Goal: Information Seeking & Learning: Learn about a topic

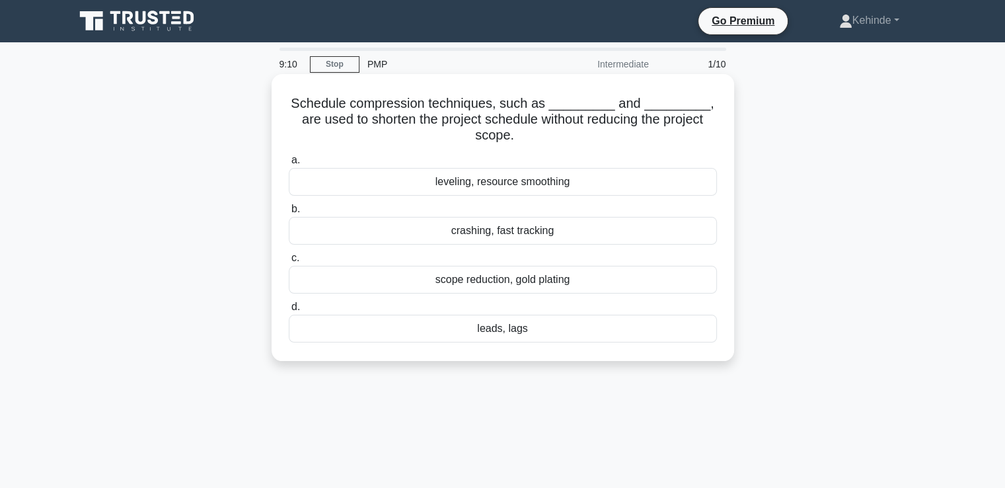
click at [494, 178] on div "leveling, resource smoothing" at bounding box center [503, 182] width 428 height 28
click at [289, 165] on input "a. leveling, resource smoothing" at bounding box center [289, 160] width 0 height 9
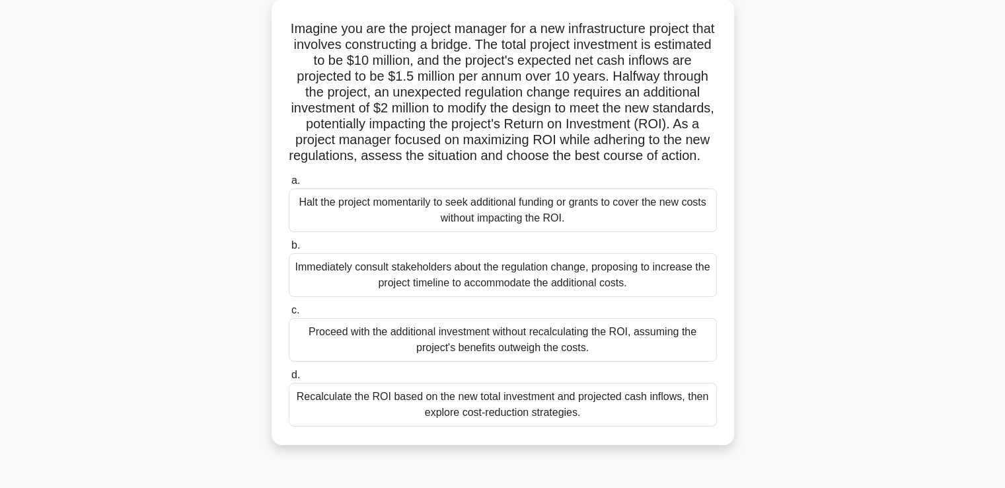
scroll to position [79, 0]
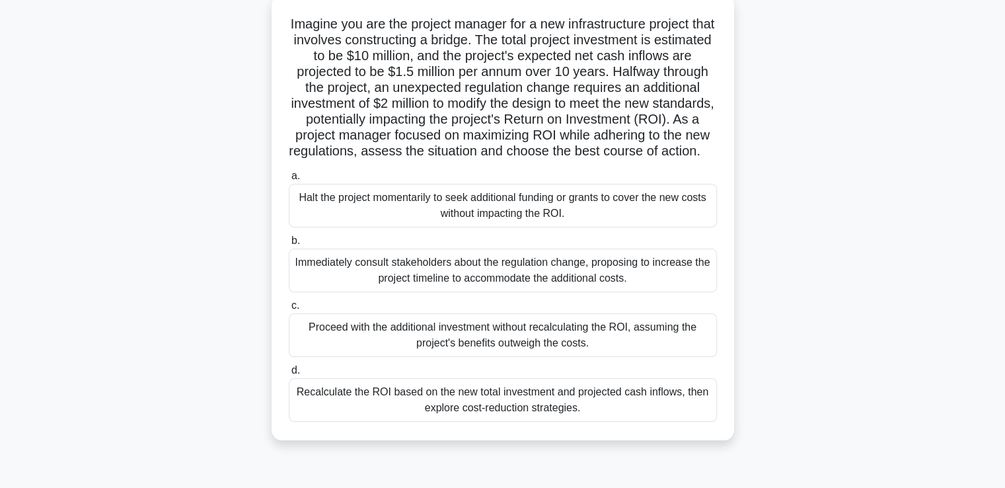
click at [475, 413] on div "Recalculate the ROI based on the new total investment and projected cash inflow…" at bounding box center [503, 400] width 428 height 44
click at [289, 375] on input "d. Recalculate the ROI based on the new total investment and projected cash inf…" at bounding box center [289, 370] width 0 height 9
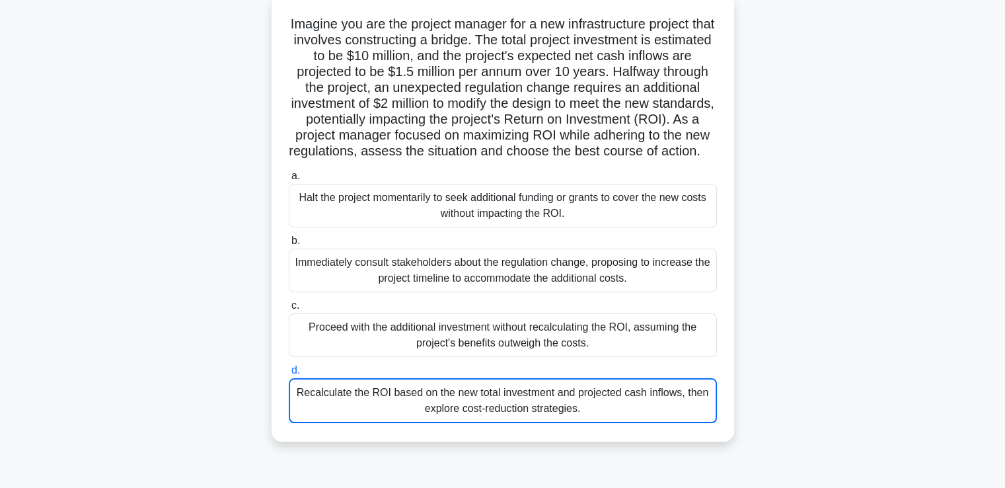
scroll to position [0, 0]
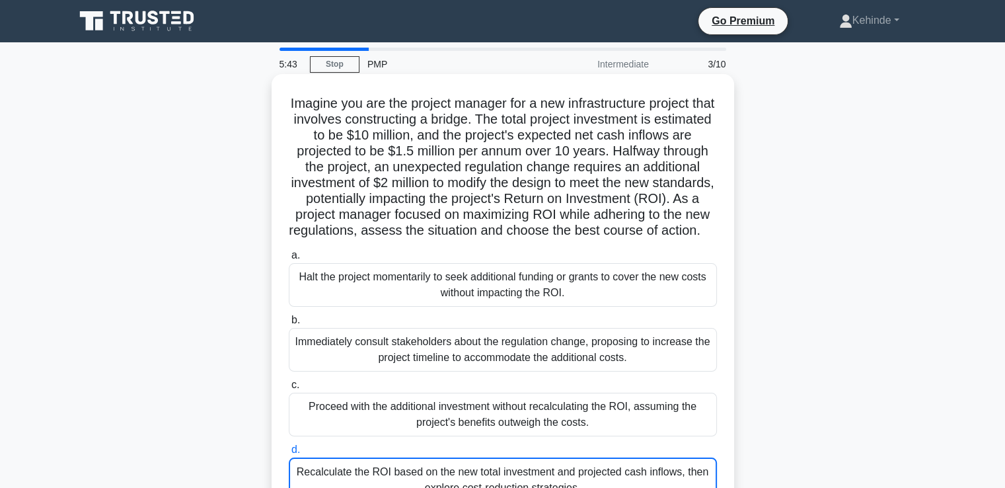
click at [289, 251] on input "a. Halt the project momentarily to seek additional funding or grants to cover t…" at bounding box center [289, 255] width 0 height 9
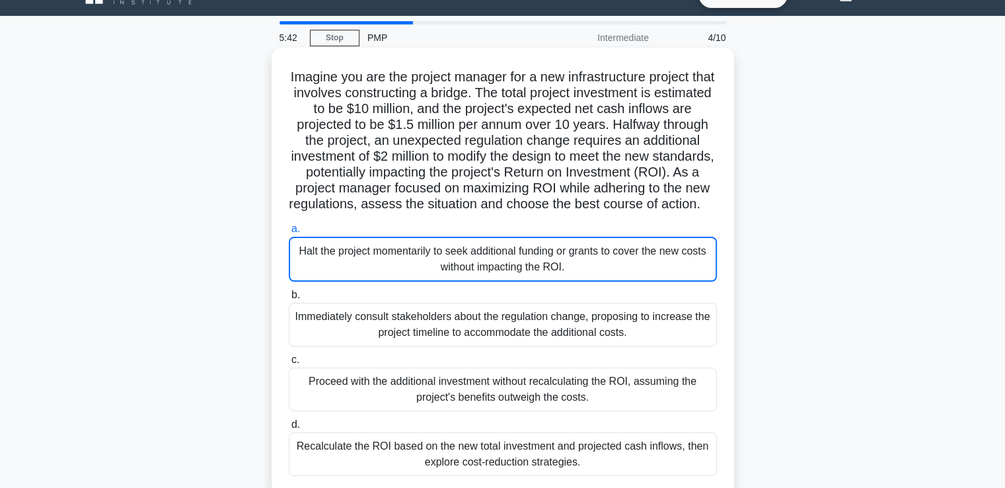
scroll to position [53, 0]
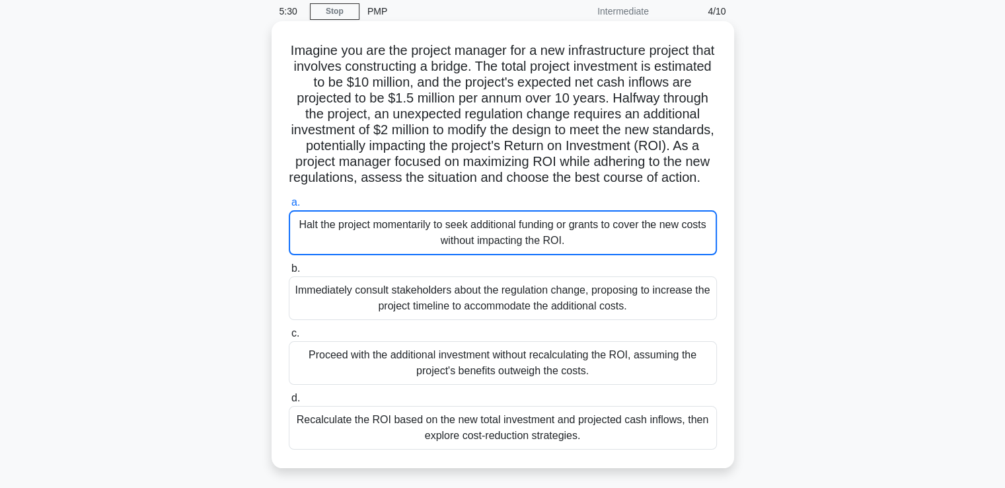
click at [461, 315] on div "Immediately consult stakeholders about the regulation change, proposing to incr…" at bounding box center [503, 298] width 428 height 44
click at [289, 273] on input "b. Immediately consult stakeholders about the regulation change, proposing to i…" at bounding box center [289, 268] width 0 height 9
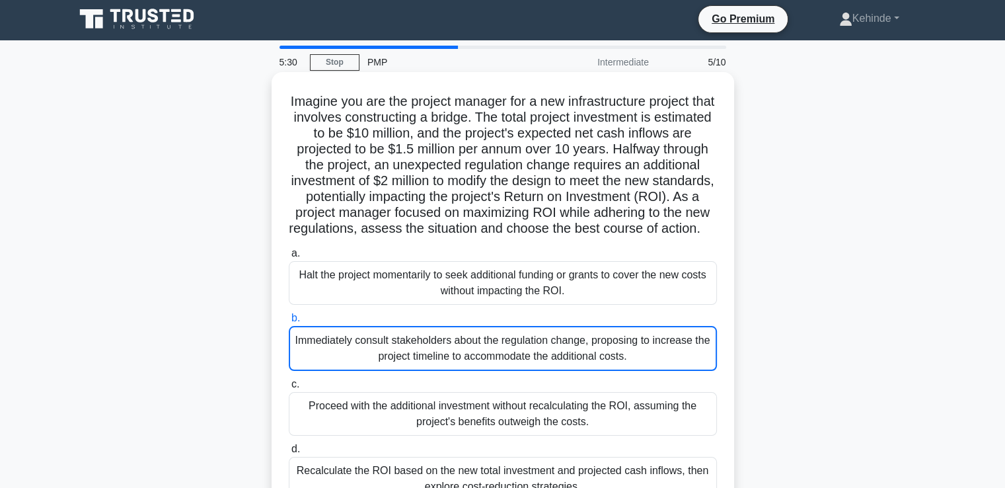
scroll to position [0, 0]
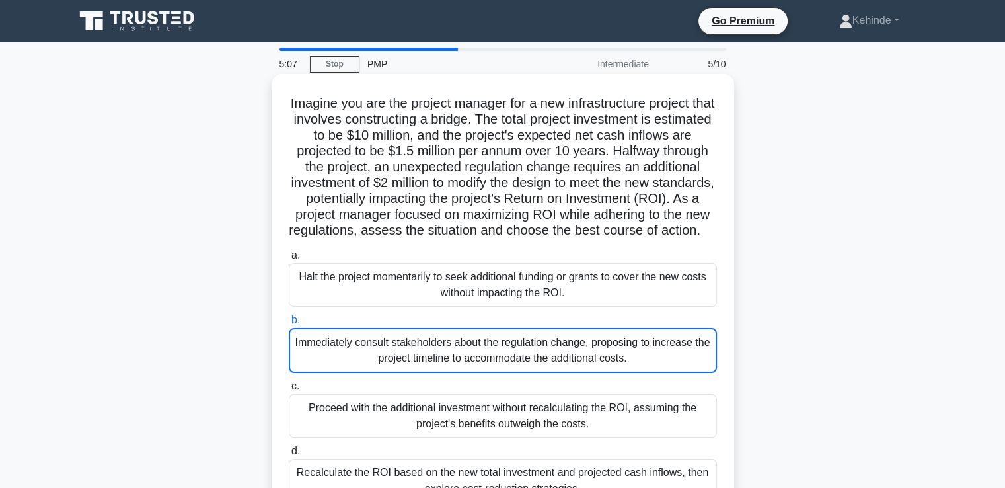
click at [410, 371] on div "Immediately consult stakeholders about the regulation change, proposing to incr…" at bounding box center [503, 350] width 428 height 45
click at [289, 325] on input "b. Immediately consult stakeholders about the regulation change, proposing to i…" at bounding box center [289, 320] width 0 height 9
click at [395, 373] on div "Immediately consult stakeholders about the regulation change, proposing to incr…" at bounding box center [503, 350] width 428 height 45
click at [289, 325] on input "b. Immediately consult stakeholders about the regulation change, proposing to i…" at bounding box center [289, 320] width 0 height 9
click at [531, 294] on div "Halt the project momentarily to seek additional funding or grants to cover the …" at bounding box center [503, 285] width 428 height 44
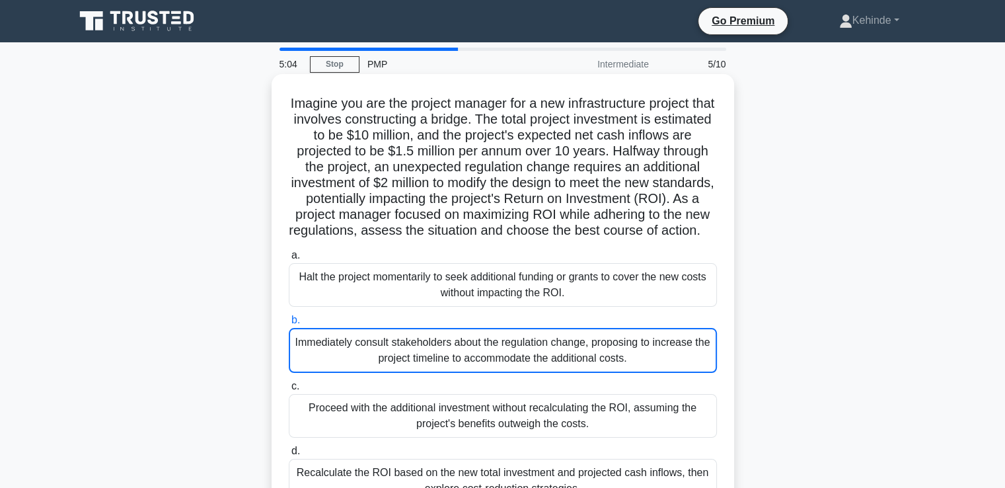
click at [289, 260] on input "a. Halt the project momentarily to seek additional funding or grants to cover t…" at bounding box center [289, 255] width 0 height 9
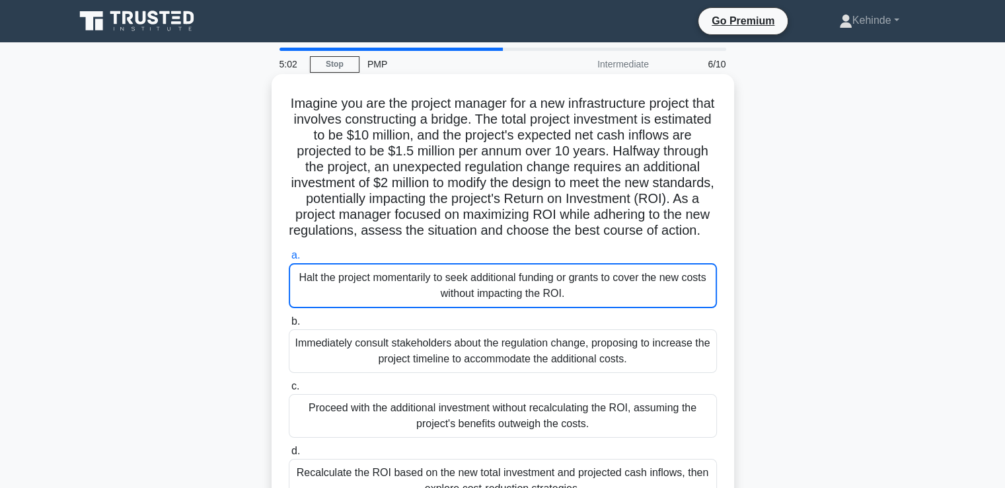
click at [449, 356] on div "Immediately consult stakeholders about the regulation change, proposing to incr…" at bounding box center [503, 351] width 428 height 44
click at [289, 326] on input "b. Immediately consult stakeholders about the regulation change, proposing to i…" at bounding box center [289, 321] width 0 height 9
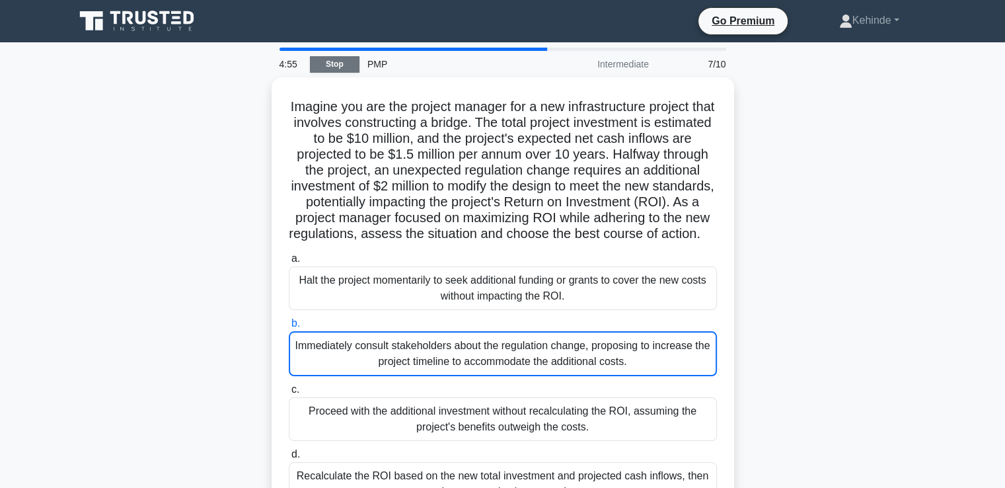
click at [336, 59] on link "Stop" at bounding box center [335, 64] width 50 height 17
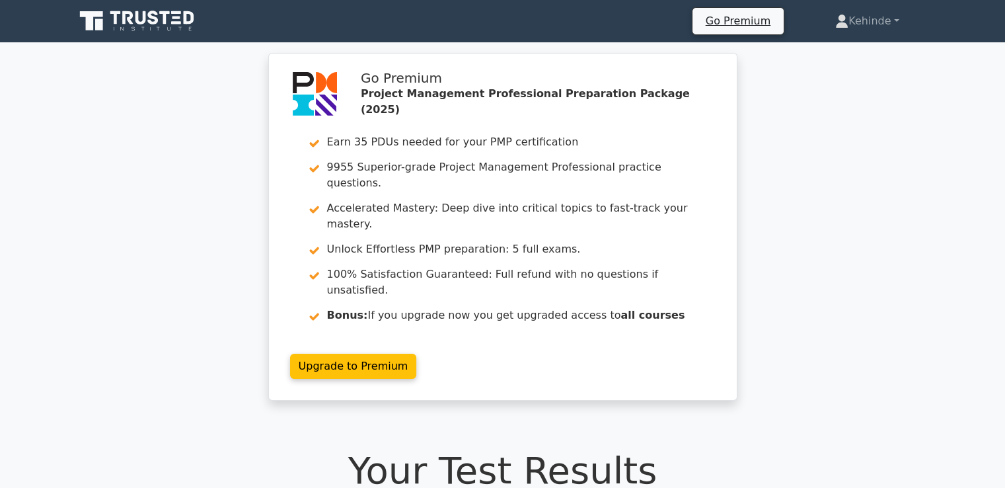
click at [951, 85] on div "Go Premium Project Management Professional Preparation Package (2025) Earn 35 P…" at bounding box center [502, 235] width 1005 height 364
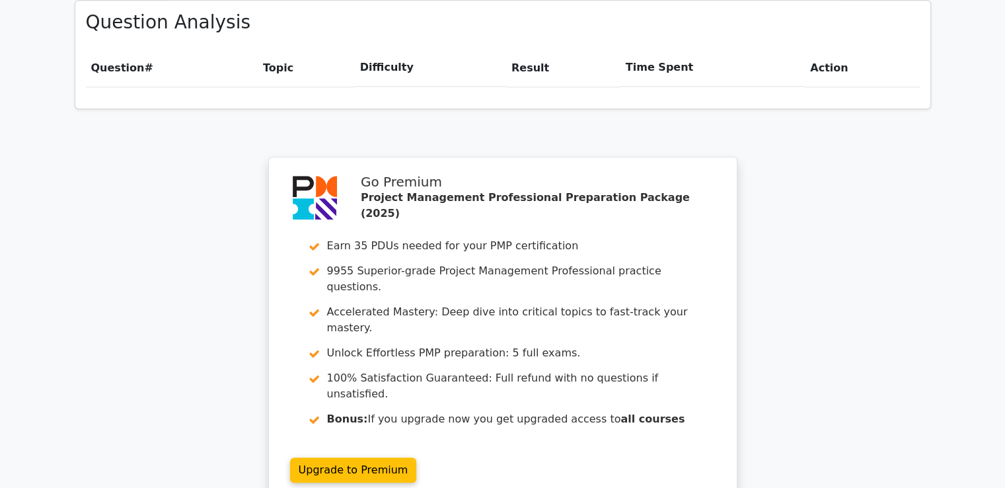
scroll to position [1031, 0]
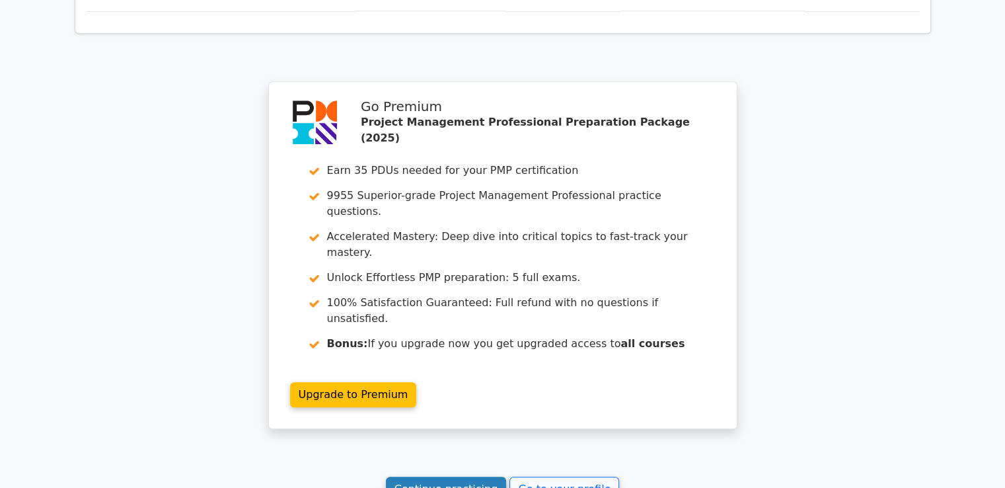
click at [452, 477] on link "Continue practicing" at bounding box center [446, 489] width 121 height 25
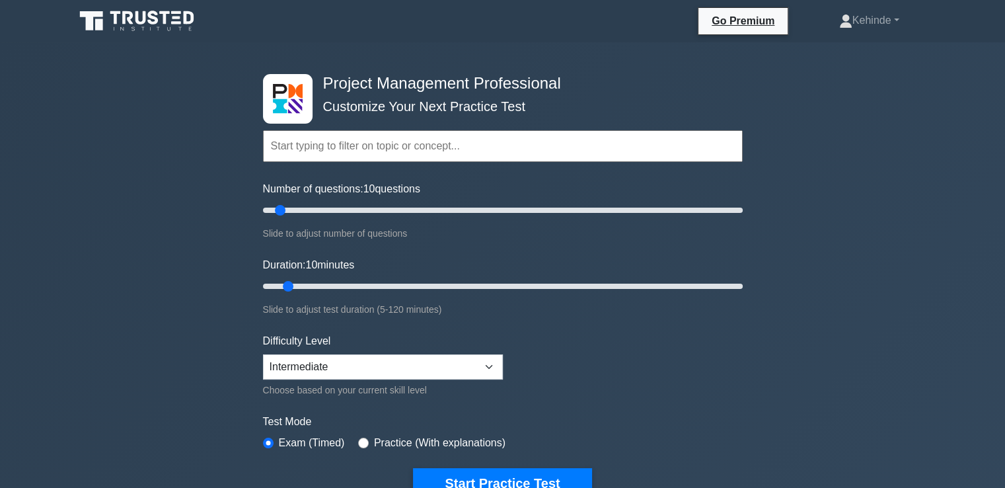
click at [288, 143] on input "text" at bounding box center [503, 146] width 480 height 32
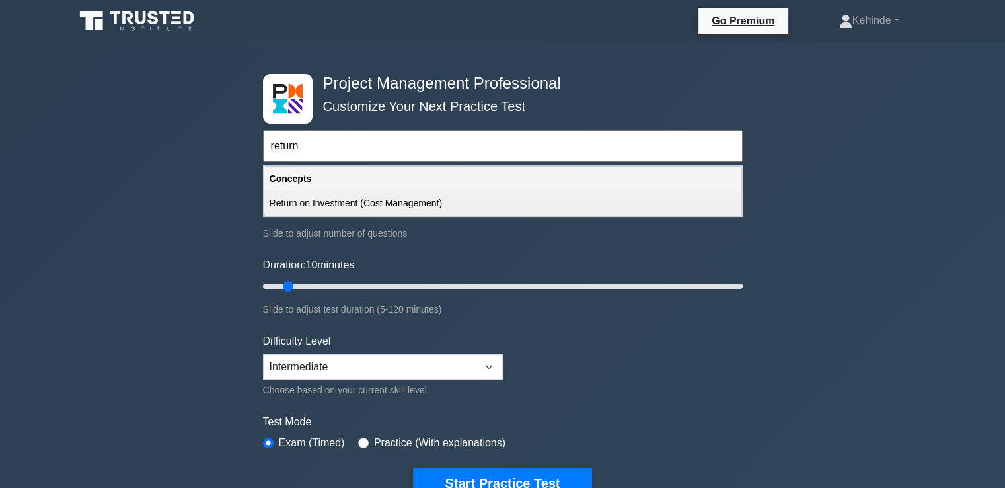
click at [316, 201] on div "Return on Investment (Cost Management)" at bounding box center [502, 203] width 477 height 24
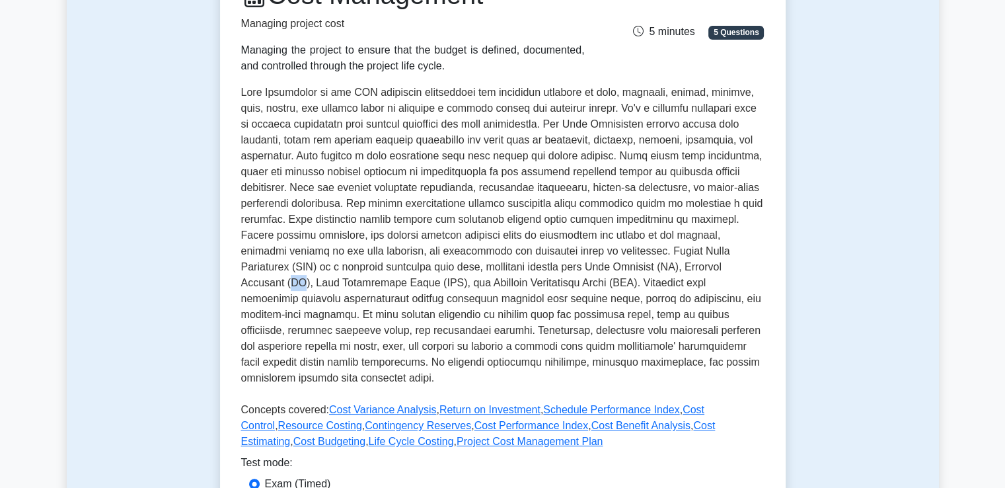
scroll to position [212, 0]
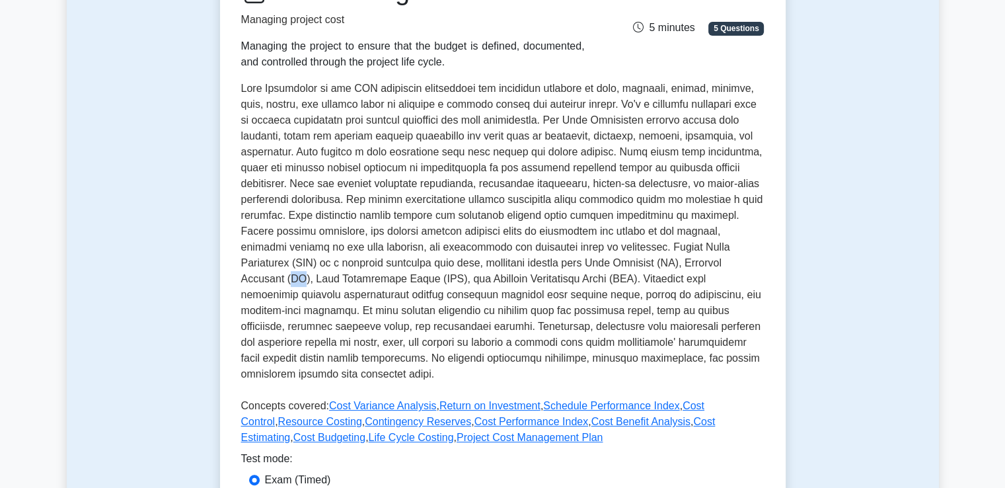
click at [439, 311] on p at bounding box center [503, 234] width 524 height 307
click at [431, 262] on p at bounding box center [503, 234] width 524 height 307
click at [535, 257] on p at bounding box center [503, 234] width 524 height 307
click at [457, 436] on link "Project Cost Management Plan" at bounding box center [530, 437] width 146 height 11
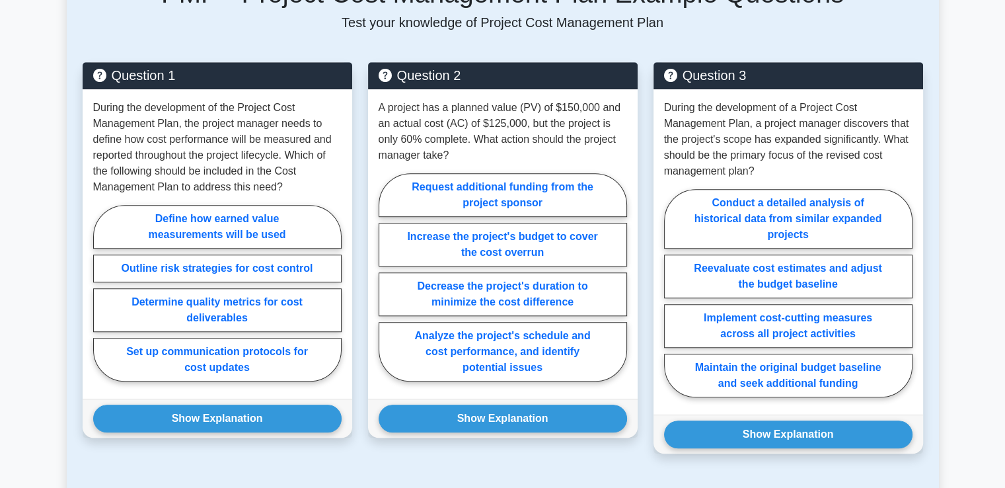
scroll to position [1005, 0]
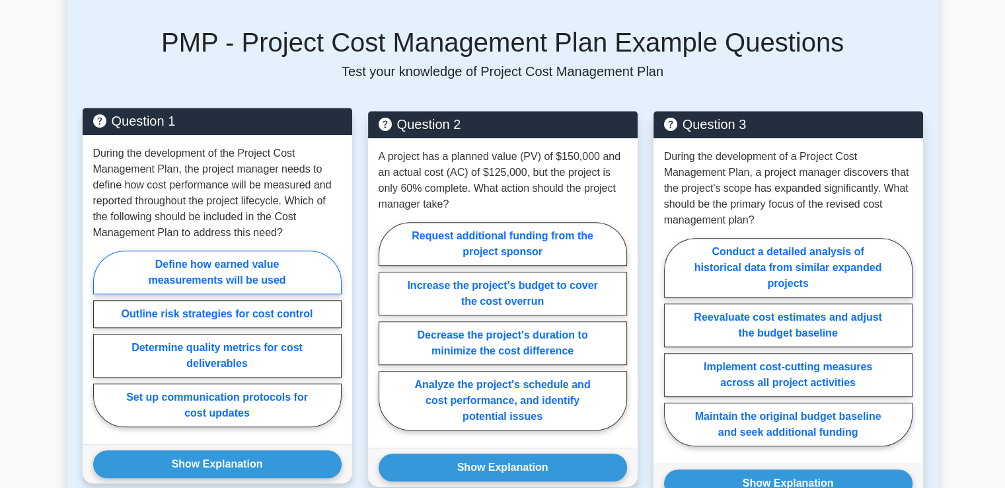
click at [230, 275] on label "Define how earned value measurements will be used" at bounding box center [217, 273] width 249 height 44
click at [102, 338] on input "Define how earned value measurements will be used" at bounding box center [97, 342] width 9 height 9
radio input "true"
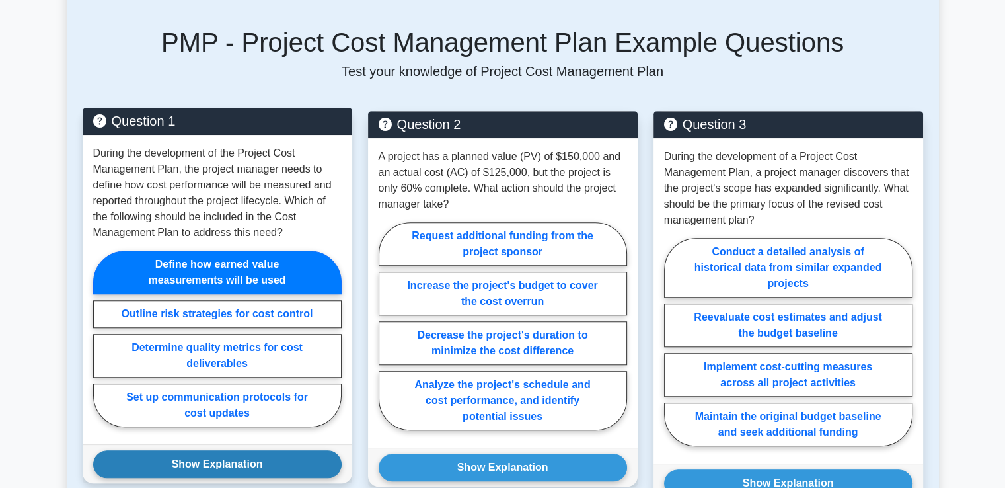
click at [217, 459] on button "Show Explanation" at bounding box center [217, 464] width 249 height 28
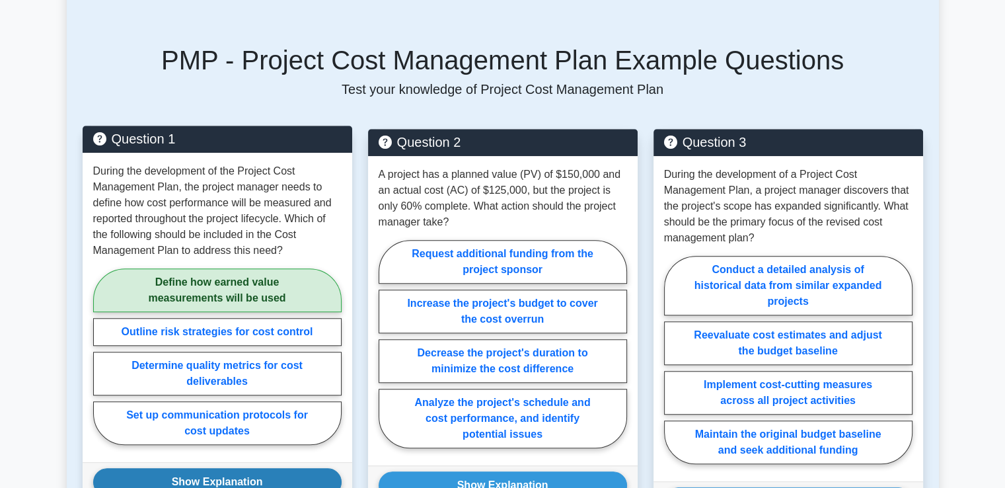
scroll to position [978, 0]
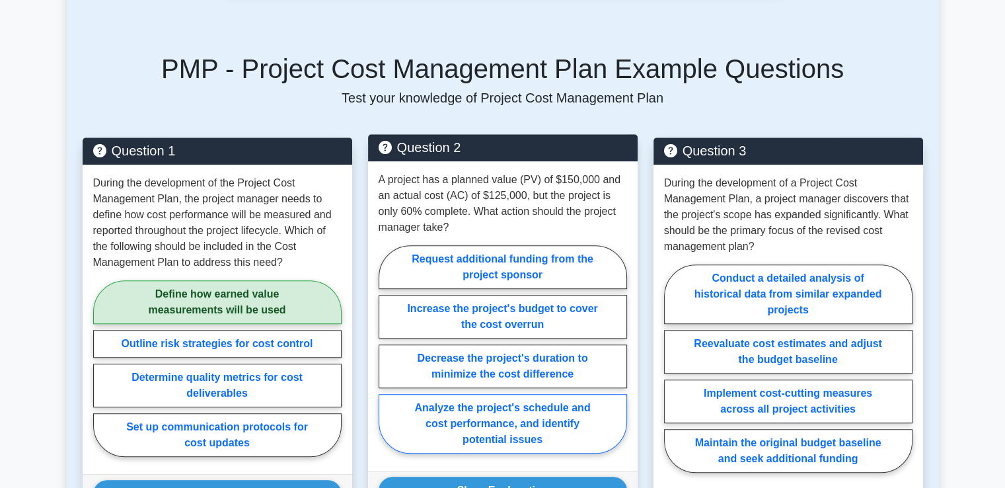
click at [504, 405] on label "Analyze the project's schedule and cost performance, and identify potential iss…" at bounding box center [503, 423] width 249 height 59
click at [387, 358] on input "Analyze the project's schedule and cost performance, and identify potential iss…" at bounding box center [383, 353] width 9 height 9
radio input "true"
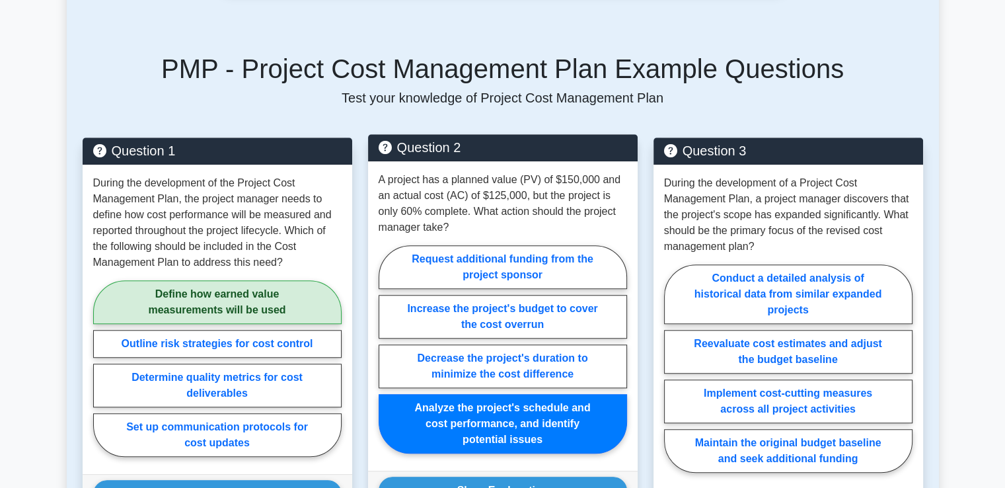
click at [379, 349] on input "Request additional funding from the project sponsor" at bounding box center [383, 353] width 9 height 9
radio input "true"
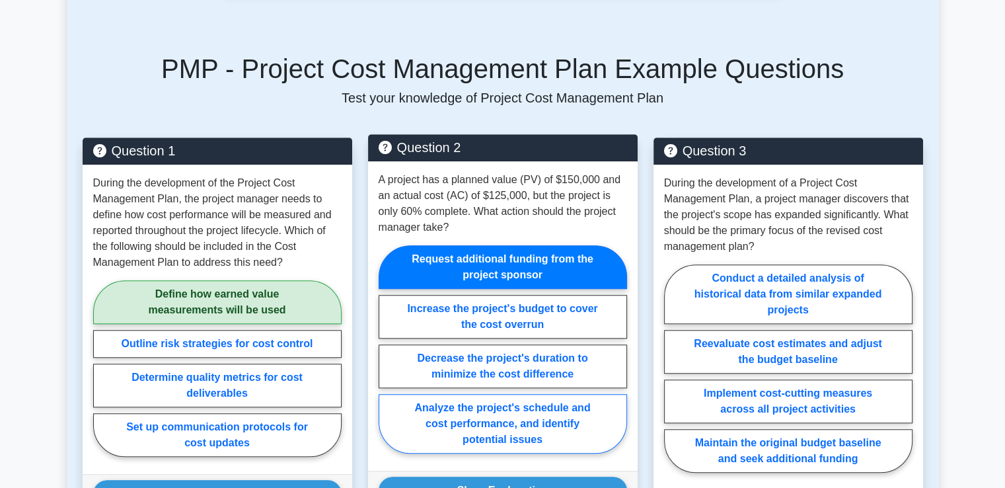
click at [379, 349] on input "Increase the project's budget to cover the cost overrun" at bounding box center [383, 353] width 9 height 9
radio input "true"
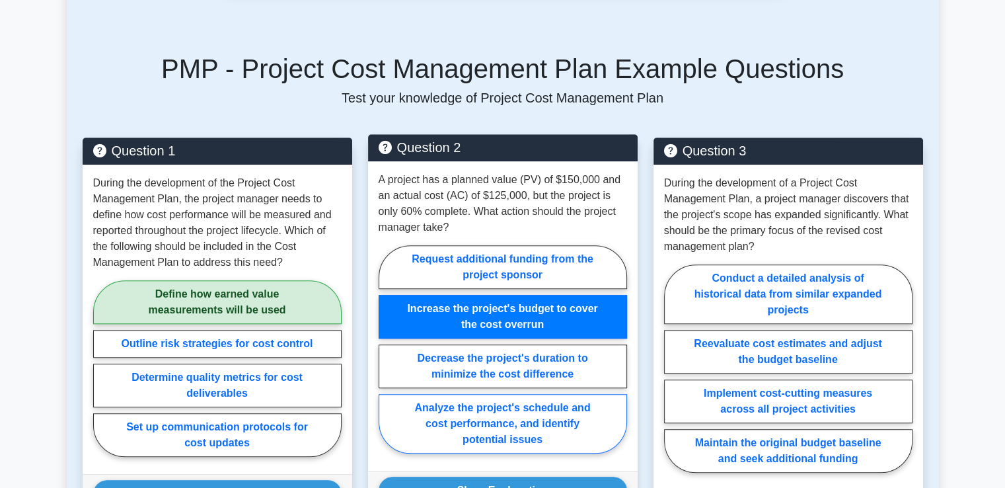
click at [379, 349] on input "Decrease the project's duration to minimize the cost difference" at bounding box center [383, 353] width 9 height 9
radio input "true"
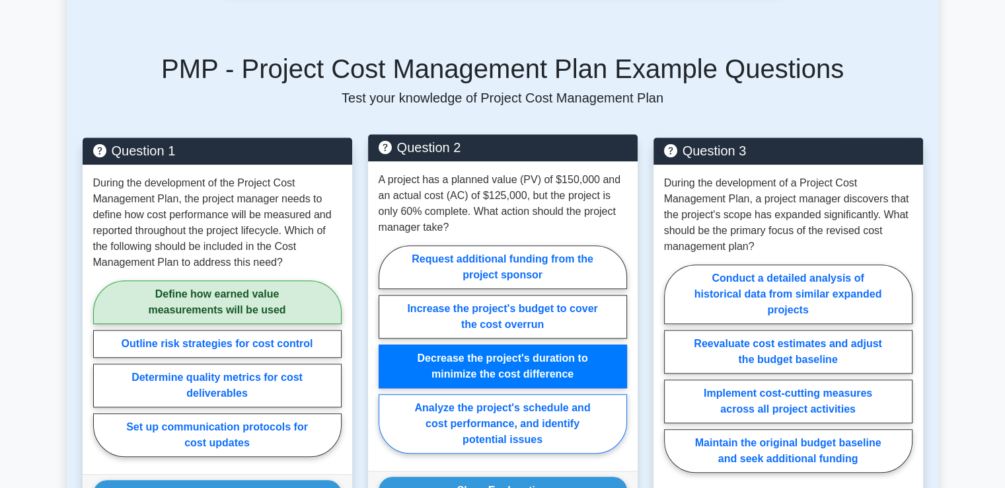
click at [379, 349] on input "Analyze the project's schedule and cost performance, and identify potential iss…" at bounding box center [383, 353] width 9 height 9
radio input "true"
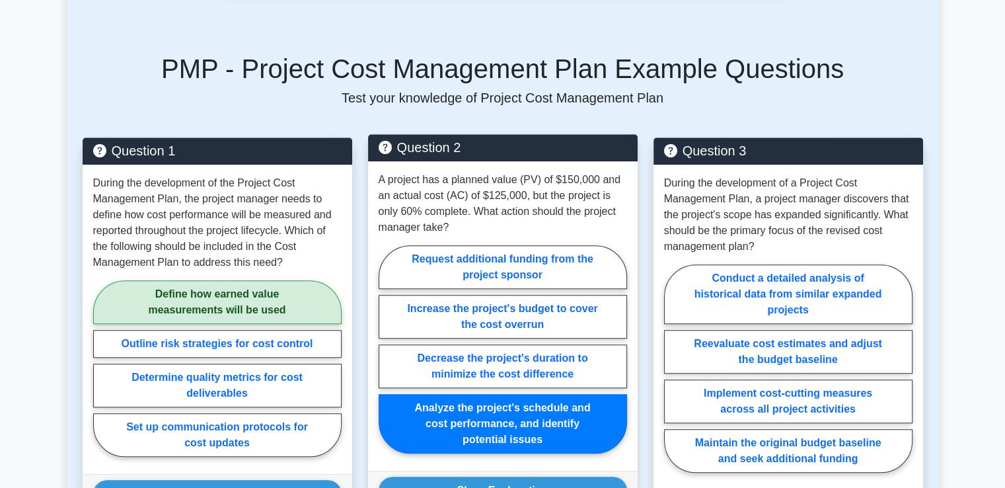
click at [379, 349] on input "Request additional funding from the project sponsor" at bounding box center [383, 353] width 9 height 9
radio input "true"
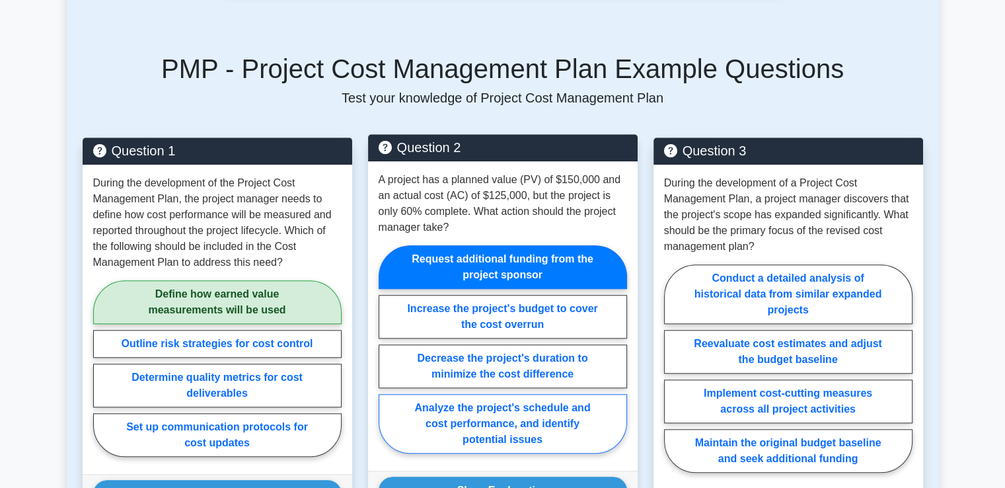
radio input "false"
click at [379, 349] on input "Increase the project's budget to cover the cost overrun" at bounding box center [383, 353] width 9 height 9
radio input "true"
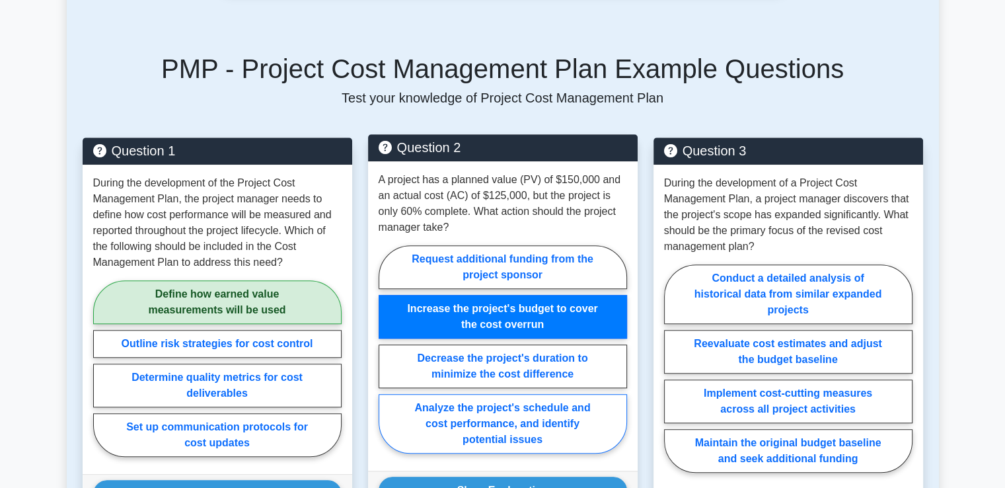
click at [379, 349] on input "Decrease the project's duration to minimize the cost difference" at bounding box center [383, 353] width 9 height 9
radio input "true"
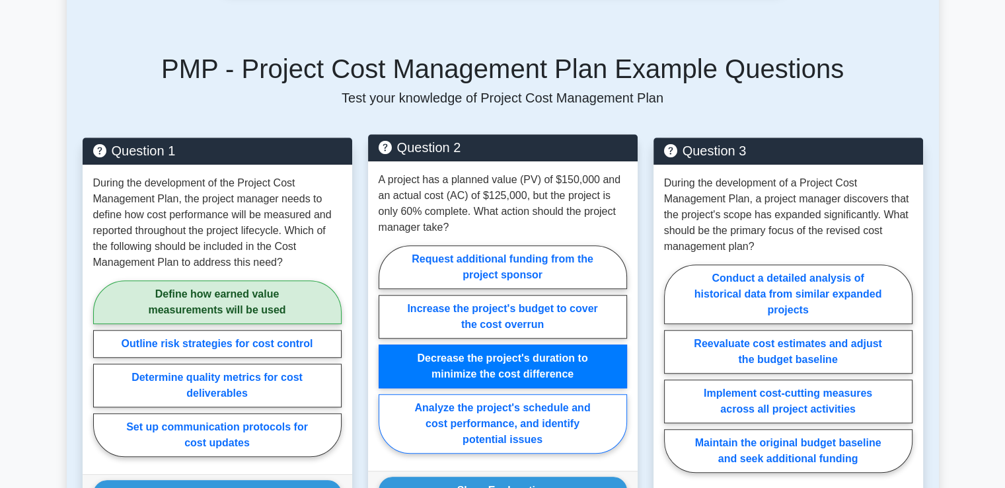
click at [379, 349] on input "Analyze the project's schedule and cost performance, and identify potential iss…" at bounding box center [383, 353] width 9 height 9
radio input "true"
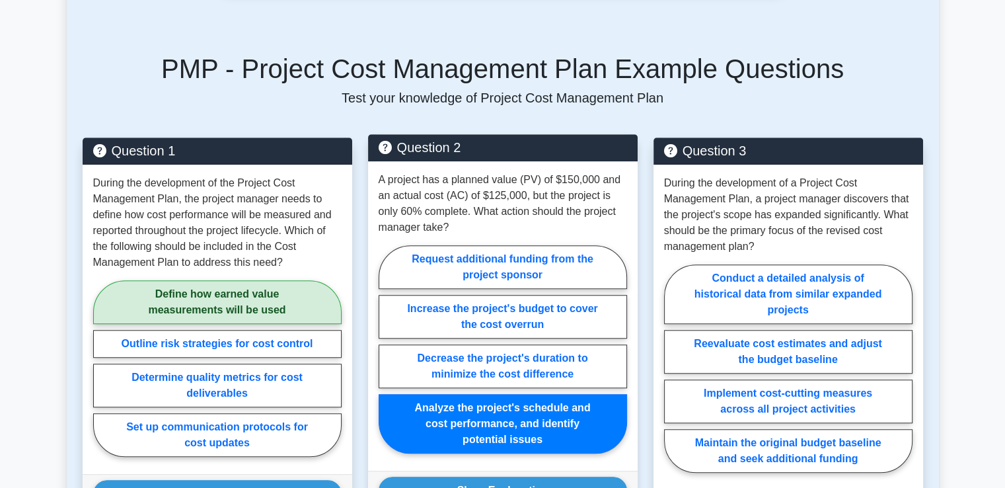
click at [379, 349] on input "Request additional funding from the project sponsor" at bounding box center [383, 353] width 9 height 9
radio input "true"
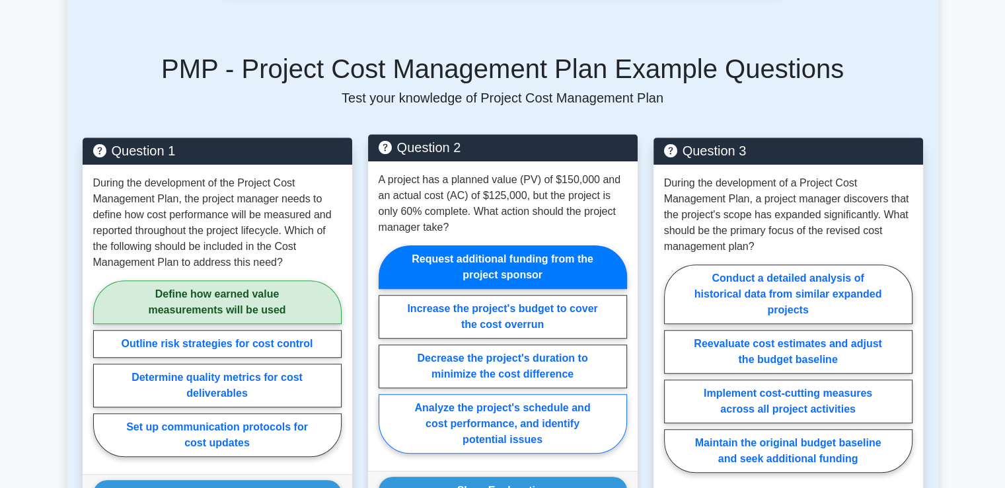
click at [379, 349] on input "Increase the project's budget to cover the cost overrun" at bounding box center [383, 353] width 9 height 9
radio input "true"
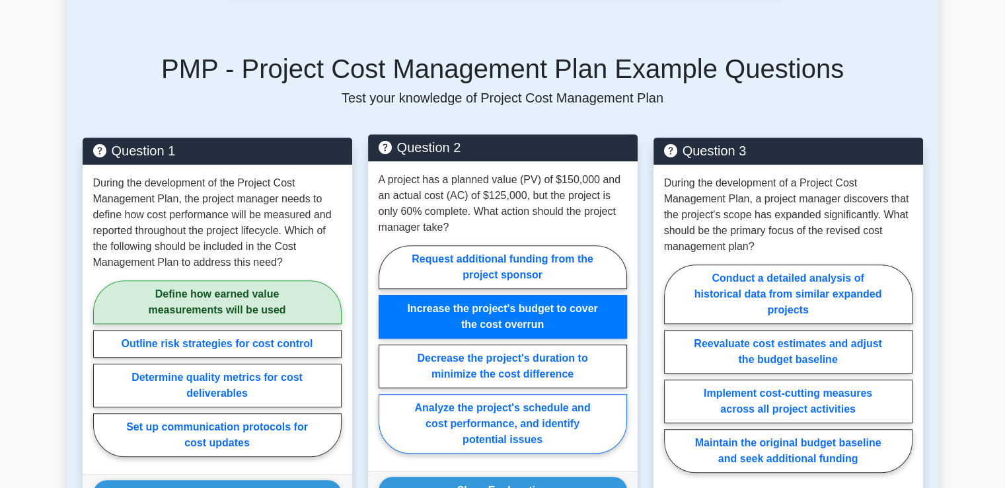
click at [379, 349] on input "Decrease the project's duration to minimize the cost difference" at bounding box center [383, 353] width 9 height 9
radio input "true"
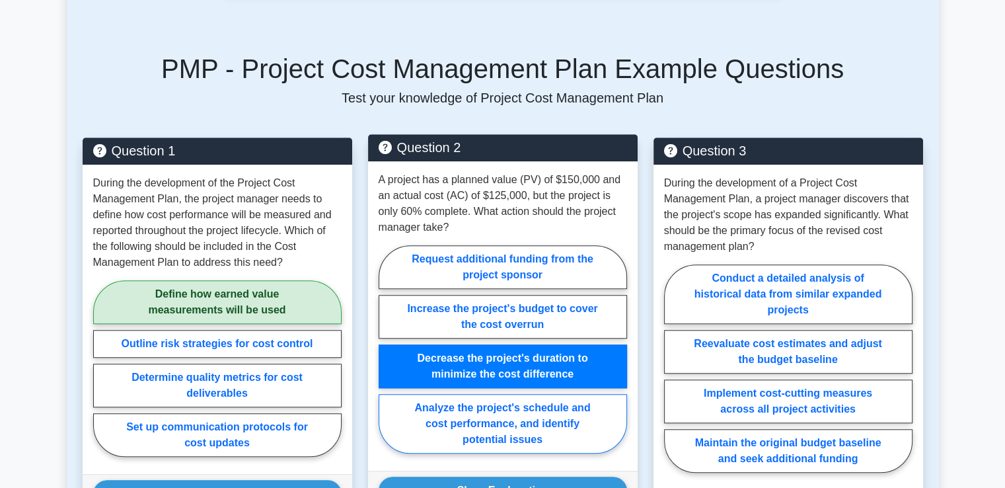
click at [379, 349] on input "Analyze the project's schedule and cost performance, and identify potential iss…" at bounding box center [383, 353] width 9 height 9
radio input "true"
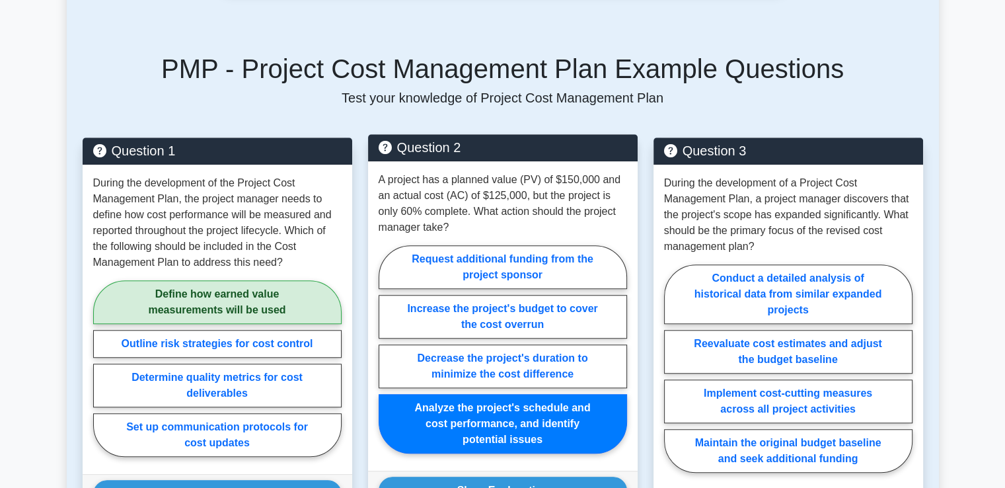
click at [379, 349] on input "Request additional funding from the project sponsor" at bounding box center [383, 353] width 9 height 9
radio input "true"
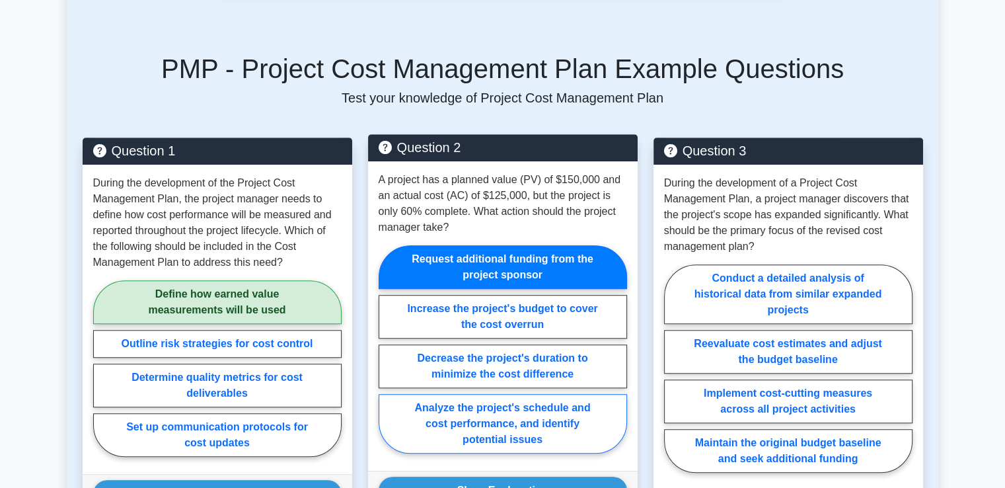
click at [379, 349] on input "Increase the project's budget to cover the cost overrun" at bounding box center [383, 353] width 9 height 9
radio input "true"
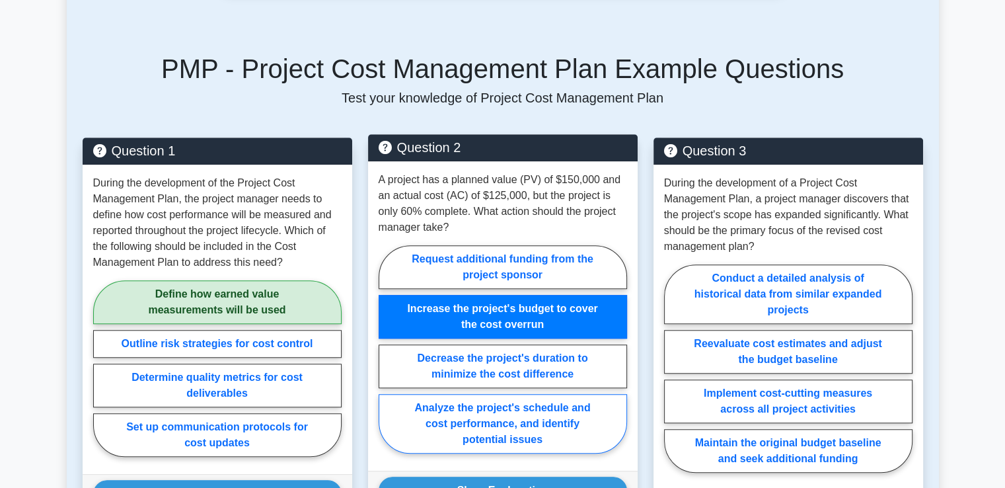
radio input "false"
click at [379, 349] on input "Decrease the project's duration to minimize the cost difference" at bounding box center [383, 353] width 9 height 9
radio input "true"
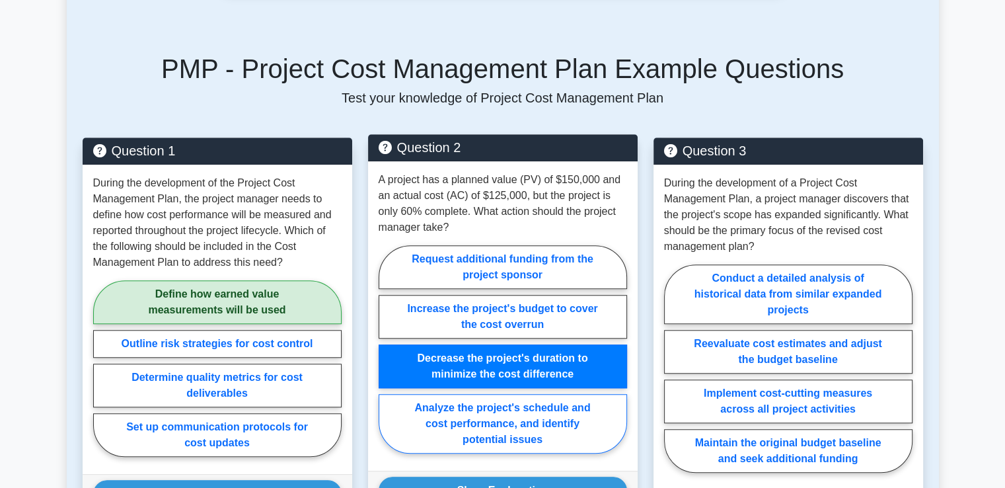
click at [379, 349] on input "Analyze the project's schedule and cost performance, and identify potential iss…" at bounding box center [383, 353] width 9 height 9
radio input "true"
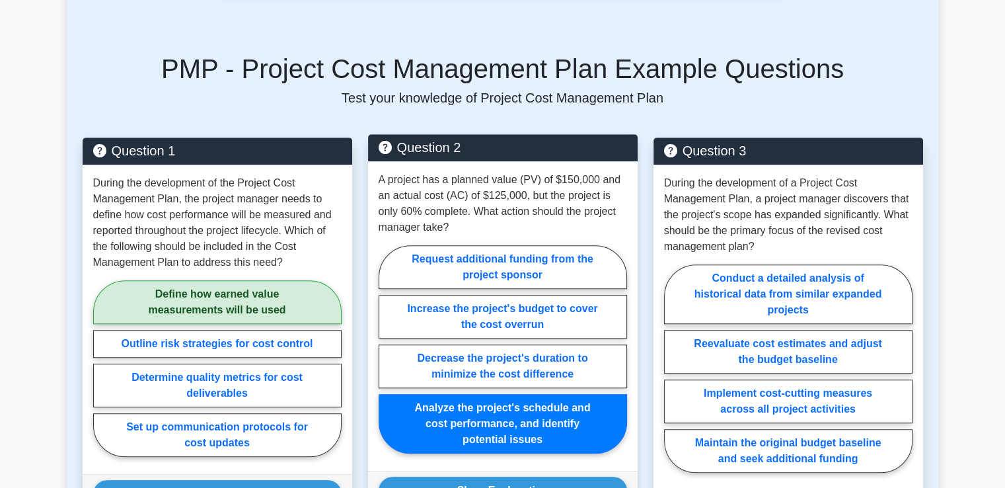
click at [379, 349] on input "Request additional funding from the project sponsor" at bounding box center [383, 353] width 9 height 9
radio input "true"
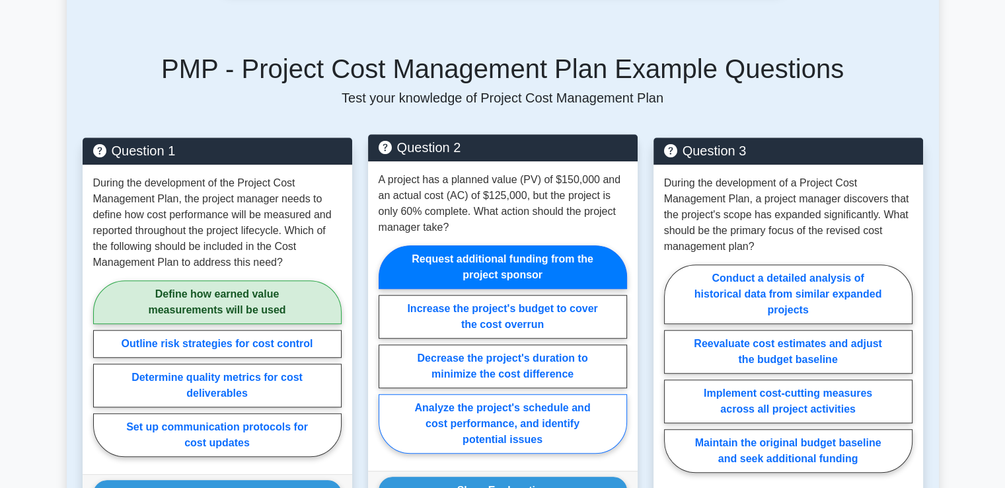
click at [379, 349] on input "Increase the project's budget to cover the cost overrun" at bounding box center [383, 353] width 9 height 9
radio input "true"
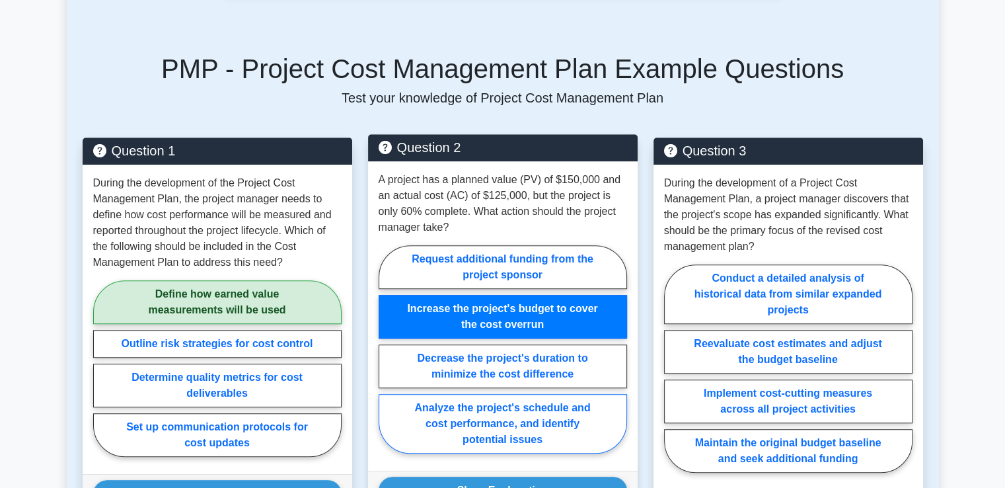
click at [379, 349] on input "Decrease the project's duration to minimize the cost difference" at bounding box center [383, 353] width 9 height 9
radio input "true"
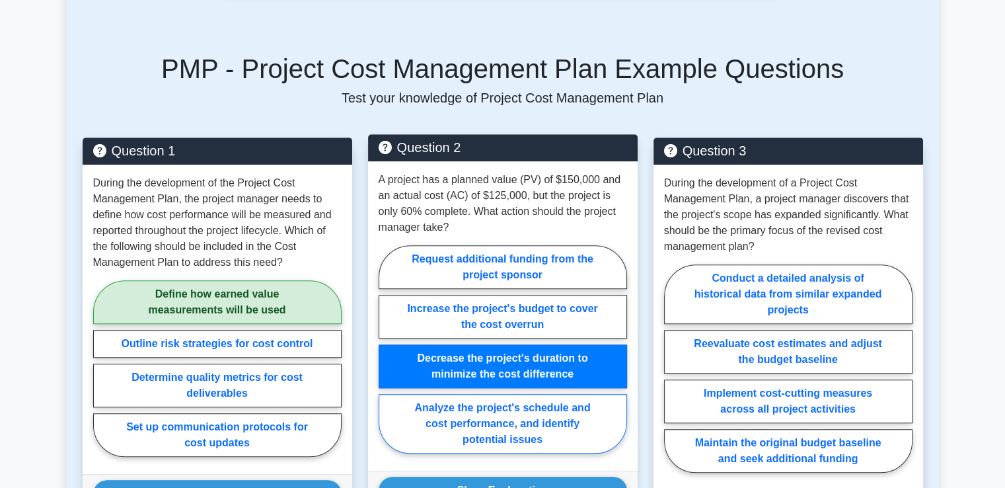
click at [379, 349] on input "Analyze the project's schedule and cost performance, and identify potential iss…" at bounding box center [383, 353] width 9 height 9
radio input "true"
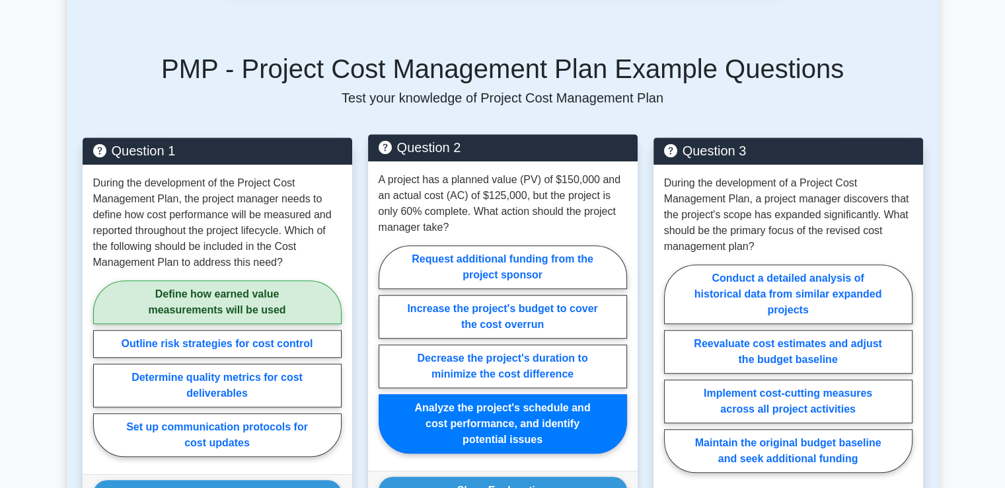
click at [379, 349] on input "Request additional funding from the project sponsor" at bounding box center [383, 353] width 9 height 9
radio input "true"
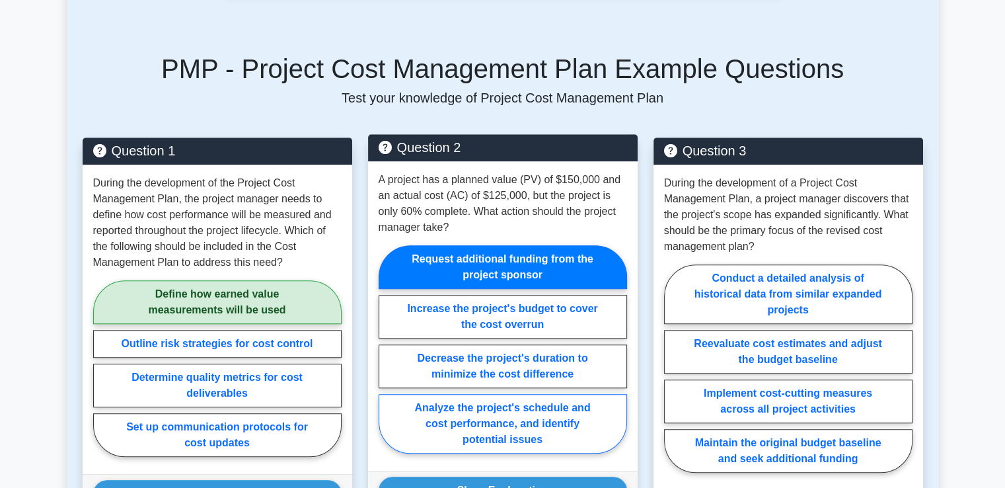
click at [379, 349] on input "Increase the project's budget to cover the cost overrun" at bounding box center [383, 353] width 9 height 9
radio input "true"
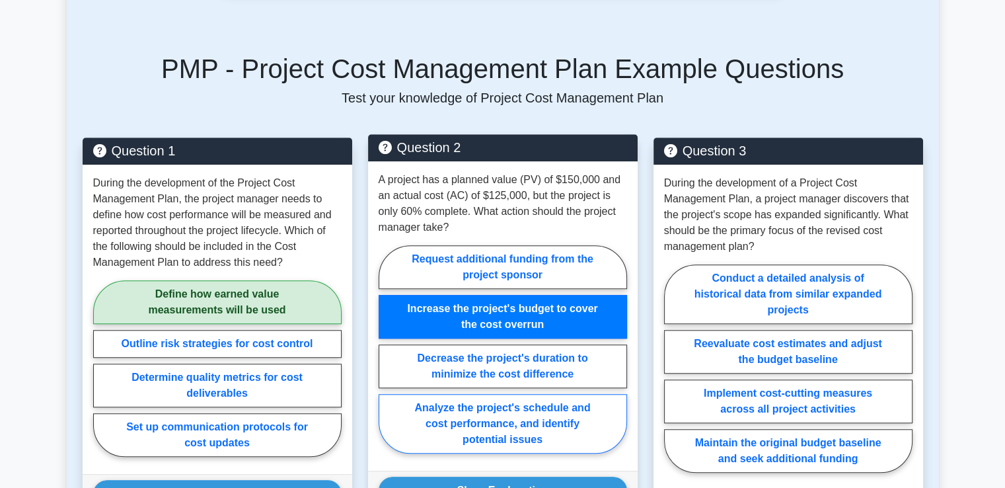
click at [379, 349] on input "Decrease the project's duration to minimize the cost difference" at bounding box center [383, 353] width 9 height 9
radio input "true"
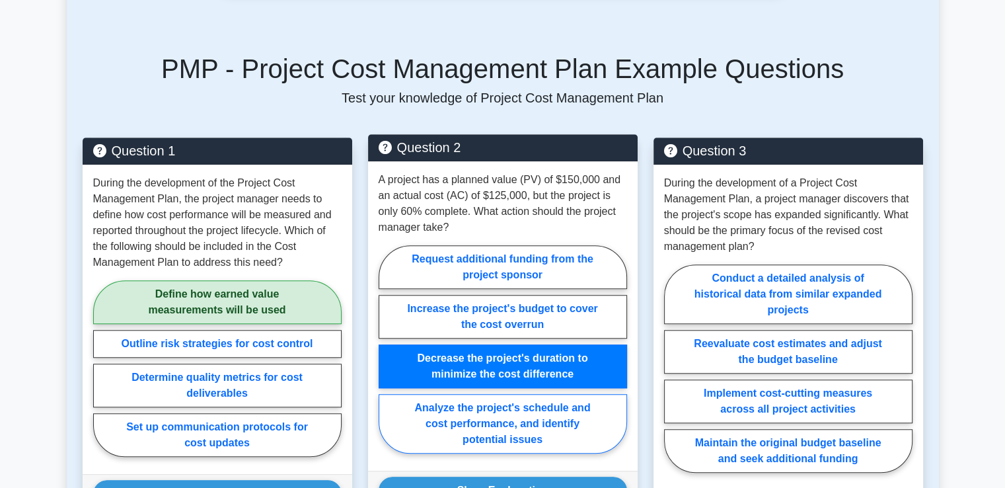
click at [379, 349] on input "Analyze the project's schedule and cost performance, and identify potential iss…" at bounding box center [383, 353] width 9 height 9
radio input "true"
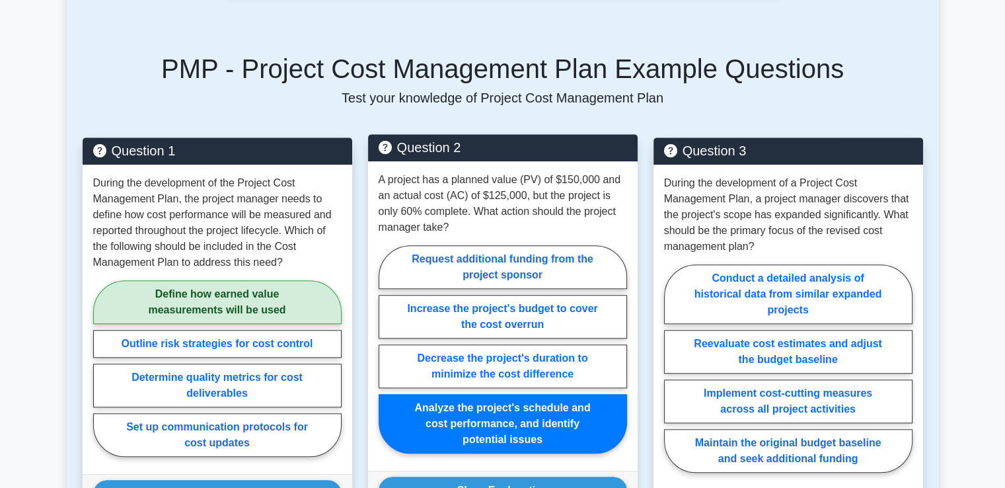
click at [379, 349] on input "Request additional funding from the project sponsor" at bounding box center [383, 353] width 9 height 9
radio input "true"
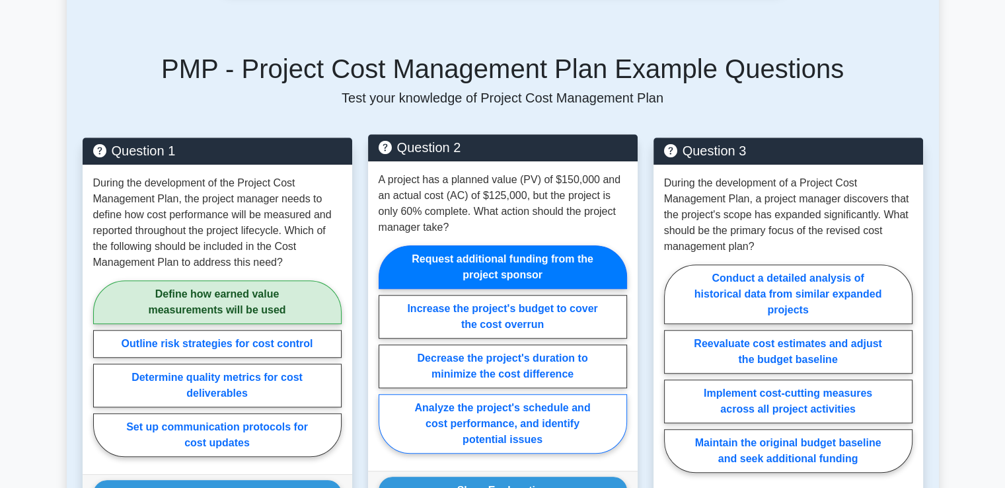
click at [379, 349] on input "Increase the project's budget to cover the cost overrun" at bounding box center [383, 353] width 9 height 9
radio input "true"
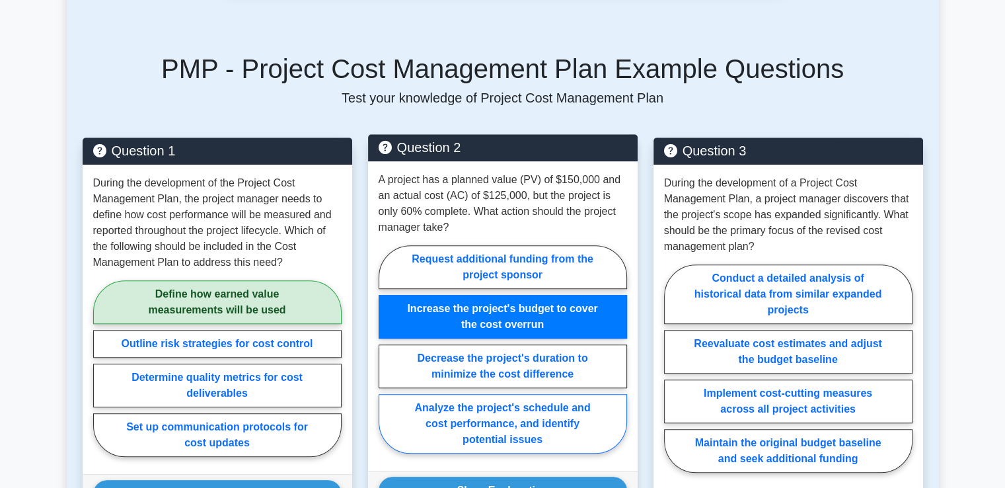
click at [379, 349] on input "Decrease the project's duration to minimize the cost difference" at bounding box center [383, 353] width 9 height 9
radio input "true"
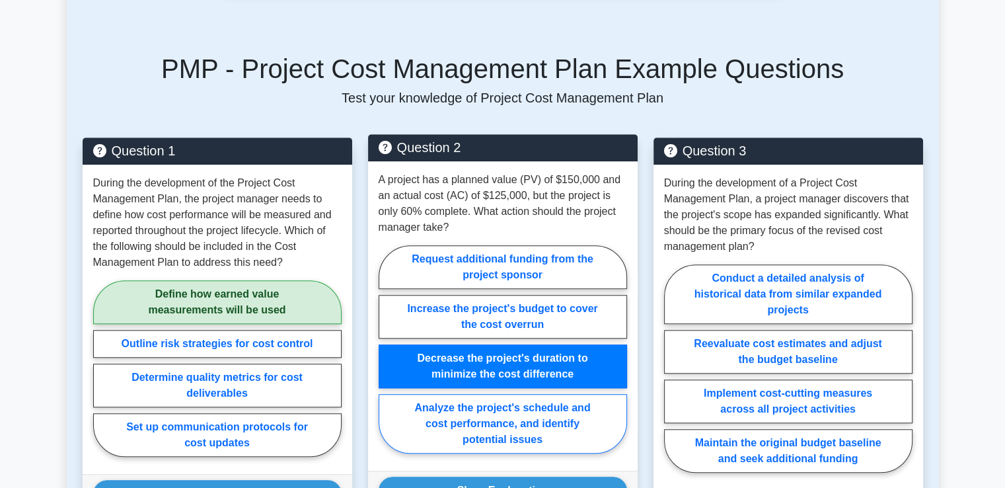
click at [379, 349] on input "Analyze the project's schedule and cost performance, and identify potential iss…" at bounding box center [383, 353] width 9 height 9
radio input "true"
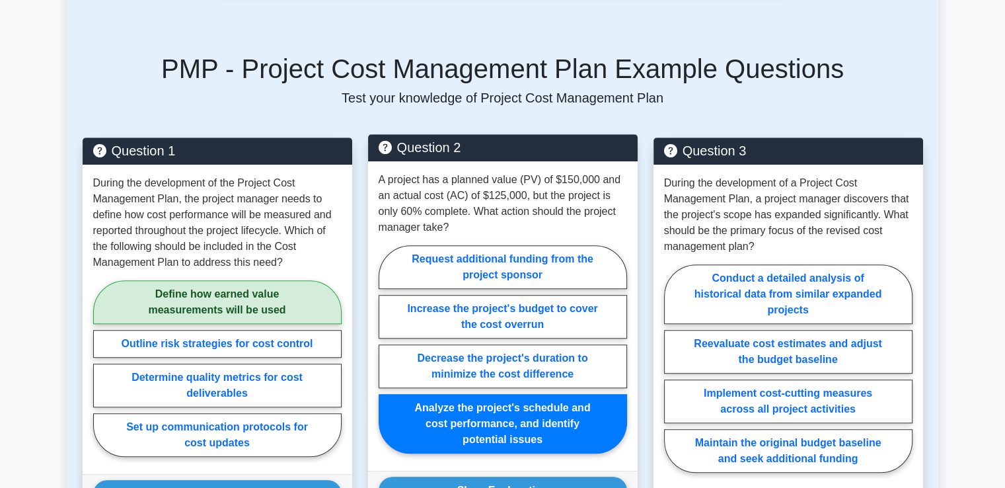
click at [379, 349] on input "Request additional funding from the project sponsor" at bounding box center [383, 353] width 9 height 9
radio input "true"
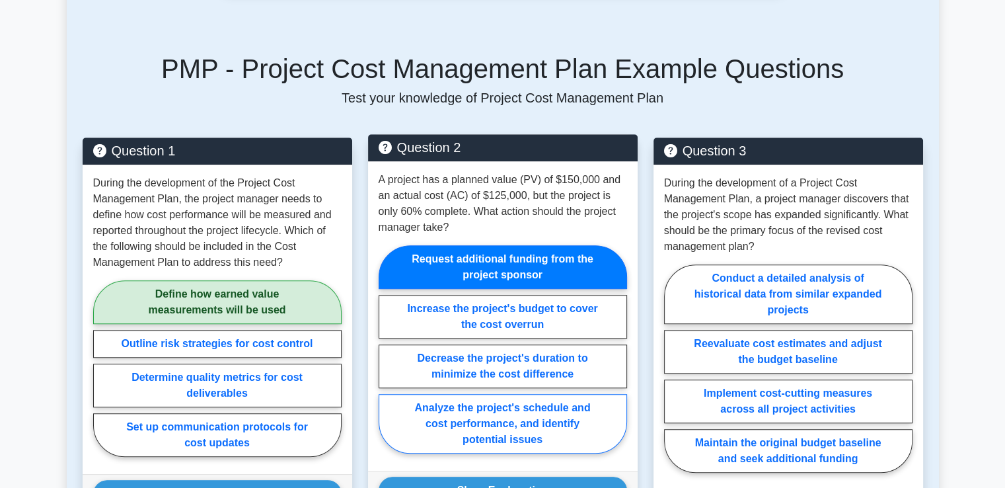
click at [379, 349] on input "Increase the project's budget to cover the cost overrun" at bounding box center [383, 353] width 9 height 9
radio input "true"
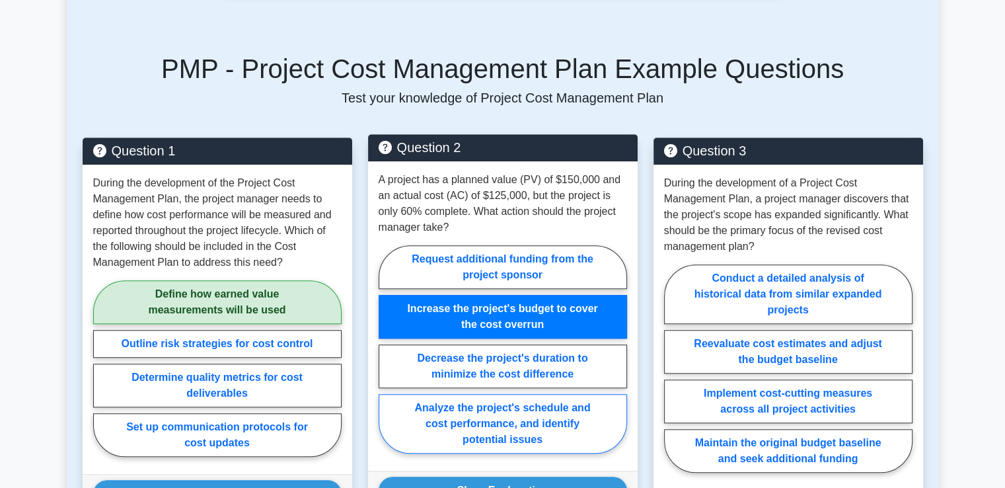
click at [379, 349] on input "Decrease the project's duration to minimize the cost difference" at bounding box center [383, 353] width 9 height 9
radio input "true"
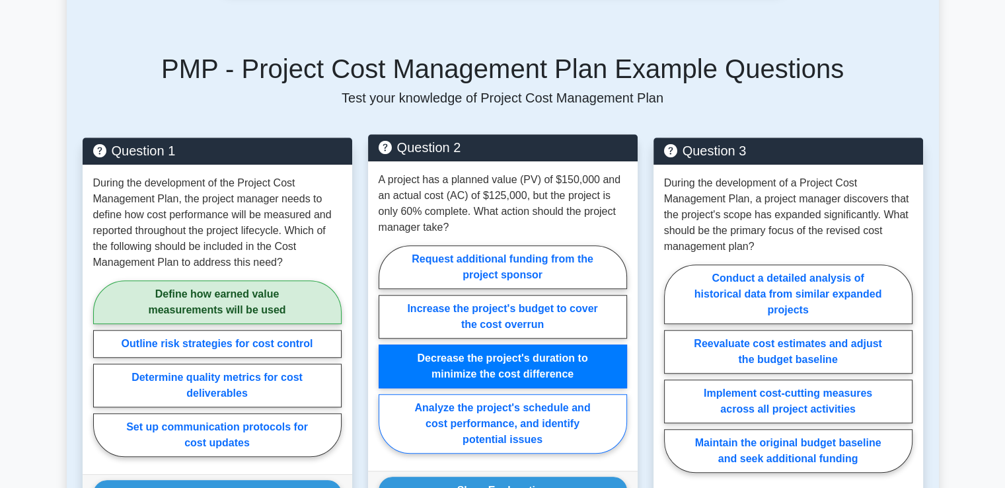
click at [379, 349] on input "Analyze the project's schedule and cost performance, and identify potential iss…" at bounding box center [383, 353] width 9 height 9
radio input "true"
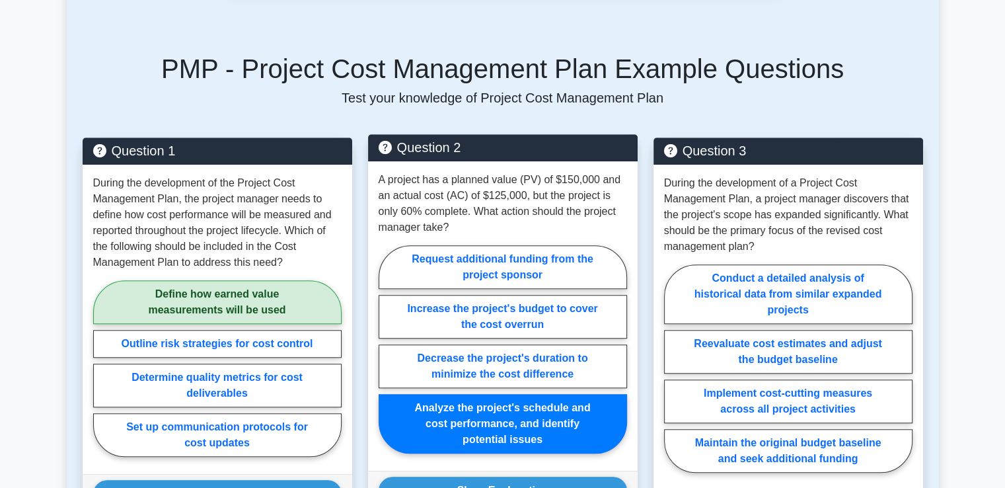
click at [379, 349] on input "Request additional funding from the project sponsor" at bounding box center [383, 353] width 9 height 9
radio input "true"
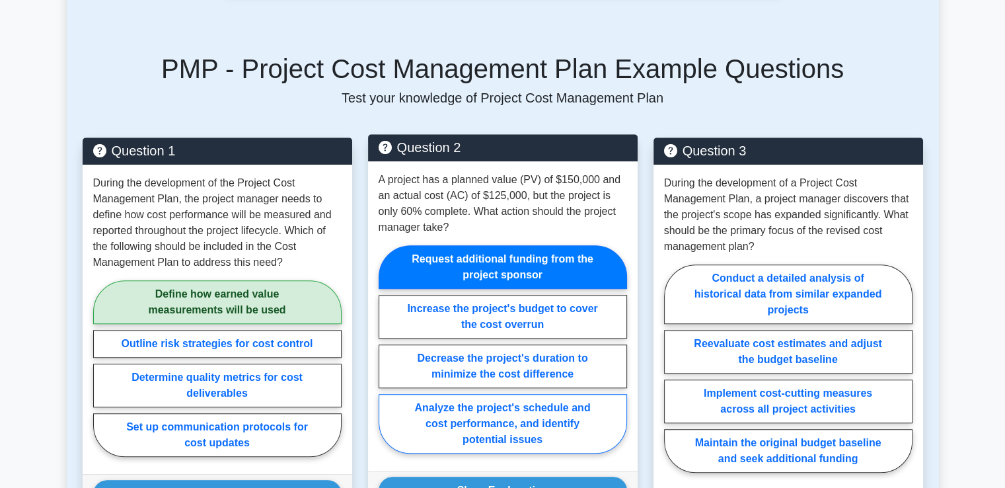
click at [379, 349] on input "Increase the project's budget to cover the cost overrun" at bounding box center [383, 353] width 9 height 9
radio input "true"
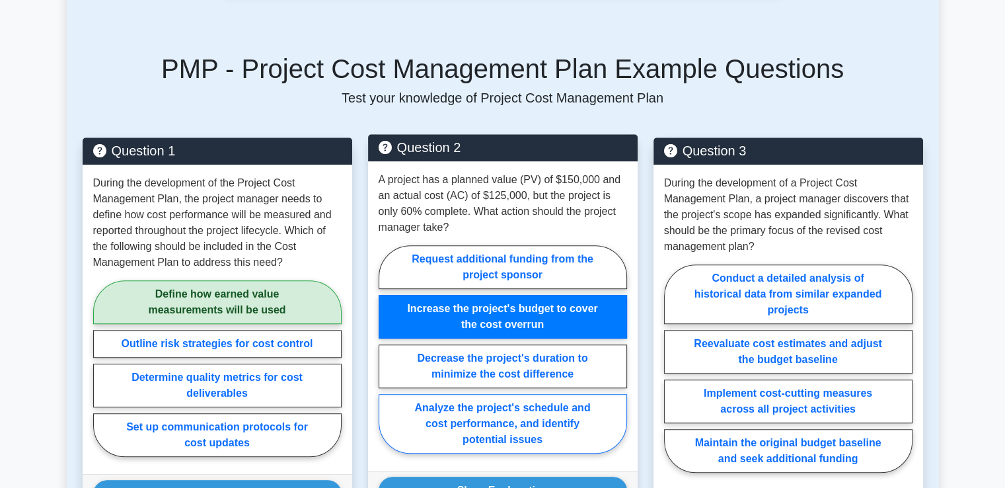
click at [379, 349] on input "Decrease the project's duration to minimize the cost difference" at bounding box center [383, 353] width 9 height 9
radio input "true"
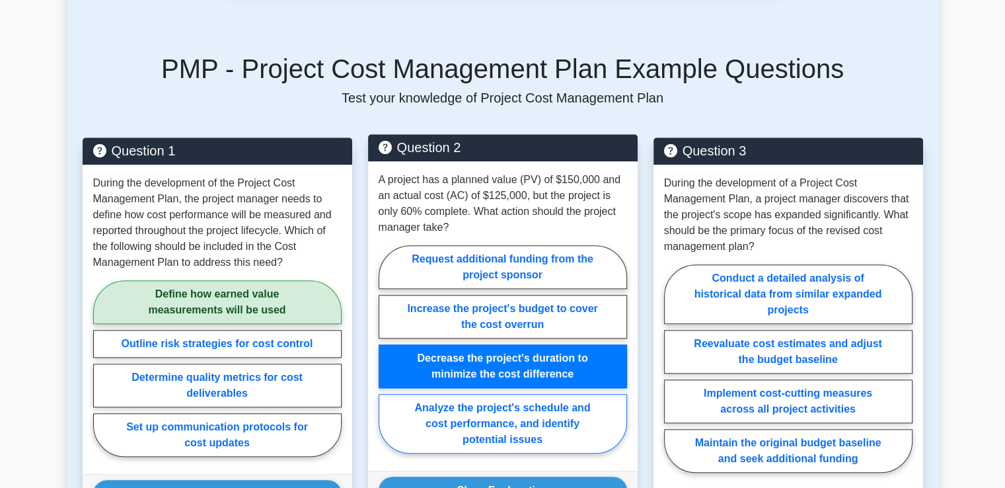
click at [379, 349] on input "Analyze the project's schedule and cost performance, and identify potential iss…" at bounding box center [383, 353] width 9 height 9
radio input "true"
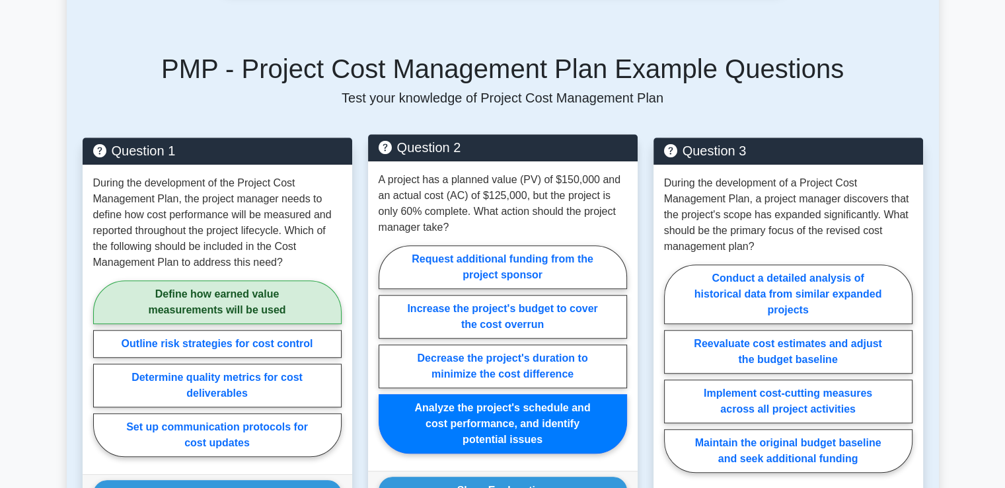
radio input "false"
click at [379, 349] on input "Request additional funding from the project sponsor" at bounding box center [383, 353] width 9 height 9
radio input "true"
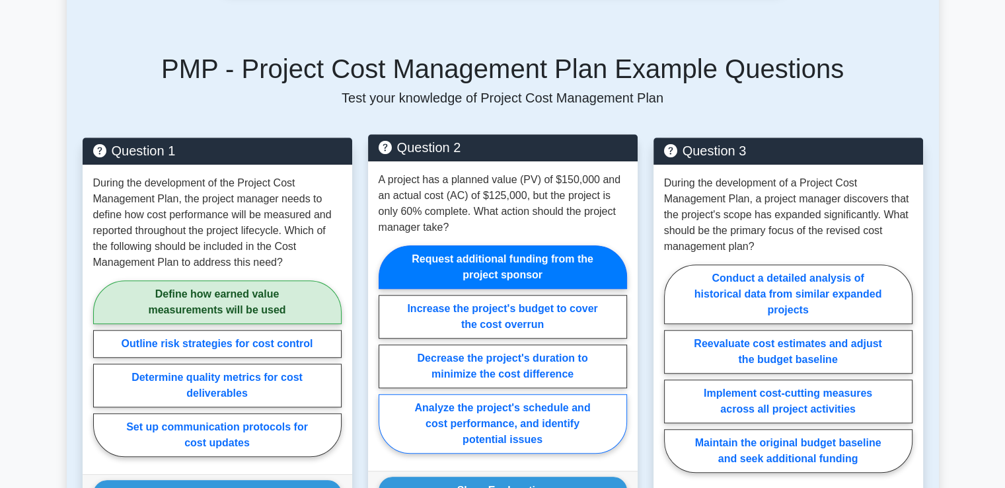
click at [379, 349] on input "Increase the project's budget to cover the cost overrun" at bounding box center [383, 353] width 9 height 9
radio input "true"
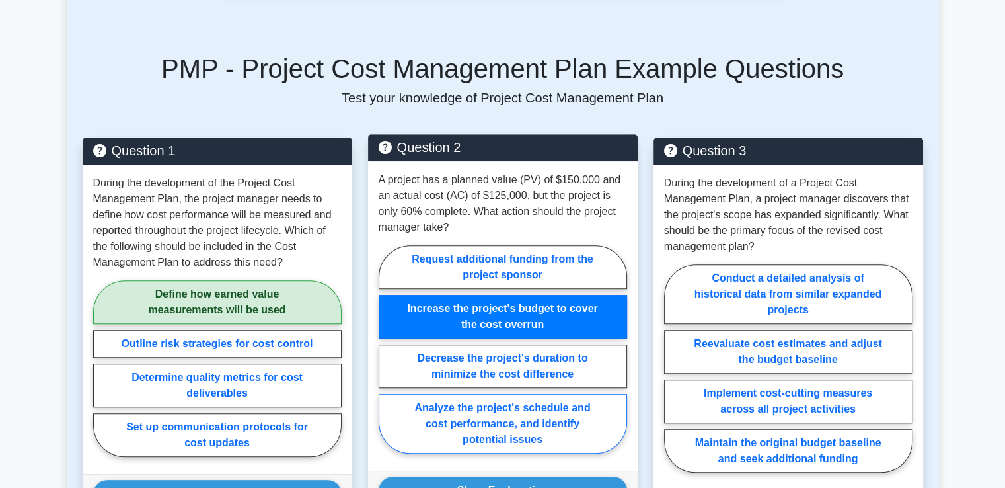
click at [379, 349] on input "Decrease the project's duration to minimize the cost difference" at bounding box center [383, 353] width 9 height 9
radio input "true"
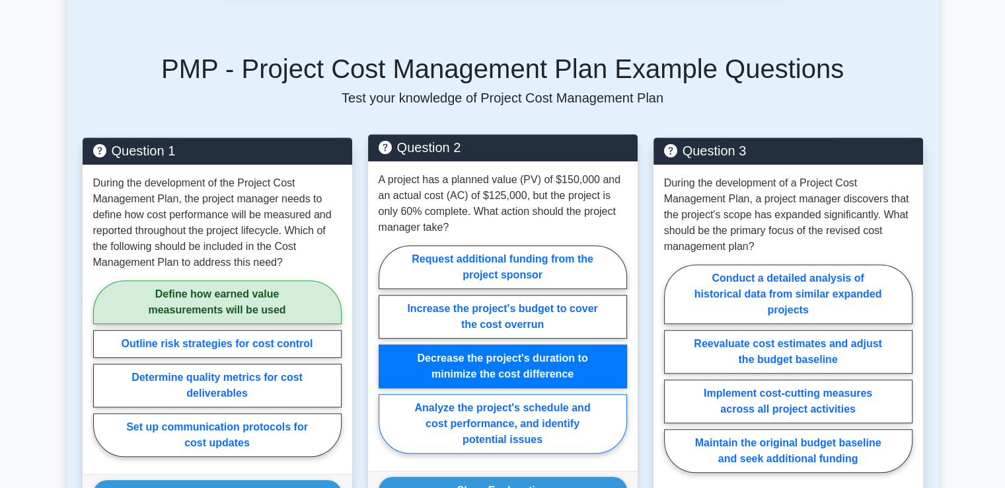
radio input "false"
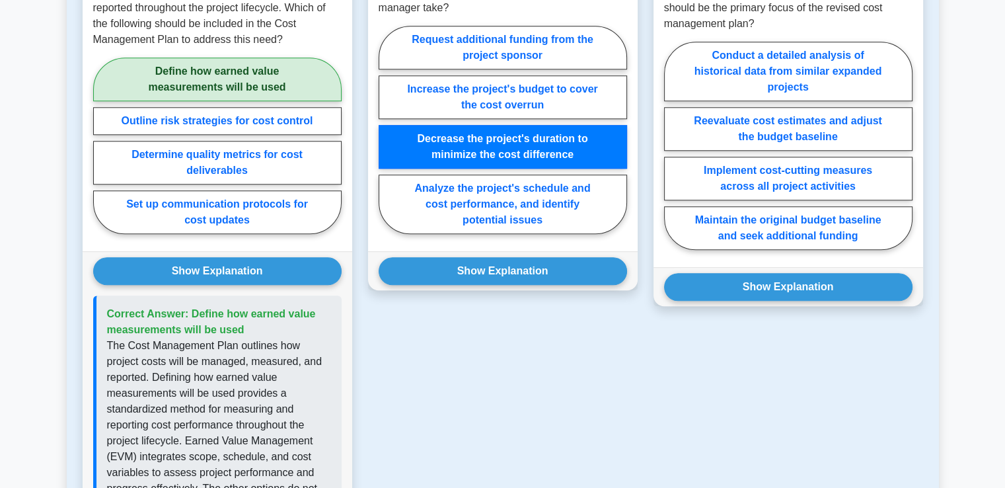
scroll to position [1136, 0]
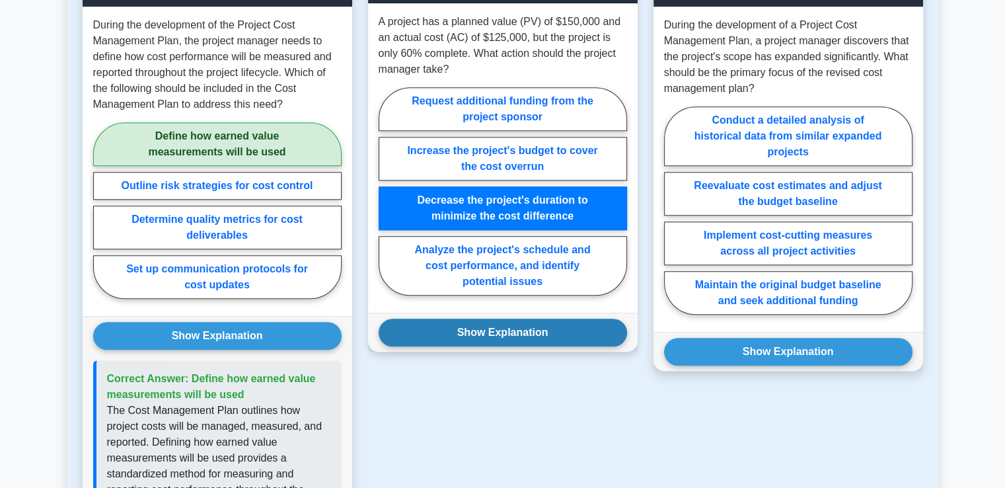
click at [488, 332] on button "Show Explanation" at bounding box center [503, 333] width 249 height 28
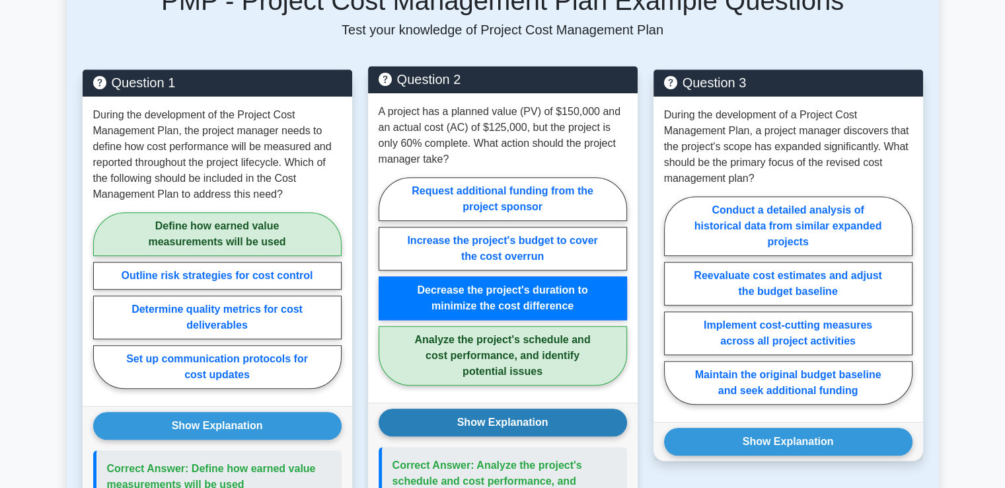
scroll to position [1030, 0]
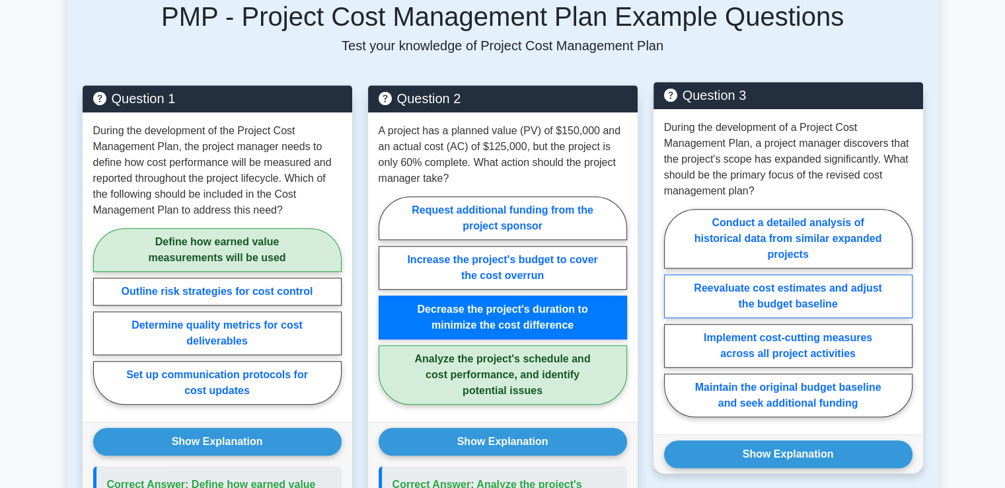
click at [754, 295] on label "Reevaluate cost estimates and adjust the budget baseline" at bounding box center [788, 296] width 249 height 44
click at [673, 313] on input "Reevaluate cost estimates and adjust the budget baseline" at bounding box center [668, 317] width 9 height 9
radio input "true"
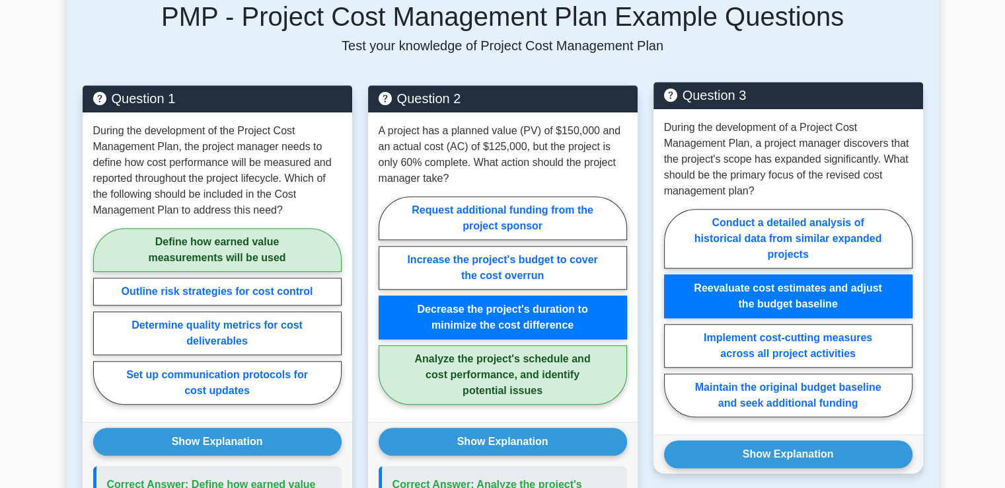
click at [664, 313] on input "Implement cost-cutting measures across all project activities" at bounding box center [668, 317] width 9 height 9
radio input "true"
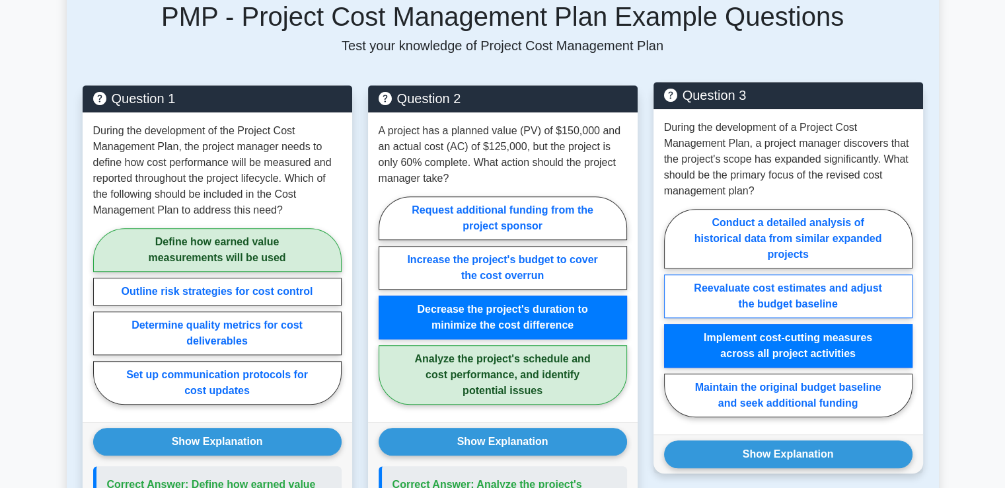
click at [664, 313] on input "Maintain the original budget baseline and seek additional funding" at bounding box center [668, 317] width 9 height 9
radio input "true"
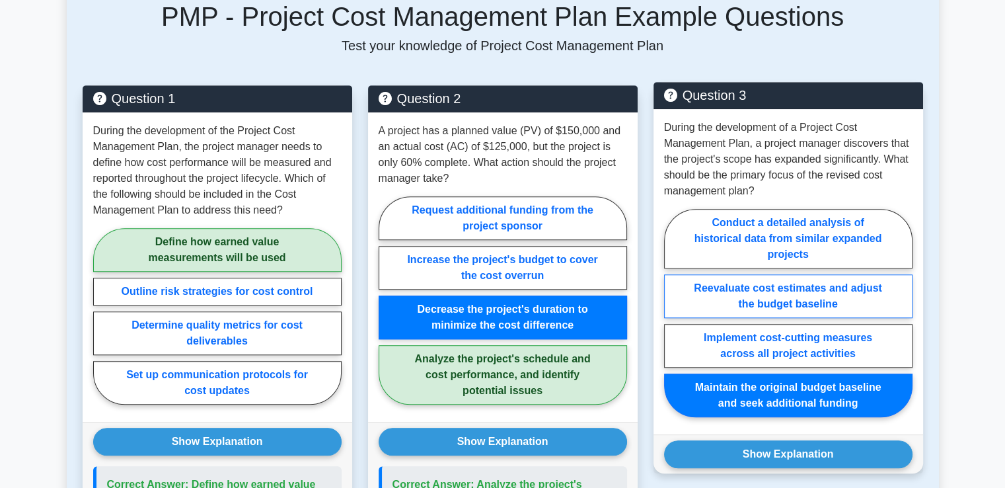
click at [664, 313] on input "Conduct a detailed analysis of historical data from similar expanded projects" at bounding box center [668, 317] width 9 height 9
radio input "true"
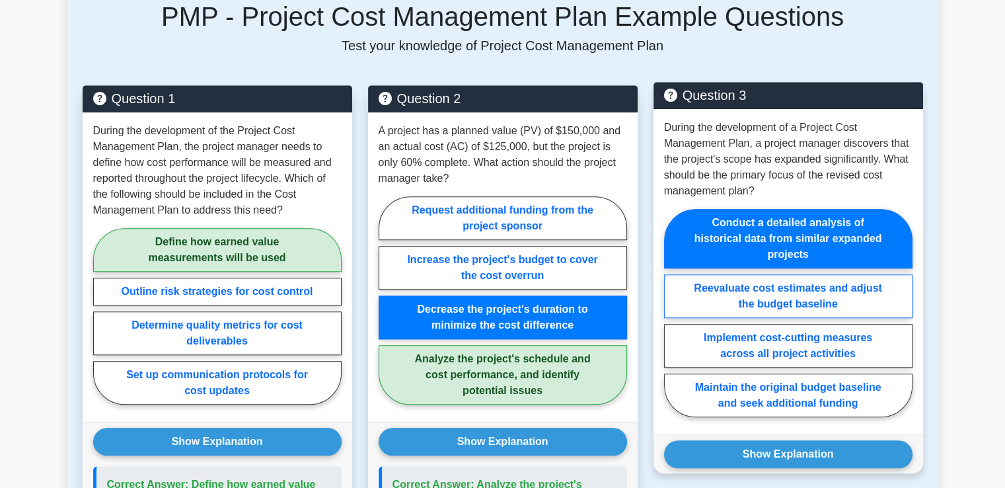
click at [664, 313] on input "Reevaluate cost estimates and adjust the budget baseline" at bounding box center [668, 317] width 9 height 9
radio input "true"
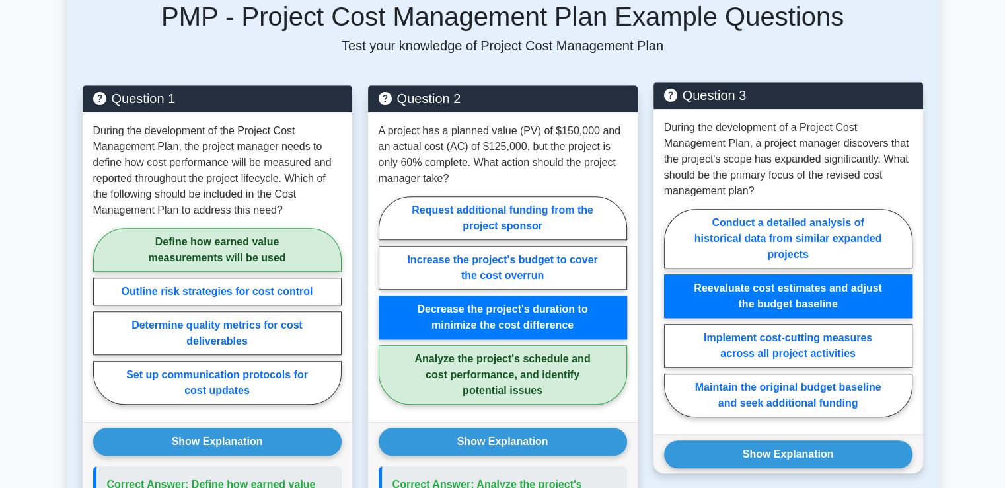
click at [664, 313] on input "Implement cost-cutting measures across all project activities" at bounding box center [668, 317] width 9 height 9
radio input "true"
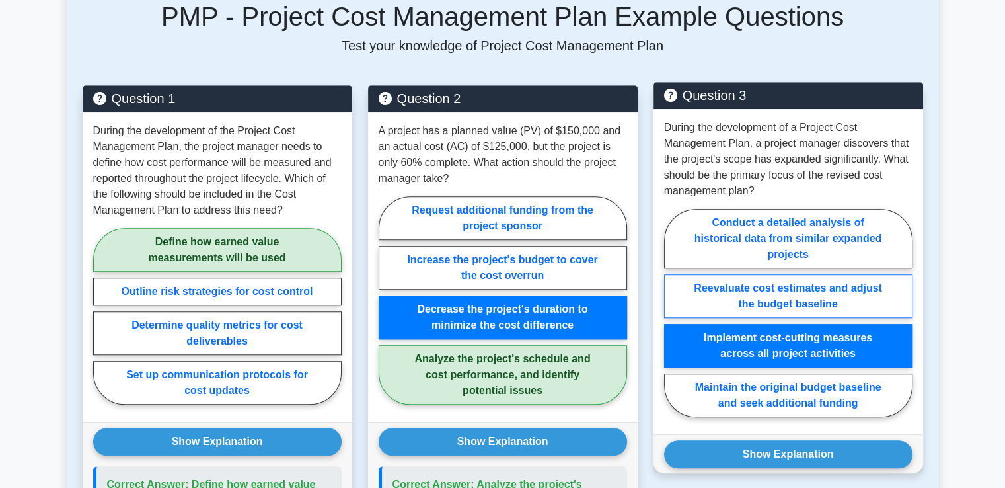
radio input "false"
click at [664, 313] on input "Maintain the original budget baseline and seek additional funding" at bounding box center [668, 317] width 9 height 9
radio input "true"
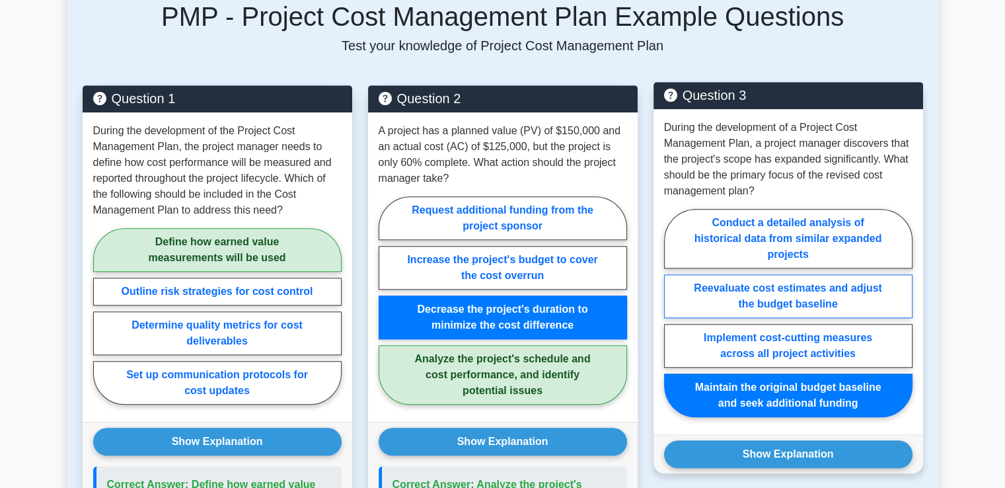
click at [664, 313] on input "Conduct a detailed analysis of historical data from similar expanded projects" at bounding box center [668, 317] width 9 height 9
radio input "true"
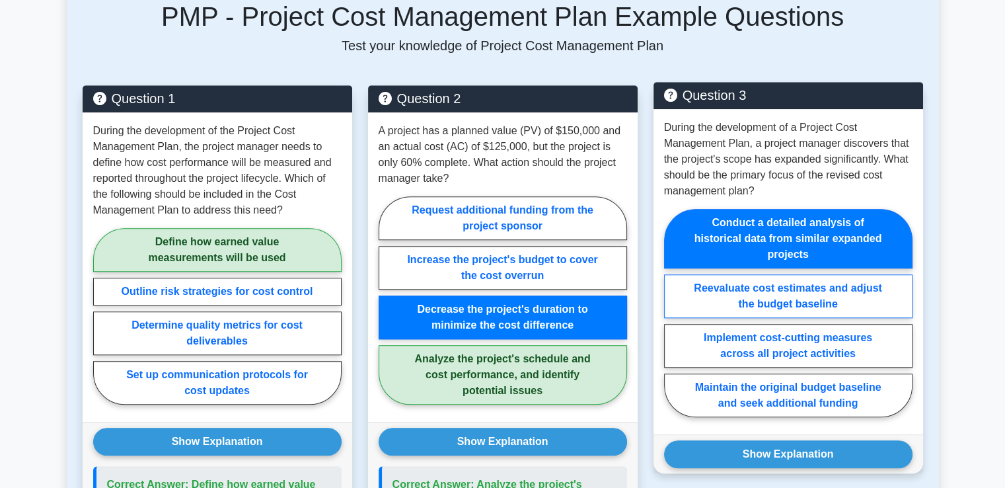
click at [664, 313] on input "Reevaluate cost estimates and adjust the budget baseline" at bounding box center [668, 317] width 9 height 9
radio input "true"
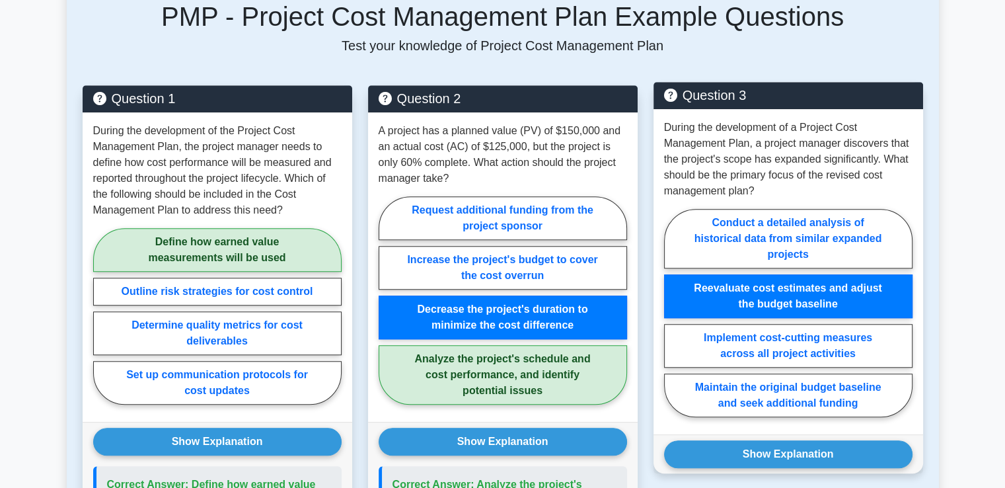
click at [664, 313] on input "Implement cost-cutting measures across all project activities" at bounding box center [668, 317] width 9 height 9
radio input "true"
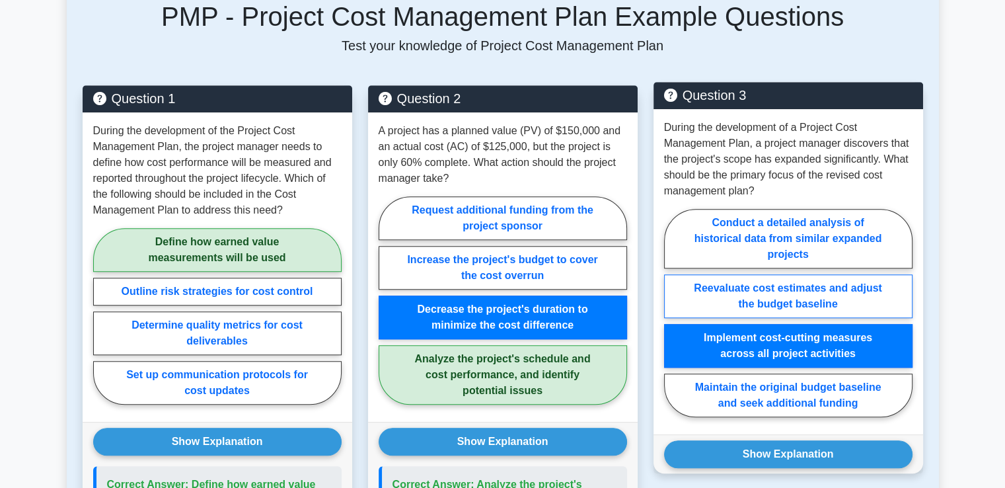
radio input "false"
click at [664, 313] on input "Maintain the original budget baseline and seek additional funding" at bounding box center [668, 317] width 9 height 9
radio input "true"
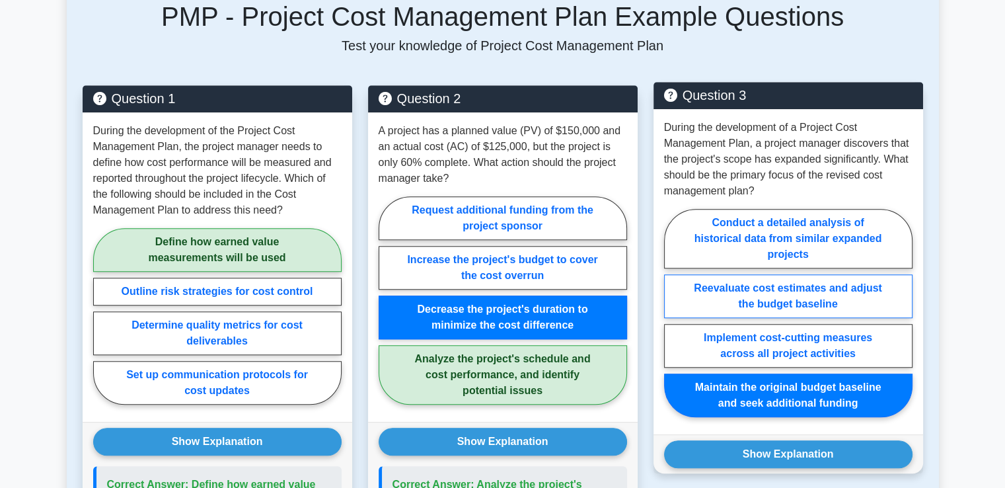
click at [664, 313] on input "Conduct a detailed analysis of historical data from similar expanded projects" at bounding box center [668, 317] width 9 height 9
radio input "true"
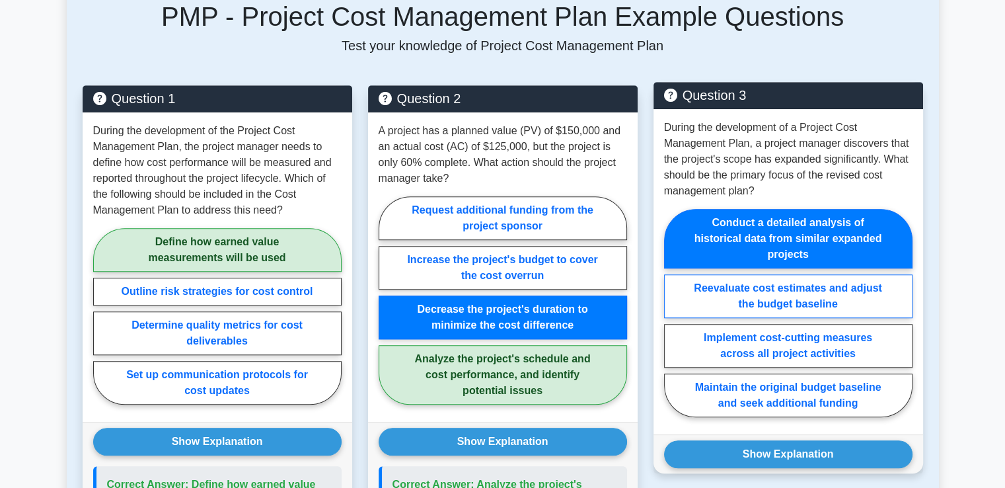
click at [664, 313] on input "Reevaluate cost estimates and adjust the budget baseline" at bounding box center [668, 317] width 9 height 9
radio input "true"
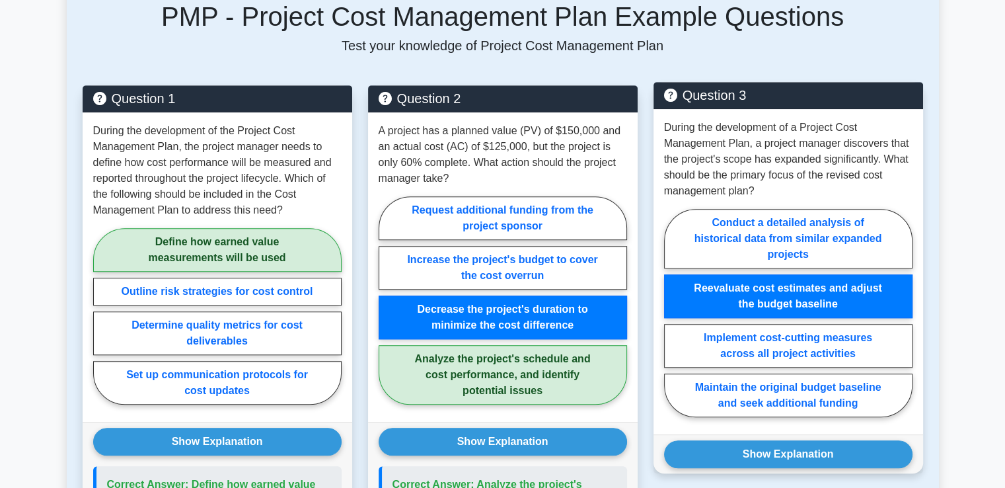
radio input "false"
click at [664, 313] on input "Implement cost-cutting measures across all project activities" at bounding box center [668, 317] width 9 height 9
radio input "true"
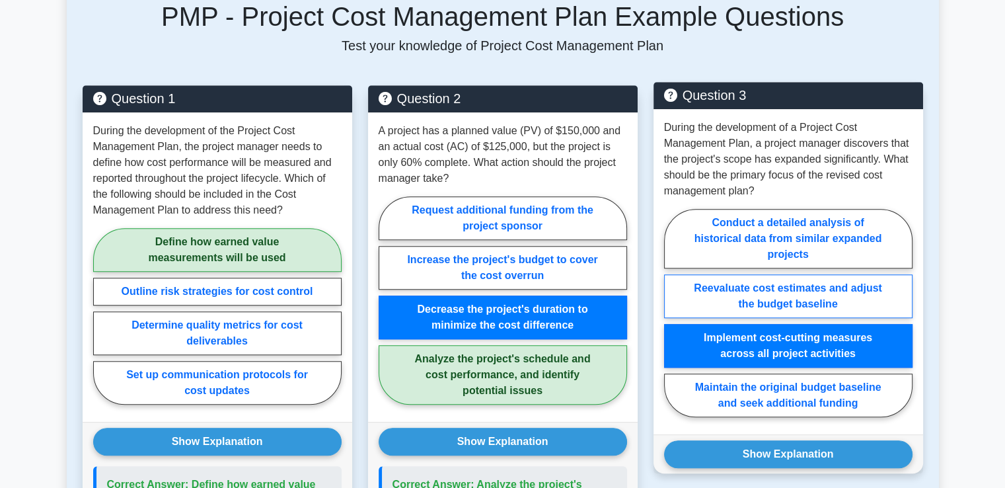
click at [664, 313] on input "Maintain the original budget baseline and seek additional funding" at bounding box center [668, 317] width 9 height 9
radio input "true"
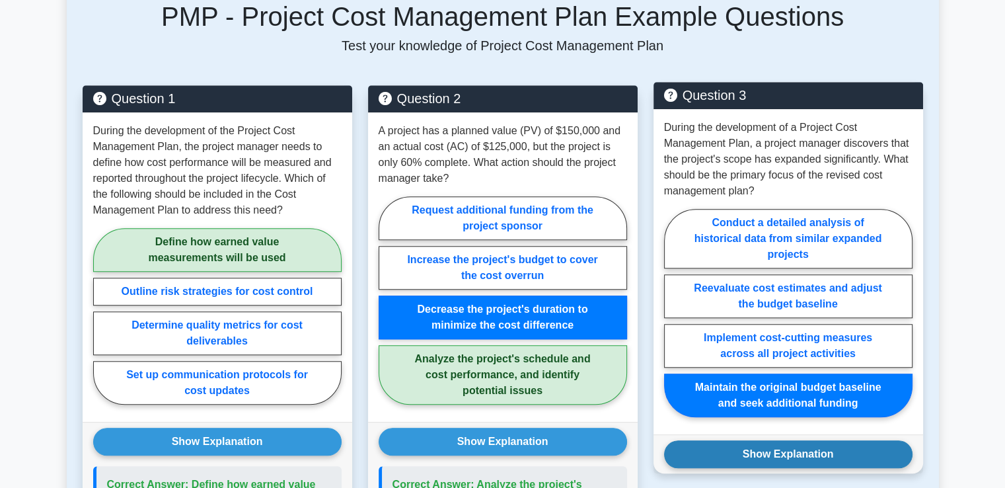
click at [791, 452] on button "Show Explanation" at bounding box center [788, 454] width 249 height 28
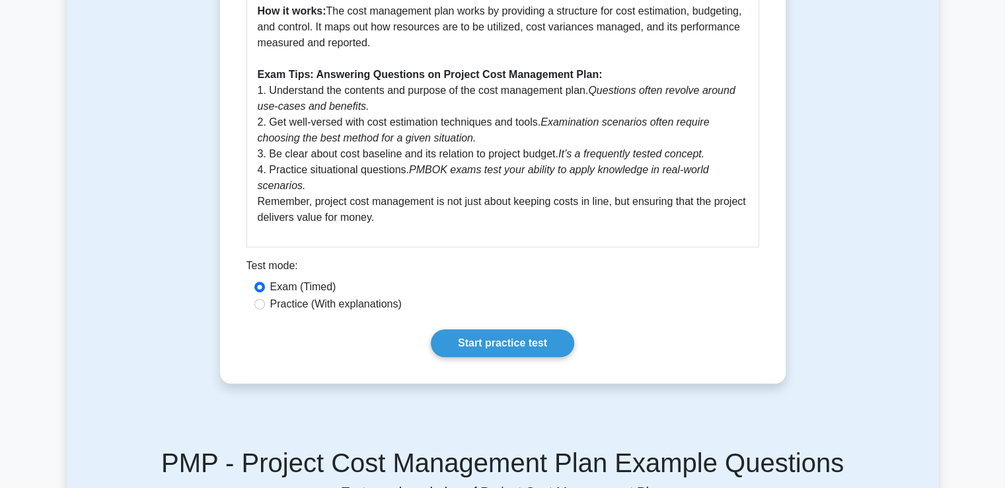
scroll to position [582, 0]
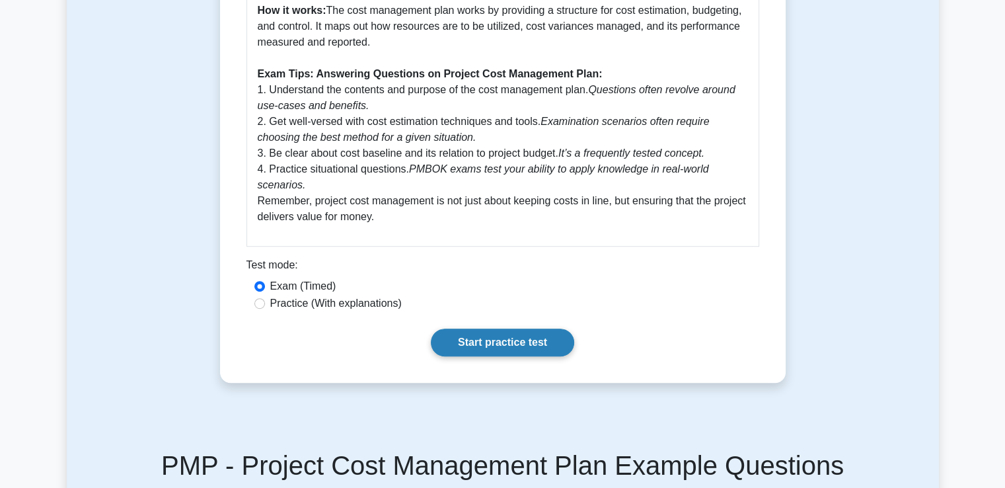
click at [516, 341] on link "Start practice test" at bounding box center [502, 343] width 143 height 28
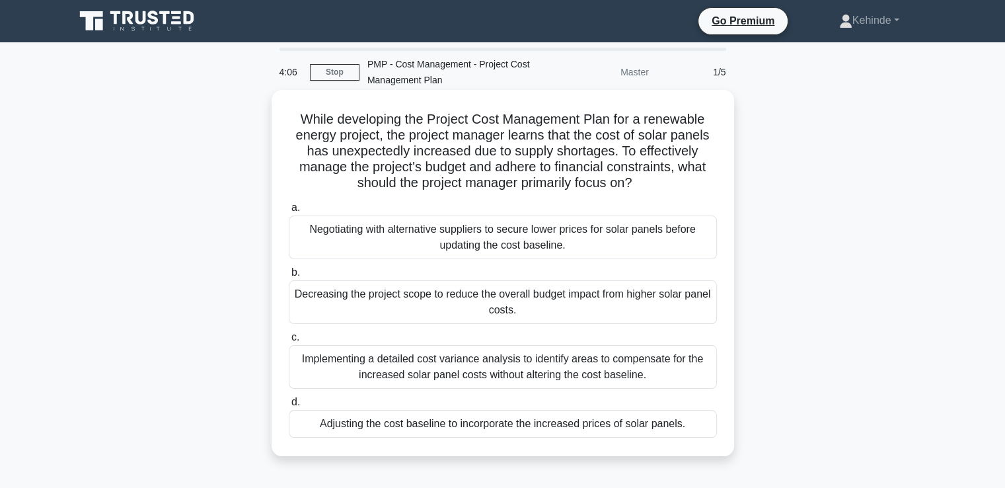
click at [431, 420] on div "Adjusting the cost baseline to incorporate the increased prices of solar panels." at bounding box center [503, 424] width 428 height 28
click at [289, 407] on input "d. Adjusting the cost baseline to incorporate the increased prices of solar pan…" at bounding box center [289, 402] width 0 height 9
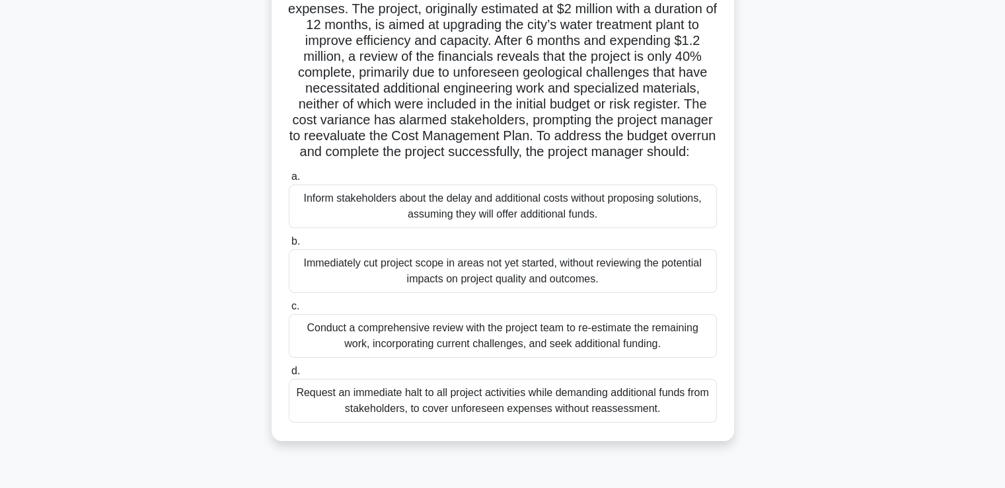
scroll to position [159, 0]
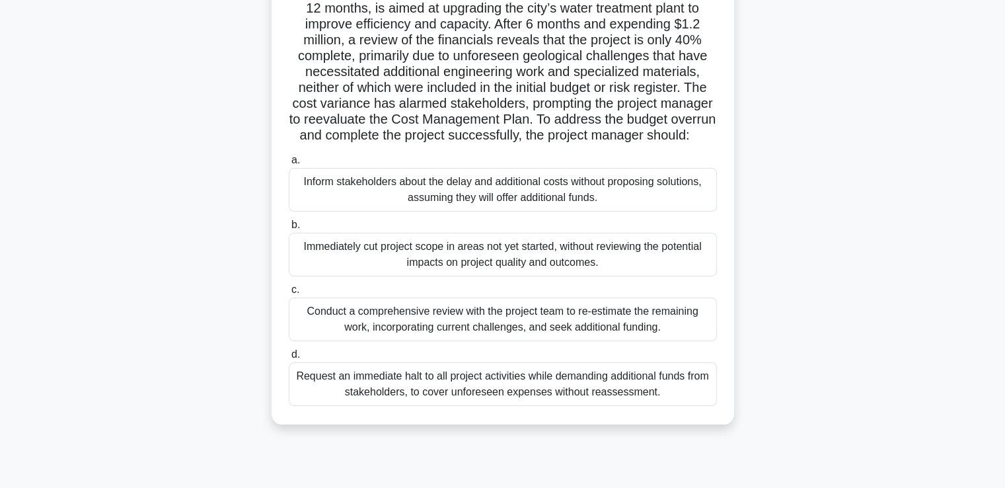
click at [465, 332] on div "Conduct a comprehensive review with the project team to re-estimate the remaini…" at bounding box center [503, 319] width 428 height 44
click at [289, 294] on input "c. Conduct a comprehensive review with the project team to re-estimate the rema…" at bounding box center [289, 290] width 0 height 9
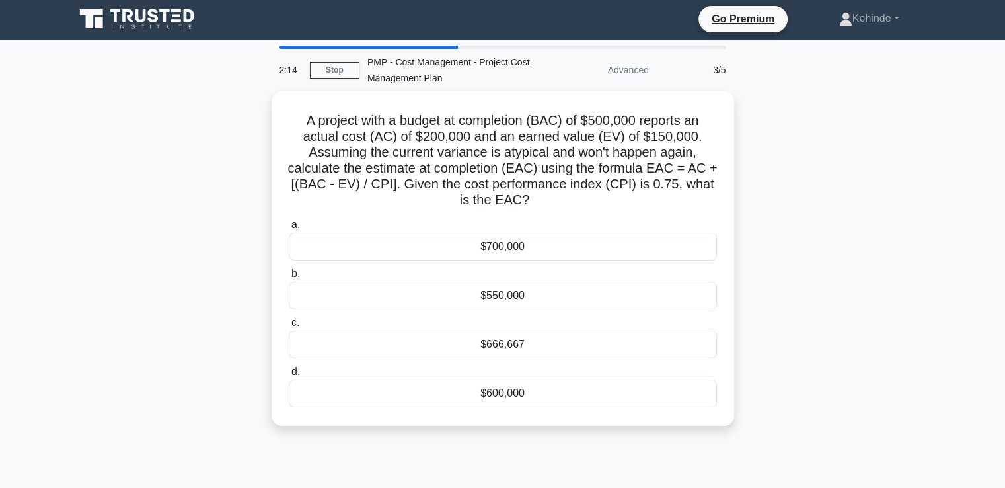
scroll to position [0, 0]
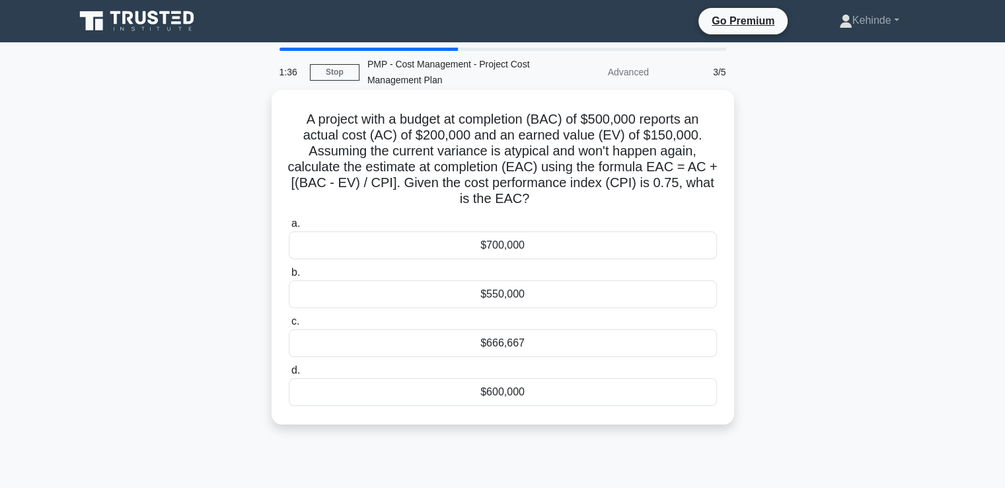
click at [497, 289] on div "$550,000" at bounding box center [503, 294] width 428 height 28
click at [289, 277] on input "b. $550,000" at bounding box center [289, 272] width 0 height 9
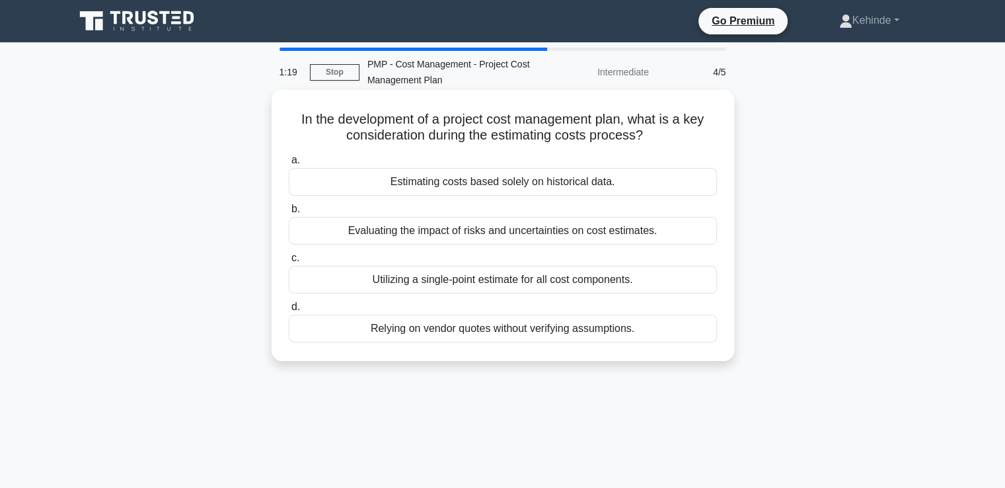
click at [494, 231] on div "Evaluating the impact of risks and uncertainties on cost estimates." at bounding box center [503, 231] width 428 height 28
click at [289, 214] on input "b. Evaluating the impact of risks and uncertainties on cost estimates." at bounding box center [289, 209] width 0 height 9
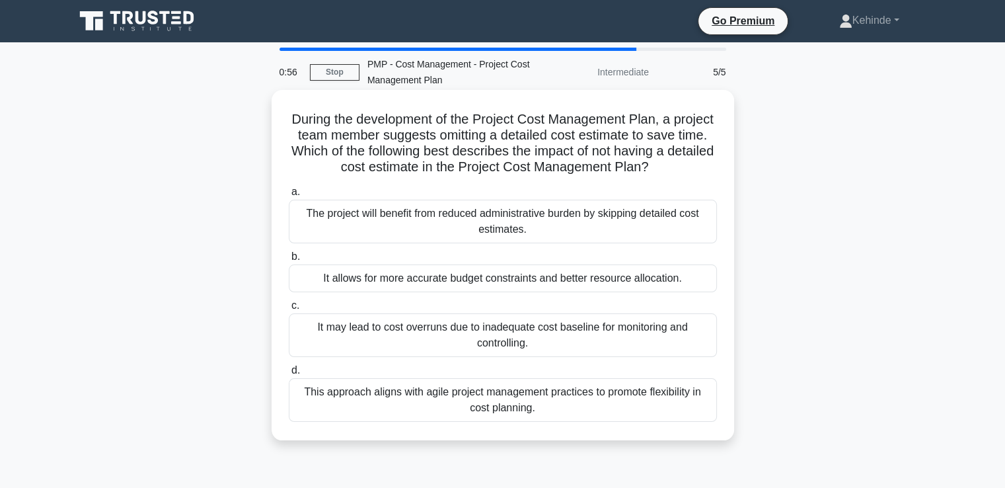
click at [445, 346] on div "It may lead to cost overruns due to inadequate cost baseline for monitoring and…" at bounding box center [503, 335] width 428 height 44
click at [289, 310] on input "c. It may lead to cost overruns due to inadequate cost baseline for monitoring …" at bounding box center [289, 305] width 0 height 9
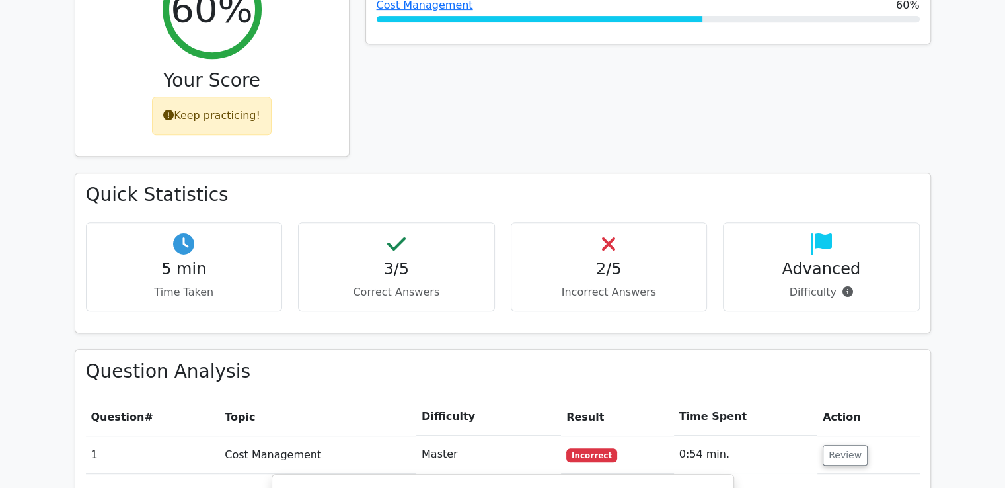
scroll to position [608, 0]
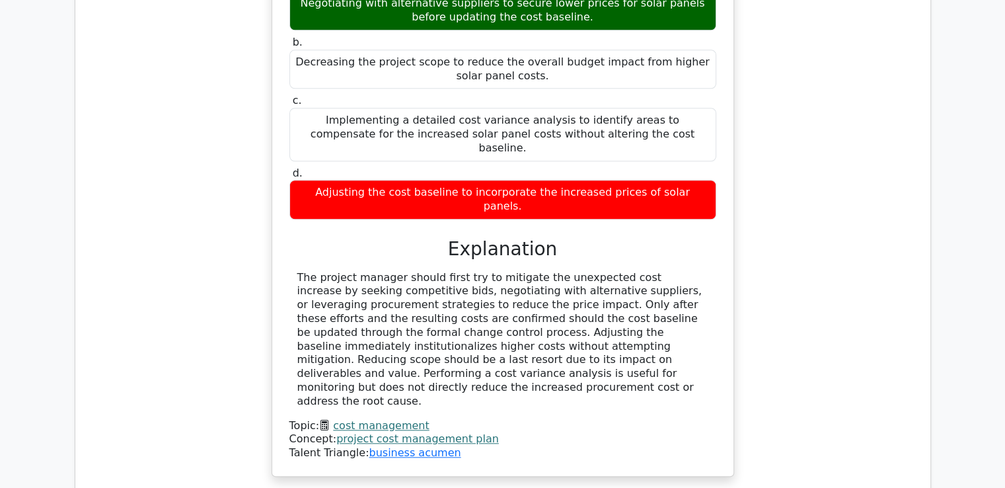
scroll to position [1232, 0]
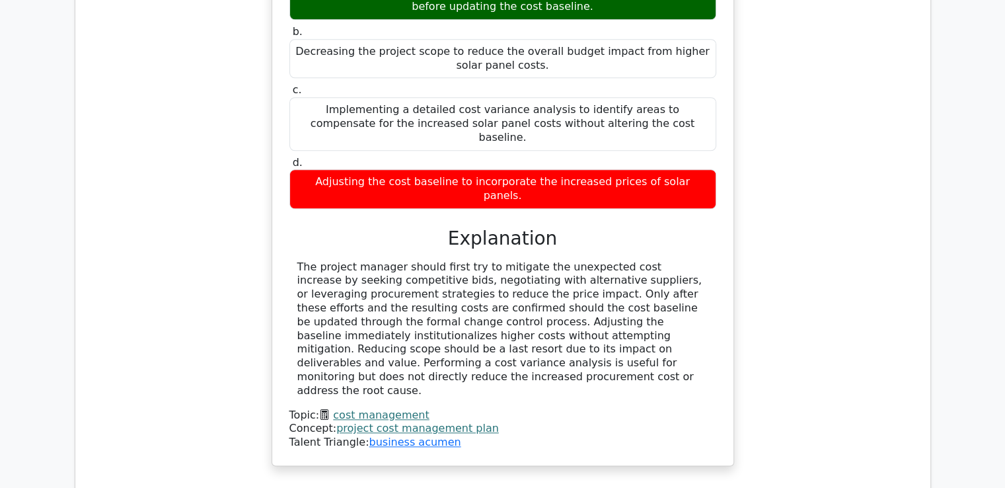
click at [379, 408] on link "cost management" at bounding box center [381, 414] width 96 height 13
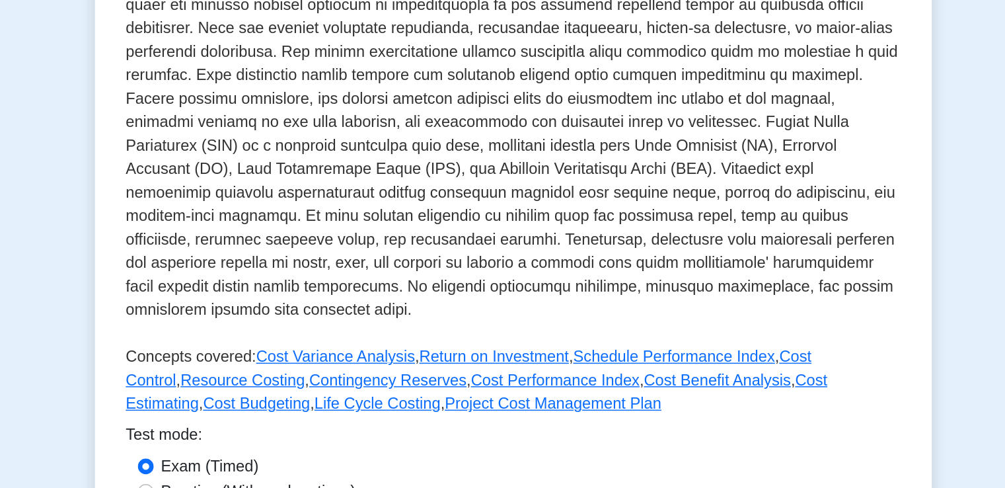
scroll to position [225, 0]
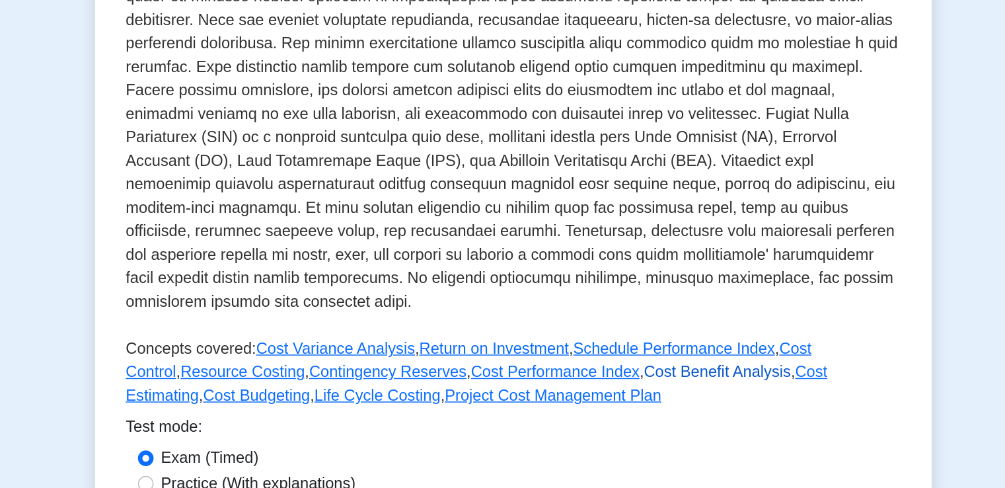
click at [592, 409] on link "Cost Benefit Analysis" at bounding box center [641, 408] width 99 height 11
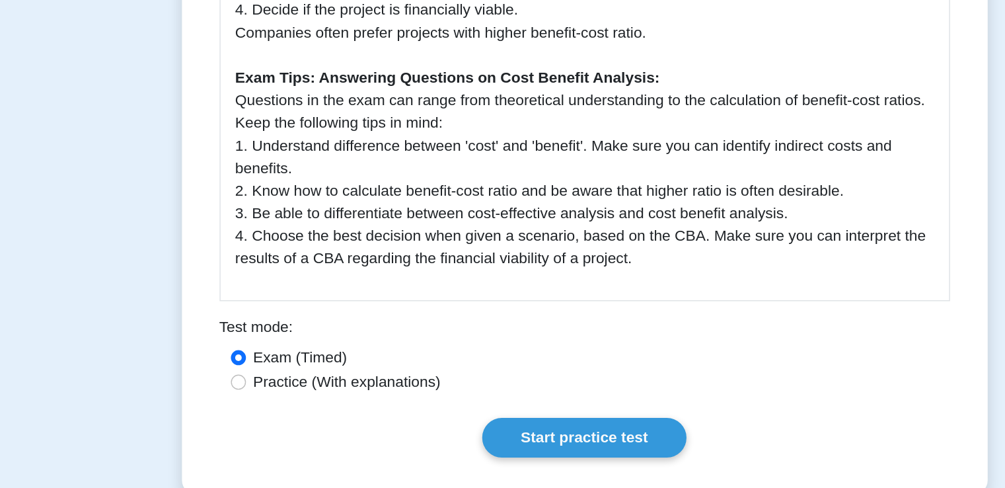
scroll to position [517, 0]
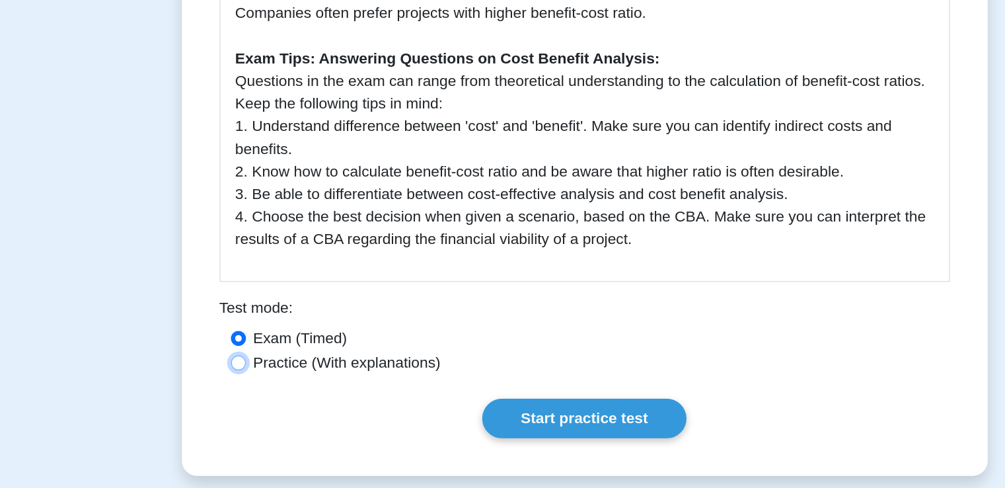
click at [261, 401] on input "Practice (With explanations)" at bounding box center [259, 400] width 11 height 11
radio input "true"
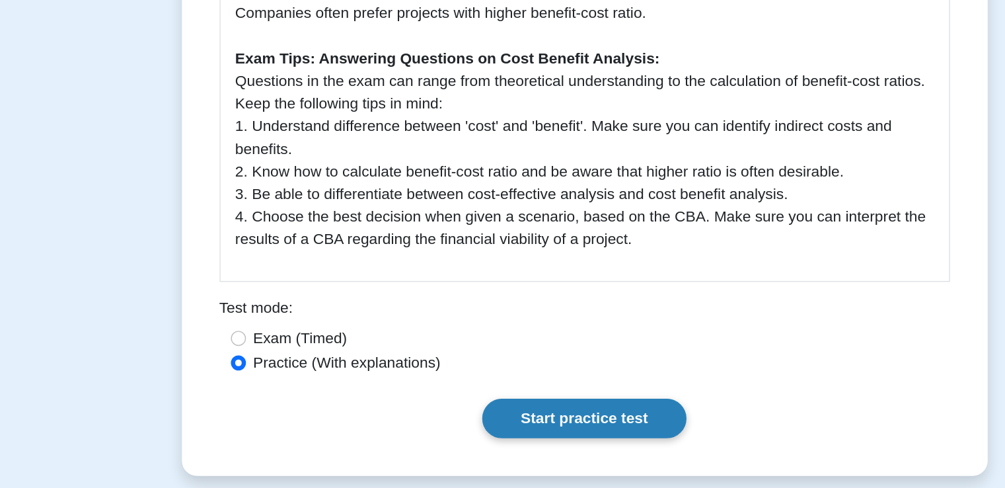
click at [502, 434] on link "Start practice test" at bounding box center [502, 439] width 143 height 28
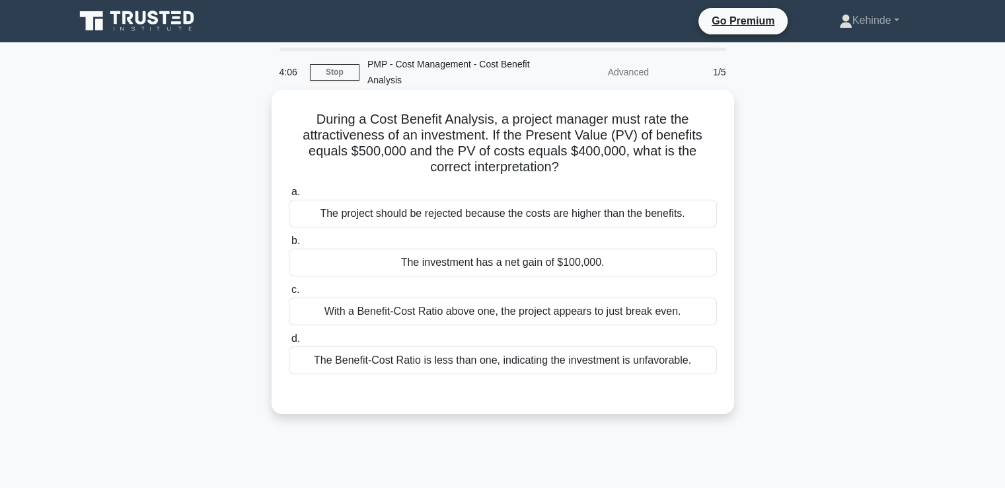
click at [436, 312] on div "With a Benefit-Cost Ratio above one, the project appears to just break even." at bounding box center [503, 311] width 428 height 28
click at [289, 294] on input "c. With a Benefit-Cost Ratio above one, the project appears to just break even." at bounding box center [289, 290] width 0 height 9
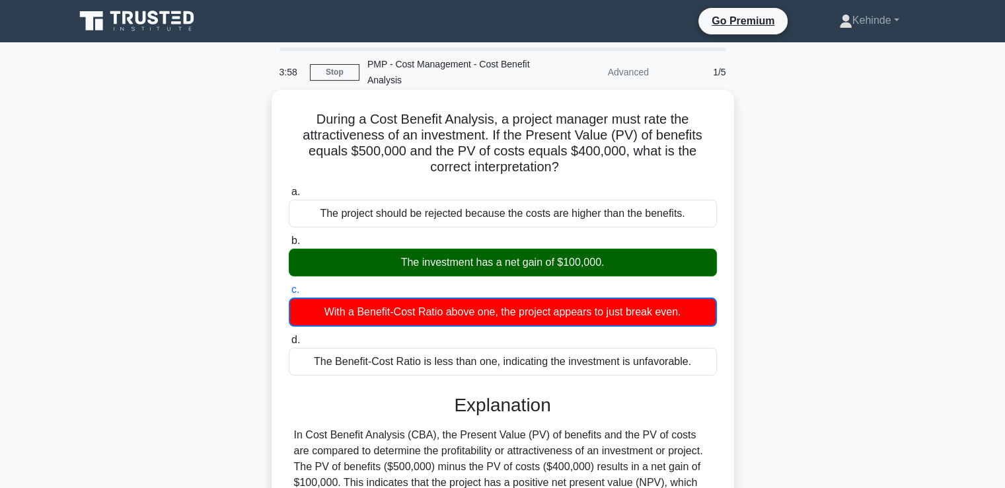
click at [289, 336] on input "d. The Benefit-Cost Ratio is less than one, indicating the investment is unfavo…" at bounding box center [289, 340] width 0 height 9
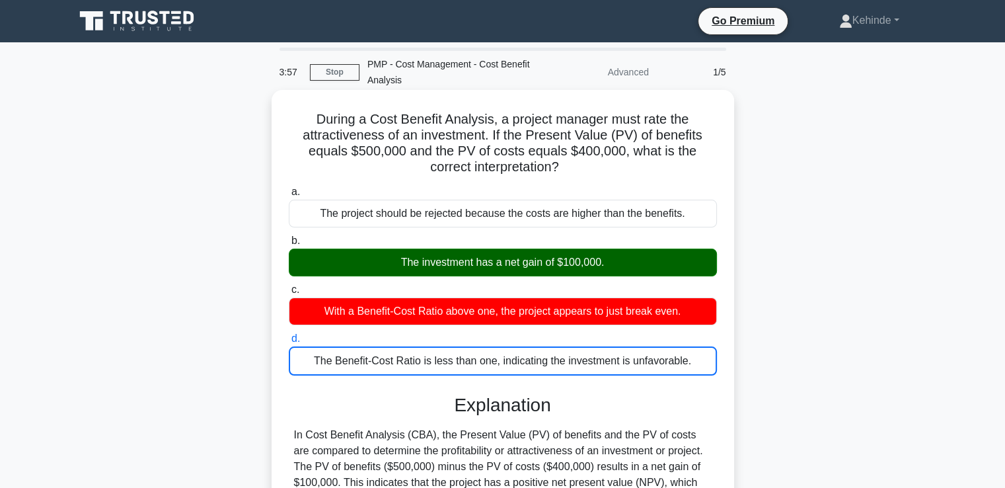
click at [289, 188] on input "a. The project should be rejected because the costs are higher than the benefit…" at bounding box center [289, 192] width 0 height 9
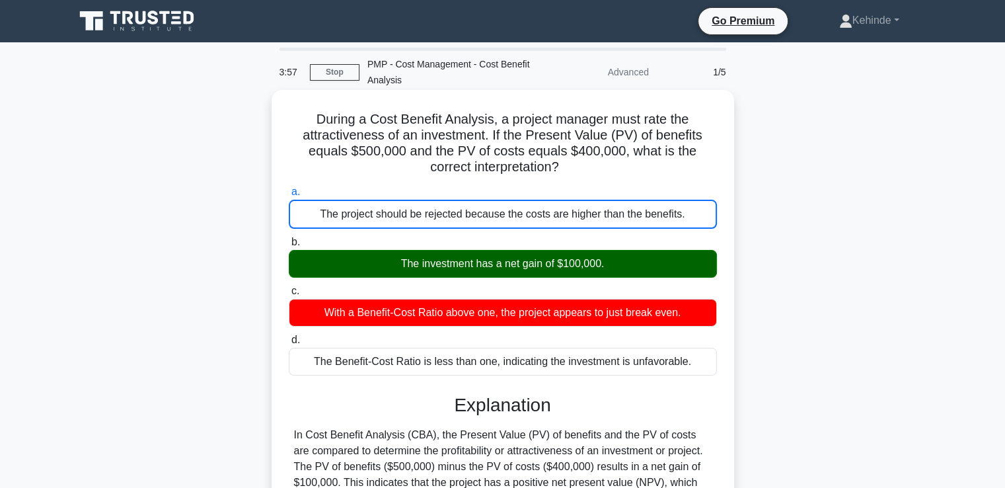
click at [289, 238] on input "b. The investment has a net gain of $100,000." at bounding box center [289, 242] width 0 height 9
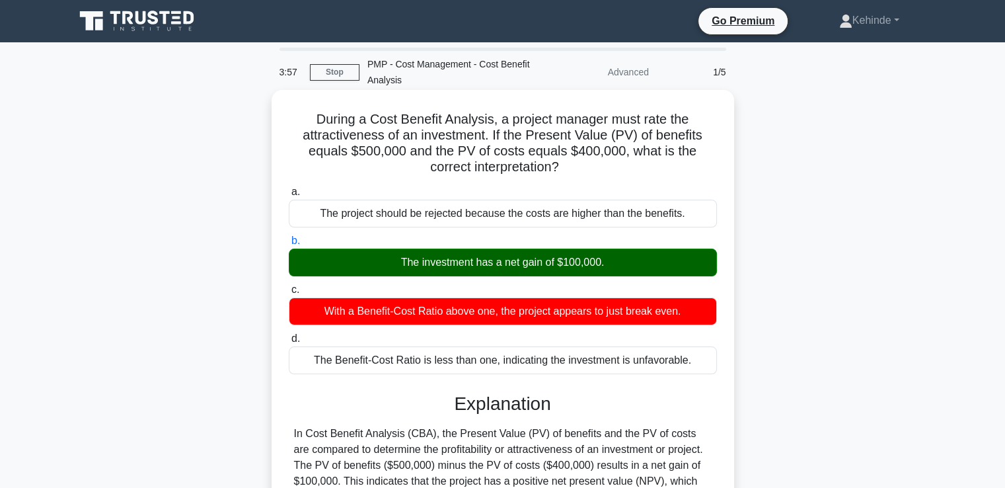
click at [289, 286] on input "c. With a Benefit-Cost Ratio above one, the project appears to just break even." at bounding box center [289, 290] width 0 height 9
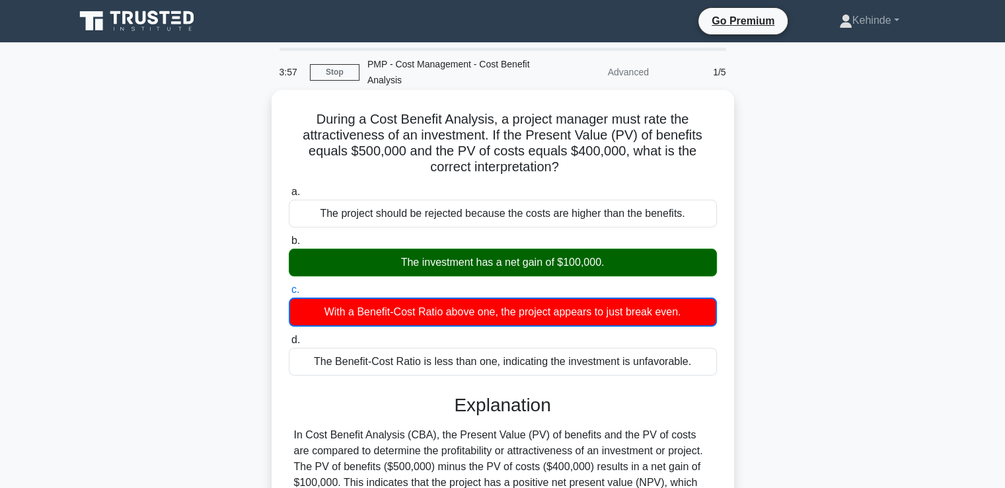
click at [289, 336] on input "d. The Benefit-Cost Ratio is less than one, indicating the investment is unfavo…" at bounding box center [289, 340] width 0 height 9
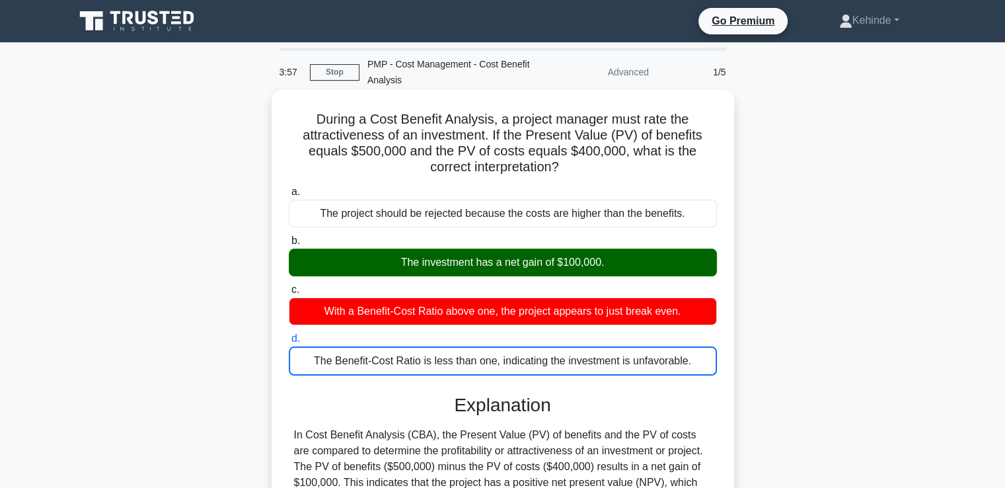
click at [289, 188] on input "a. The project should be rejected because the costs are higher than the benefit…" at bounding box center [289, 192] width 0 height 9
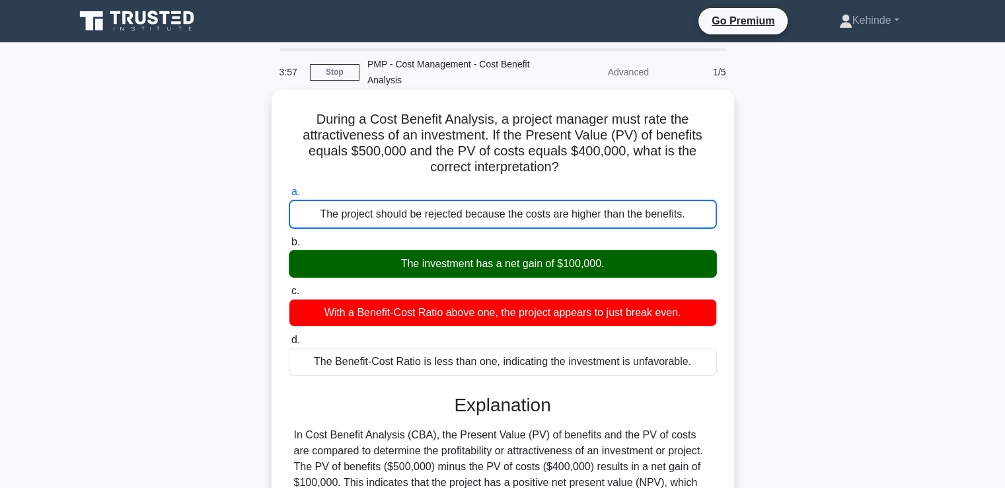
click at [289, 238] on input "b. The investment has a net gain of $100,000." at bounding box center [289, 242] width 0 height 9
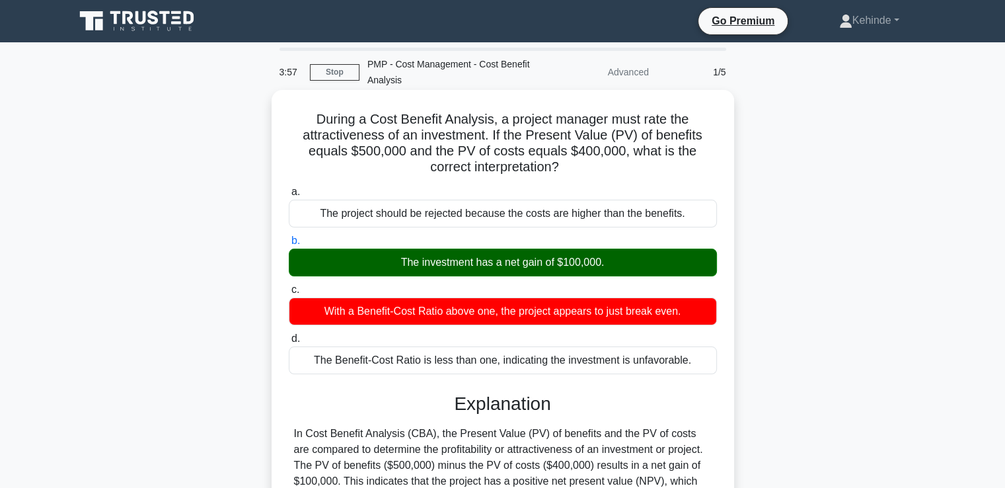
click at [289, 286] on input "c. With a Benefit-Cost Ratio above one, the project appears to just break even." at bounding box center [289, 290] width 0 height 9
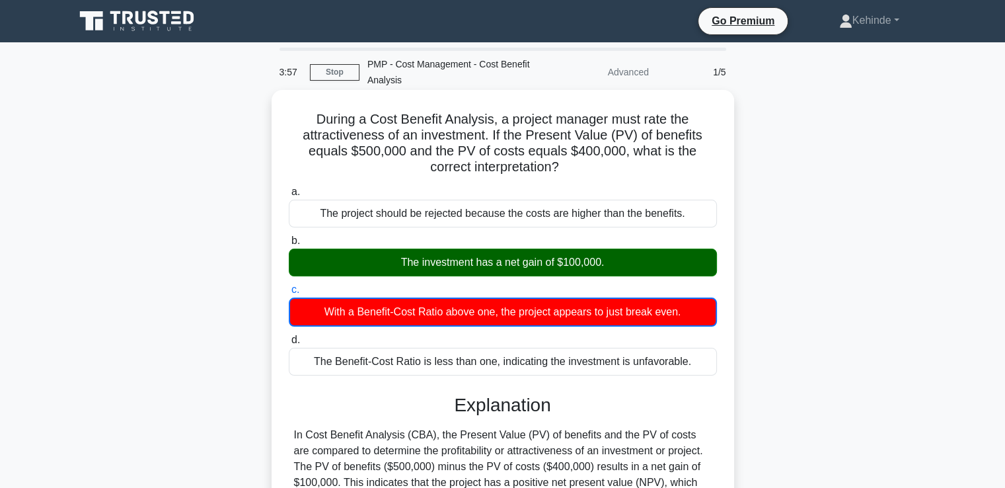
click at [289, 336] on input "d. The Benefit-Cost Ratio is less than one, indicating the investment is unfavo…" at bounding box center [289, 340] width 0 height 9
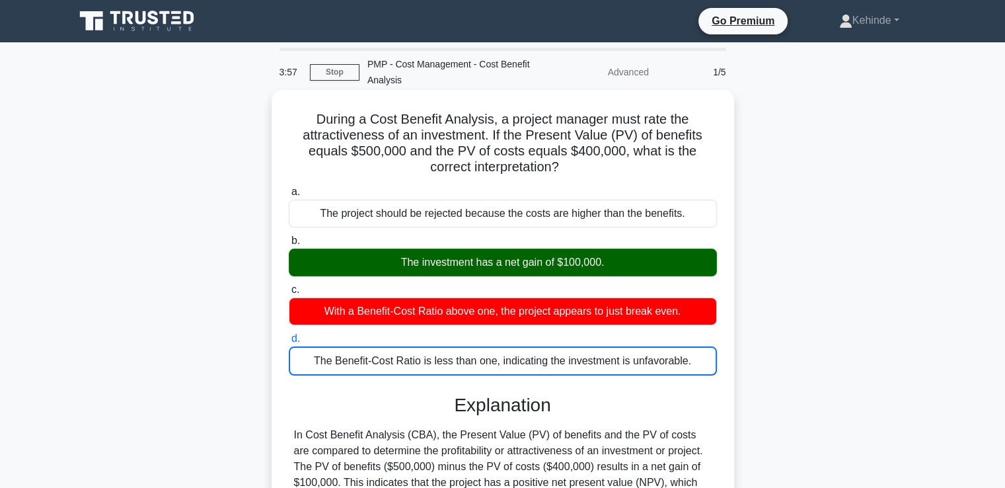
click at [289, 188] on input "a. The project should be rejected because the costs are higher than the benefit…" at bounding box center [289, 192] width 0 height 9
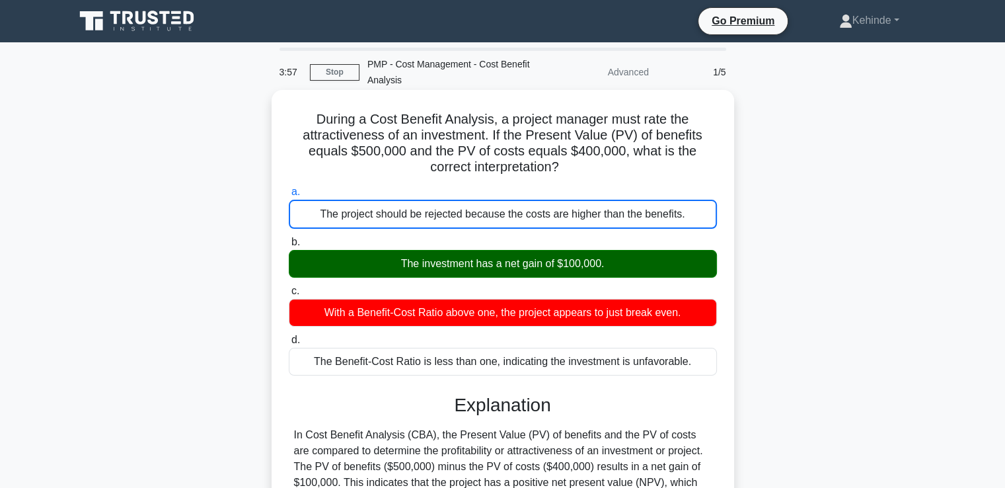
click at [289, 238] on input "b. The investment has a net gain of $100,000." at bounding box center [289, 242] width 0 height 9
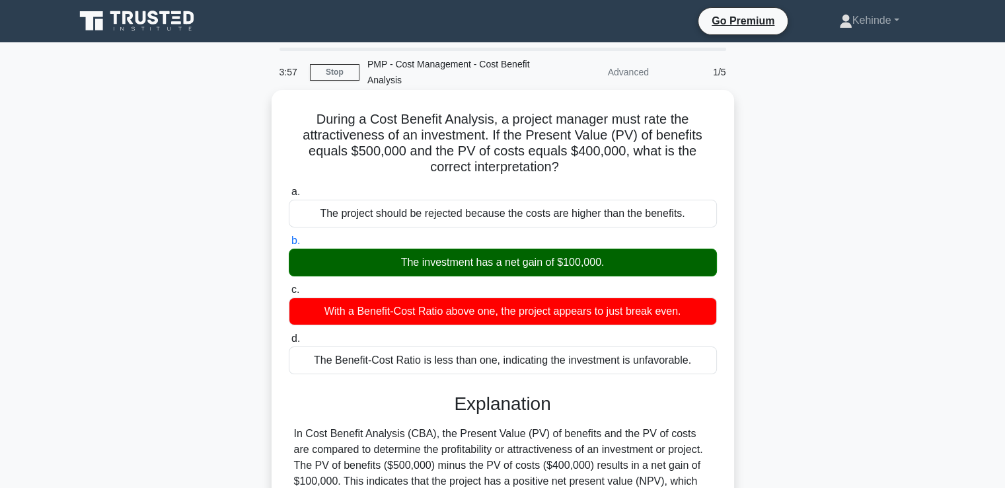
click at [289, 286] on input "c. With a Benefit-Cost Ratio above one, the project appears to just break even." at bounding box center [289, 290] width 0 height 9
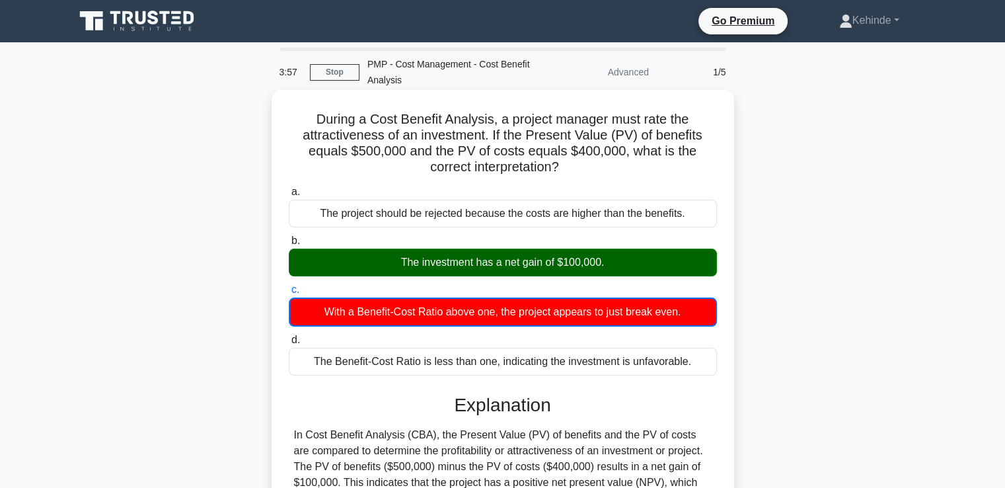
click at [289, 336] on input "d. The Benefit-Cost Ratio is less than one, indicating the investment is unfavo…" at bounding box center [289, 340] width 0 height 9
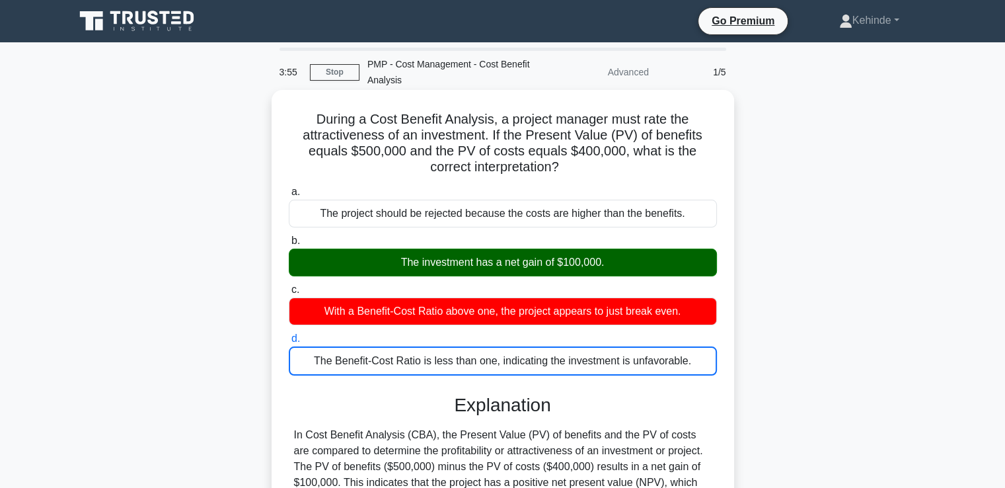
click at [420, 258] on div "The investment has a net gain of $100,000." at bounding box center [503, 263] width 428 height 28
click at [289, 245] on input "b. The investment has a net gain of $100,000." at bounding box center [289, 241] width 0 height 9
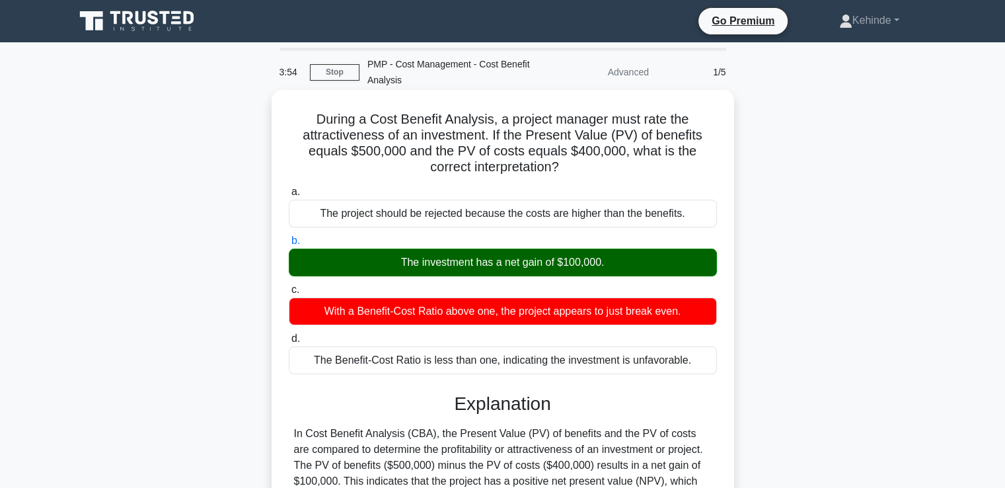
click at [420, 258] on div "The investment has a net gain of $100,000." at bounding box center [503, 263] width 428 height 28
click at [289, 245] on input "b. The investment has a net gain of $100,000." at bounding box center [289, 241] width 0 height 9
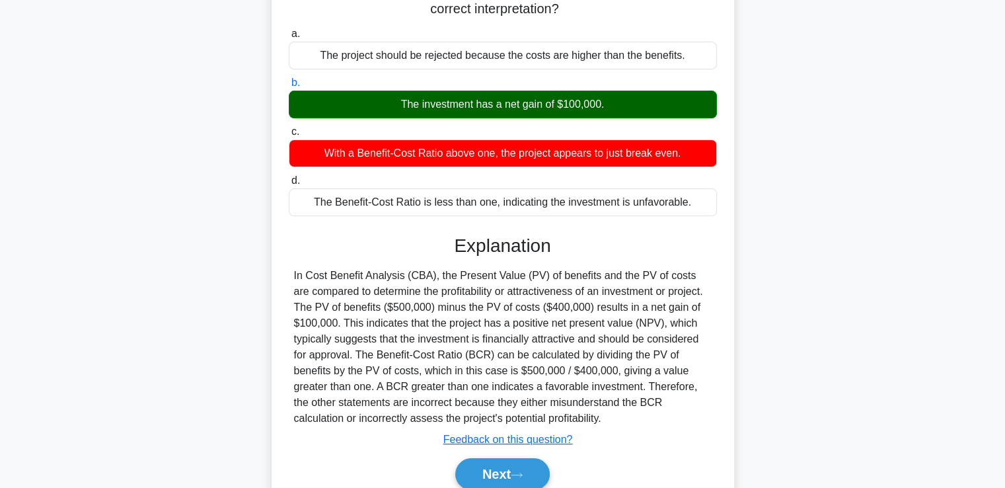
scroll to position [162, 0]
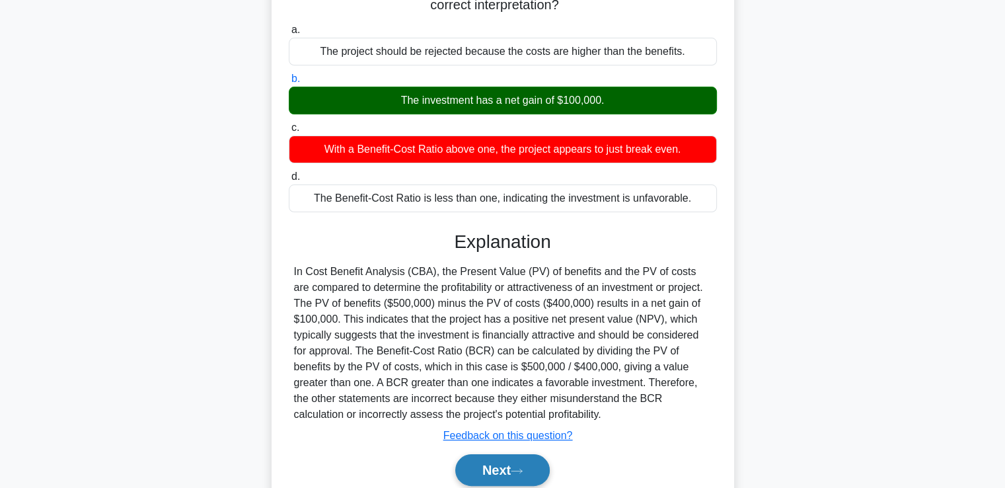
click at [490, 461] on button "Next" at bounding box center [502, 470] width 95 height 32
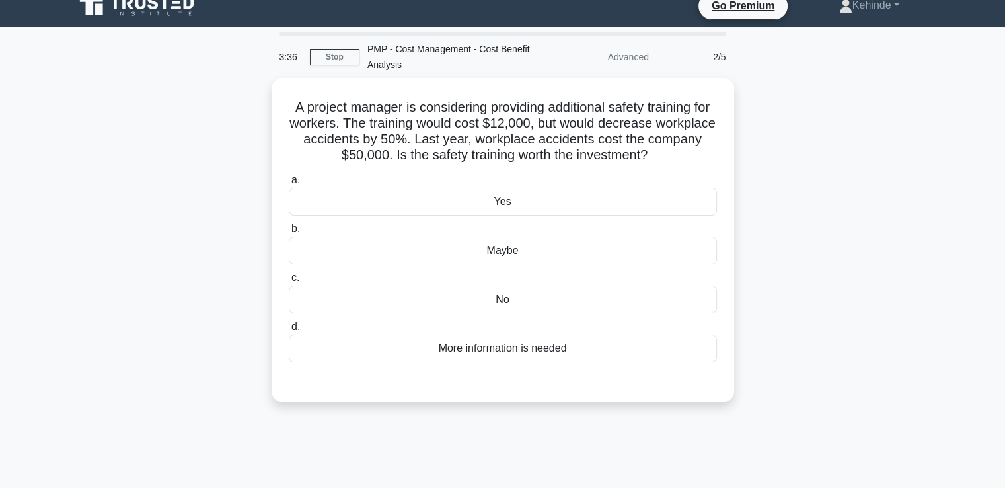
scroll to position [0, 0]
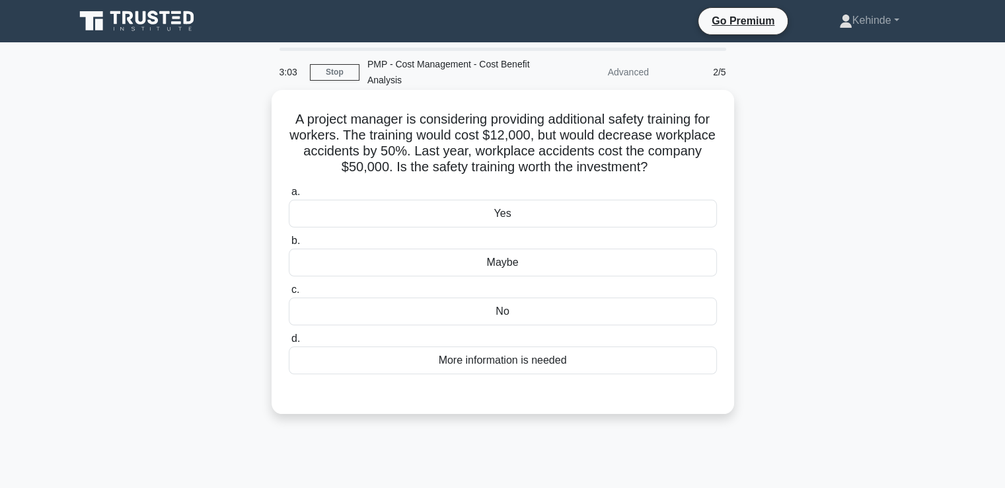
click at [505, 215] on div "Yes" at bounding box center [503, 214] width 428 height 28
click at [289, 196] on input "a. Yes" at bounding box center [289, 192] width 0 height 9
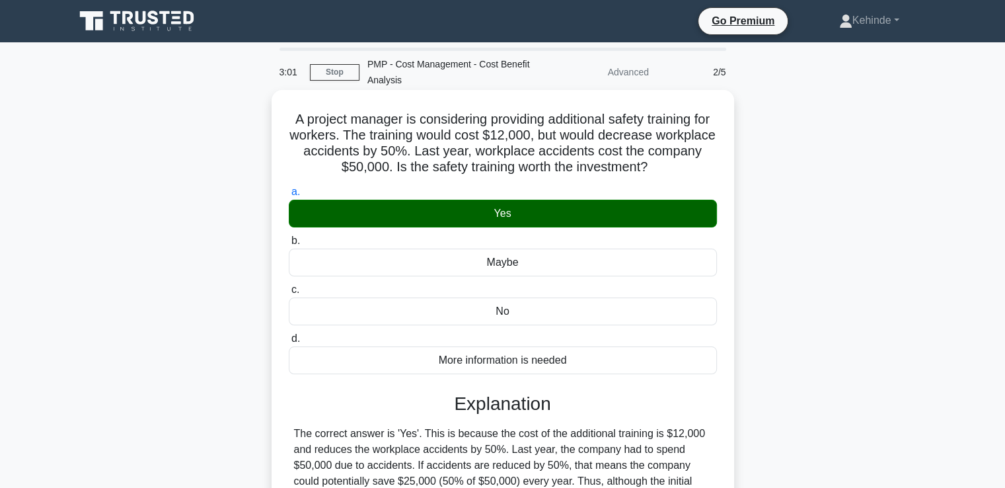
click at [289, 237] on input "b. Maybe" at bounding box center [289, 241] width 0 height 9
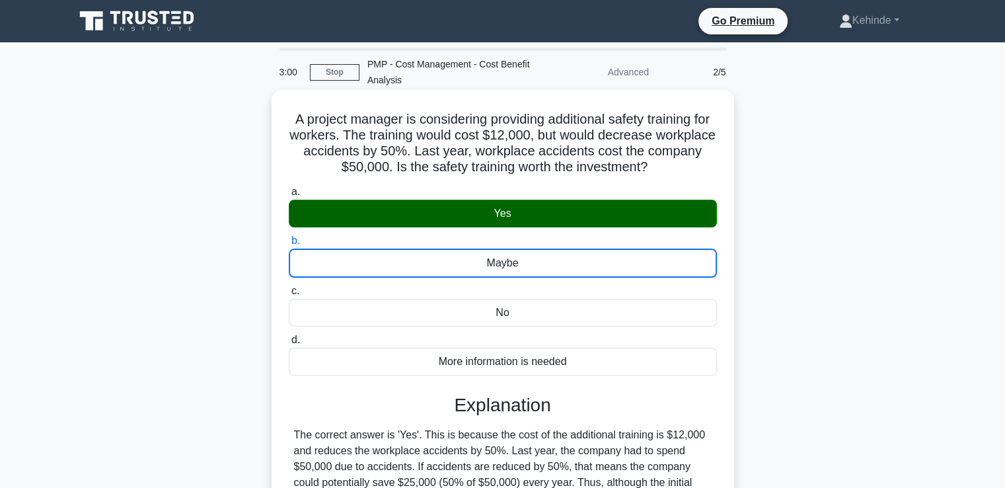
click at [289, 287] on input "c. No" at bounding box center [289, 291] width 0 height 9
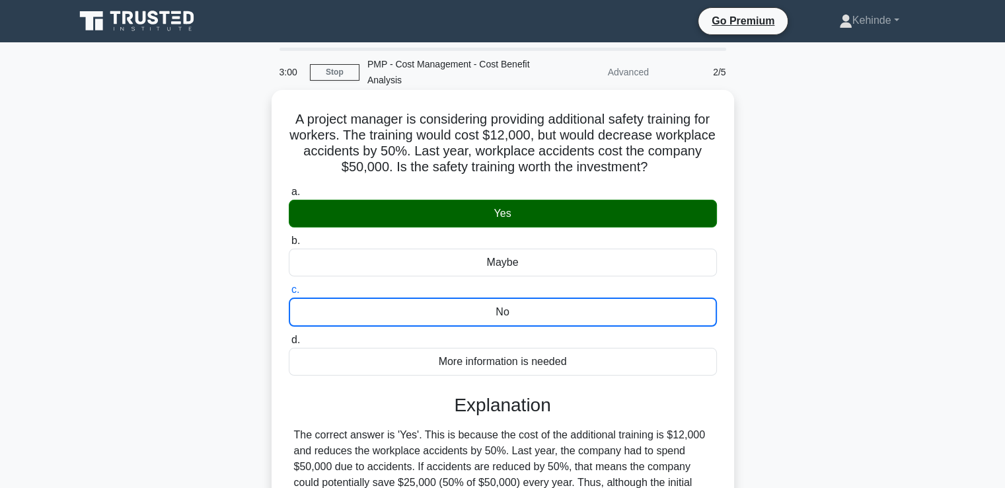
click at [289, 336] on input "d. More information is needed" at bounding box center [289, 340] width 0 height 9
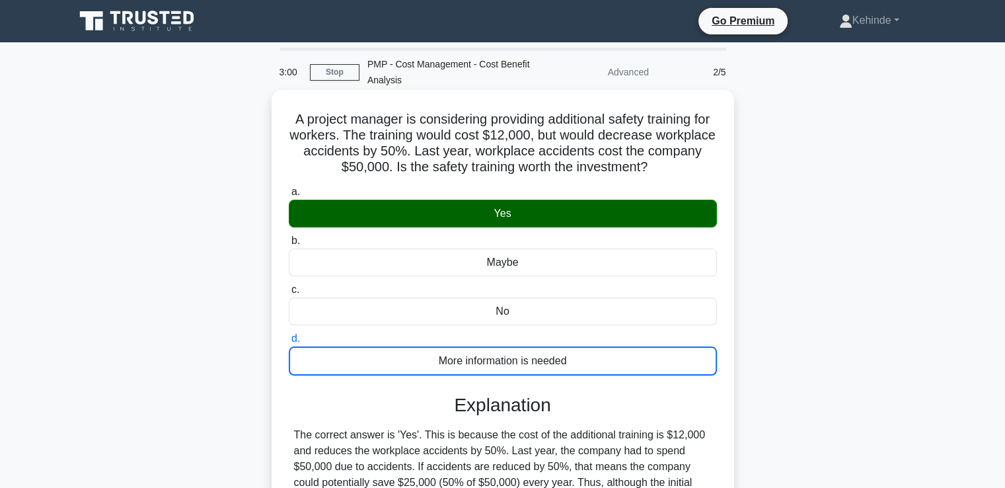
click at [289, 188] on input "a. Yes" at bounding box center [289, 192] width 0 height 9
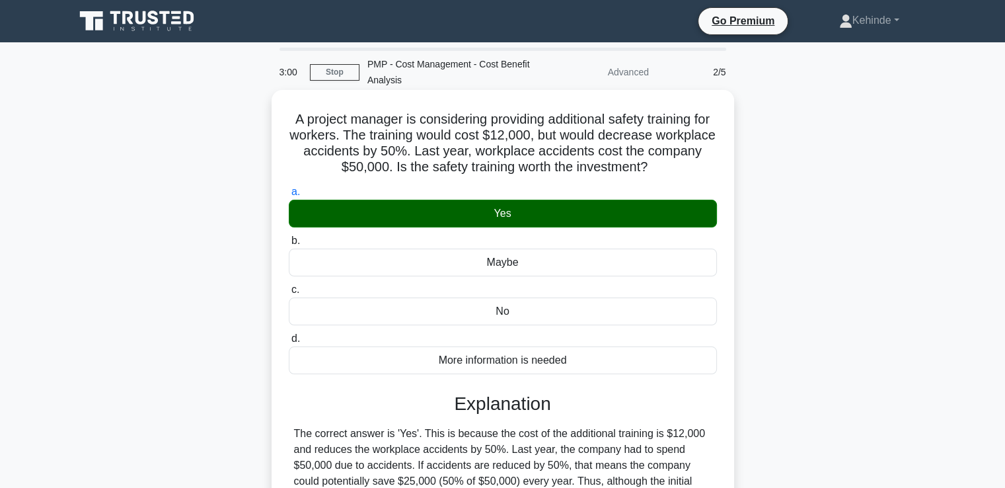
click at [289, 237] on input "b. Maybe" at bounding box center [289, 241] width 0 height 9
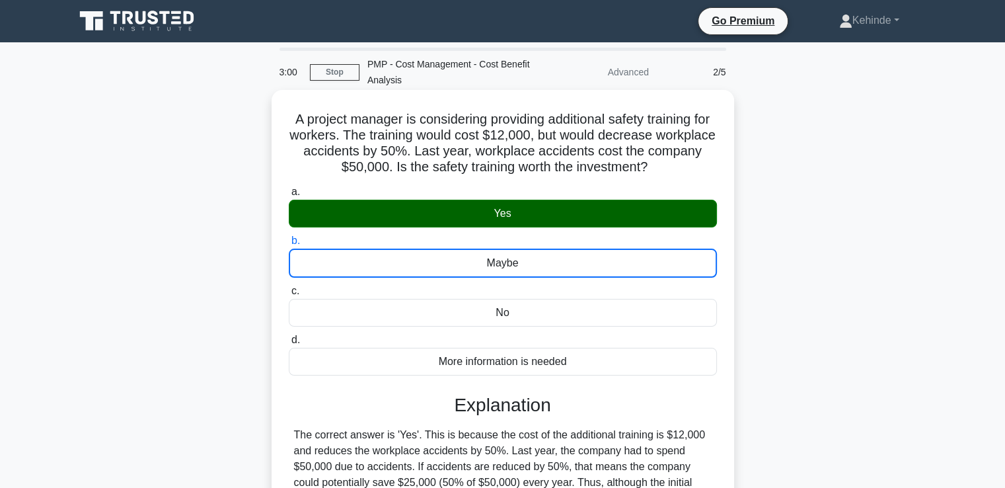
click at [289, 287] on input "c. No" at bounding box center [289, 291] width 0 height 9
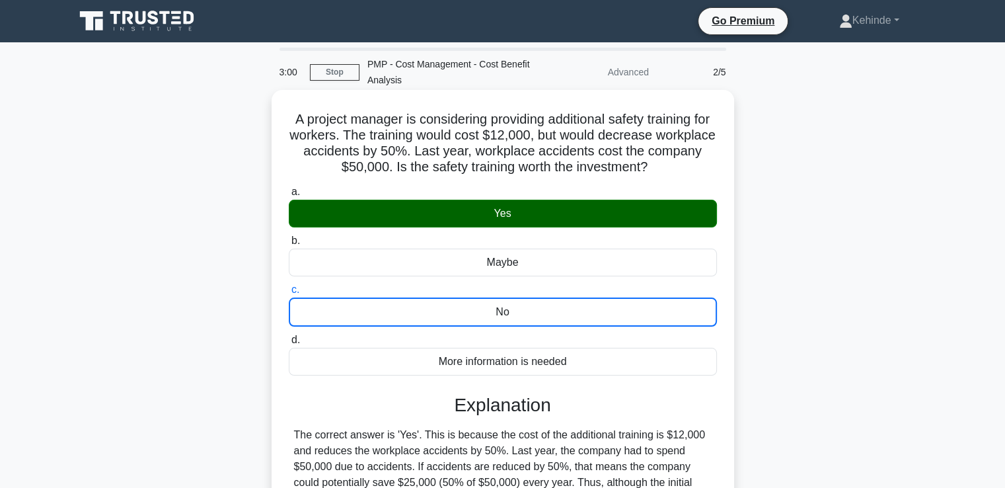
click at [289, 336] on input "d. More information is needed" at bounding box center [289, 340] width 0 height 9
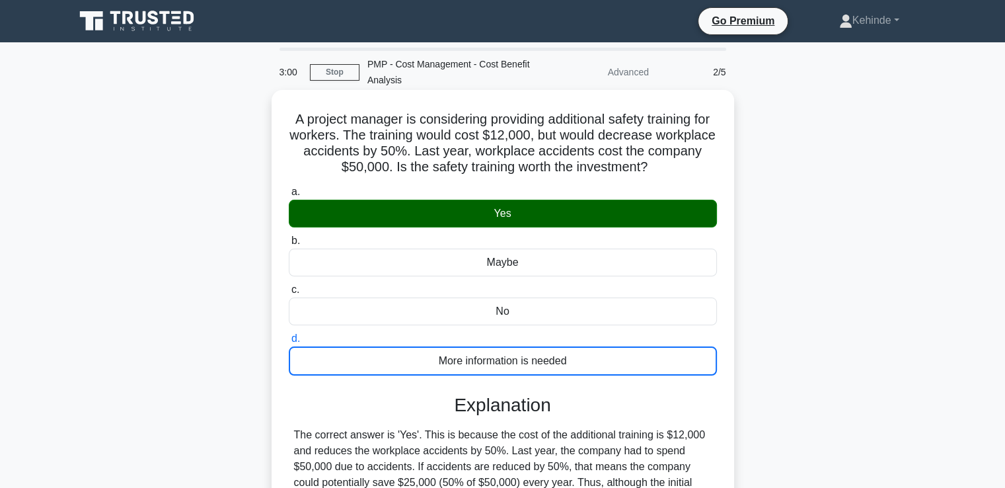
click at [289, 188] on input "a. Yes" at bounding box center [289, 192] width 0 height 9
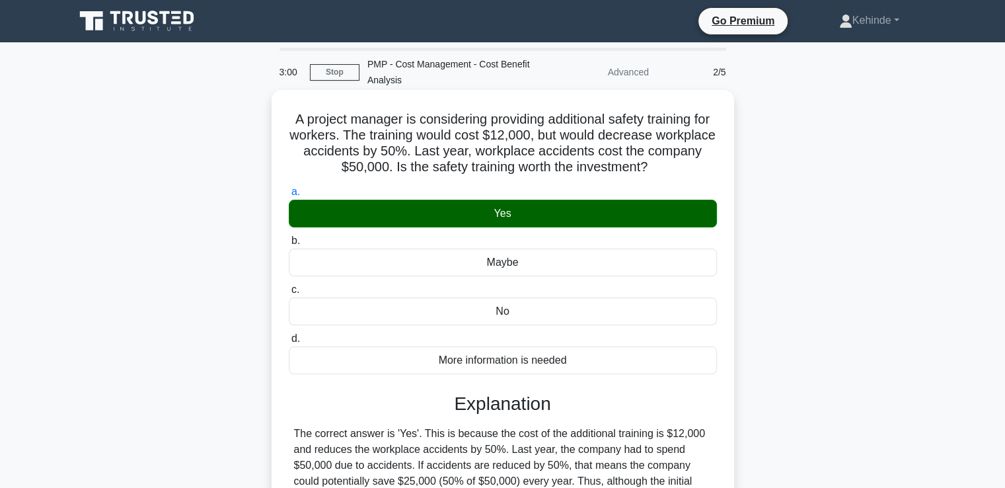
click at [289, 237] on input "b. Maybe" at bounding box center [289, 241] width 0 height 9
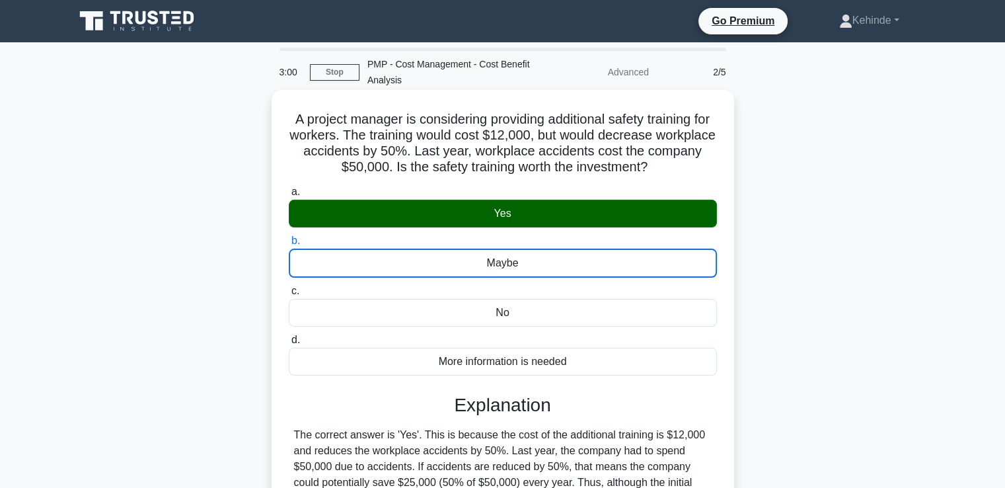
click at [289, 287] on input "c. No" at bounding box center [289, 291] width 0 height 9
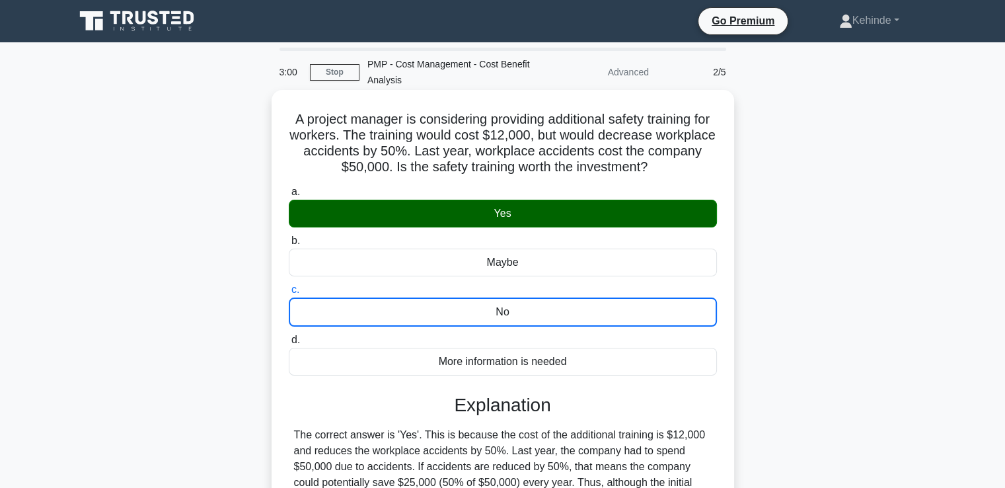
click at [289, 336] on input "d. More information is needed" at bounding box center [289, 340] width 0 height 9
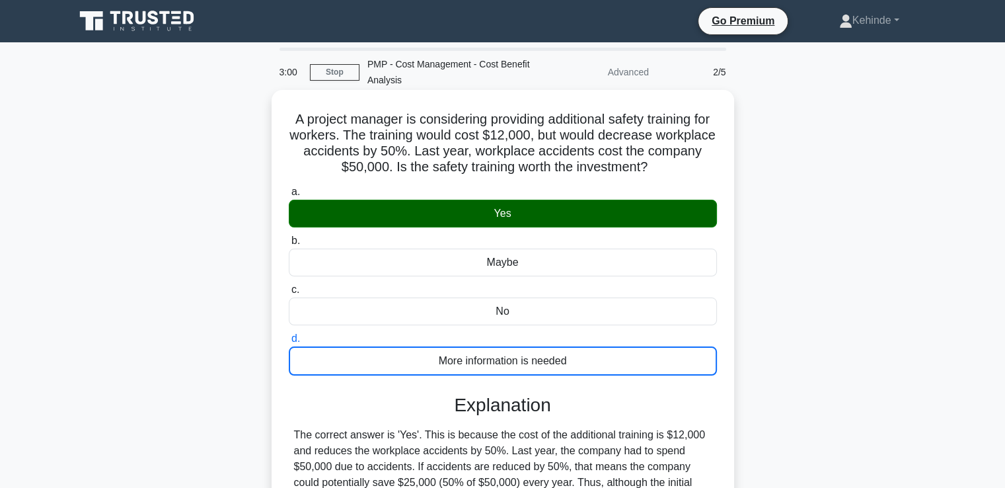
click at [289, 188] on input "a. Yes" at bounding box center [289, 192] width 0 height 9
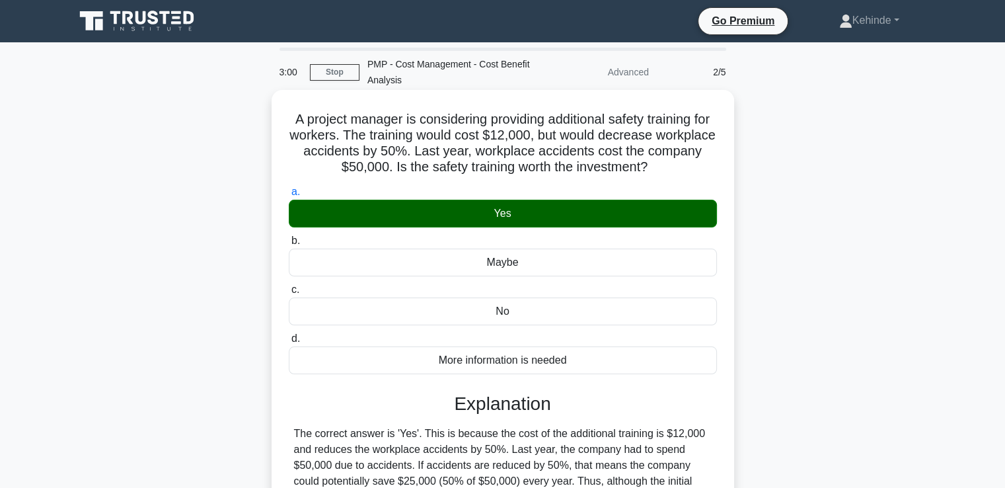
click at [289, 237] on input "b. Maybe" at bounding box center [289, 241] width 0 height 9
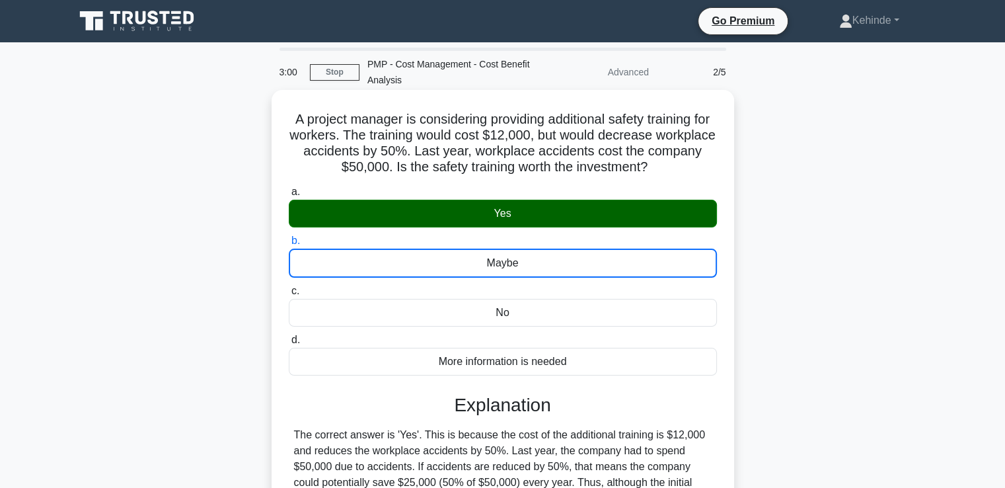
click at [289, 287] on input "c. No" at bounding box center [289, 291] width 0 height 9
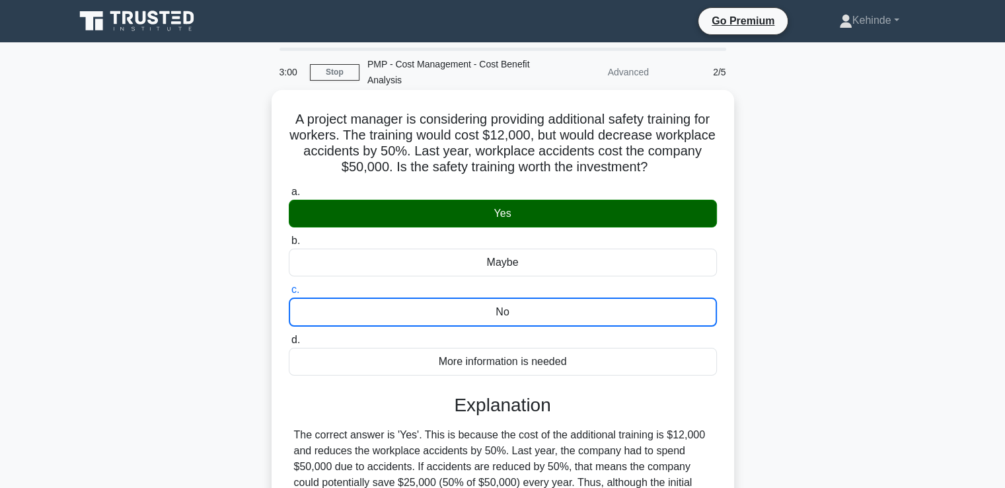
click at [289, 336] on input "d. More information is needed" at bounding box center [289, 340] width 0 height 9
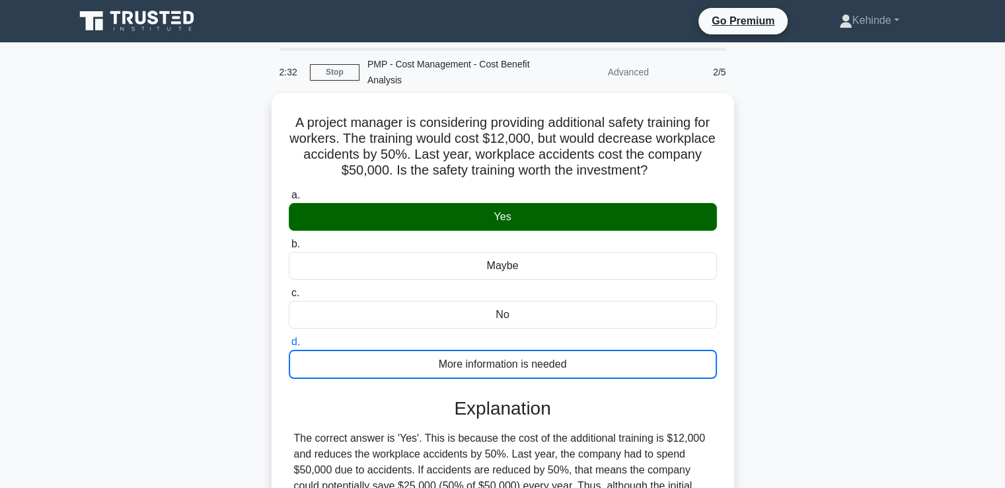
click at [289, 191] on input "a. Yes" at bounding box center [289, 195] width 0 height 9
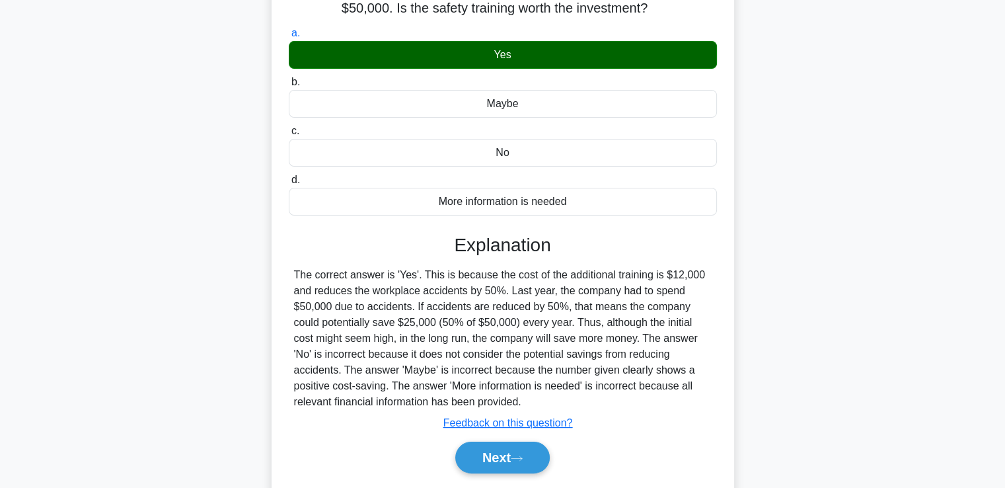
scroll to position [164, 0]
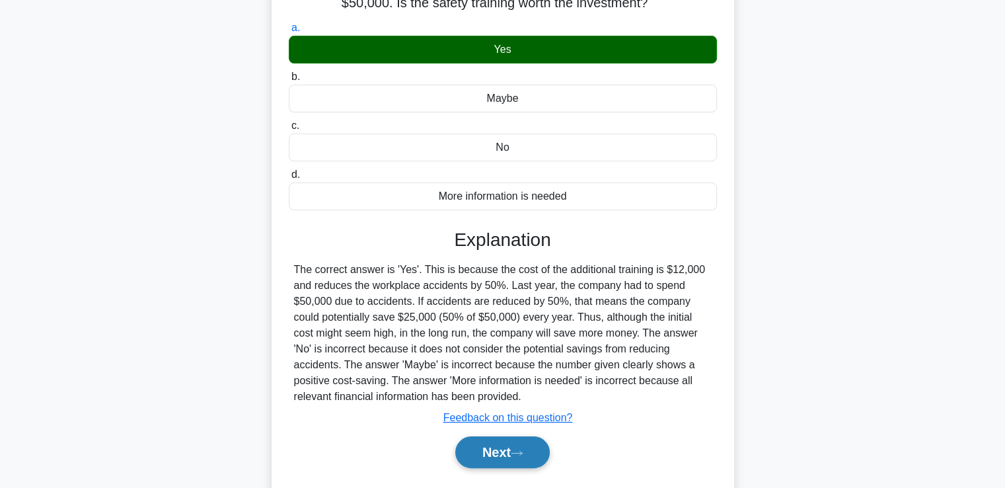
click at [490, 444] on button "Next" at bounding box center [502, 452] width 95 height 32
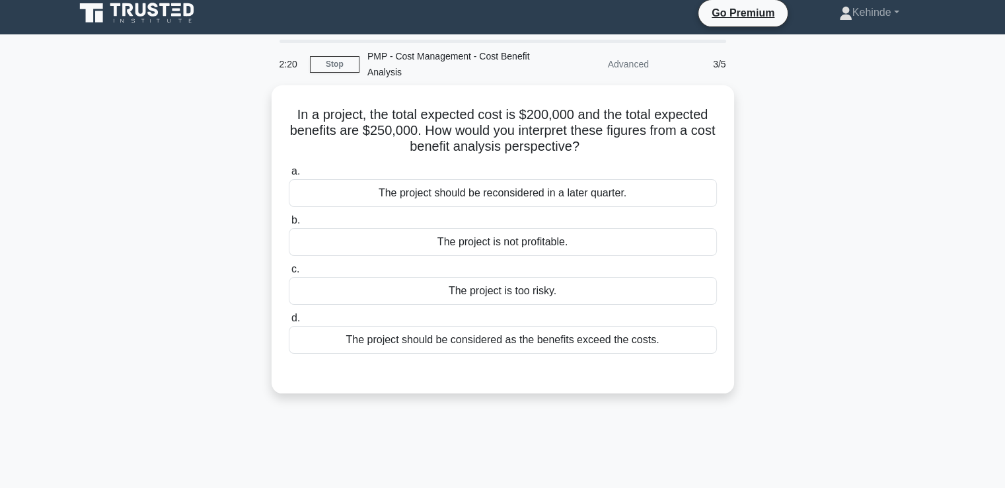
scroll to position [0, 0]
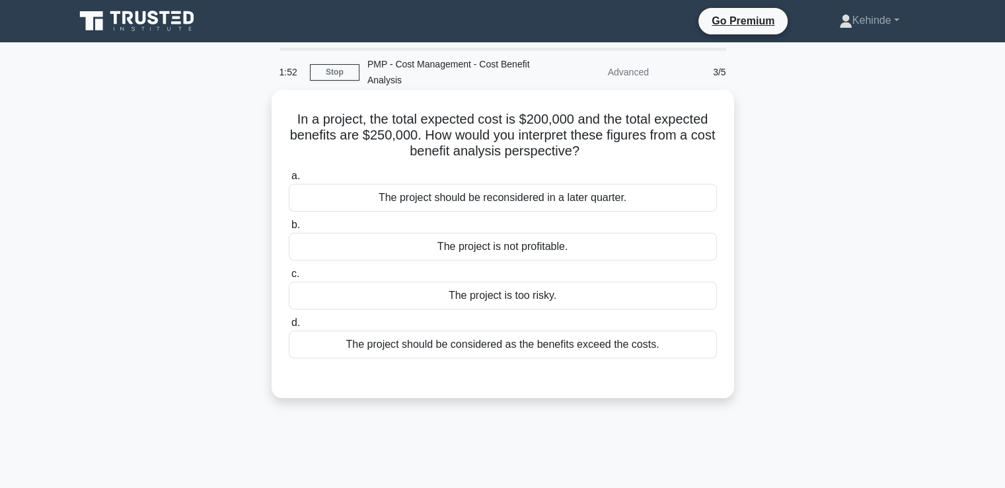
click at [461, 344] on div "The project should be considered as the benefits exceed the costs." at bounding box center [503, 344] width 428 height 28
click at [289, 327] on input "d. The project should be considered as the benefits exceed the costs." at bounding box center [289, 323] width 0 height 9
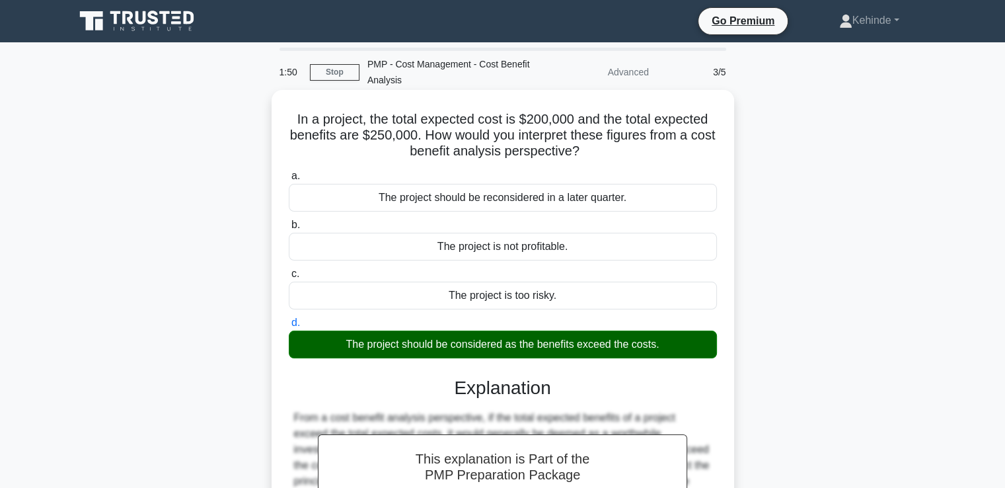
click at [289, 172] on input "a. The project should be reconsidered in a later quarter." at bounding box center [289, 176] width 0 height 9
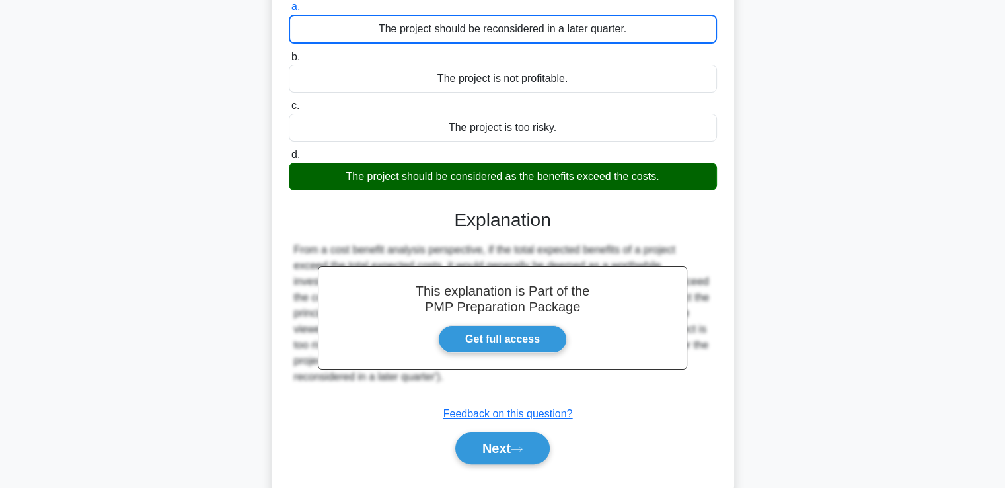
scroll to position [227, 0]
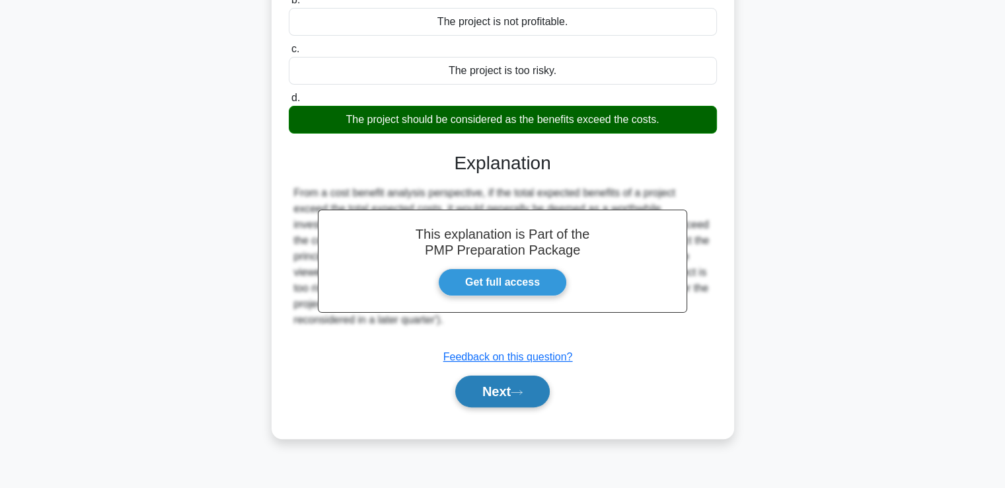
click at [486, 389] on button "Next" at bounding box center [502, 391] width 95 height 32
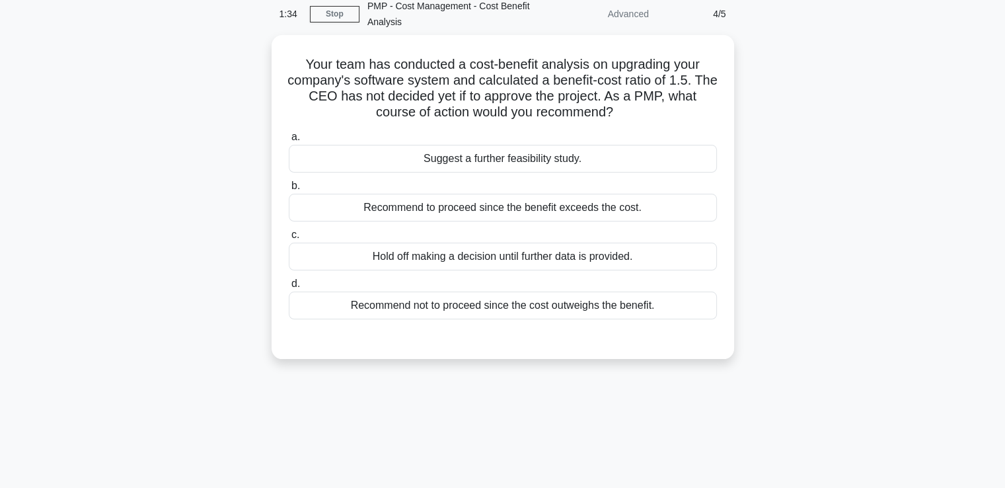
scroll to position [0, 0]
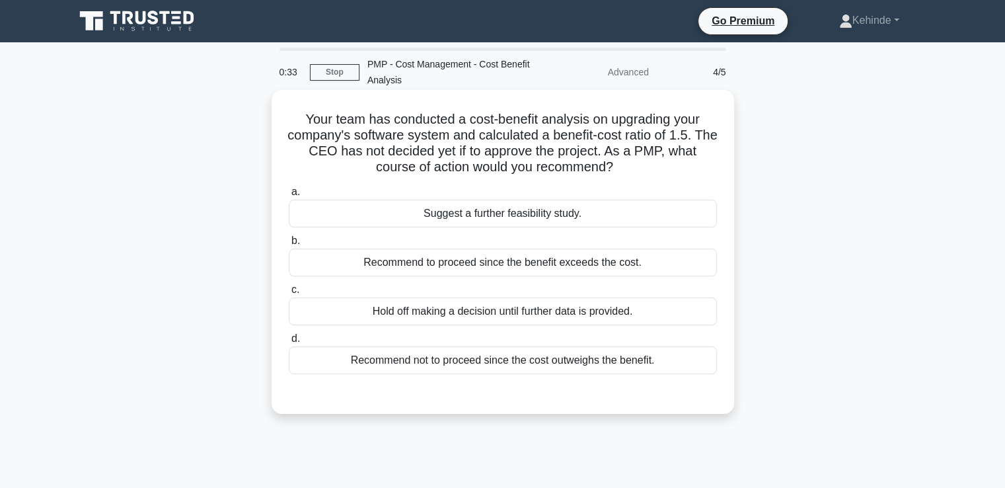
click at [500, 217] on div "Suggest a further feasibility study." at bounding box center [503, 214] width 428 height 28
click at [289, 196] on input "a. Suggest a further feasibility study." at bounding box center [289, 192] width 0 height 9
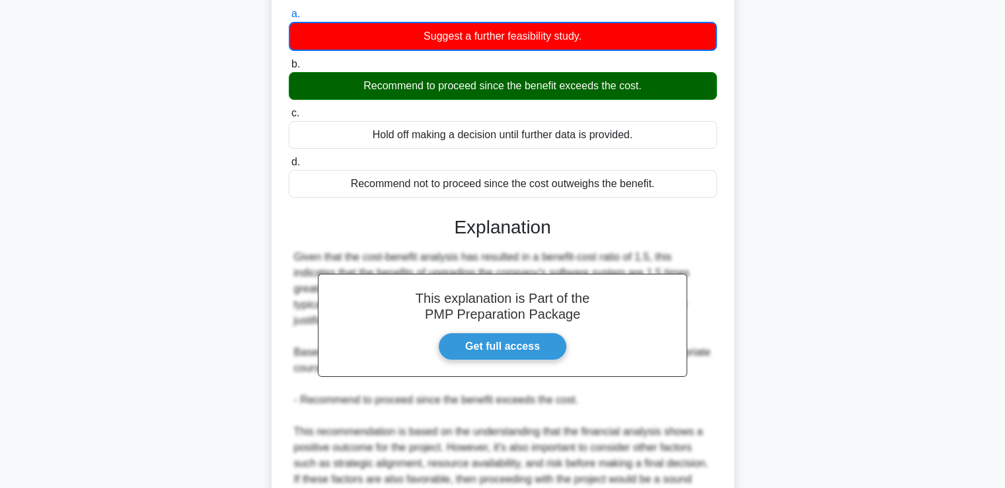
scroll to position [188, 0]
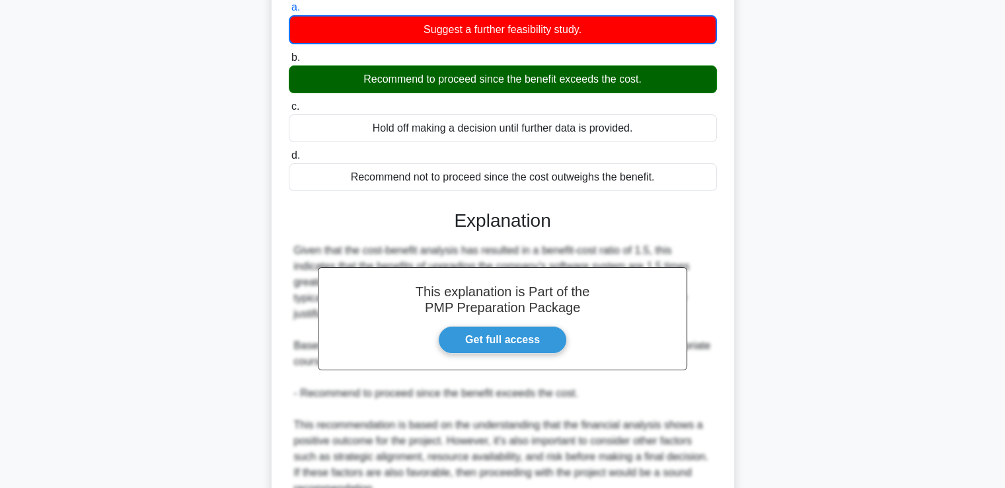
click at [994, 283] on main "0:23 Stop PMP - Cost Management - Cost Benefit Analysis Advanced 4/5 Your team …" at bounding box center [502, 233] width 1005 height 757
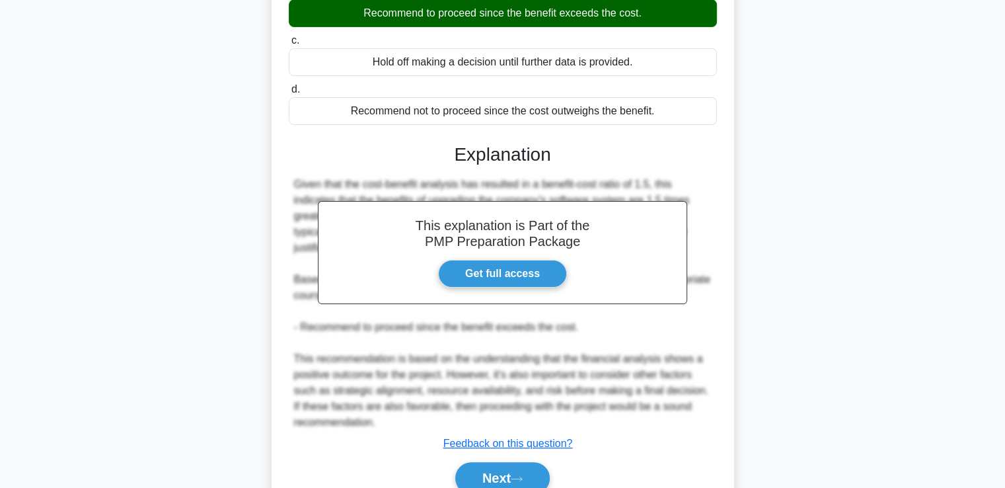
scroll to position [312, 0]
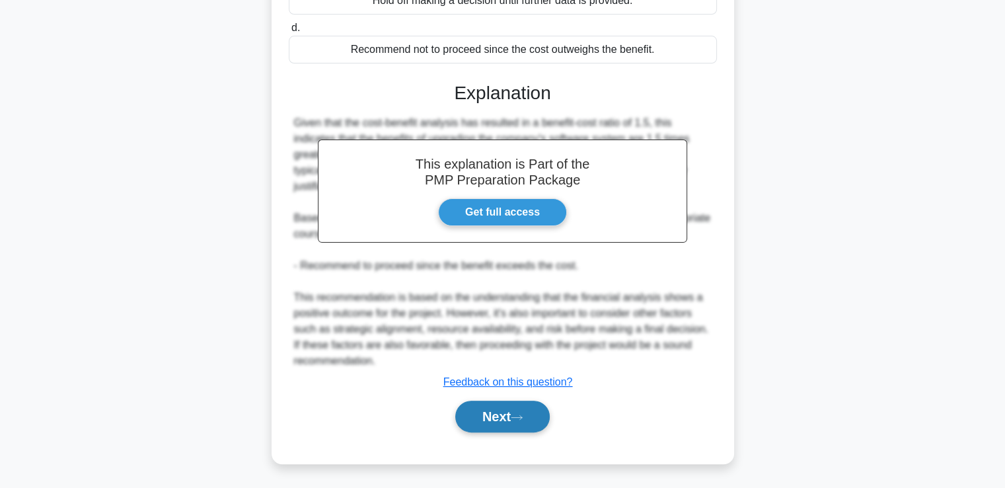
click at [504, 416] on button "Next" at bounding box center [502, 417] width 95 height 32
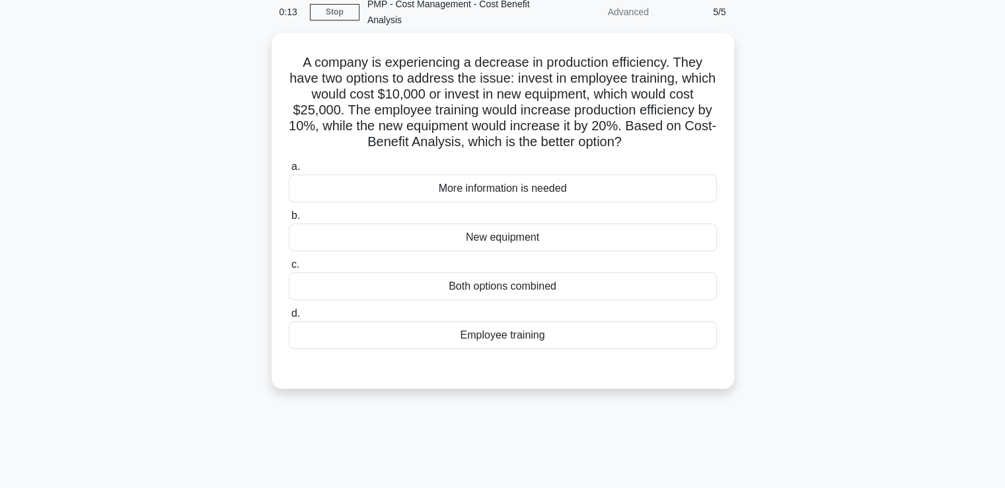
scroll to position [0, 0]
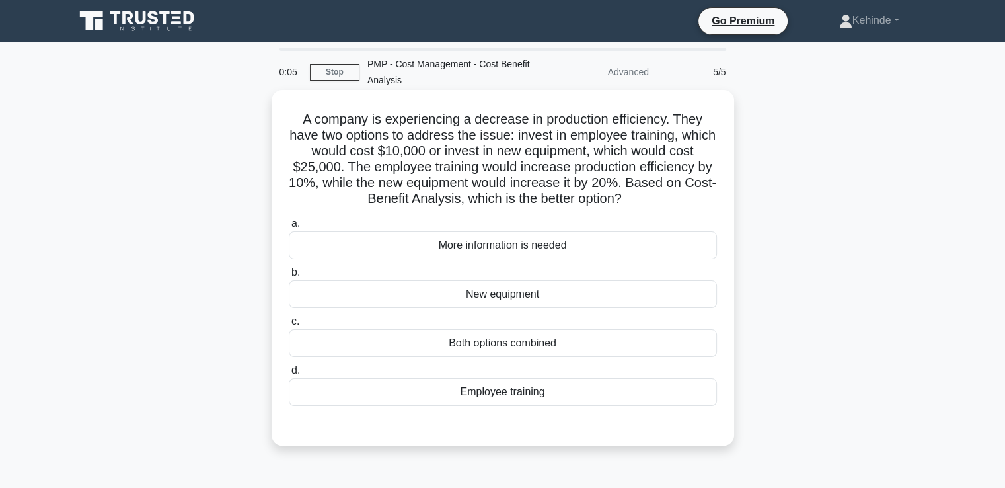
click at [504, 295] on div "New equipment" at bounding box center [503, 294] width 428 height 28
click at [289, 277] on input "b. New equipment" at bounding box center [289, 272] width 0 height 9
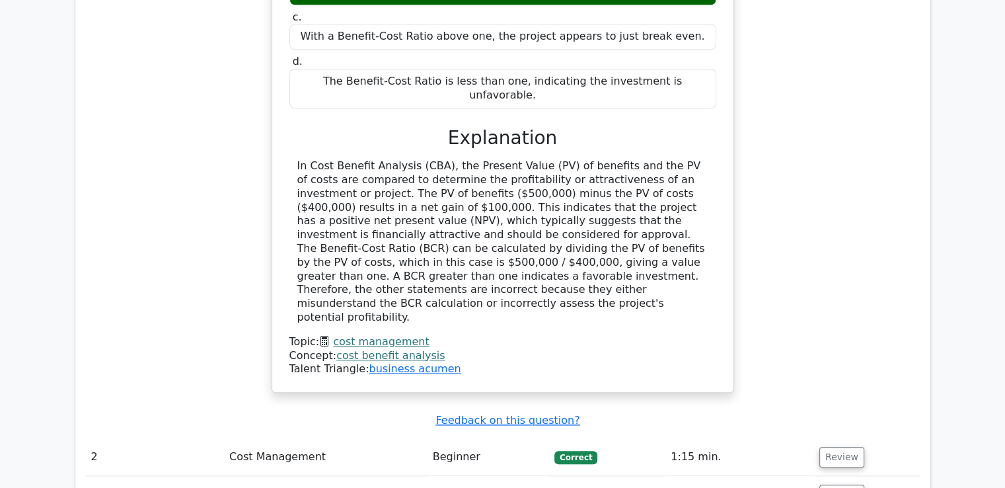
scroll to position [1406, 0]
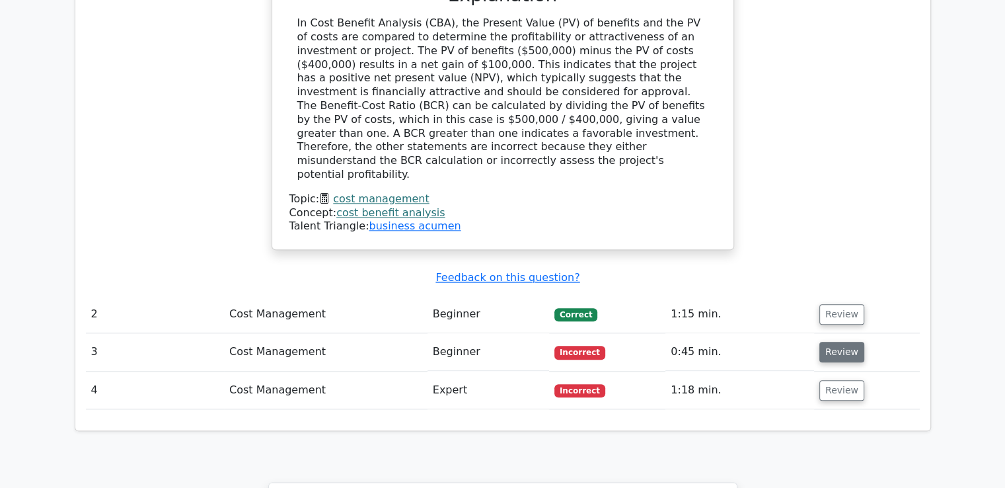
click at [836, 342] on button "Review" at bounding box center [842, 352] width 45 height 20
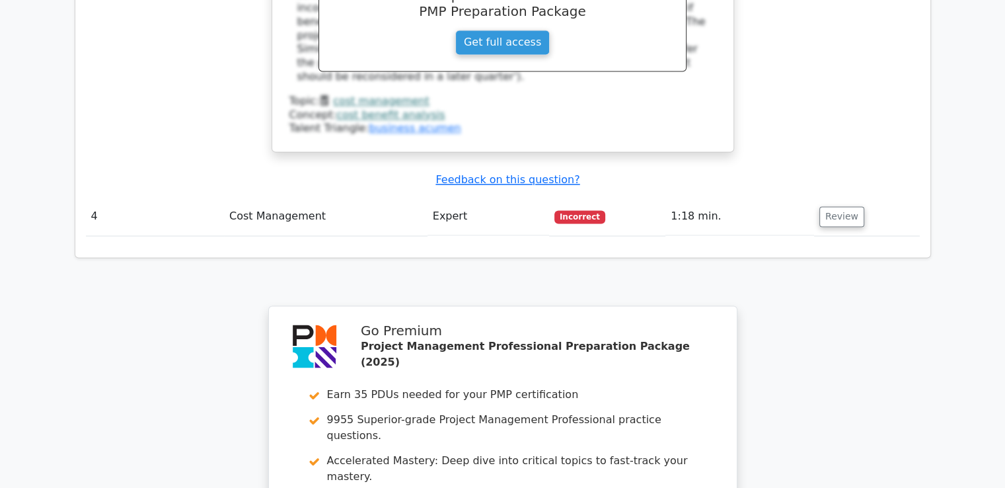
scroll to position [2139, 0]
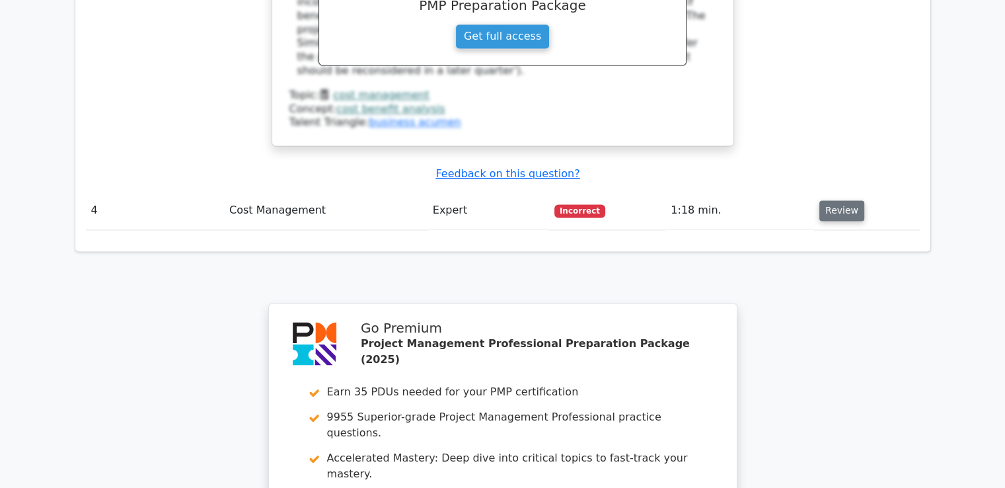
click at [837, 200] on button "Review" at bounding box center [842, 210] width 45 height 20
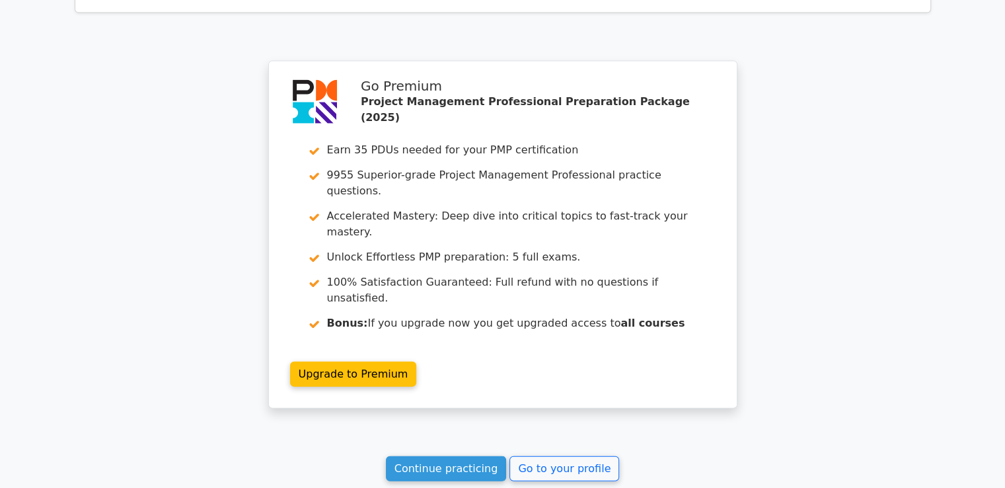
scroll to position [3062, 0]
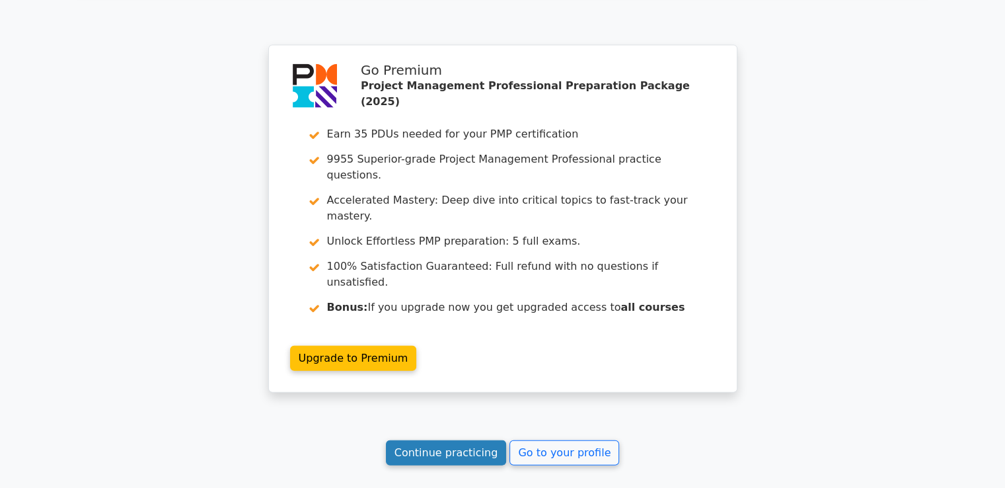
click at [453, 440] on link "Continue practicing" at bounding box center [446, 452] width 121 height 25
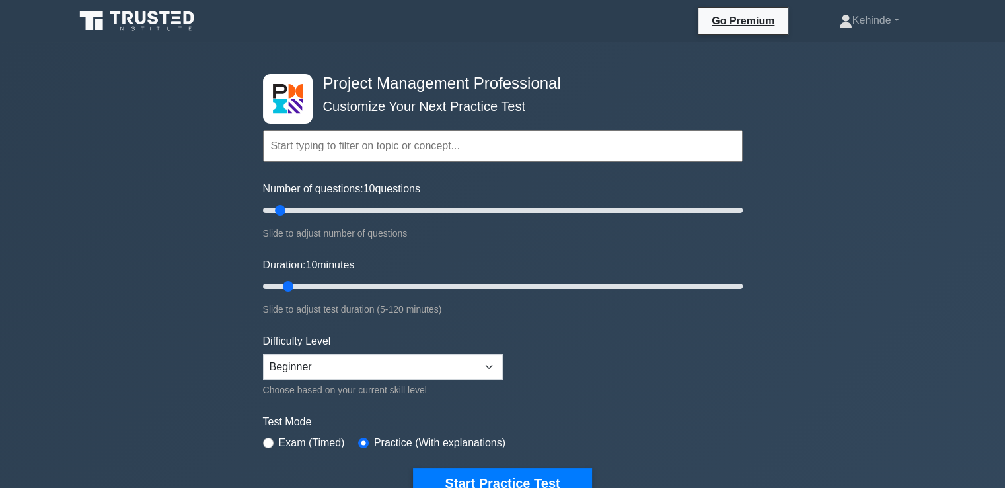
click at [291, 137] on input "text" at bounding box center [503, 146] width 480 height 32
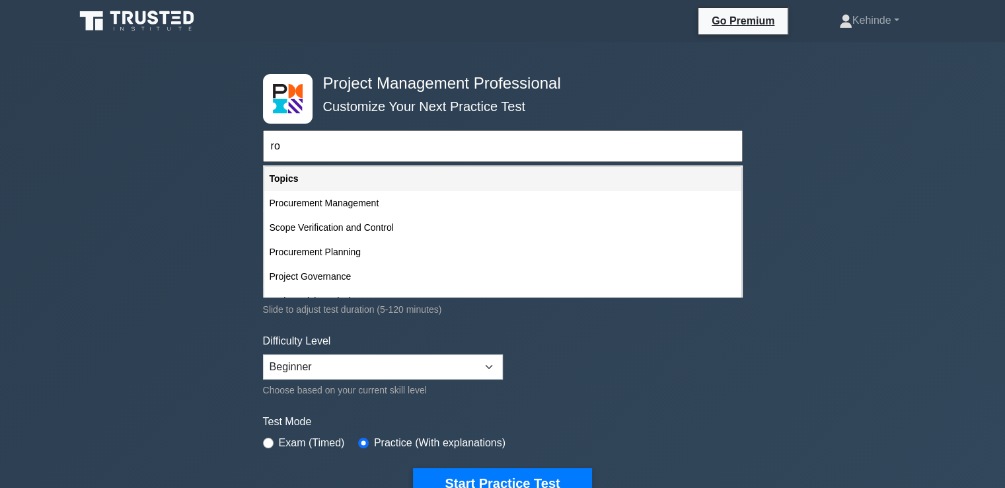
type input "r"
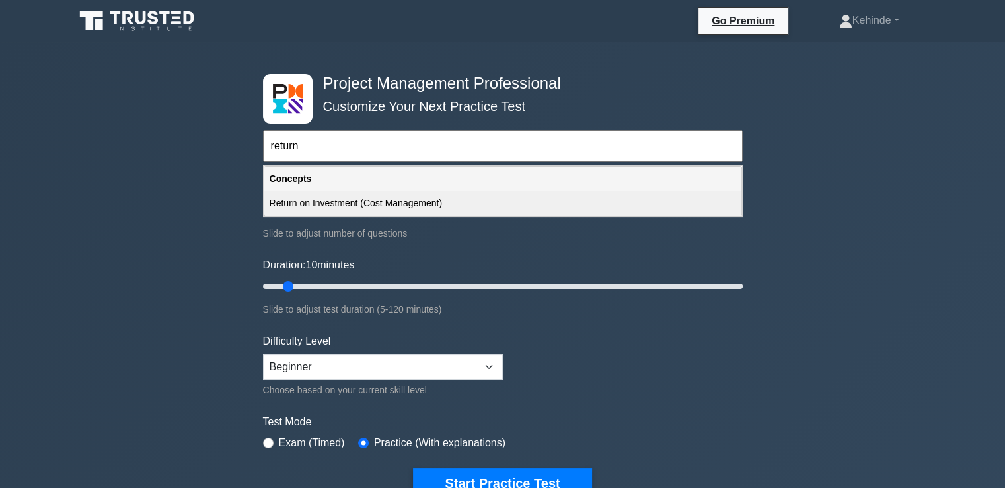
click at [317, 199] on div "Return on Investment (Cost Management)" at bounding box center [502, 203] width 477 height 24
type input "Return on Investment (Cost Management)"
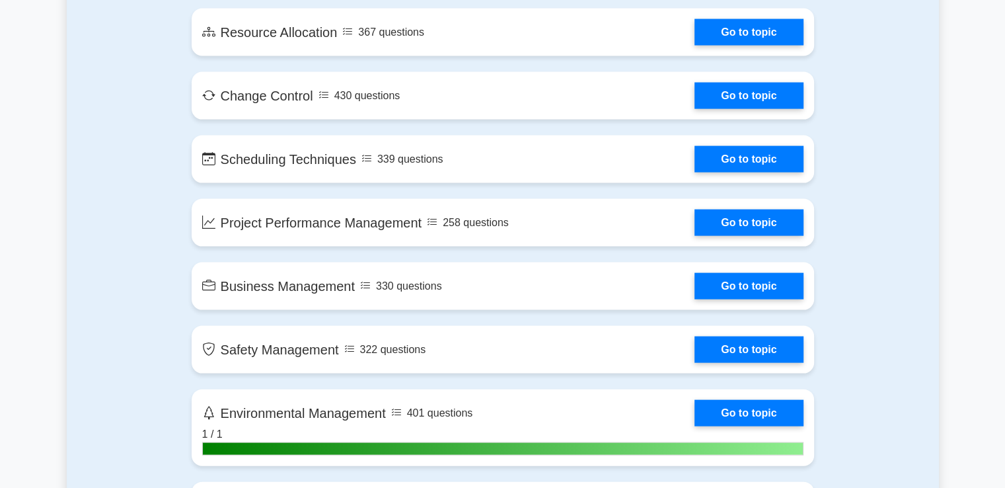
scroll to position [2759, 0]
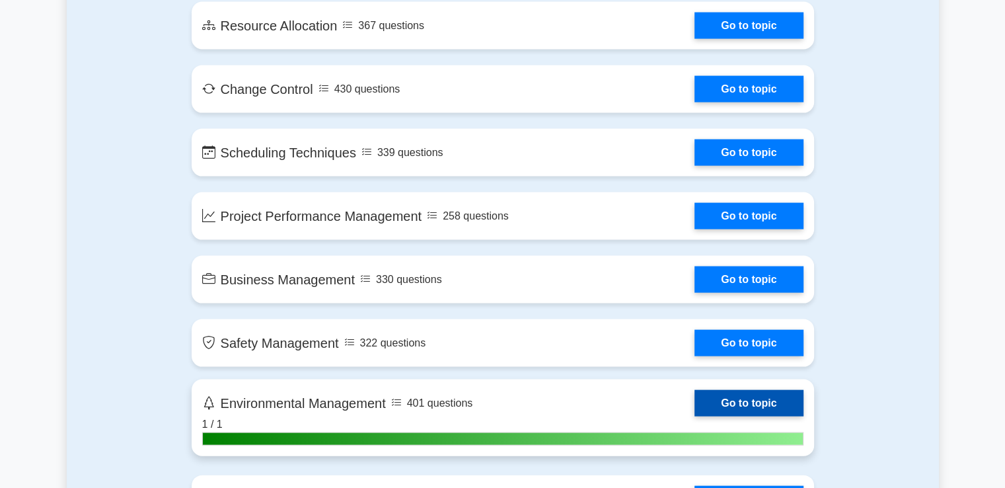
click at [732, 396] on link "Go to topic" at bounding box center [749, 403] width 108 height 26
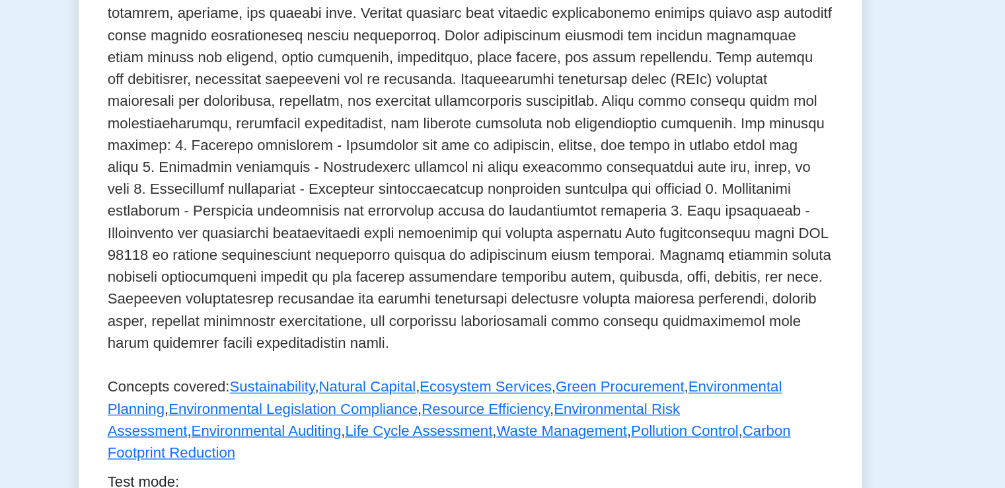
scroll to position [257, 0]
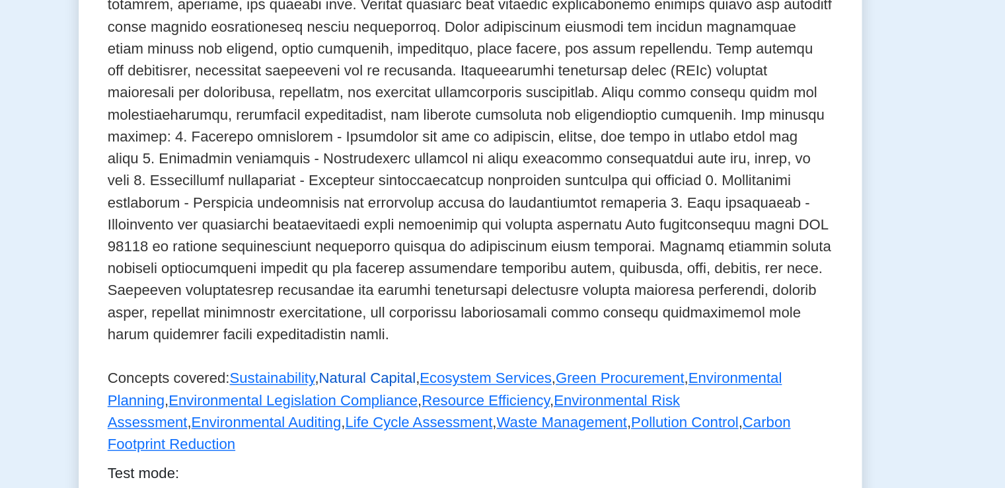
click at [426, 407] on link "Natural Capital" at bounding box center [428, 408] width 70 height 11
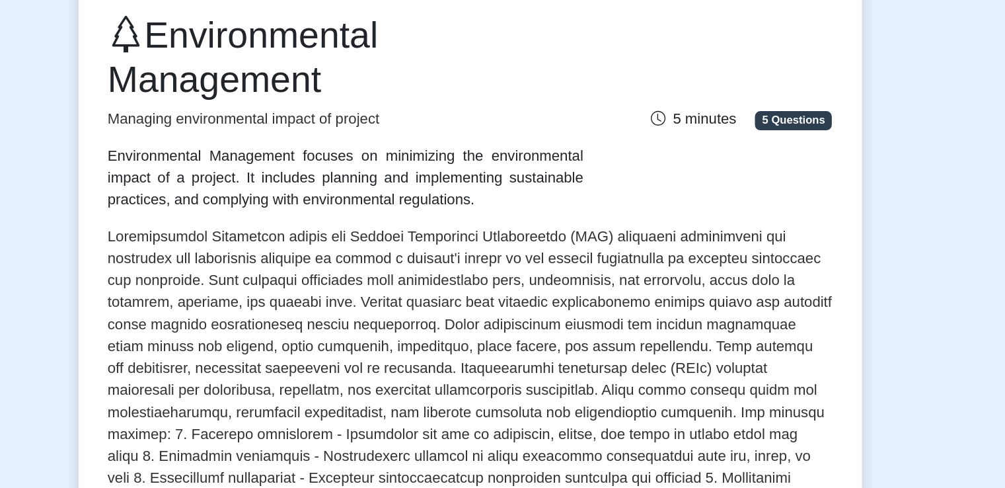
scroll to position [151, 0]
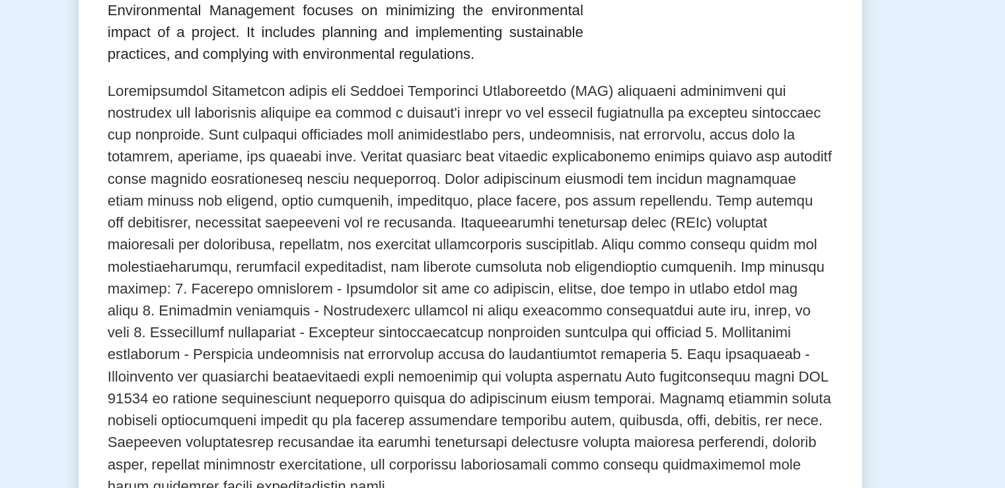
click at [178, 196] on div "Test Flashcards Environmental Management Managing environmental impact of proje…" at bounding box center [503, 340] width 873 height 781
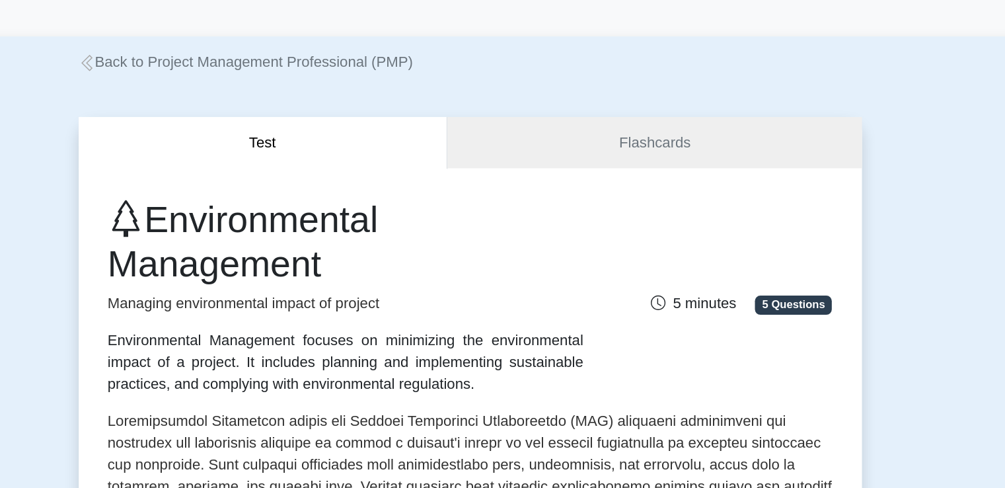
scroll to position [24, 0]
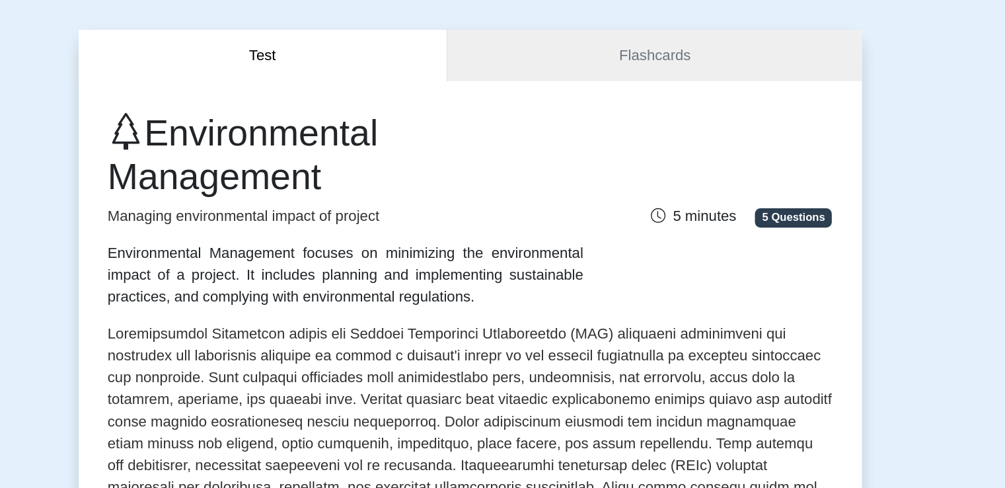
click at [734, 251] on div "Environmental Management Managing environmental impact of project Environmental…" at bounding box center [502, 234] width 539 height 143
click at [733, 236] on span "5 Questions" at bounding box center [737, 239] width 56 height 13
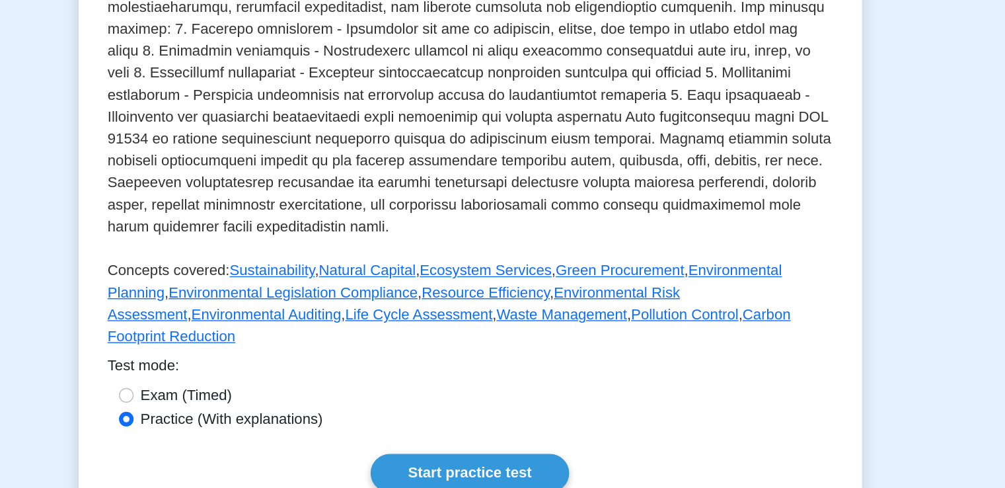
scroll to position [379, 0]
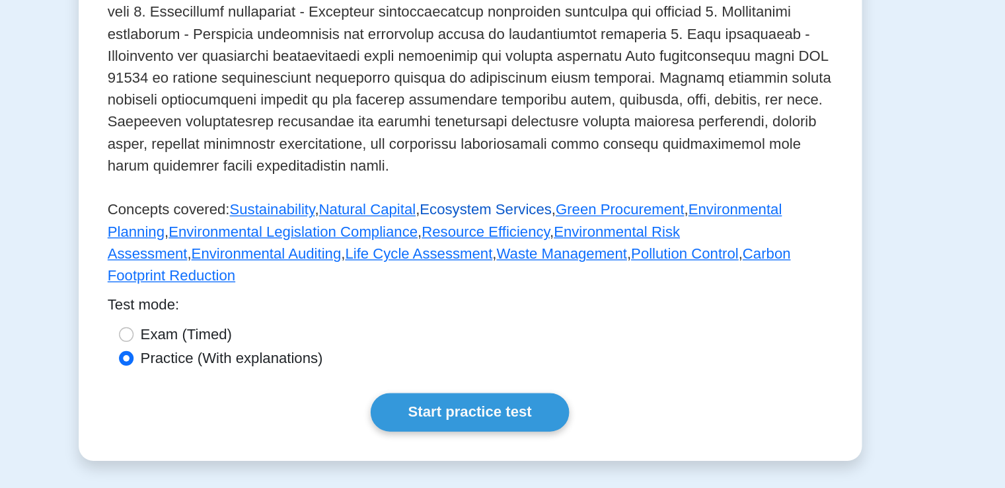
click at [486, 284] on link "Ecosystem Services" at bounding box center [514, 286] width 95 height 11
click at [359, 284] on link "Sustainability" at bounding box center [359, 286] width 61 height 11
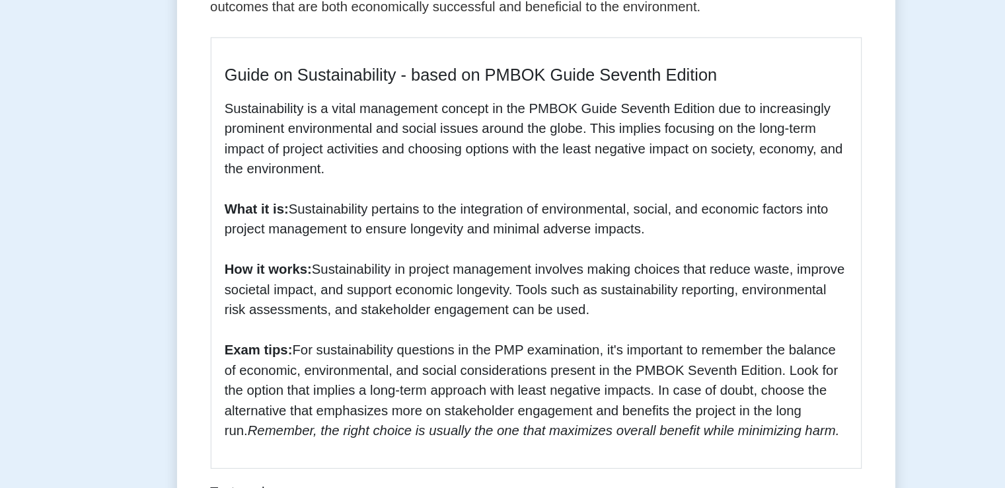
scroll to position [188, 0]
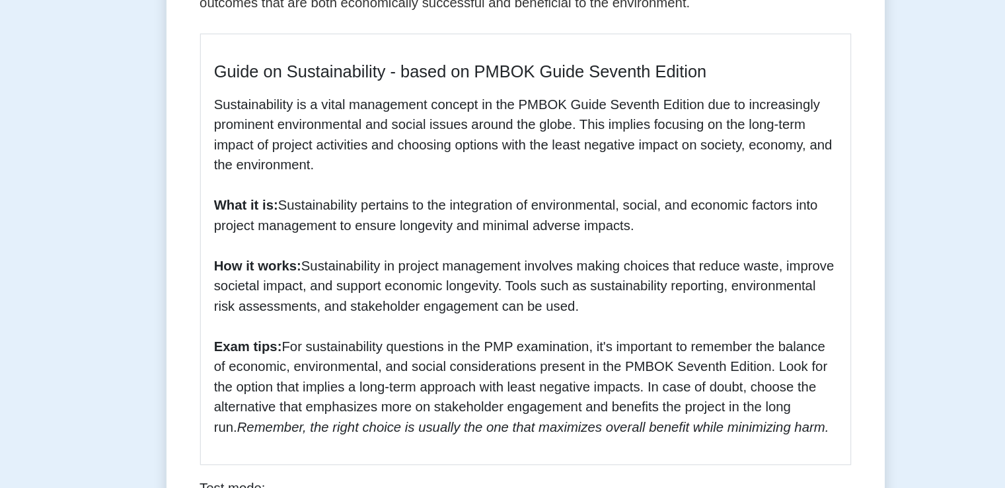
click at [106, 227] on div "Sustainability 5 minutes 5 Questions Guide on Sustainability - based on PMBOK G…" at bounding box center [503, 275] width 873 height 724
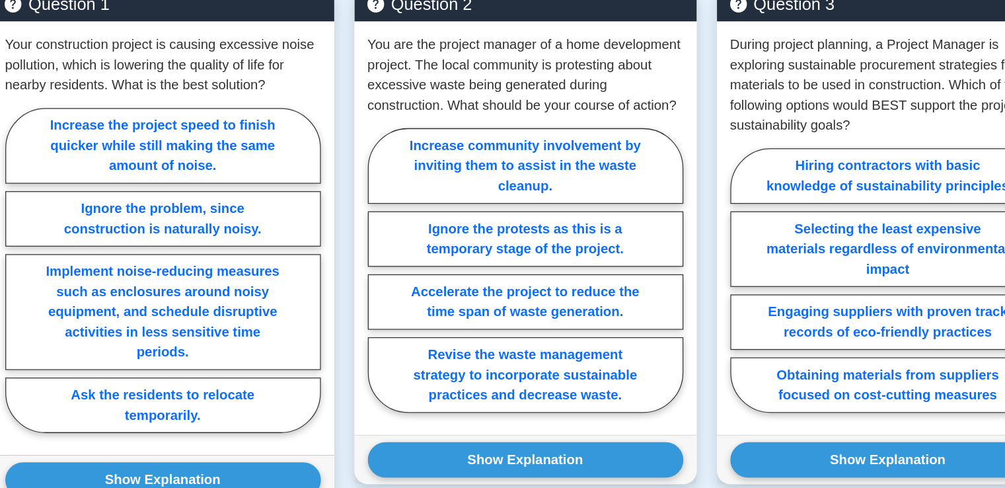
scroll to position [874, 0]
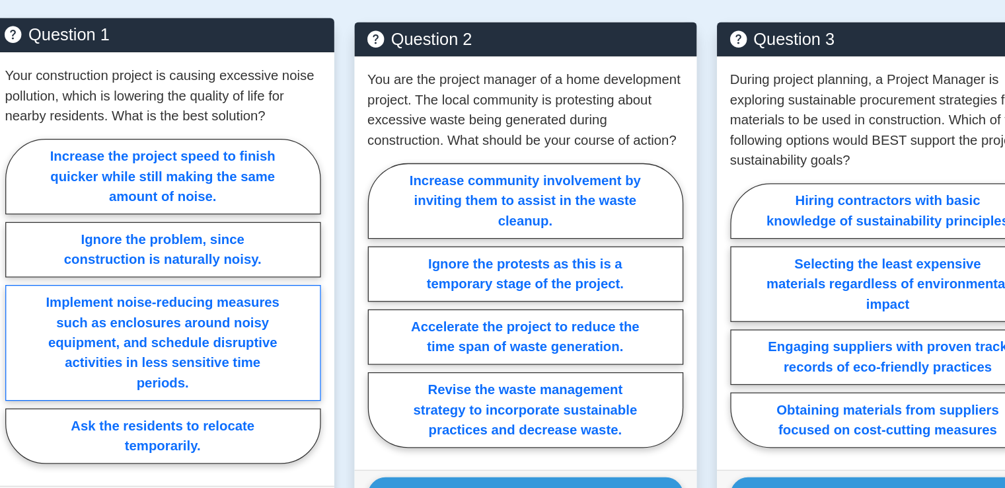
click at [211, 302] on label "Implement noise-reducing measures such as enclosures around noisy equipment, an…" at bounding box center [217, 319] width 249 height 91
click at [102, 295] on input "Implement noise-reducing measures such as enclosures around noisy equipment, an…" at bounding box center [97, 291] width 9 height 9
radio input "true"
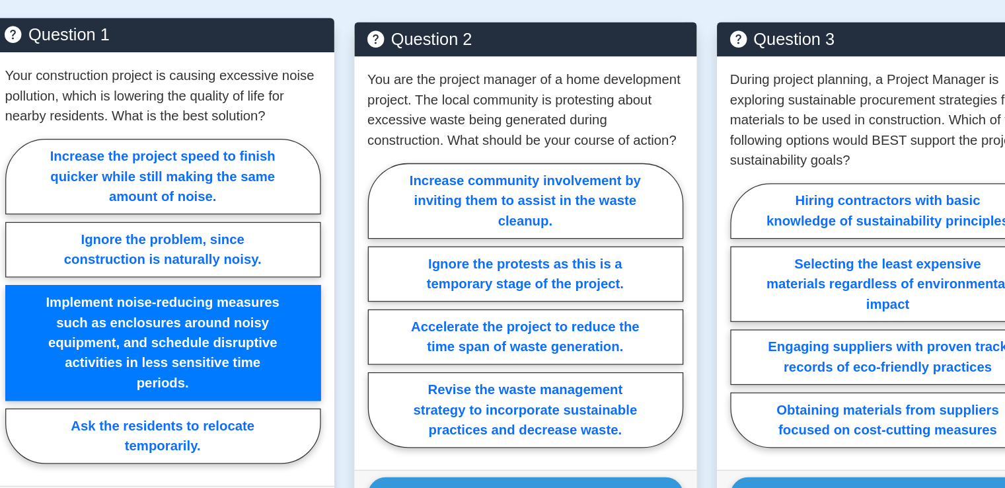
click at [93, 287] on input "Ask the residents to relocate temporarily." at bounding box center [97, 291] width 9 height 9
radio input "true"
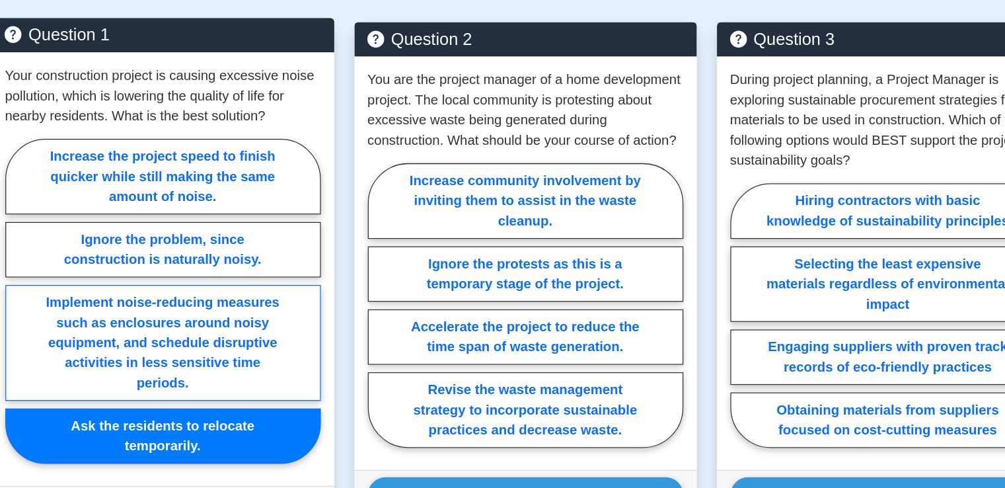
click at [93, 287] on input "Increase the project speed to finish quicker while still making the same amount…" at bounding box center [97, 291] width 9 height 9
radio input "true"
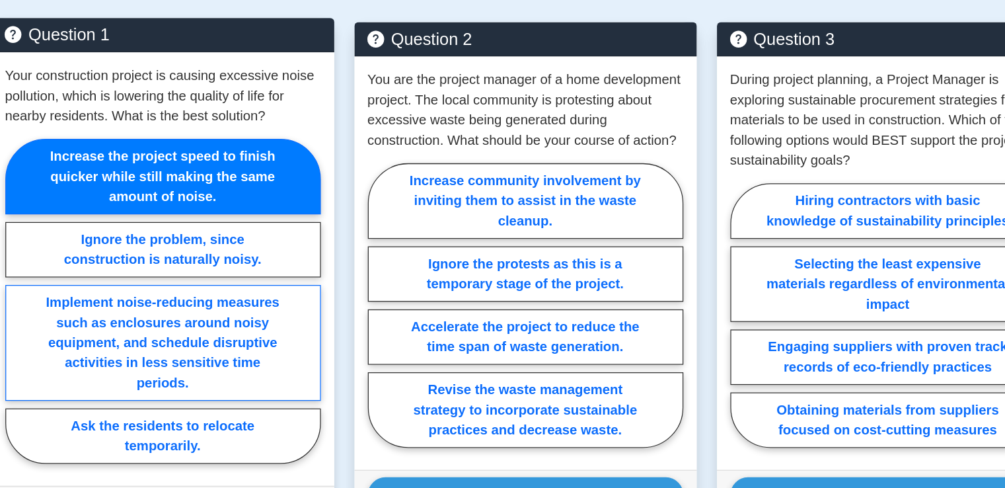
click at [93, 287] on input "Ignore the problem, since construction is naturally noisy." at bounding box center [97, 291] width 9 height 9
radio input "true"
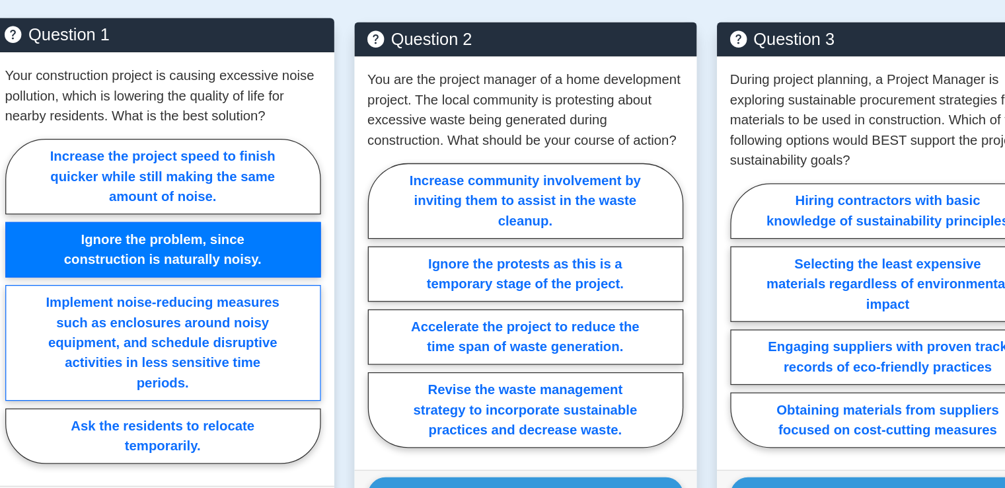
click at [93, 287] on input "Implement noise-reducing measures such as enclosures around noisy equipment, an…" at bounding box center [97, 291] width 9 height 9
radio input "true"
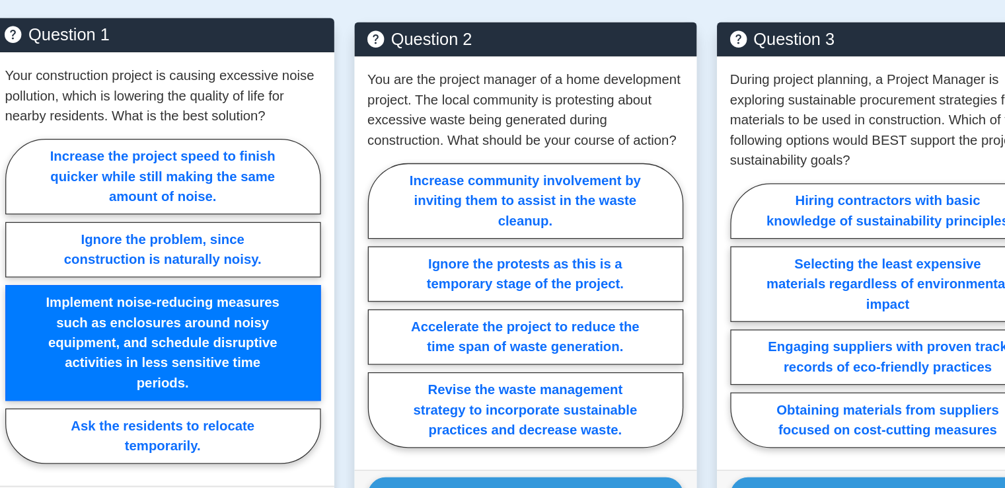
radio input "false"
click at [93, 287] on input "Ask the residents to relocate temporarily." at bounding box center [97, 291] width 9 height 9
radio input "true"
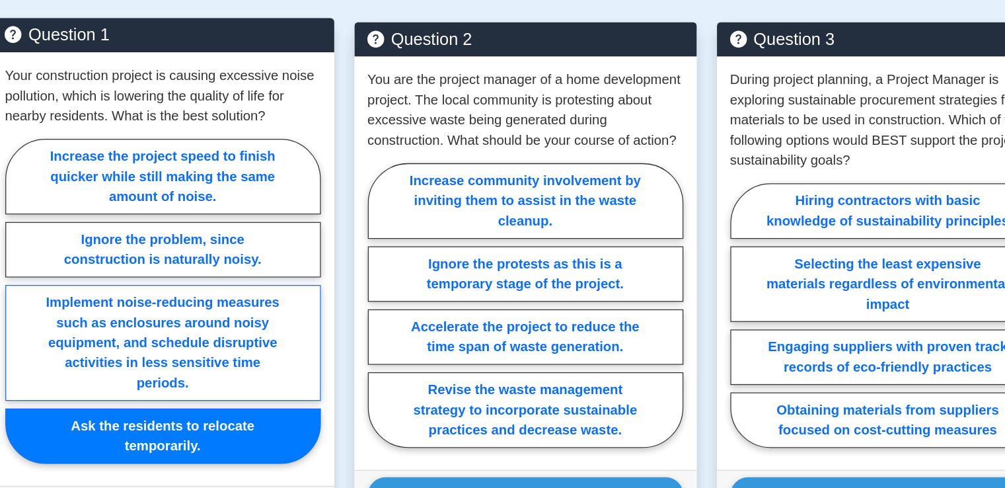
click at [93, 287] on input "Increase the project speed to finish quicker while still making the same amount…" at bounding box center [97, 291] width 9 height 9
radio input "true"
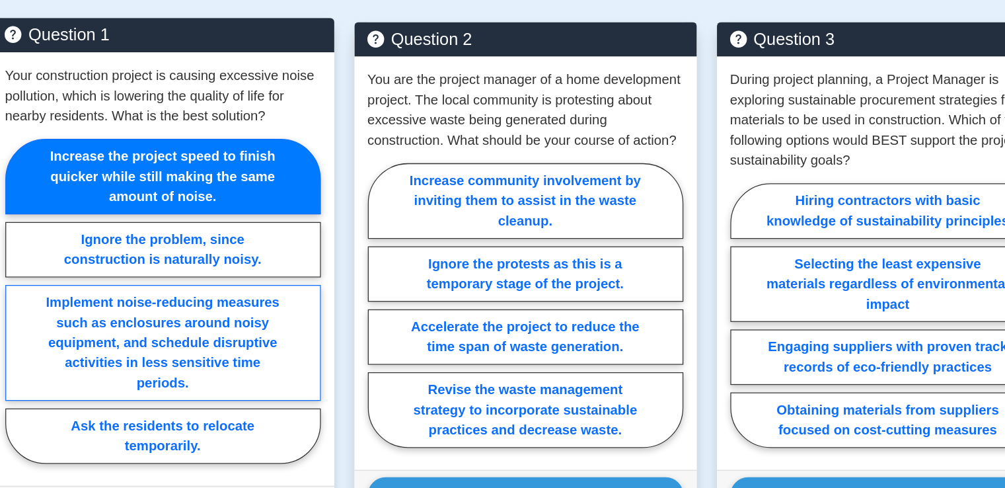
click at [93, 287] on input "Ignore the problem, since construction is naturally noisy." at bounding box center [97, 291] width 9 height 9
radio input "true"
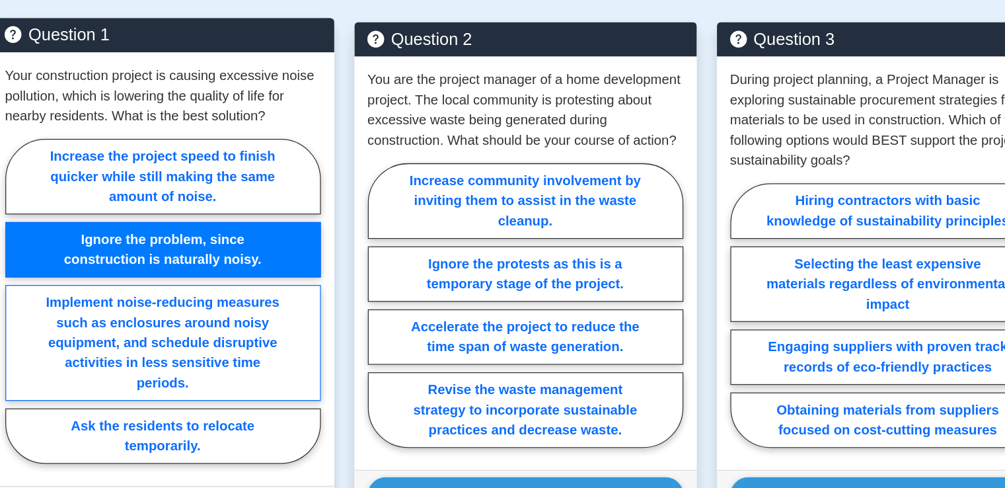
click at [93, 287] on input "Implement noise-reducing measures such as enclosures around noisy equipment, an…" at bounding box center [97, 291] width 9 height 9
radio input "true"
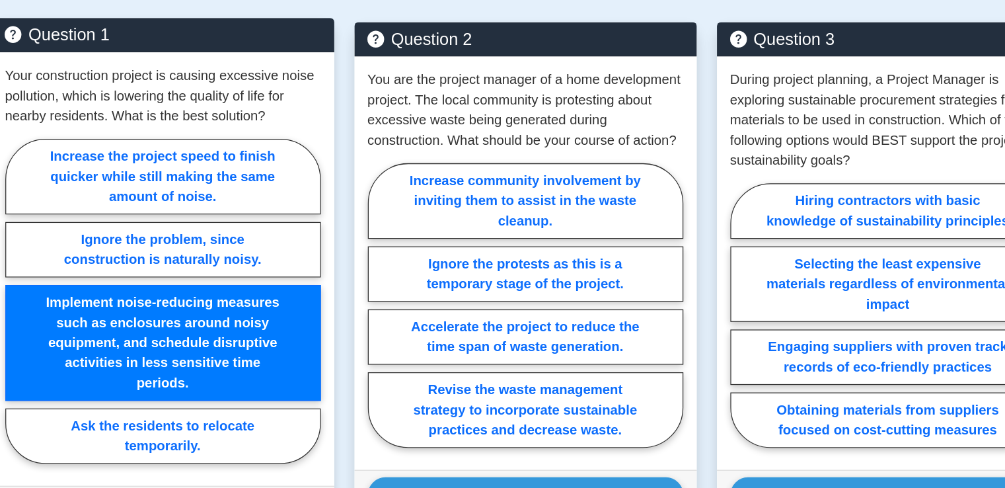
click at [93, 287] on input "Ask the residents to relocate temporarily." at bounding box center [97, 291] width 9 height 9
radio input "true"
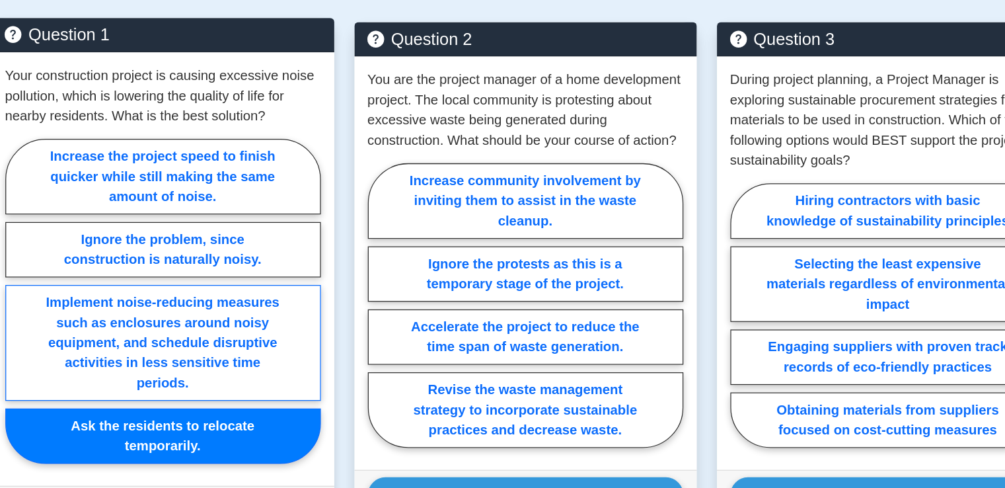
click at [93, 287] on input "Increase the project speed to finish quicker while still making the same amount…" at bounding box center [97, 291] width 9 height 9
radio input "true"
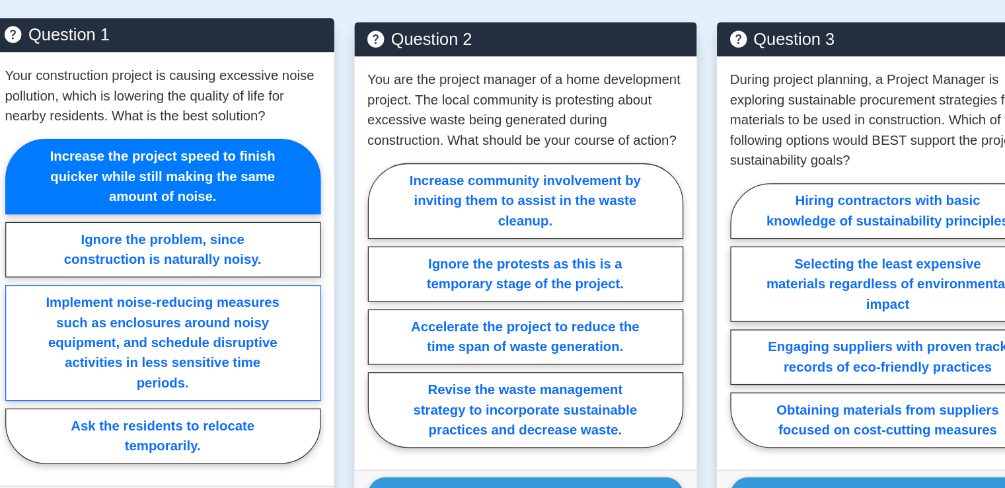
click at [93, 287] on input "Ignore the problem, since construction is naturally noisy." at bounding box center [97, 291] width 9 height 9
radio input "true"
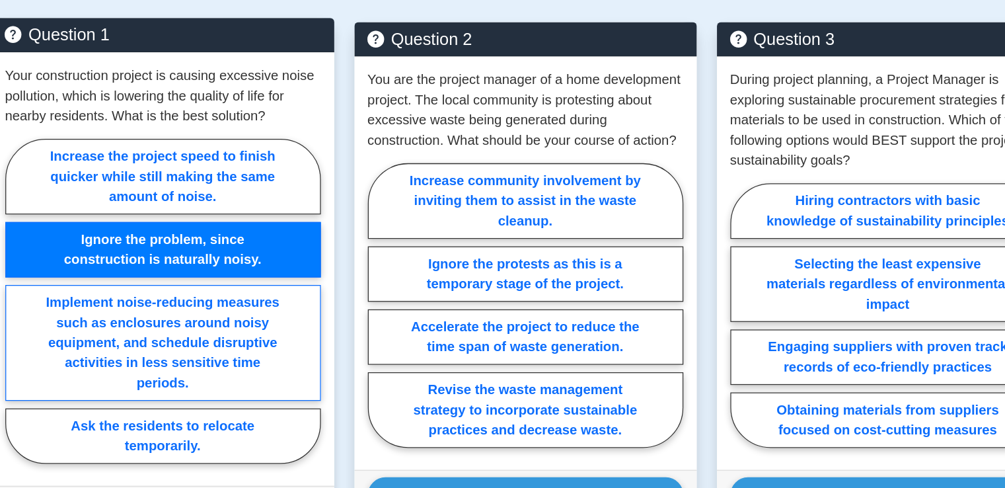
radio input "false"
click at [93, 287] on input "Implement noise-reducing measures such as enclosures around noisy equipment, an…" at bounding box center [97, 291] width 9 height 9
radio input "true"
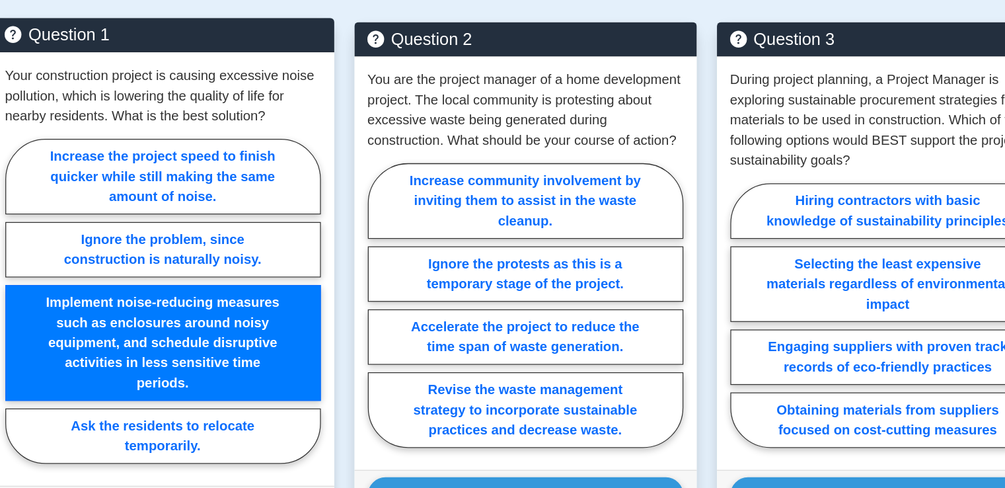
click at [93, 287] on input "Ask the residents to relocate temporarily." at bounding box center [97, 291] width 9 height 9
radio input "true"
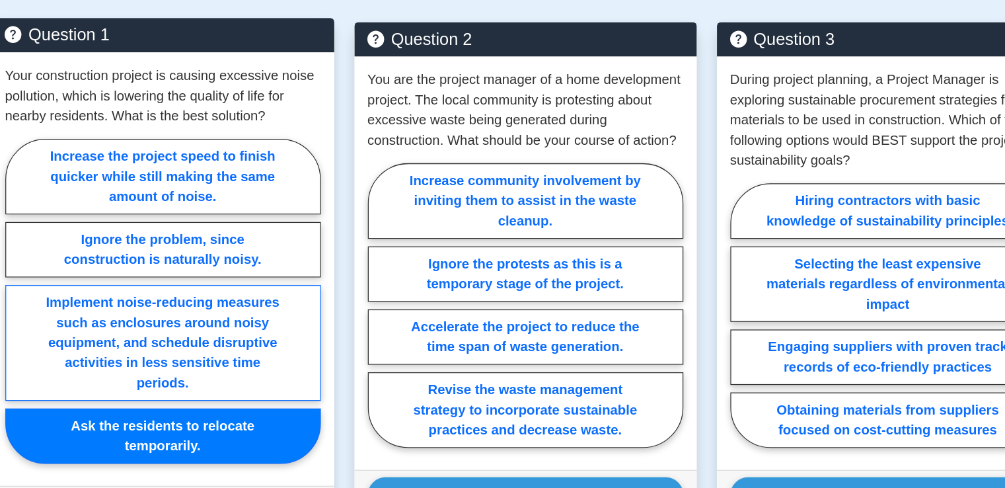
click at [93, 287] on input "Increase the project speed to finish quicker while still making the same amount…" at bounding box center [97, 291] width 9 height 9
radio input "true"
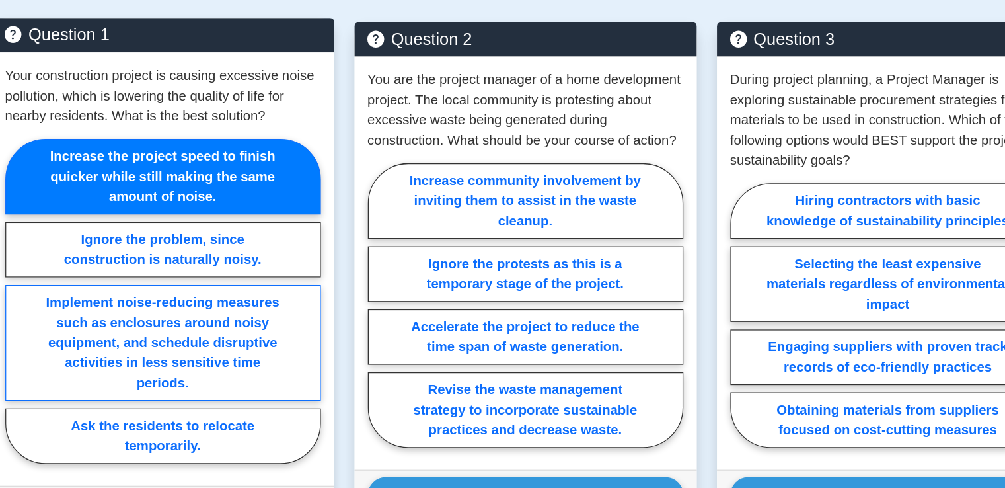
click at [93, 287] on input "Ignore the problem, since construction is naturally noisy." at bounding box center [97, 291] width 9 height 9
radio input "true"
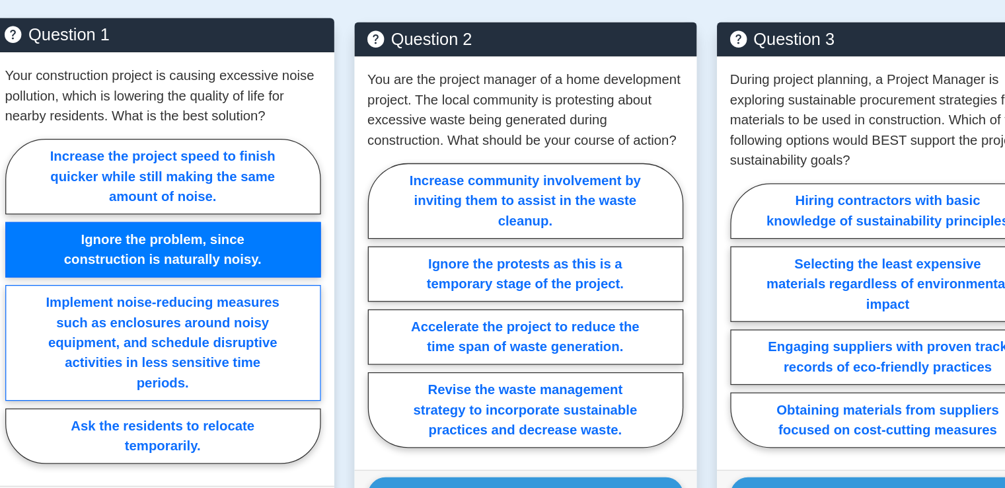
click at [93, 287] on input "Implement noise-reducing measures such as enclosures around noisy equipment, an…" at bounding box center [97, 291] width 9 height 9
radio input "true"
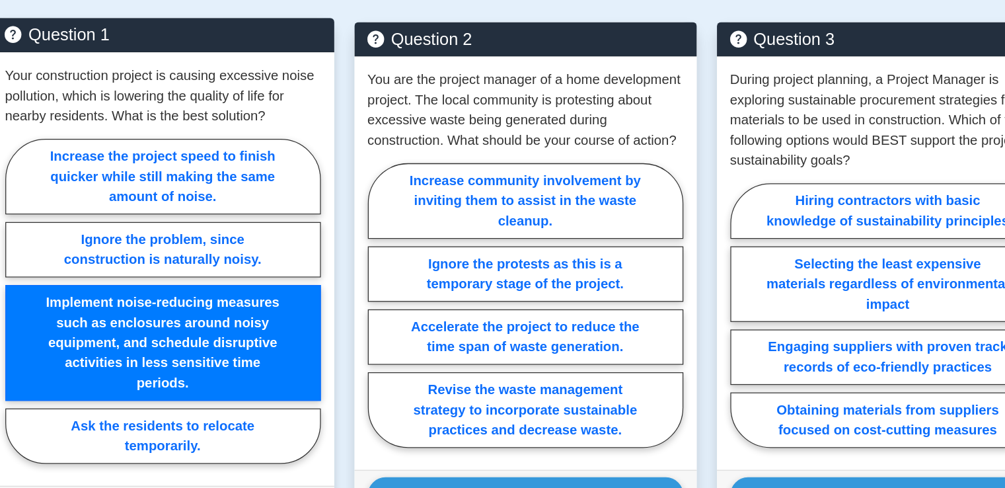
click at [93, 287] on input "Ask the residents to relocate temporarily." at bounding box center [97, 291] width 9 height 9
radio input "true"
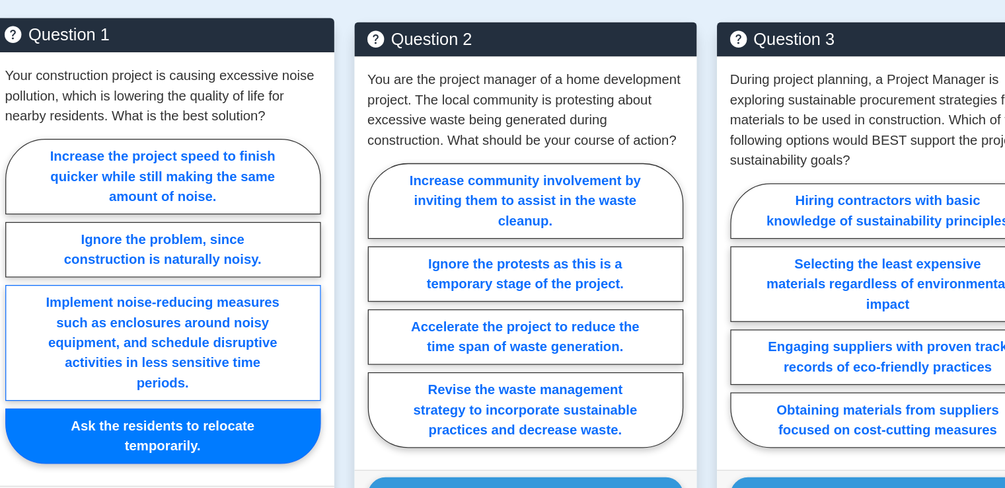
click at [93, 287] on input "Increase the project speed to finish quicker while still making the same amount…" at bounding box center [97, 291] width 9 height 9
radio input "true"
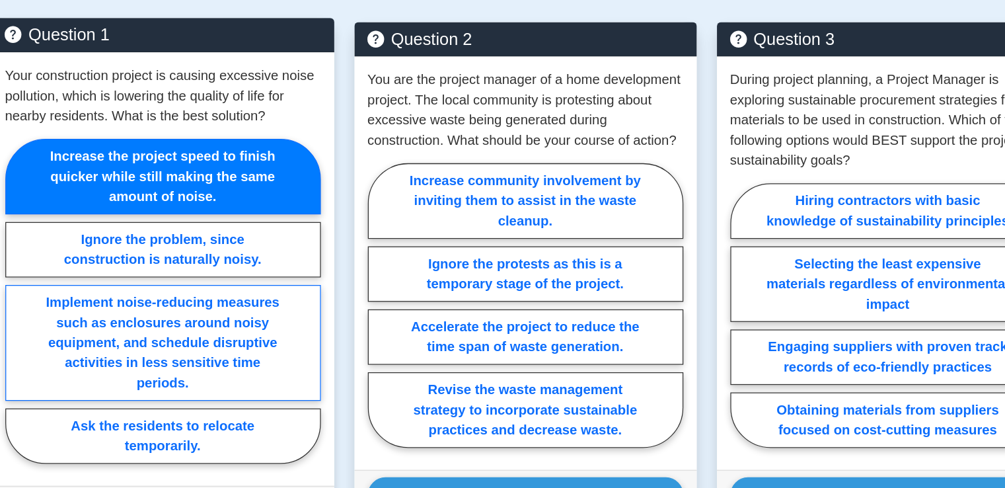
click at [93, 287] on input "Ignore the problem, since construction is naturally noisy." at bounding box center [97, 291] width 9 height 9
radio input "true"
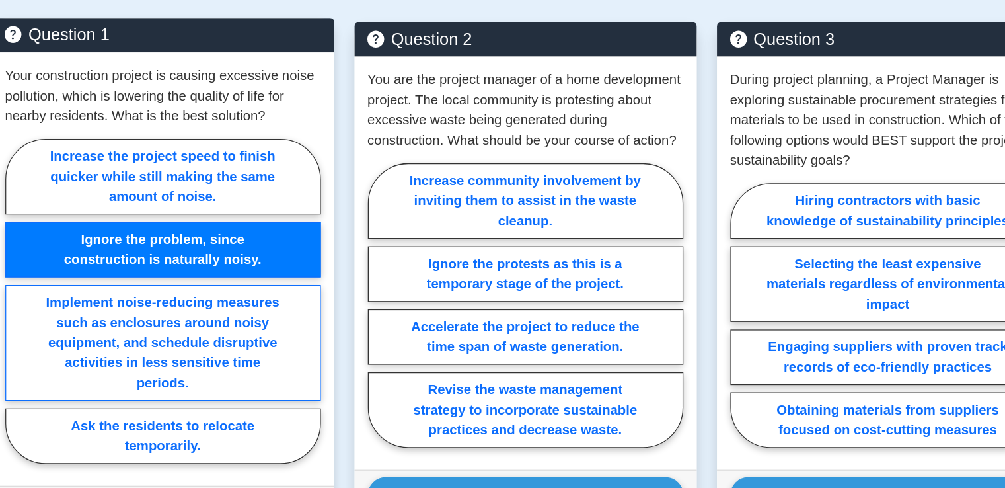
click at [93, 287] on input "Implement noise-reducing measures such as enclosures around noisy equipment, an…" at bounding box center [97, 291] width 9 height 9
radio input "true"
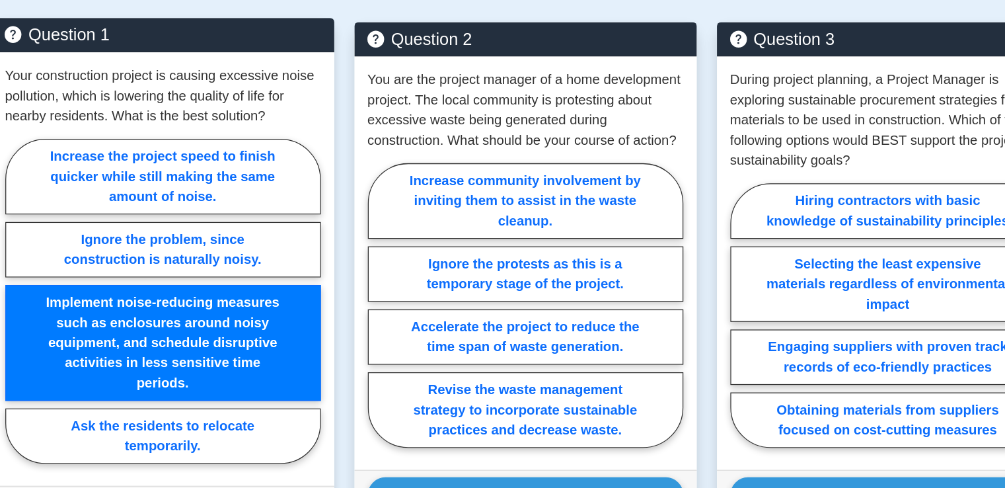
click at [93, 287] on input "Ask the residents to relocate temporarily." at bounding box center [97, 291] width 9 height 9
radio input "true"
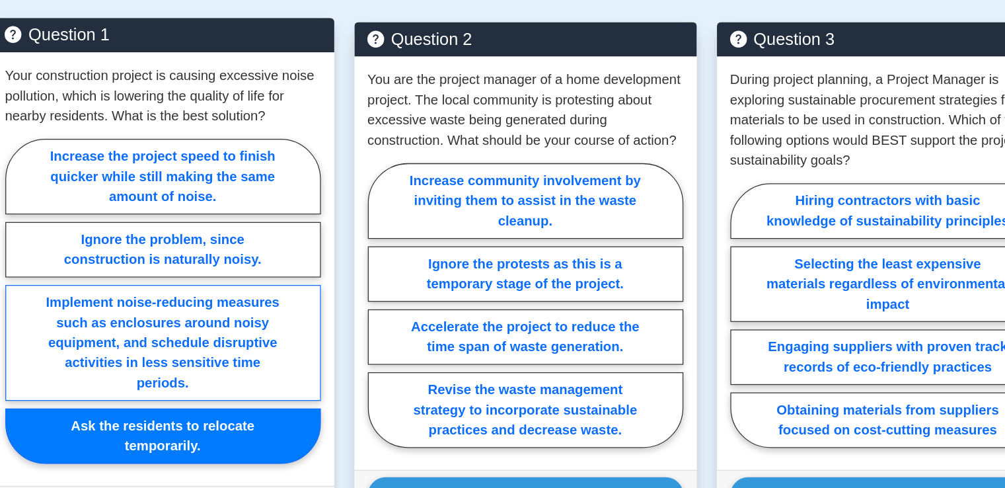
click at [93, 287] on input "Increase the project speed to finish quicker while still making the same amount…" at bounding box center [97, 291] width 9 height 9
radio input "true"
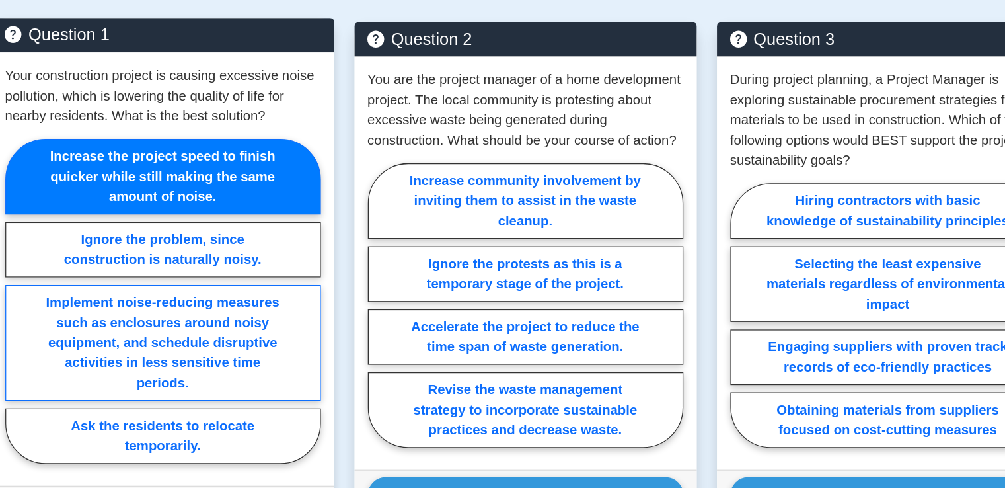
click at [93, 287] on input "Ignore the problem, since construction is naturally noisy." at bounding box center [97, 291] width 9 height 9
radio input "true"
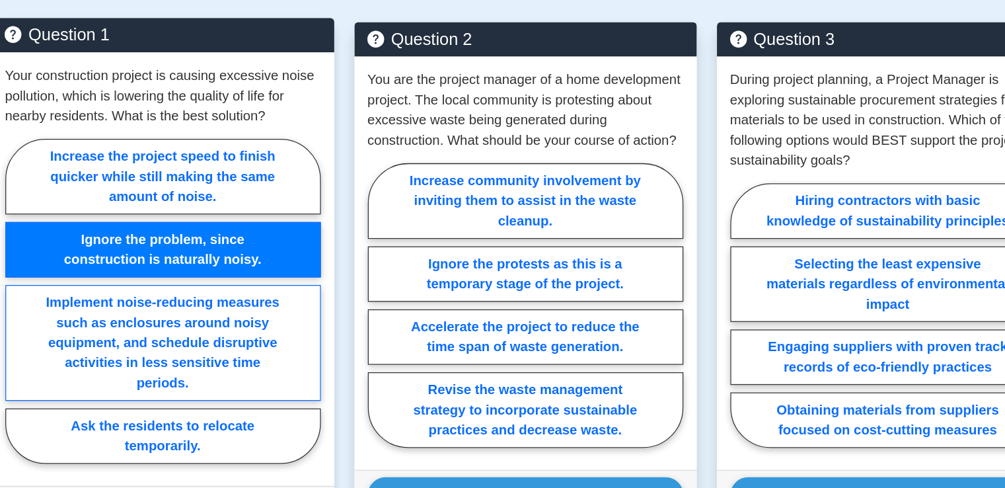
click at [93, 287] on input "Implement noise-reducing measures such as enclosures around noisy equipment, an…" at bounding box center [97, 291] width 9 height 9
radio input "true"
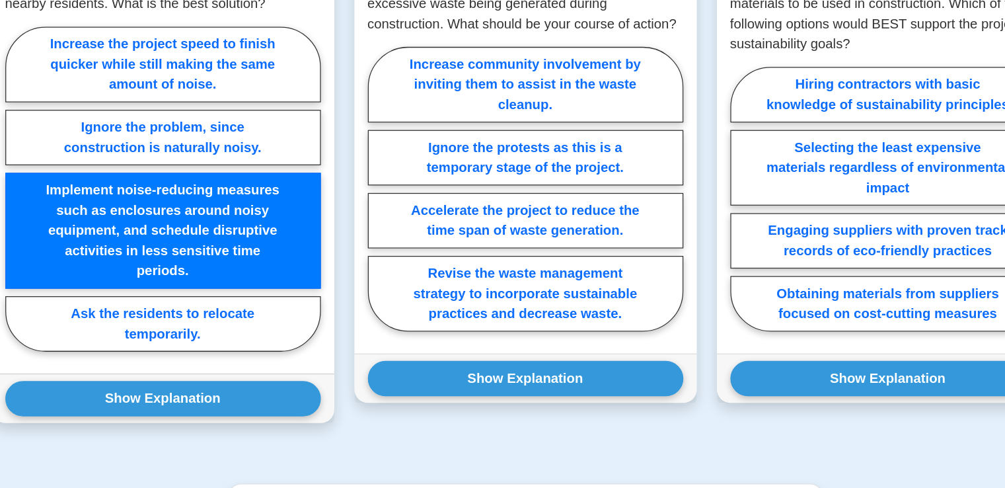
scroll to position [922, 0]
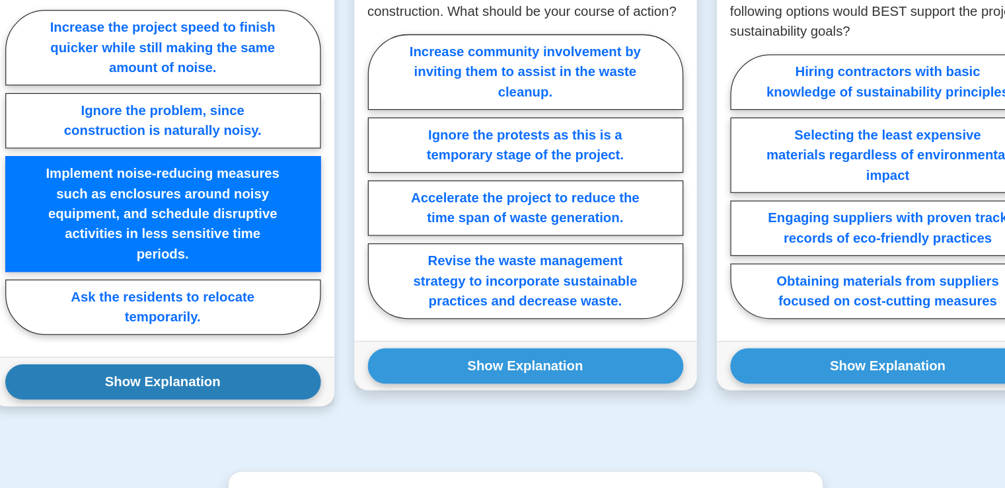
click at [196, 405] on button "Show Explanation" at bounding box center [217, 404] width 249 height 28
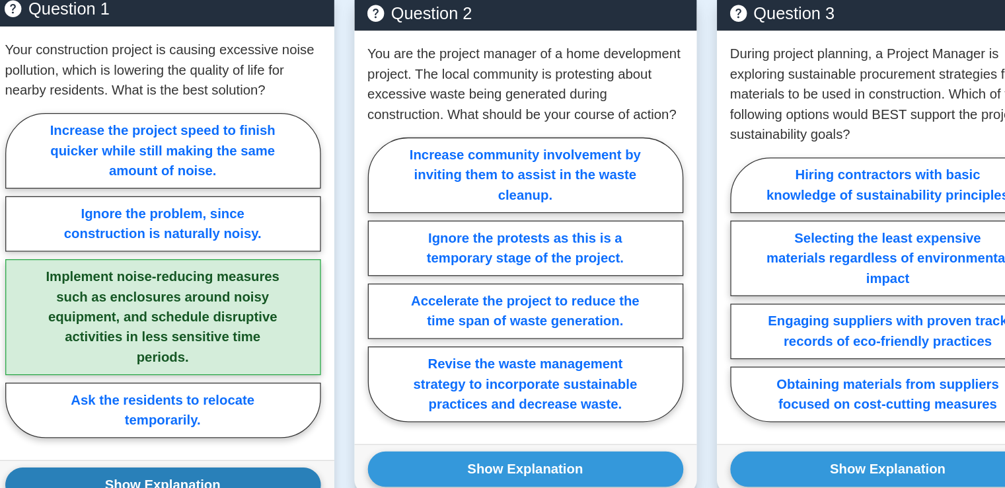
scroll to position [843, 0]
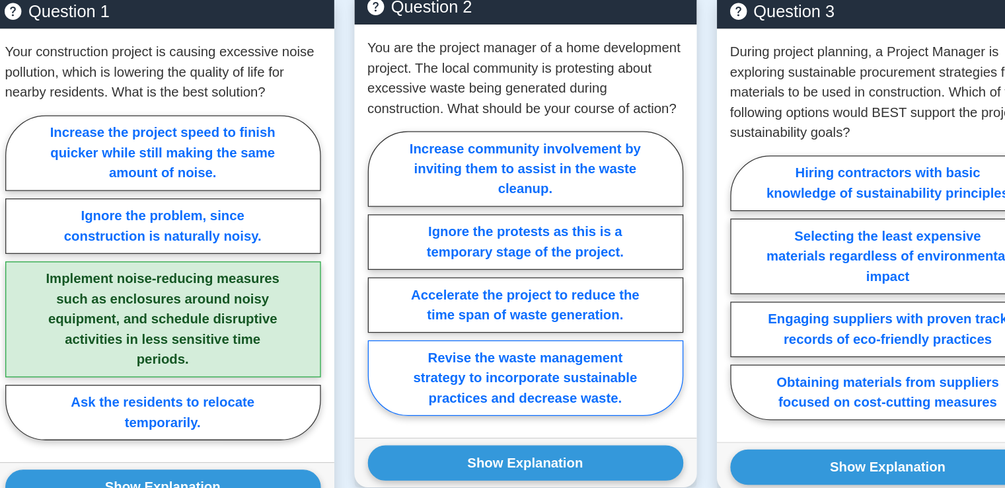
click at [483, 391] on label "Revise the waste management strategy to incorporate sustainable practices and d…" at bounding box center [503, 400] width 249 height 59
click at [387, 327] on input "Revise the waste management strategy to incorporate sustainable practices and d…" at bounding box center [383, 322] width 9 height 9
radio input "true"
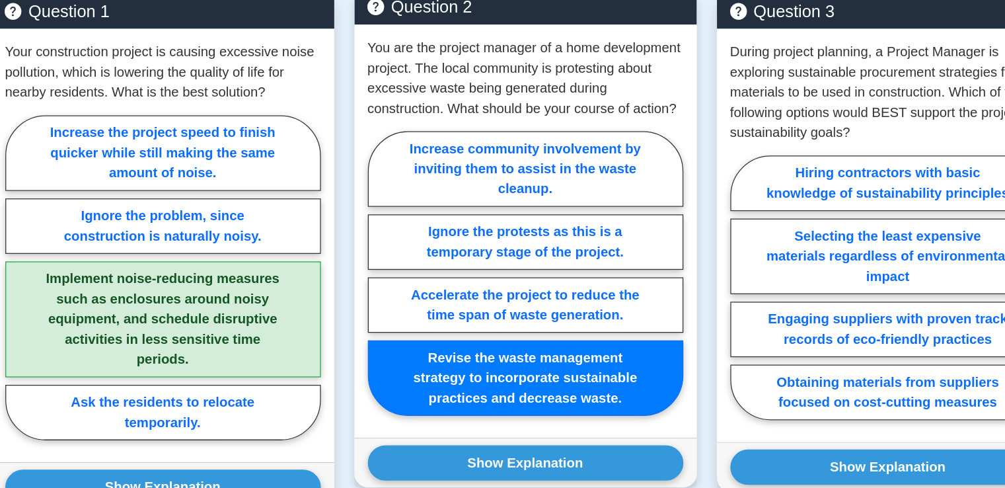
click at [379, 318] on input "Increase community involvement by inviting them to assist in the waste cleanup." at bounding box center [383, 322] width 9 height 9
radio input "true"
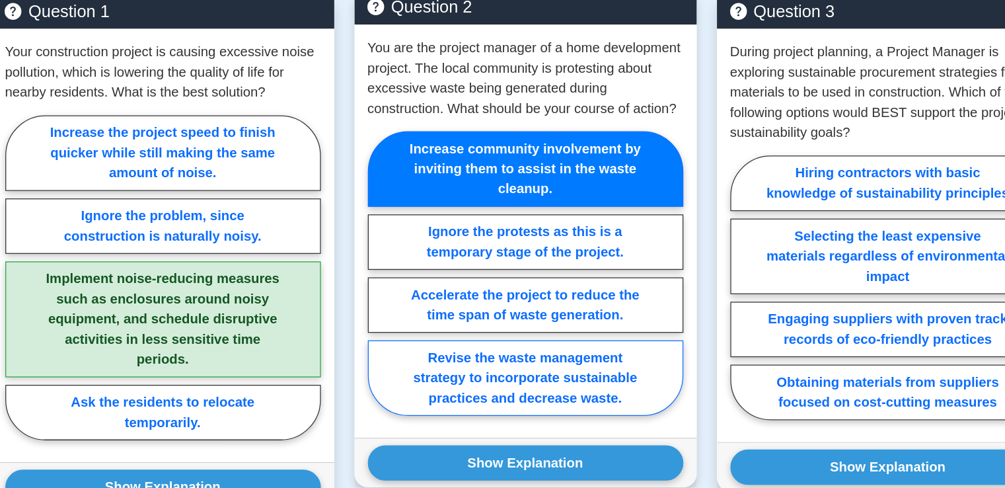
click at [379, 318] on input "Ignore the protests as this is a temporary stage of the project." at bounding box center [383, 322] width 9 height 9
radio input "true"
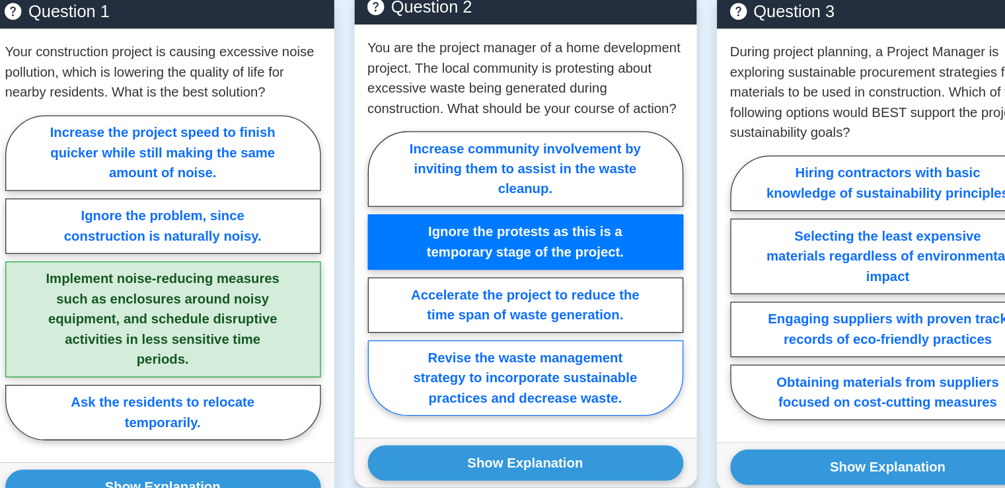
click at [379, 318] on input "Accelerate the project to reduce the time span of waste generation." at bounding box center [383, 322] width 9 height 9
radio input "true"
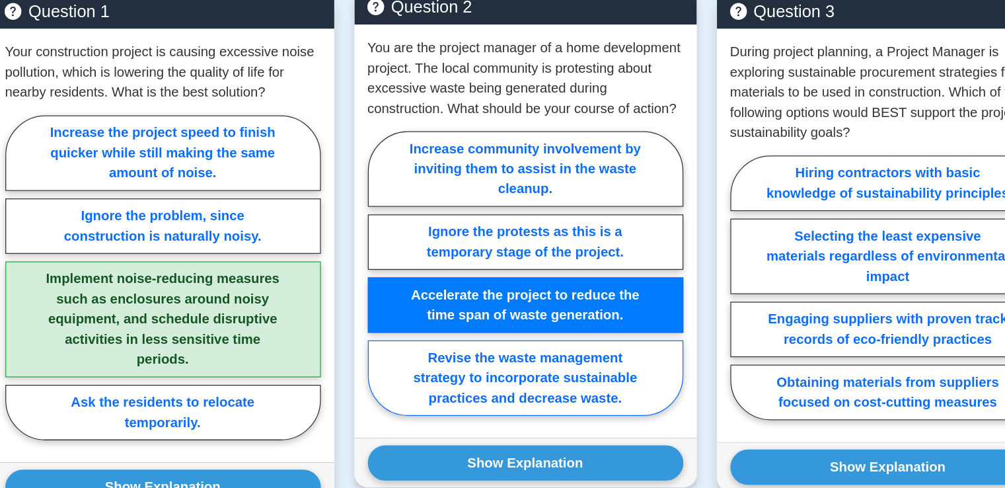
click at [379, 318] on input "Revise the waste management strategy to incorporate sustainable practices and d…" at bounding box center [383, 322] width 9 height 9
radio input "true"
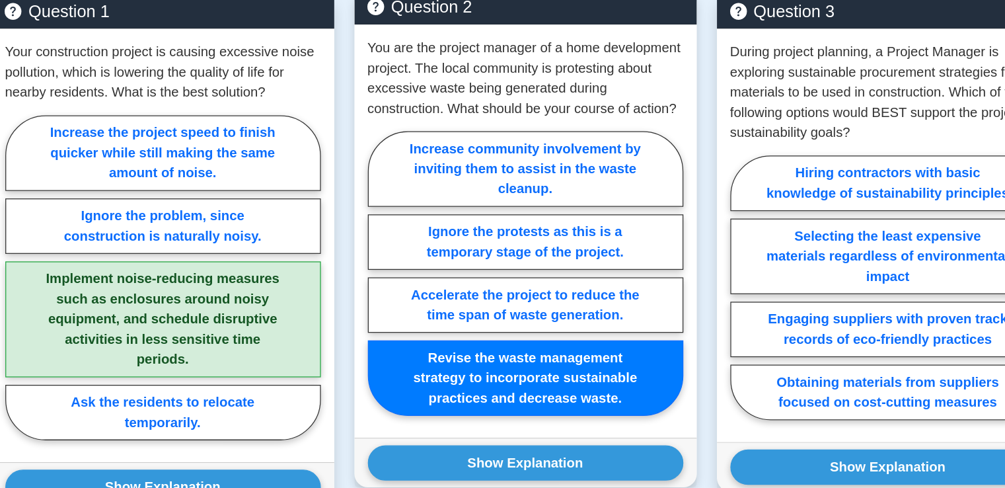
click at [379, 318] on input "Increase community involvement by inviting them to assist in the waste cleanup." at bounding box center [383, 322] width 9 height 9
radio input "true"
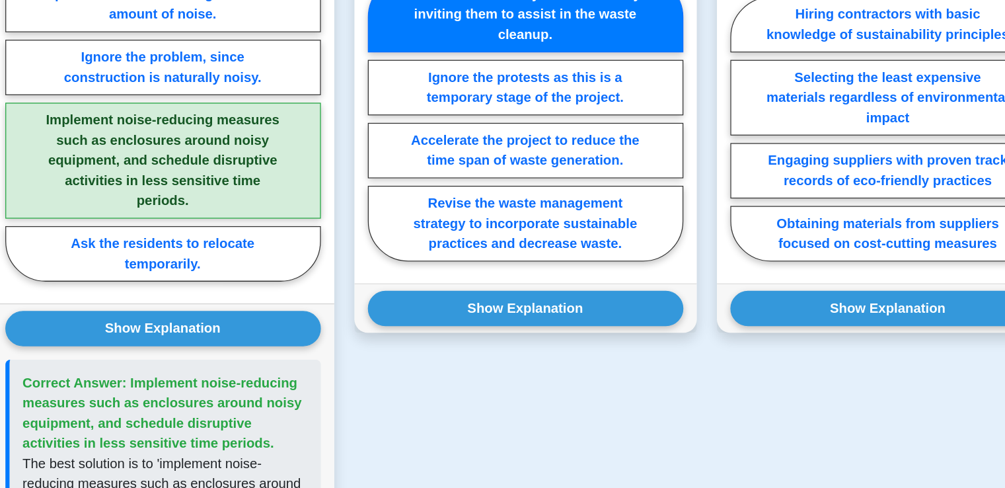
scroll to position [970, 0]
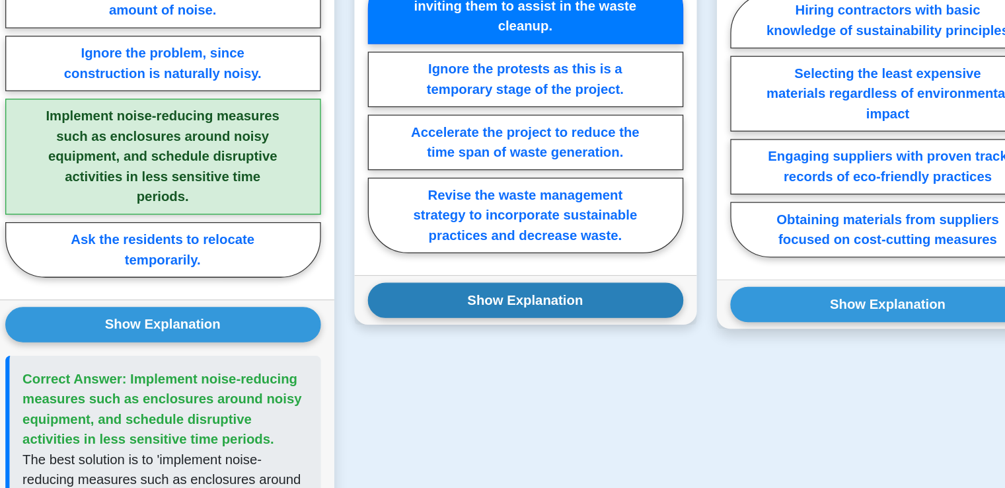
click at [475, 334] on button "Show Explanation" at bounding box center [503, 340] width 249 height 28
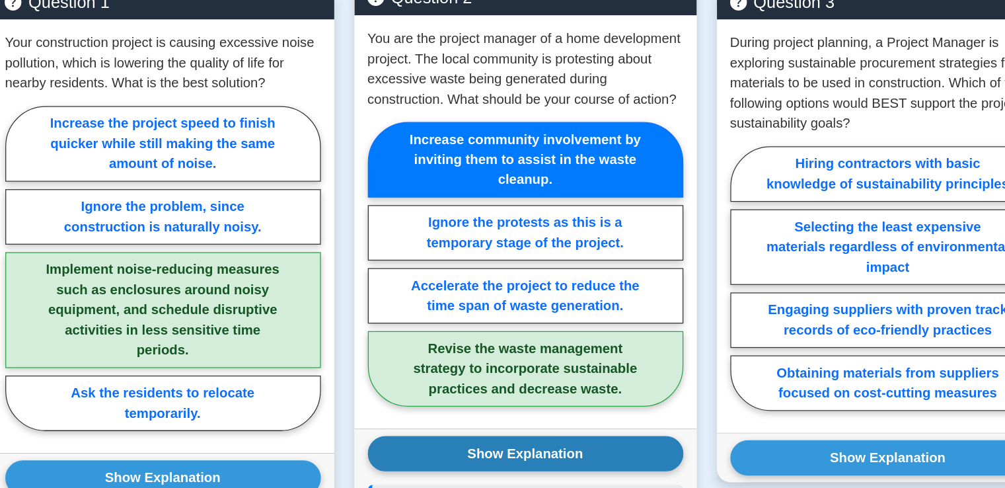
scroll to position [941, 0]
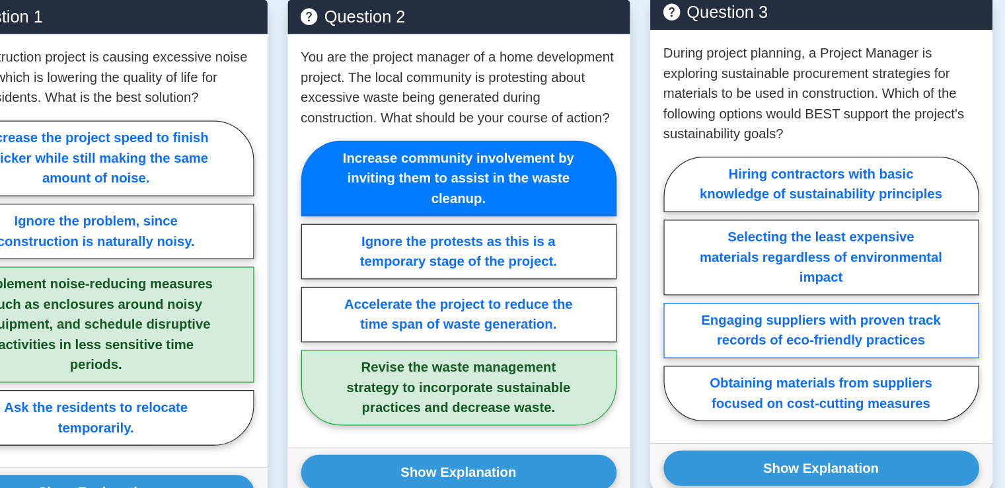
click at [772, 252] on label "Engaging suppliers with proven track records of eco-friendly practices" at bounding box center [788, 261] width 249 height 44
click at [673, 236] on input "Engaging suppliers with proven track records of eco-friendly practices" at bounding box center [668, 231] width 9 height 9
radio input "true"
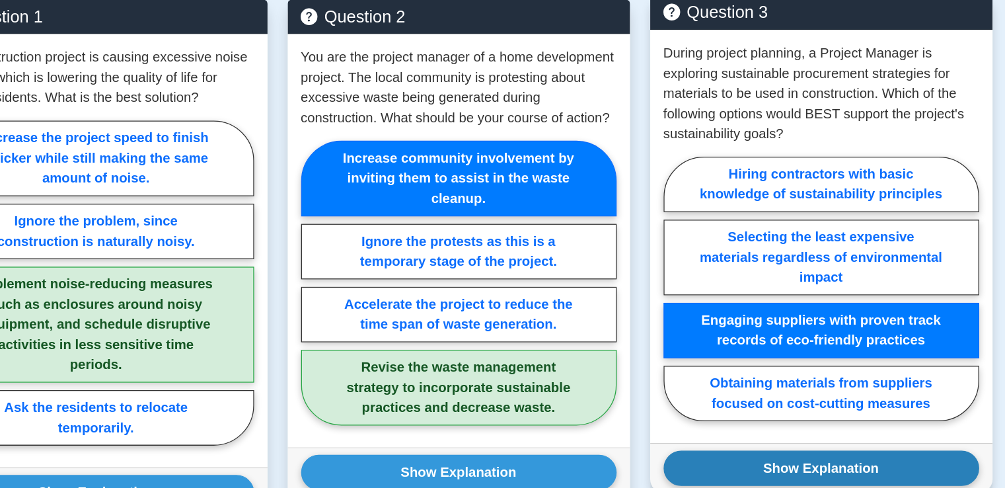
click at [783, 366] on button "Show Explanation" at bounding box center [788, 369] width 249 height 28
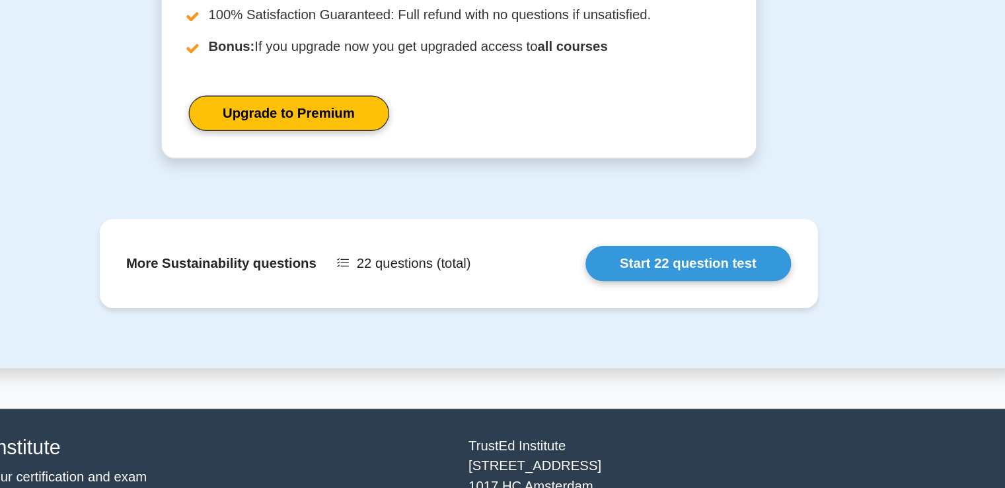
scroll to position [1966, 0]
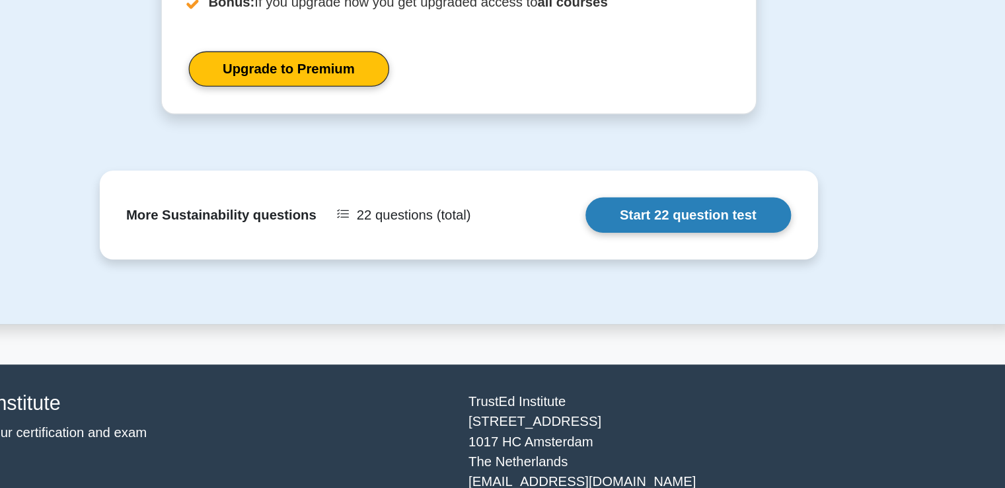
click at [660, 273] on link "Start 22 question test" at bounding box center [684, 272] width 162 height 28
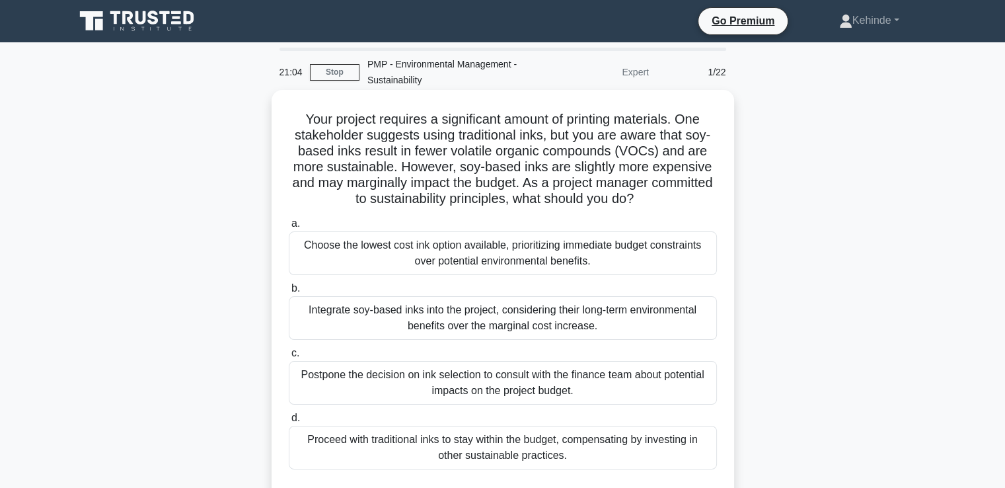
click at [420, 305] on div "Integrate soy-based inks into the project, considering their long-term environm…" at bounding box center [503, 318] width 428 height 44
click at [289, 293] on input "b. Integrate soy-based inks into the project, considering their long-term envir…" at bounding box center [289, 288] width 0 height 9
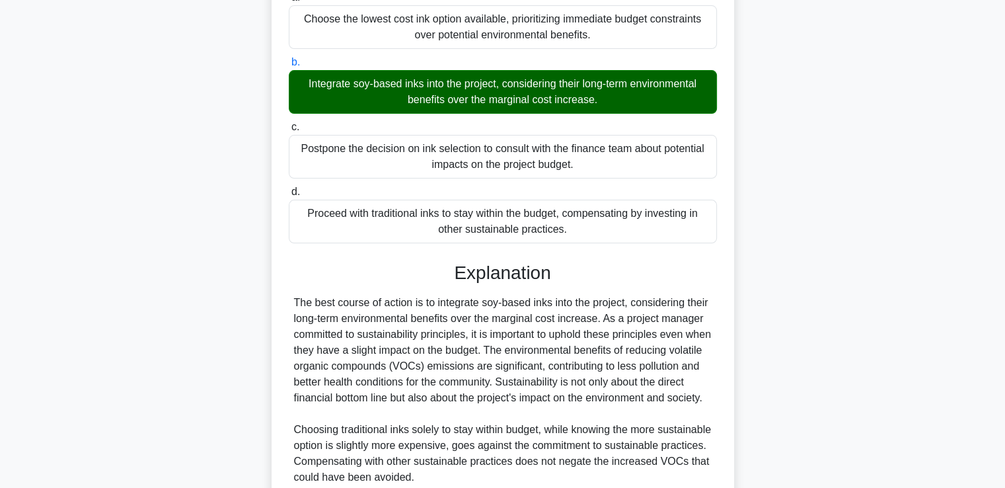
scroll to position [238, 0]
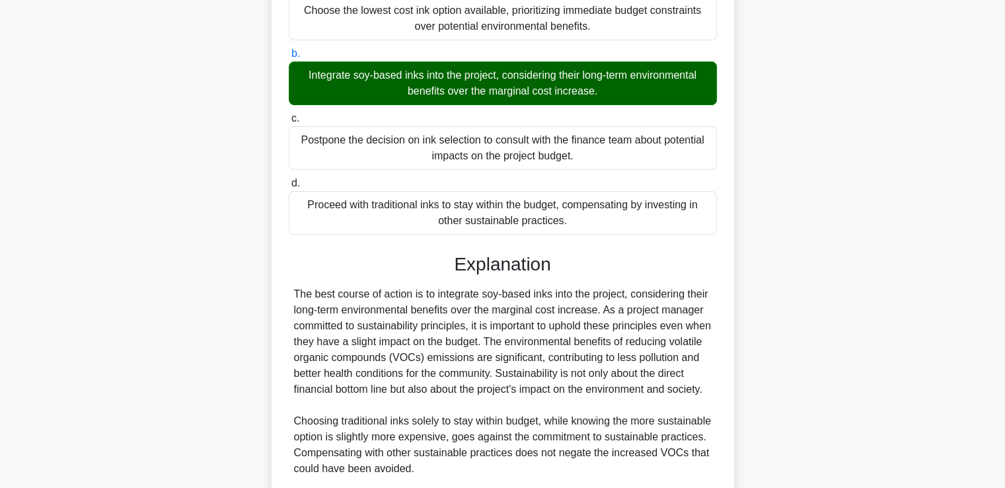
click at [289, 114] on input "c. Postpone the decision on ink selection to consult with the finance team abou…" at bounding box center [289, 118] width 0 height 9
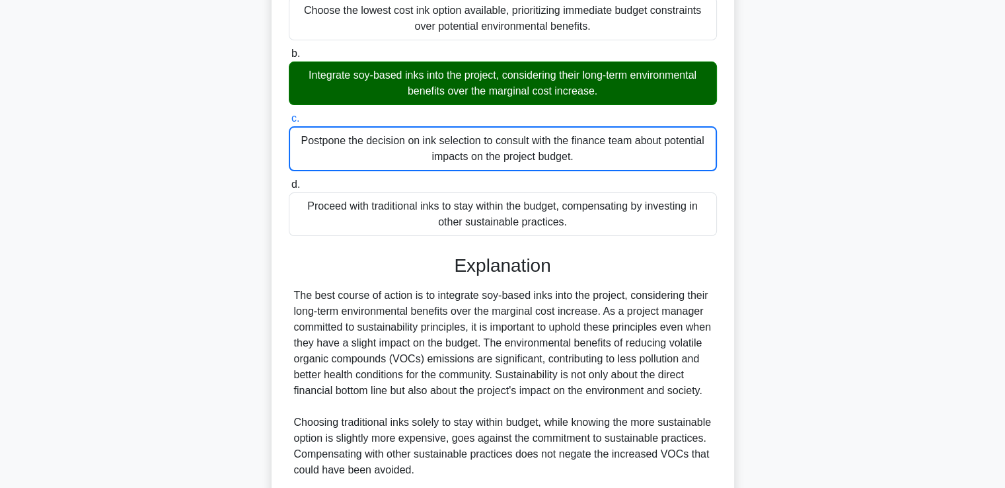
click at [289, 180] on input "d. Proceed with traditional inks to stay within the budget, compensating by inv…" at bounding box center [289, 184] width 0 height 9
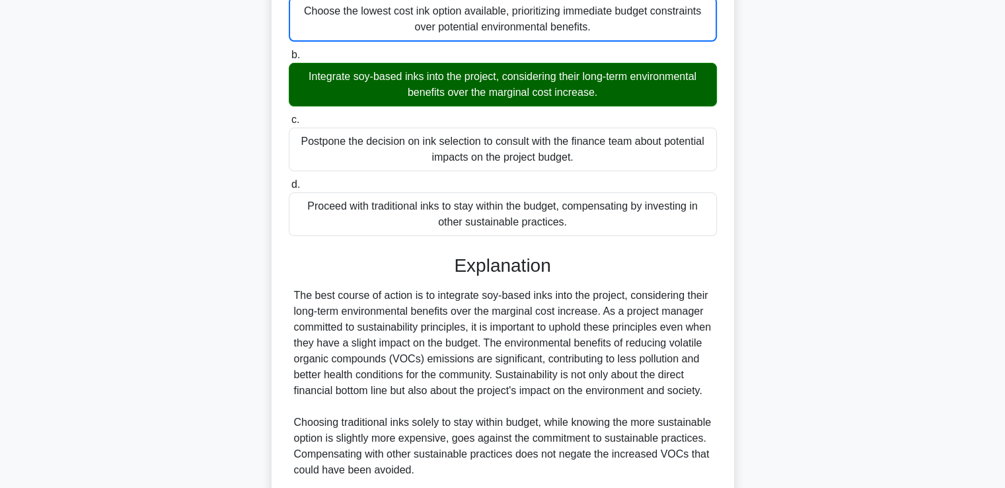
click at [289, 51] on input "b. Integrate soy-based inks into the project, considering their long-term envir…" at bounding box center [289, 55] width 0 height 9
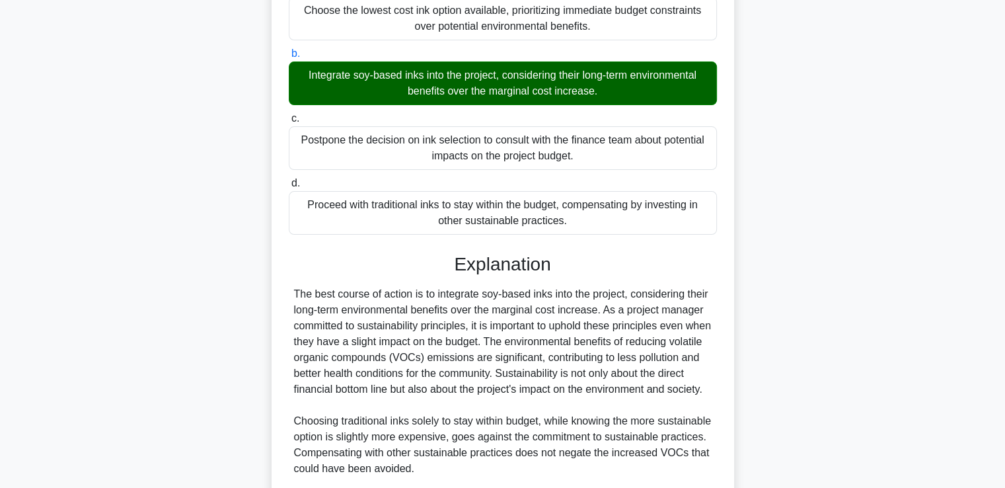
click at [289, 114] on input "c. Postpone the decision on ink selection to consult with the finance team abou…" at bounding box center [289, 118] width 0 height 9
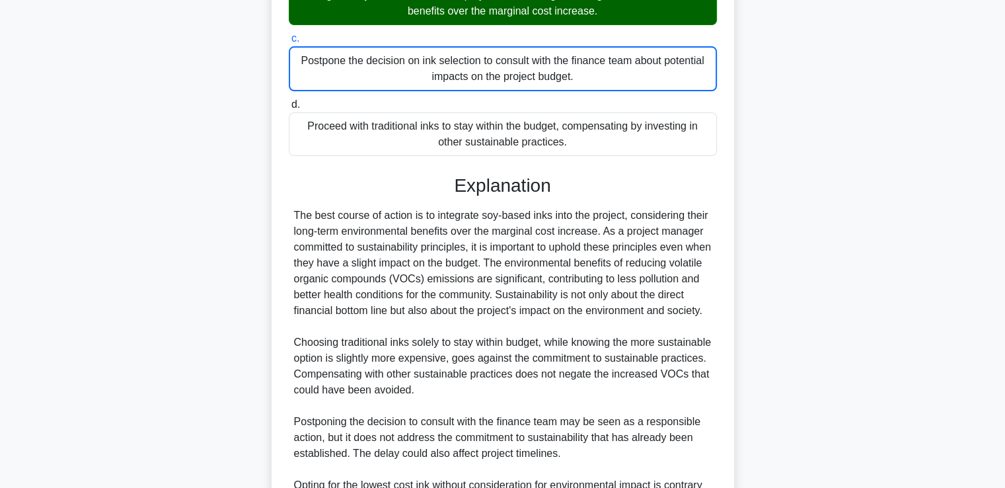
scroll to position [473, 0]
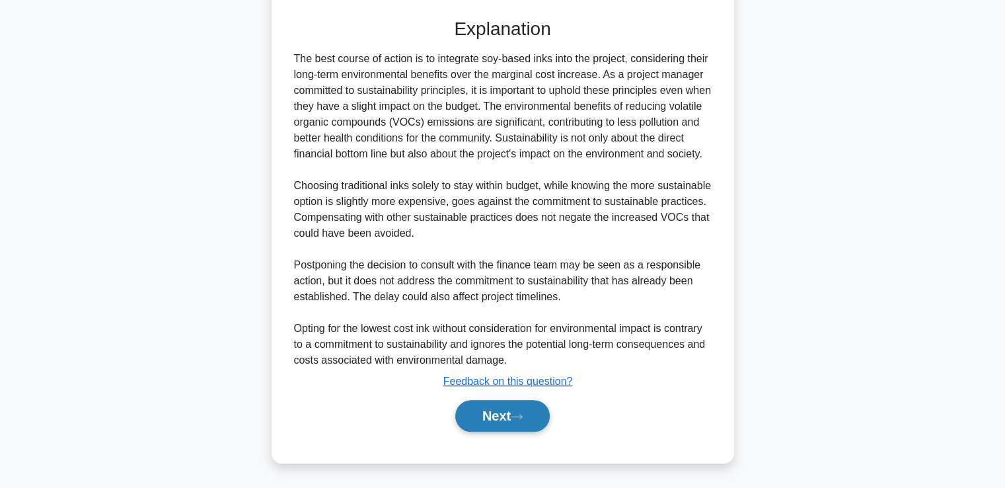
click at [489, 423] on button "Next" at bounding box center [502, 416] width 95 height 32
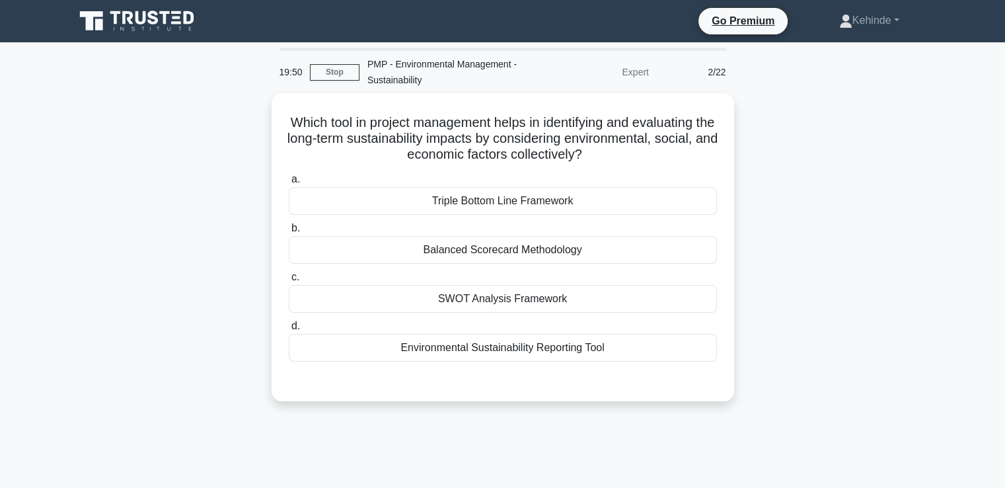
scroll to position [0, 0]
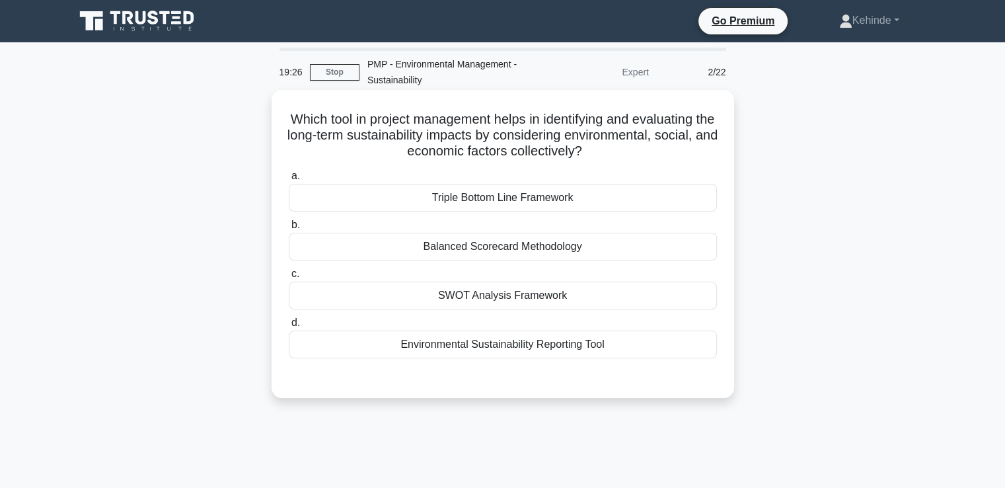
click at [463, 342] on div "Environmental Sustainability Reporting Tool" at bounding box center [503, 344] width 428 height 28
click at [289, 327] on input "d. Environmental Sustainability Reporting Tool" at bounding box center [289, 323] width 0 height 9
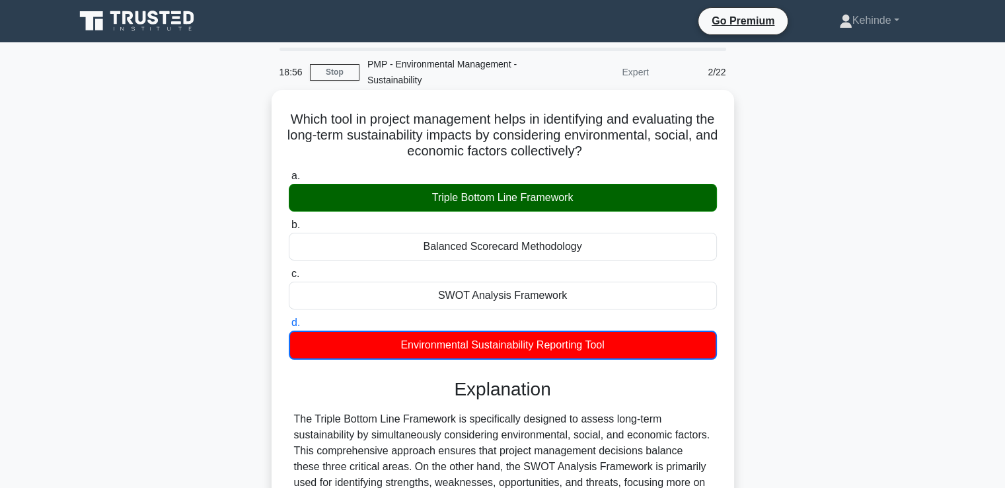
click at [289, 172] on input "a. Triple Bottom Line Framework" at bounding box center [289, 176] width 0 height 9
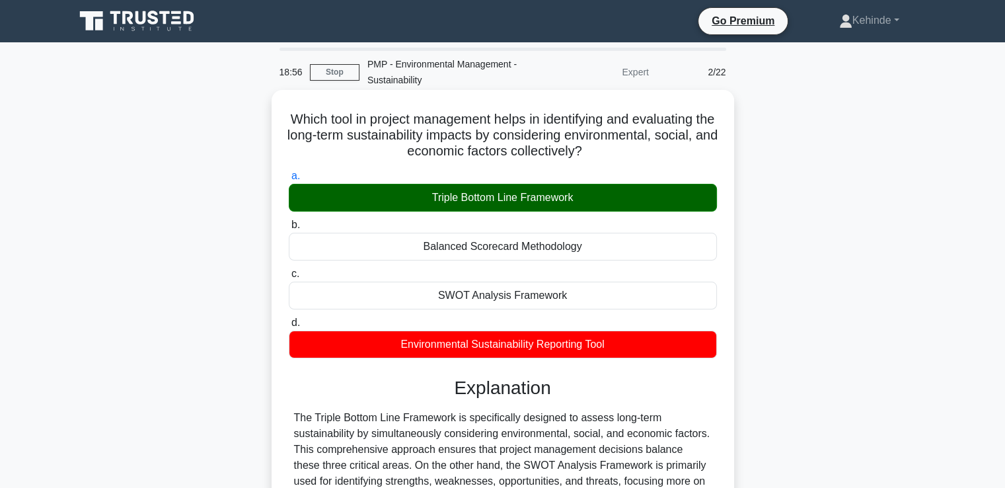
click at [289, 221] on input "b. Balanced Scorecard Methodology" at bounding box center [289, 225] width 0 height 9
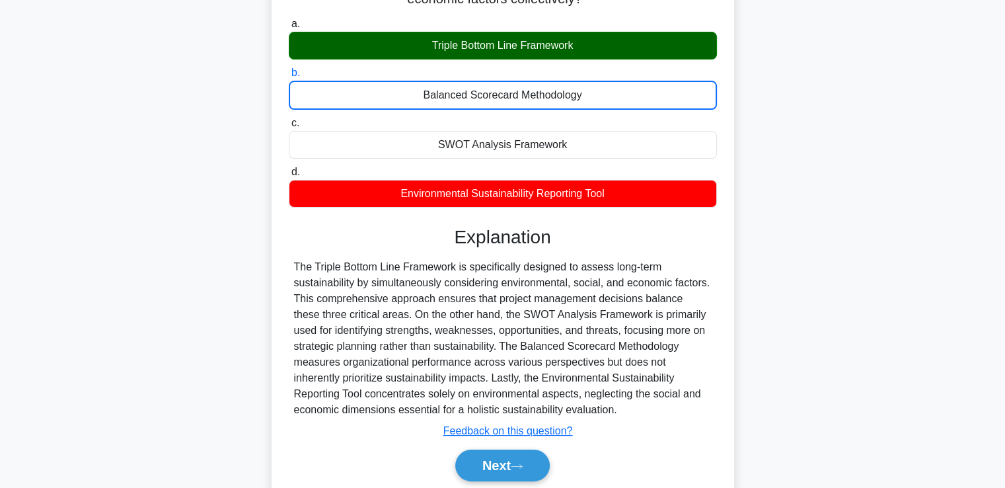
scroll to position [158, 0]
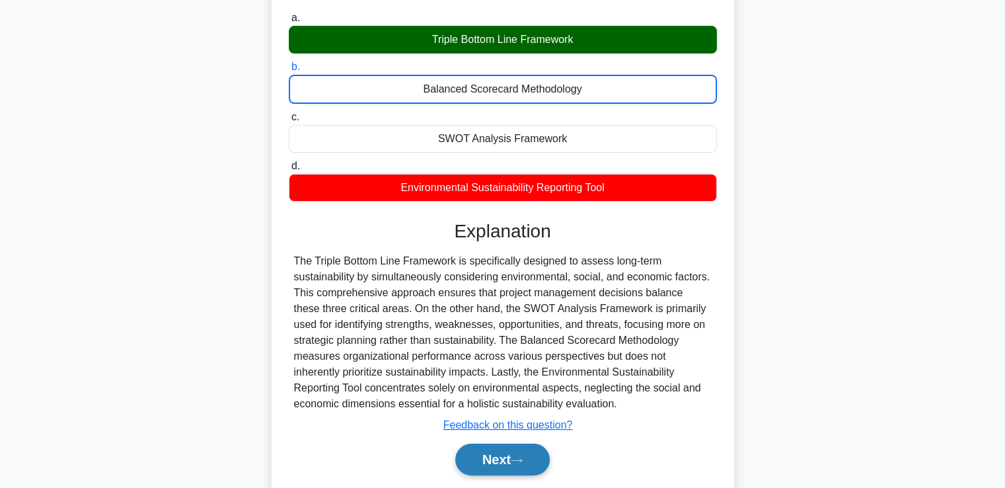
click at [497, 451] on button "Next" at bounding box center [502, 460] width 95 height 32
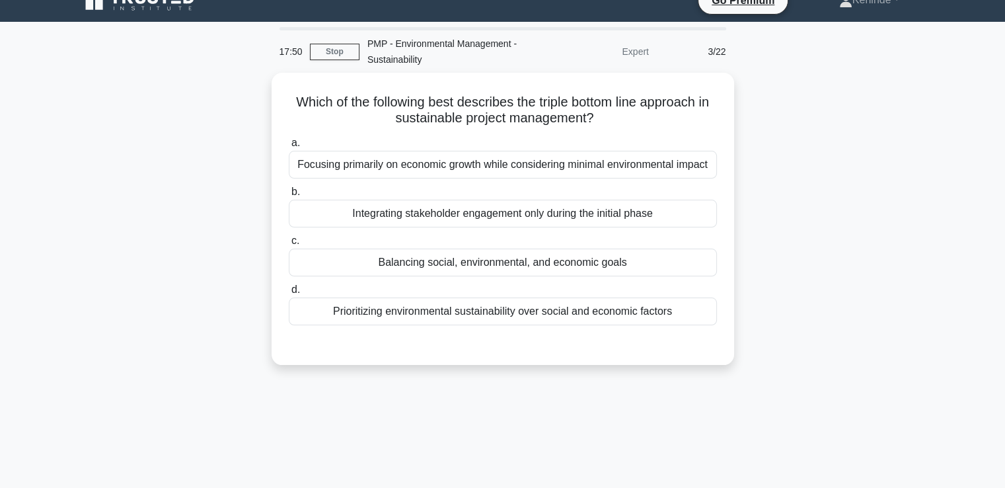
scroll to position [0, 0]
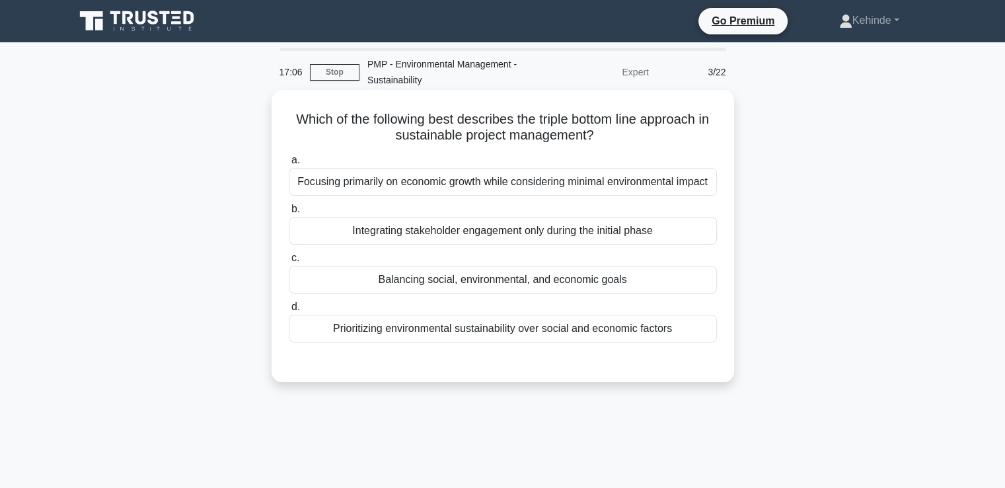
click at [455, 274] on div "Balancing social, environmental, and economic goals" at bounding box center [503, 280] width 428 height 28
click at [289, 262] on input "c. Balancing social, environmental, and economic goals" at bounding box center [289, 258] width 0 height 9
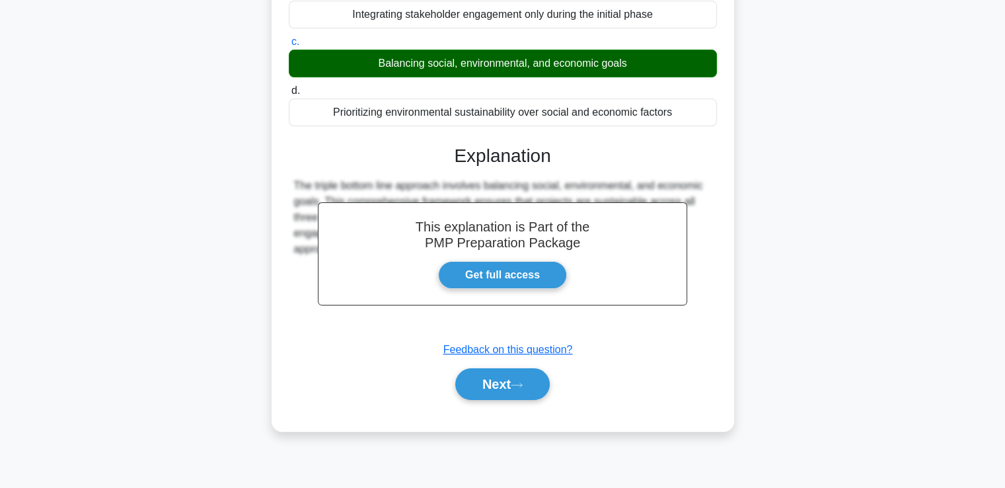
scroll to position [227, 0]
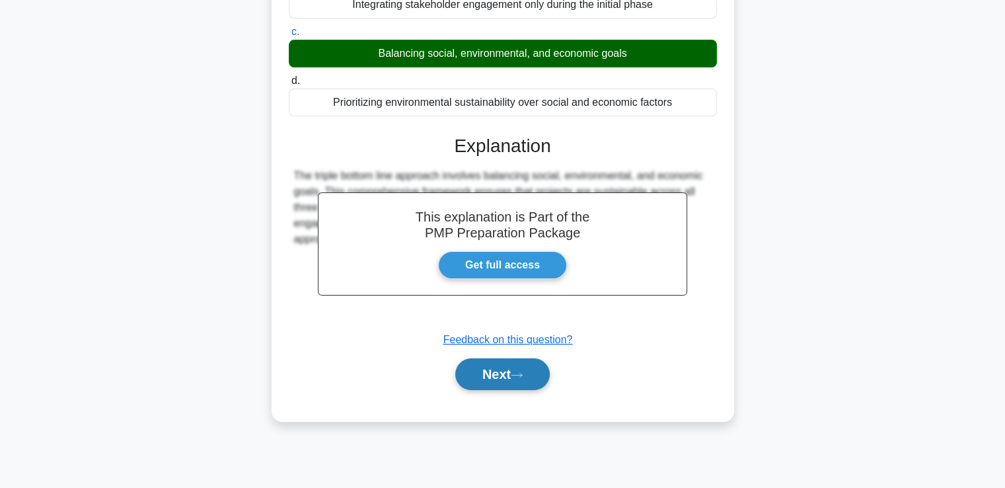
click at [479, 373] on button "Next" at bounding box center [502, 374] width 95 height 32
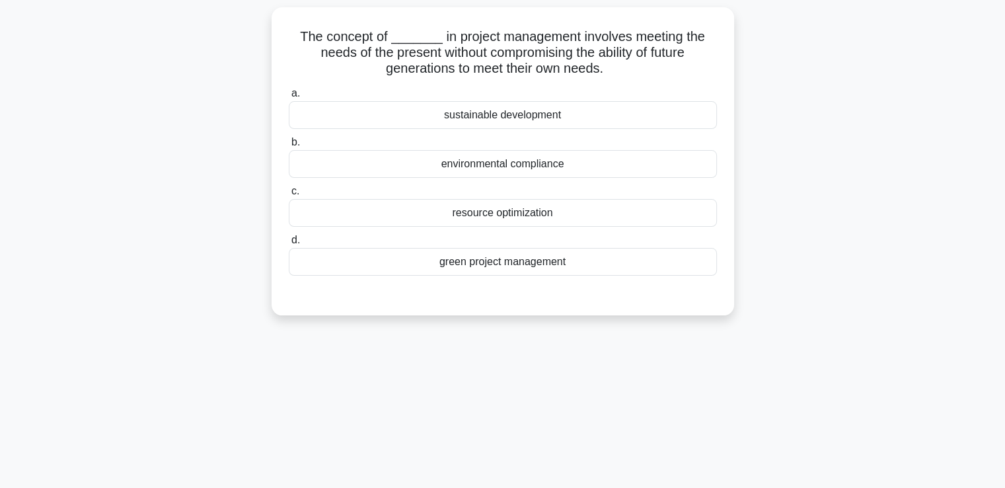
scroll to position [0, 0]
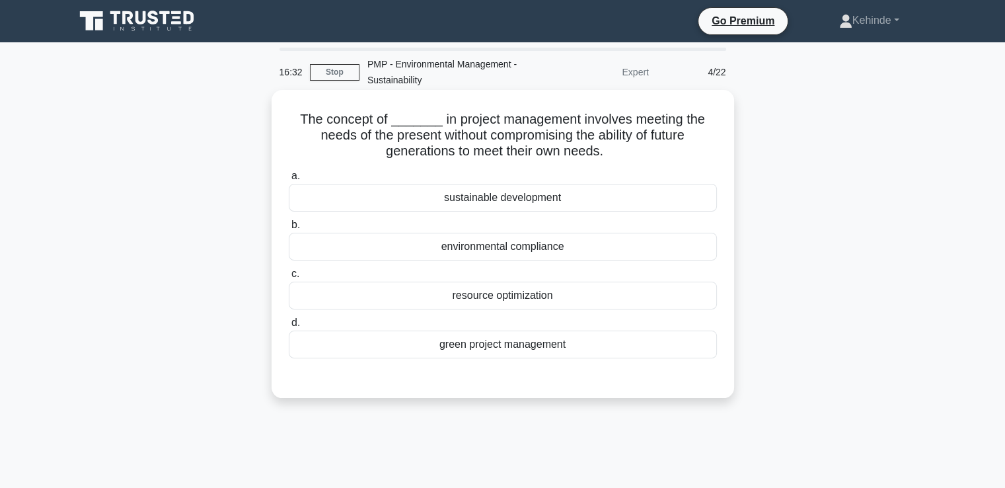
click at [465, 198] on div "sustainable development" at bounding box center [503, 198] width 428 height 28
click at [289, 180] on input "a. sustainable development" at bounding box center [289, 176] width 0 height 9
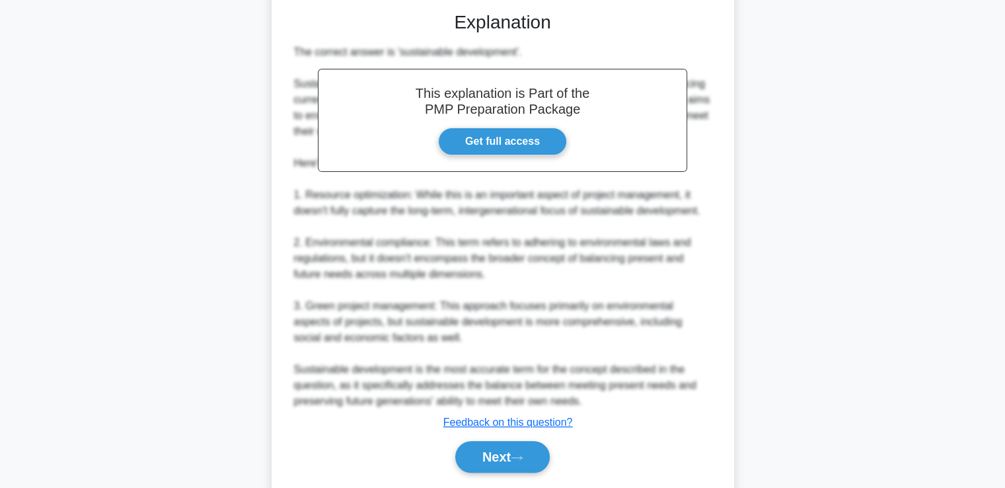
scroll to position [380, 0]
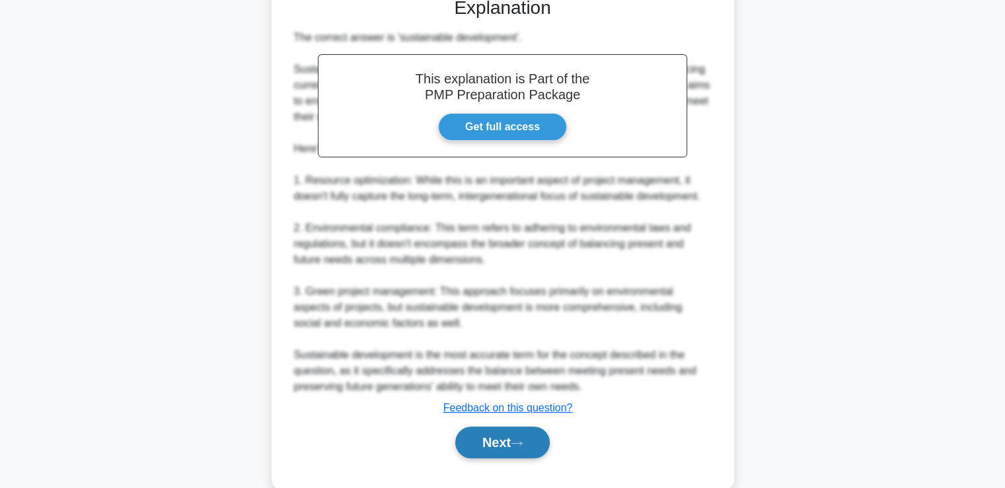
click at [496, 440] on button "Next" at bounding box center [502, 442] width 95 height 32
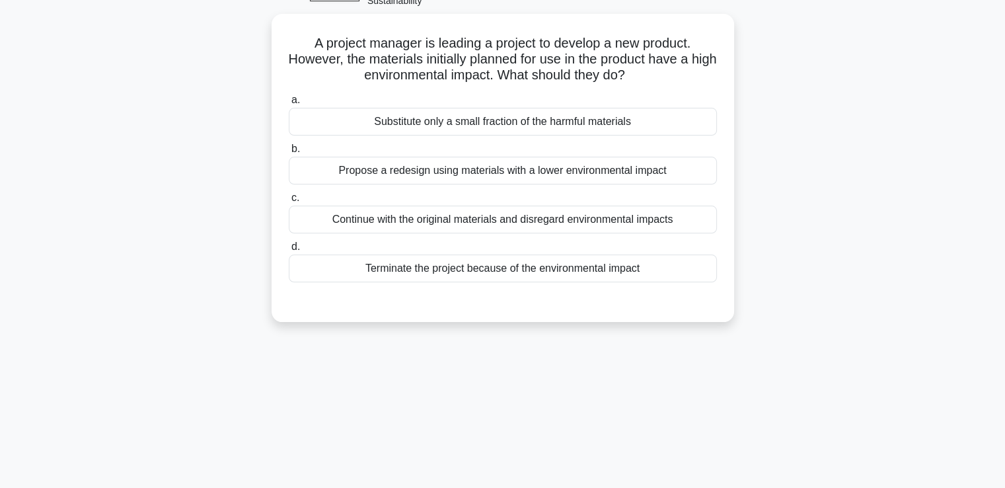
scroll to position [0, 0]
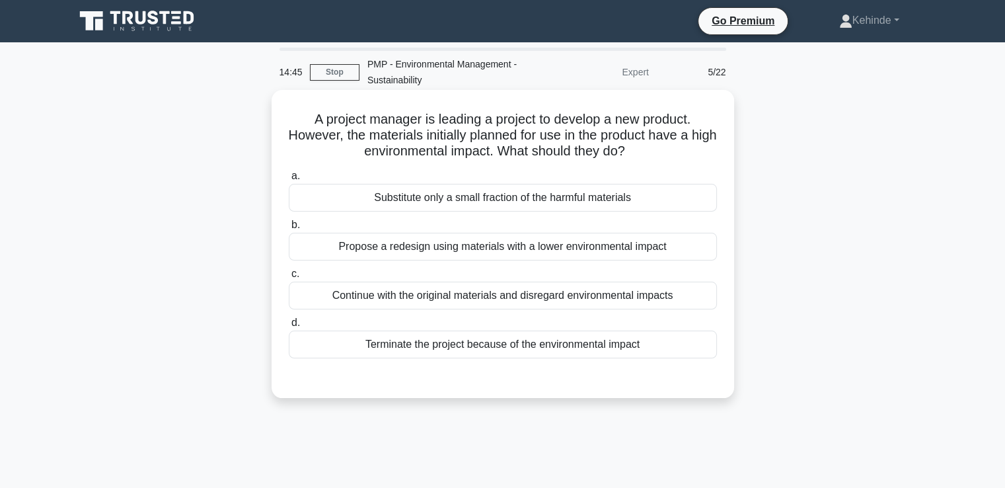
click at [463, 247] on div "Propose a redesign using materials with a lower environmental impact" at bounding box center [503, 247] width 428 height 28
click at [289, 229] on input "b. Propose a redesign using materials with a lower environmental impact" at bounding box center [289, 225] width 0 height 9
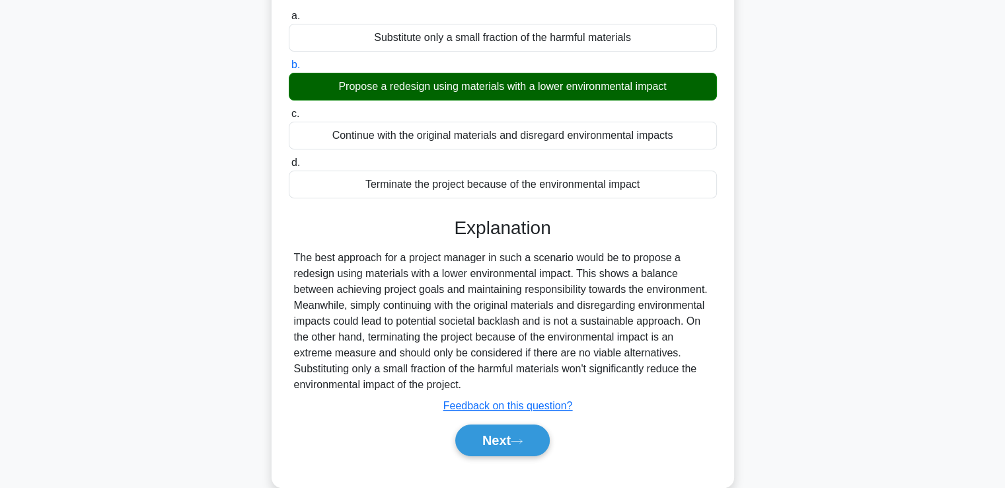
scroll to position [170, 0]
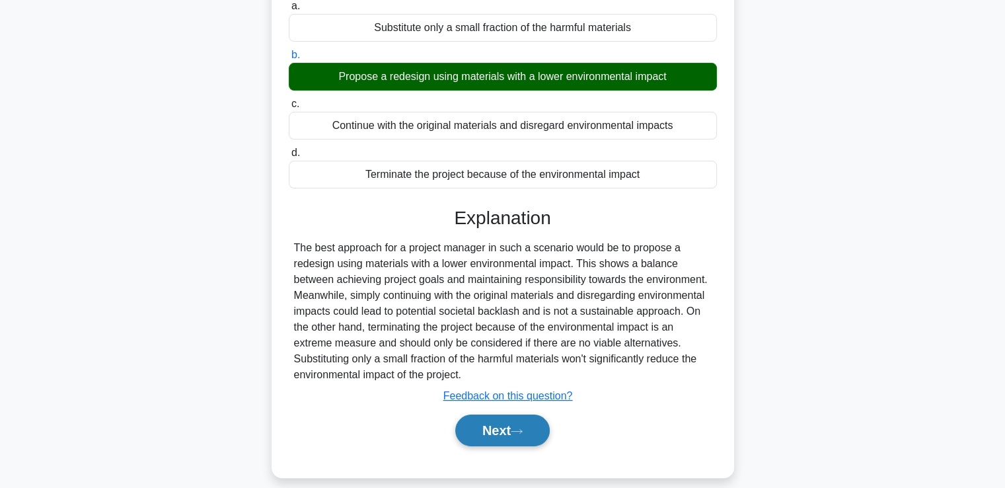
click at [491, 431] on button "Next" at bounding box center [502, 430] width 95 height 32
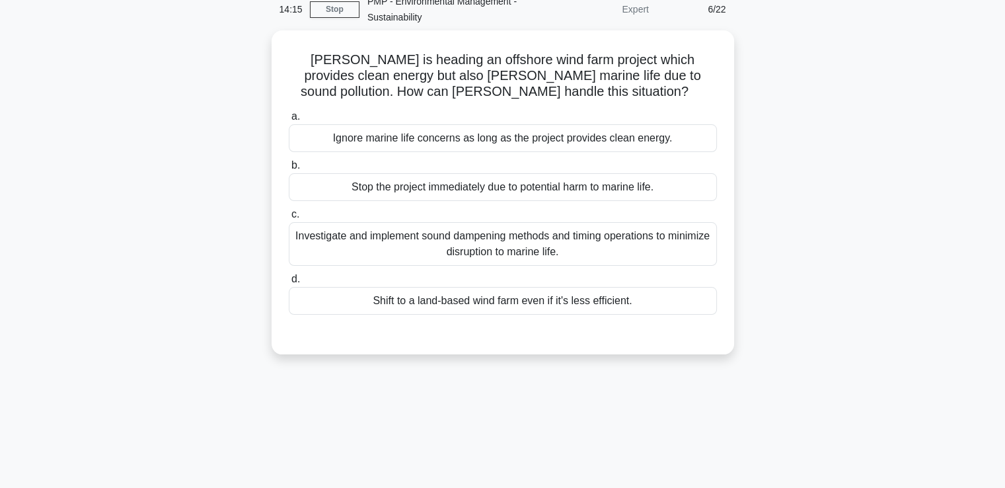
scroll to position [0, 0]
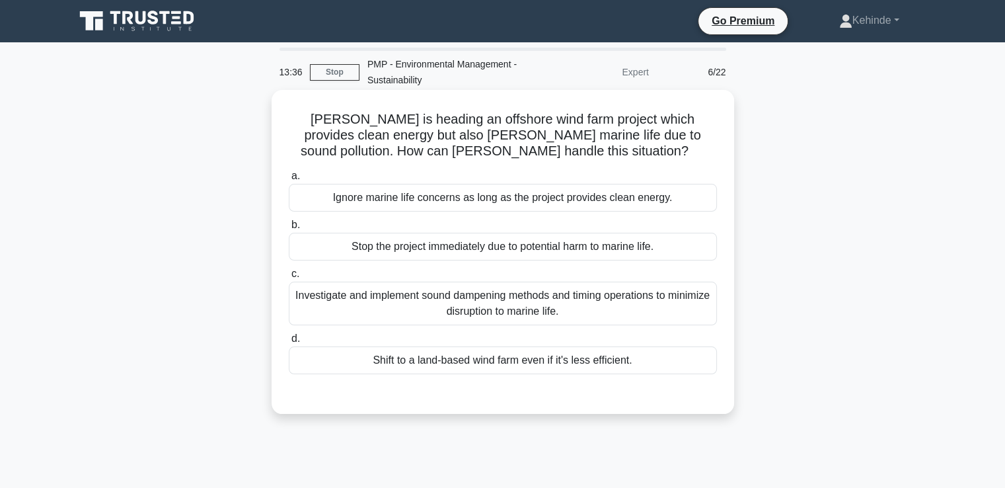
click at [482, 297] on div "Investigate and implement sound dampening methods and timing operations to mini…" at bounding box center [503, 304] width 428 height 44
click at [289, 278] on input "c. Investigate and implement sound dampening methods and timing operations to m…" at bounding box center [289, 274] width 0 height 9
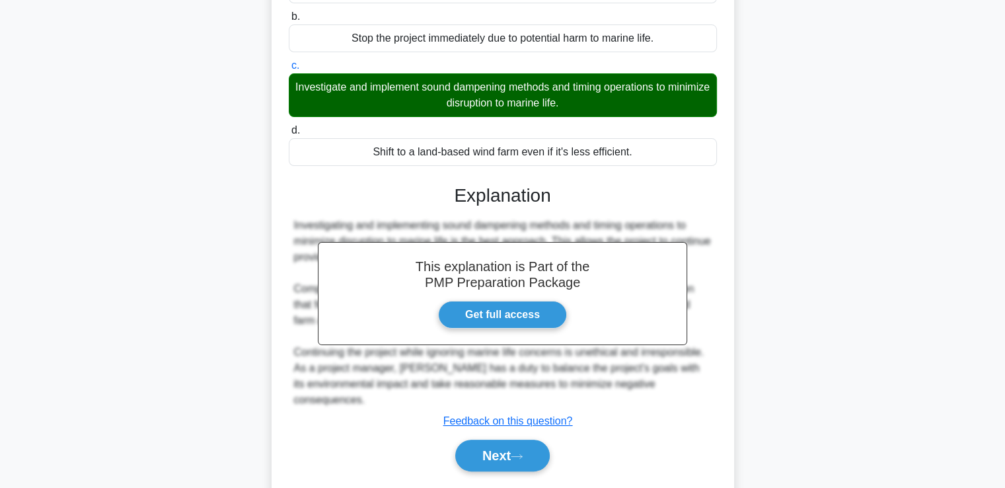
scroll to position [231, 0]
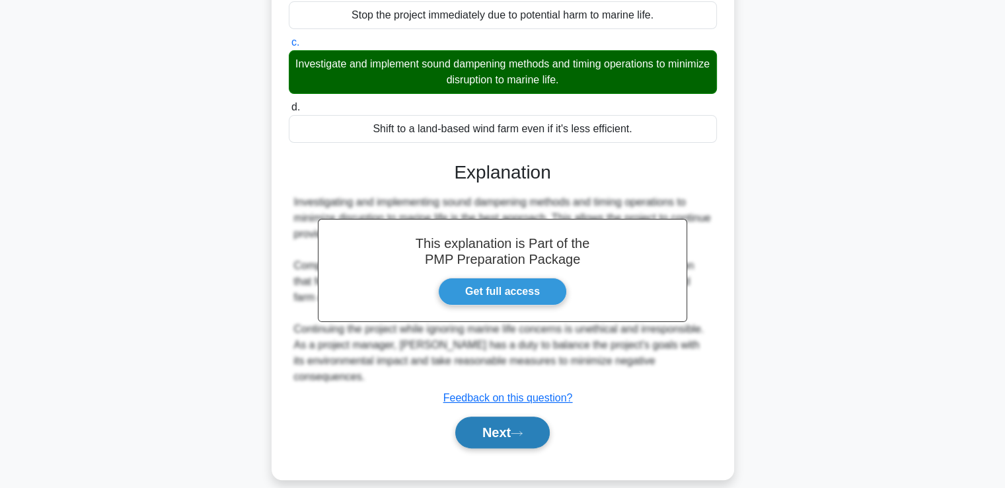
click at [492, 416] on button "Next" at bounding box center [502, 432] width 95 height 32
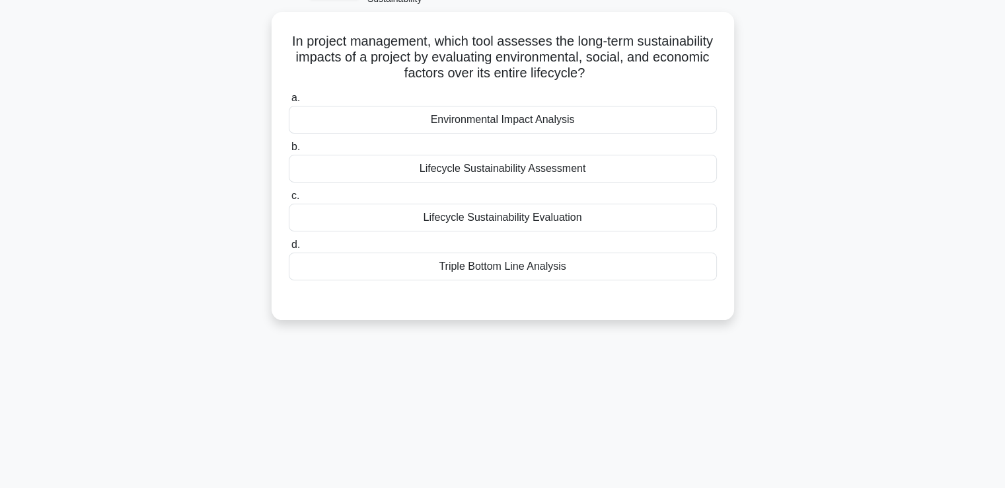
scroll to position [0, 0]
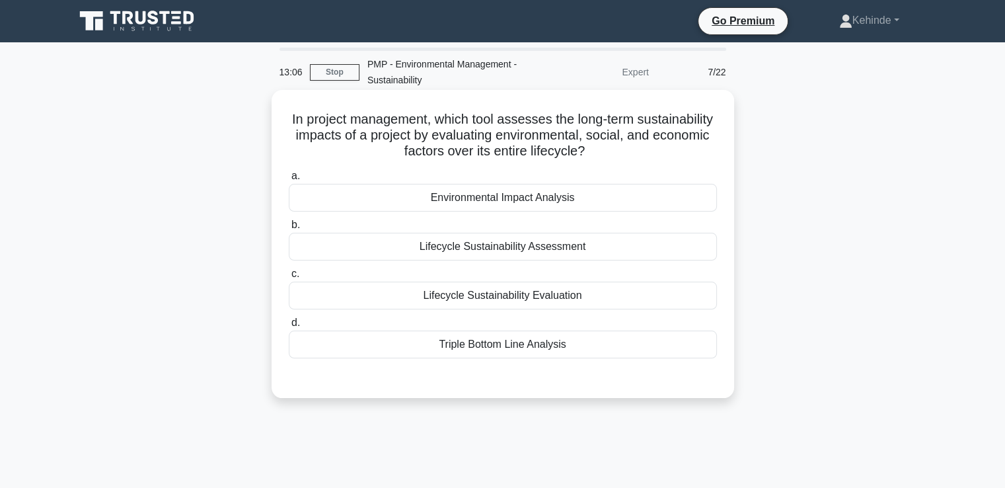
click at [494, 344] on div "Triple Bottom Line Analysis" at bounding box center [503, 344] width 428 height 28
click at [289, 327] on input "d. Triple Bottom Line Analysis" at bounding box center [289, 323] width 0 height 9
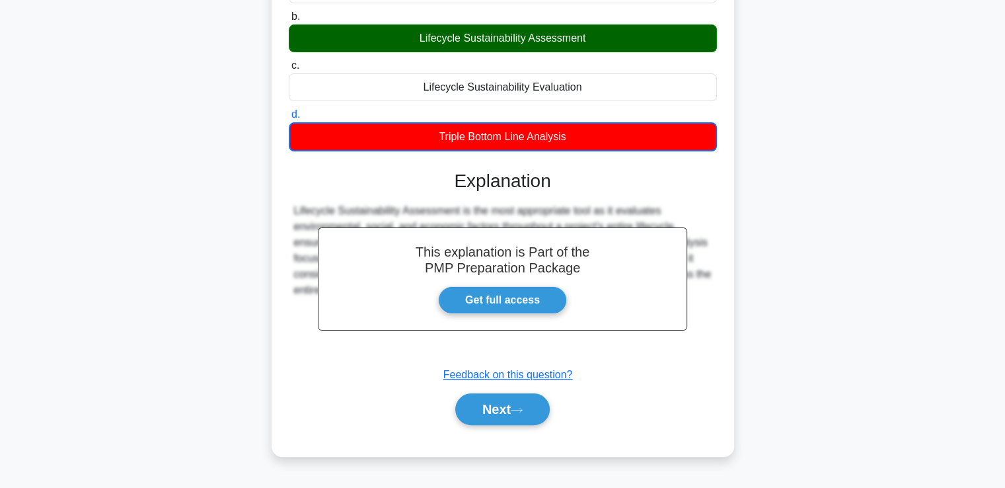
scroll to position [217, 0]
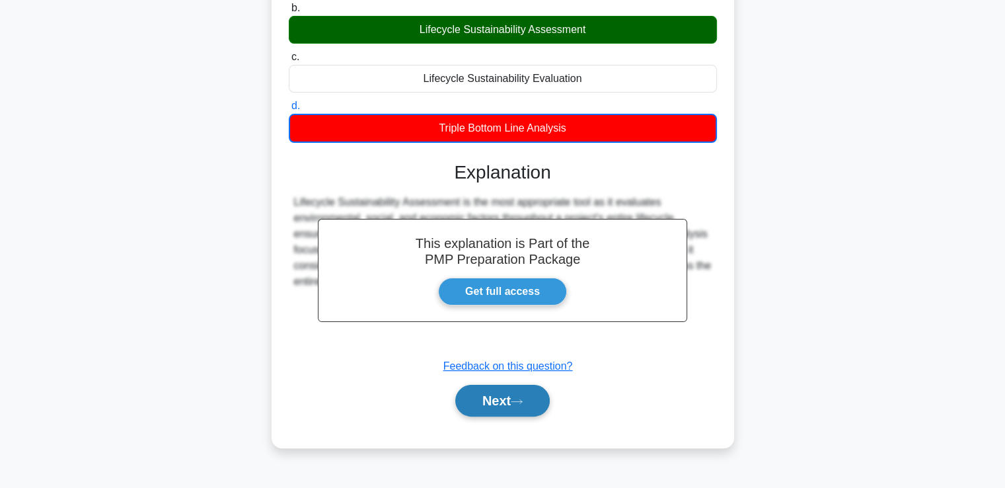
click at [497, 392] on button "Next" at bounding box center [502, 401] width 95 height 32
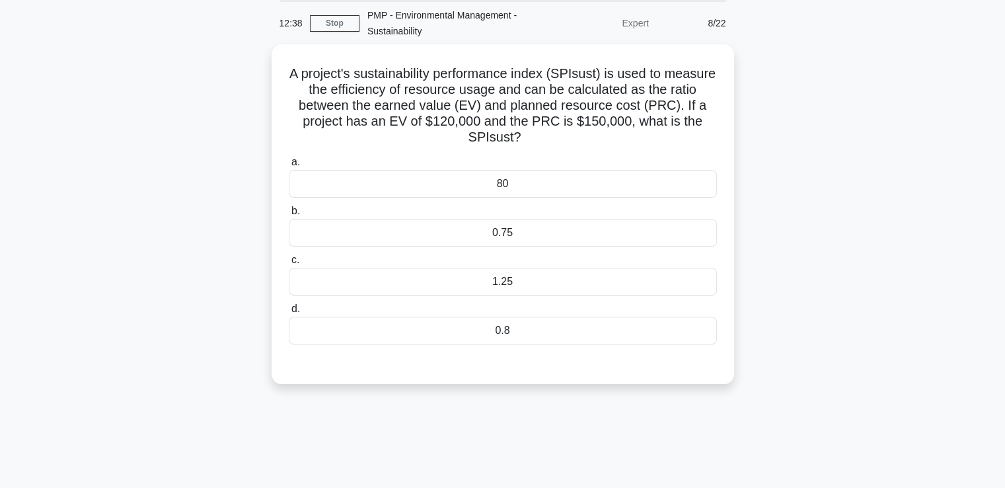
scroll to position [40, 0]
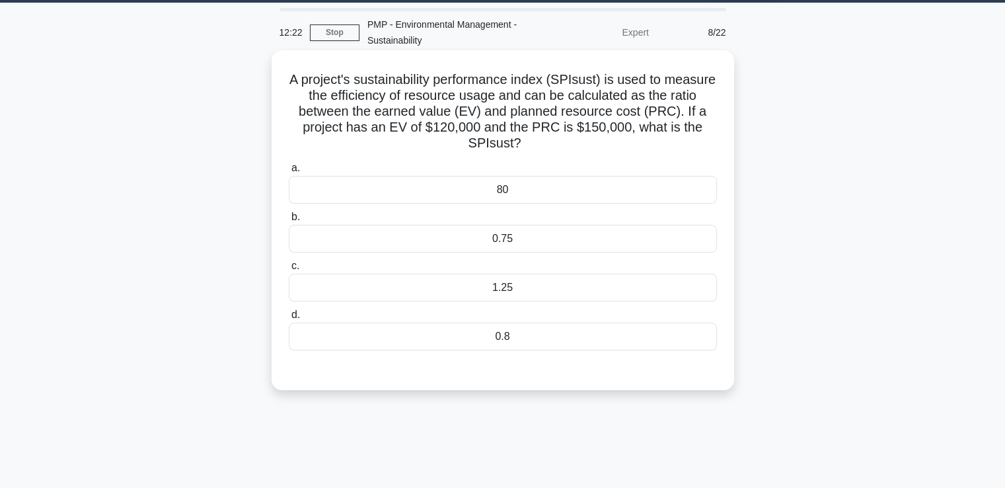
click at [538, 243] on div "0.75" at bounding box center [503, 239] width 428 height 28
click at [289, 221] on input "b. 0.75" at bounding box center [289, 217] width 0 height 9
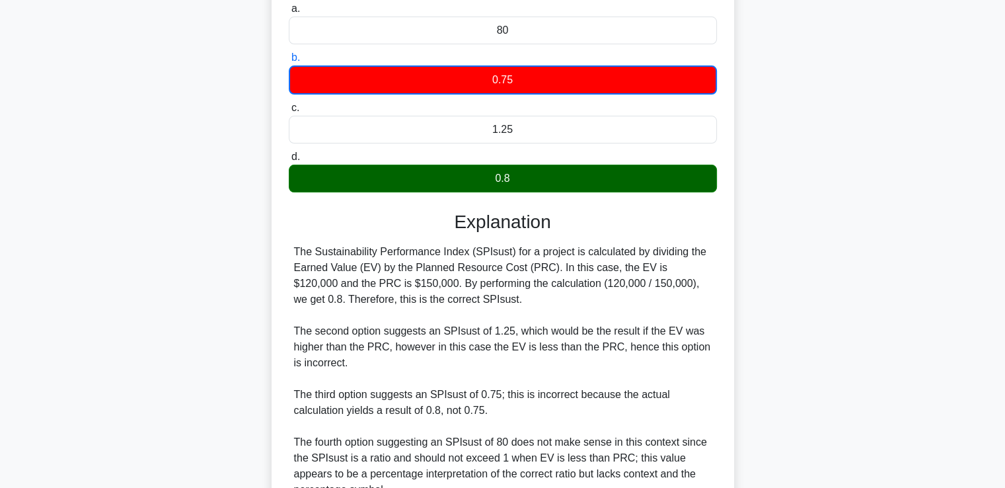
scroll to position [328, 0]
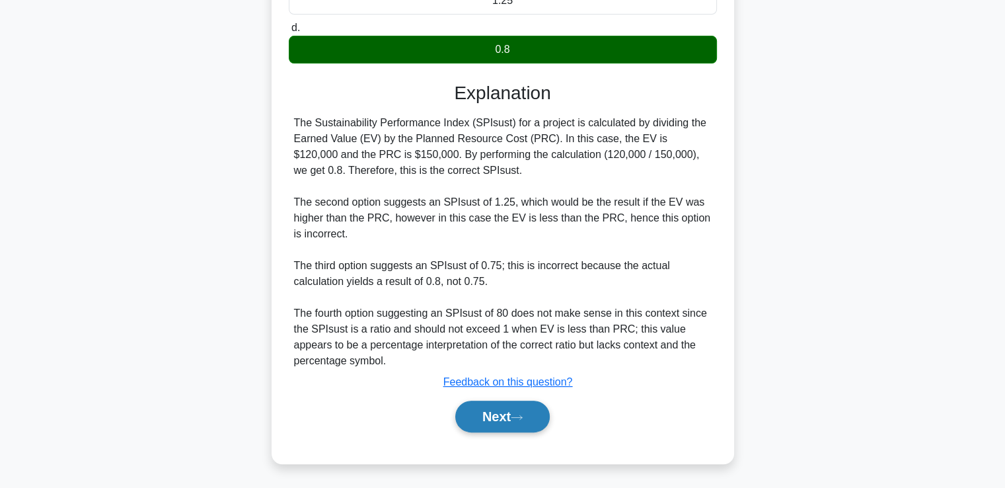
click at [482, 412] on button "Next" at bounding box center [502, 417] width 95 height 32
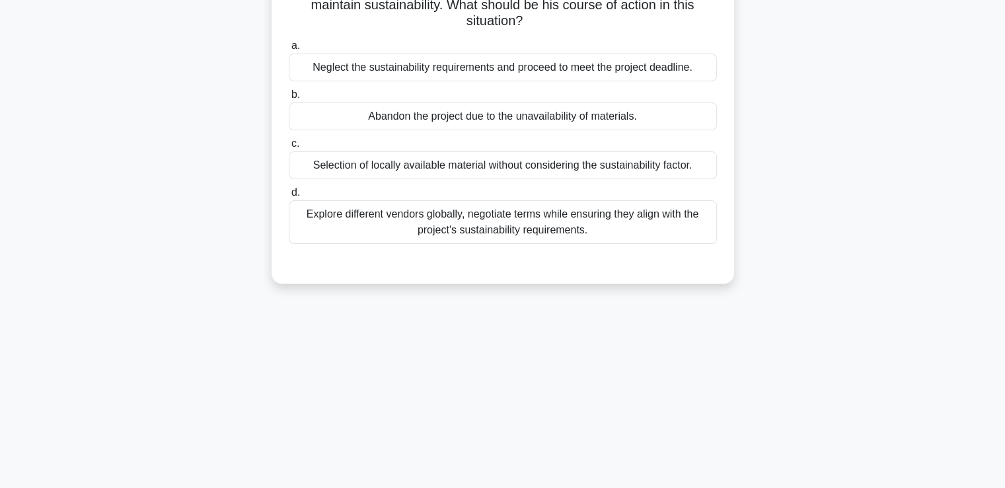
scroll to position [0, 0]
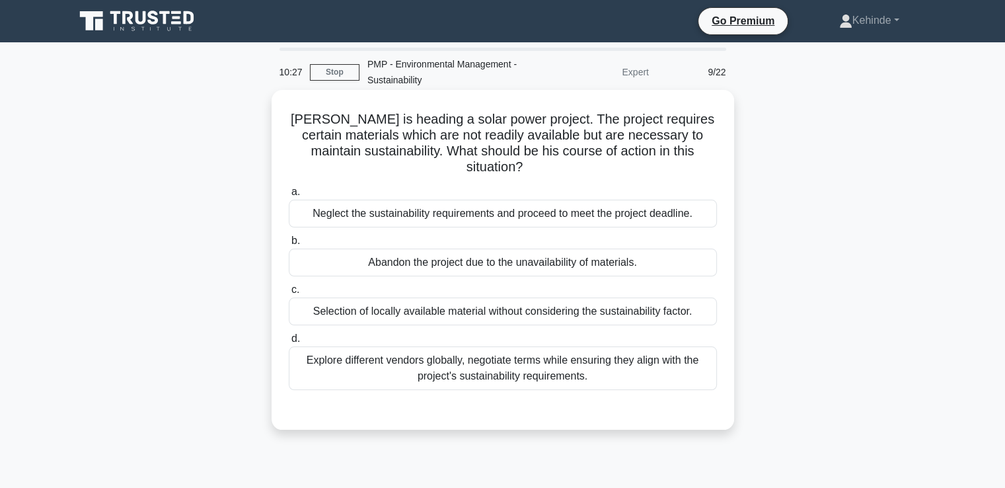
click at [449, 352] on div "Explore different vendors globally, negotiate terms while ensuring they align w…" at bounding box center [503, 368] width 428 height 44
click at [289, 343] on input "d. Explore different vendors globally, negotiate terms while ensuring they alig…" at bounding box center [289, 338] width 0 height 9
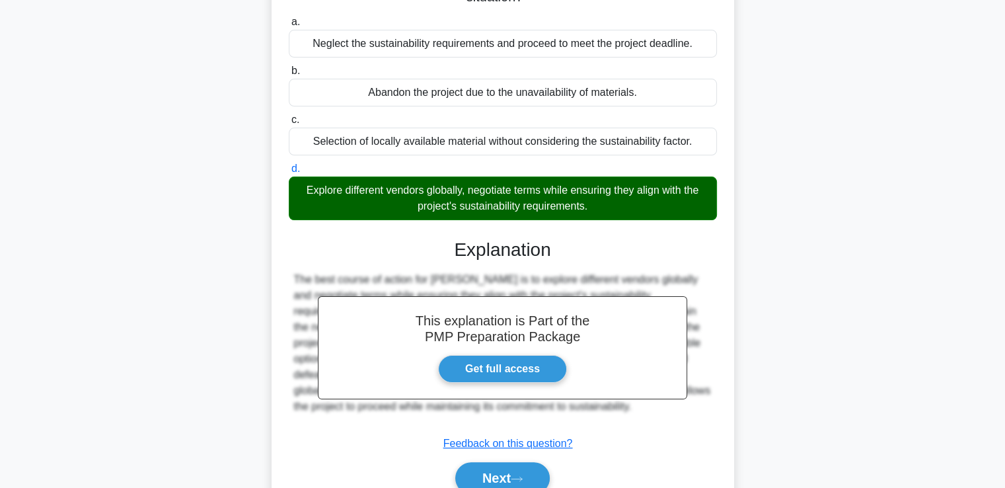
scroll to position [227, 0]
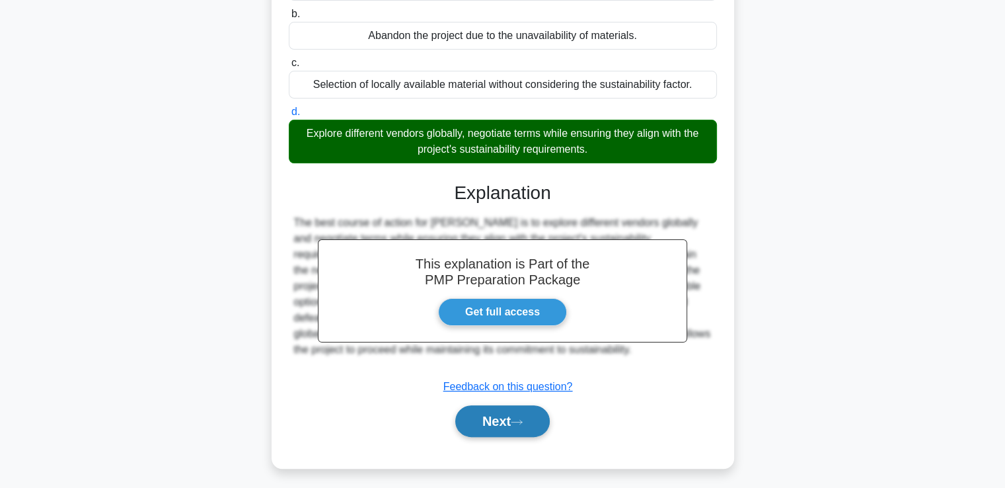
click at [490, 405] on button "Next" at bounding box center [502, 421] width 95 height 32
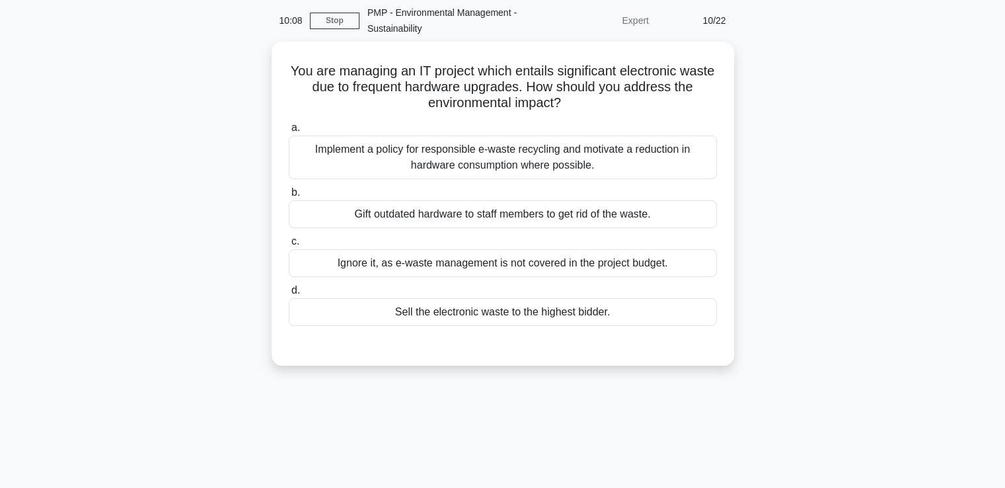
scroll to position [0, 0]
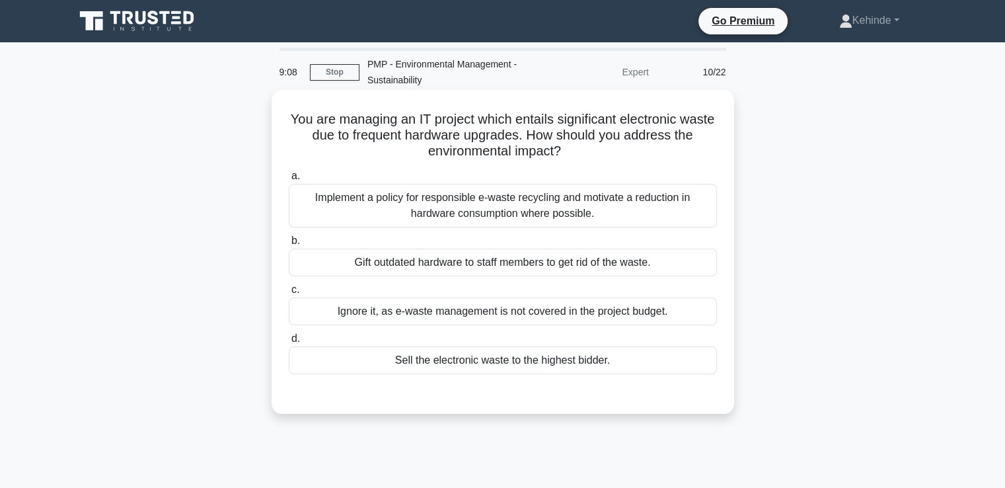
click at [462, 204] on div "Implement a policy for responsible e-waste recycling and motivate a reduction i…" at bounding box center [503, 206] width 428 height 44
click at [289, 180] on input "a. Implement a policy for responsible e-waste recycling and motivate a reductio…" at bounding box center [289, 176] width 0 height 9
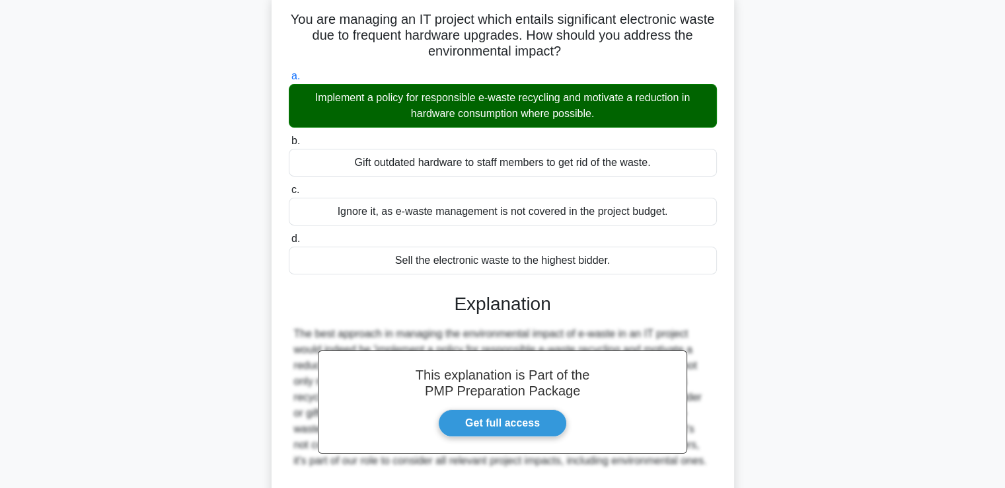
scroll to position [227, 0]
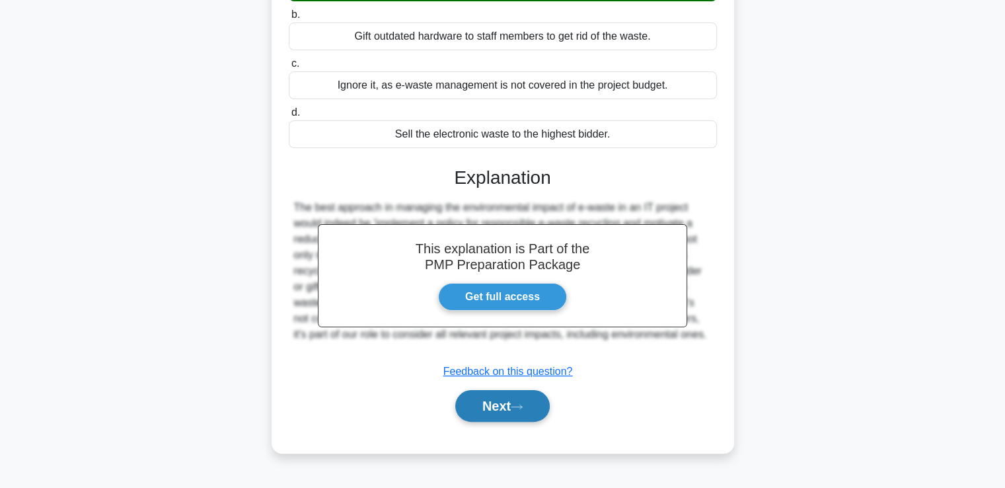
click at [490, 397] on button "Next" at bounding box center [502, 406] width 95 height 32
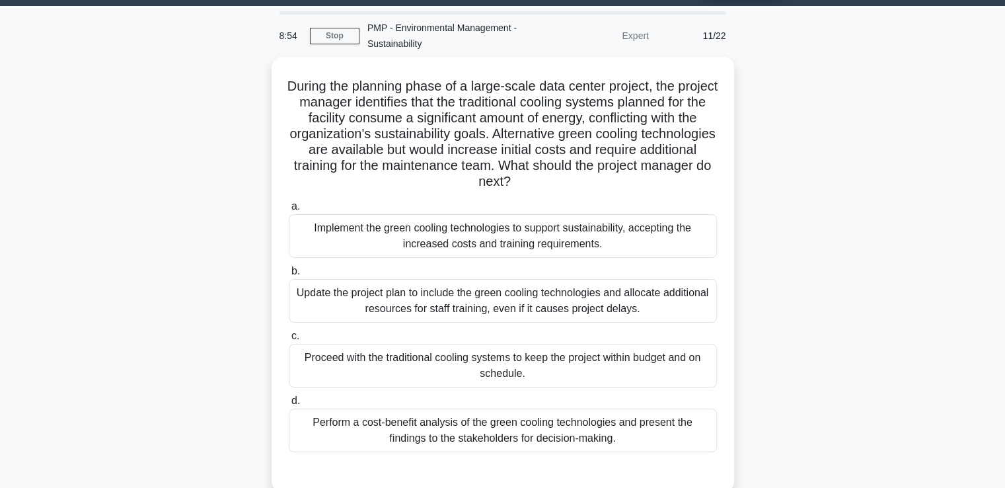
scroll to position [30, 0]
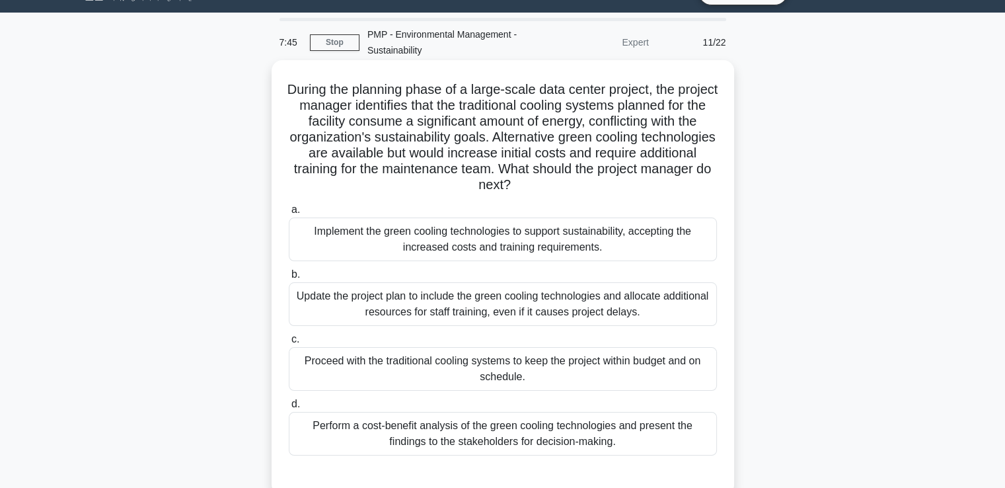
click at [467, 429] on div "Perform a cost-benefit analysis of the green cooling technologies and present t…" at bounding box center [503, 434] width 428 height 44
click at [289, 408] on input "d. Perform a cost-benefit analysis of the green cooling technologies and presen…" at bounding box center [289, 404] width 0 height 9
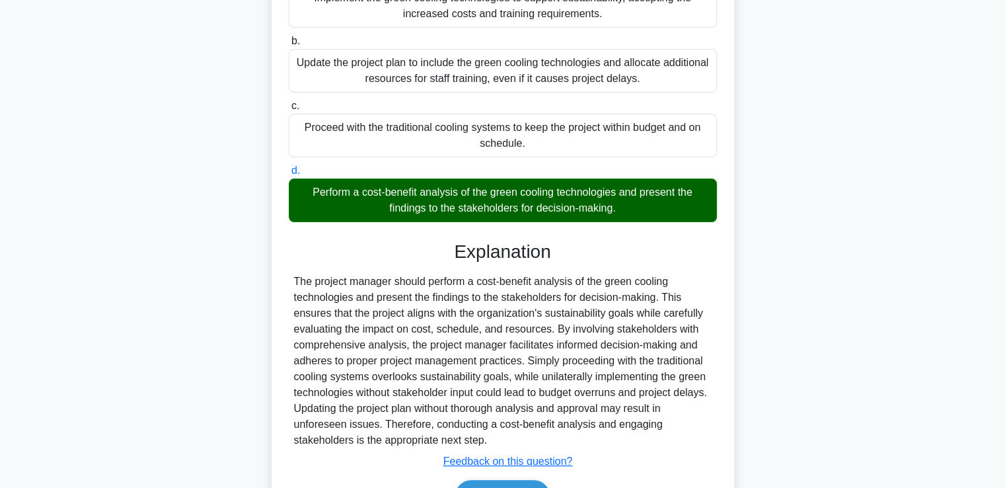
scroll to position [342, 0]
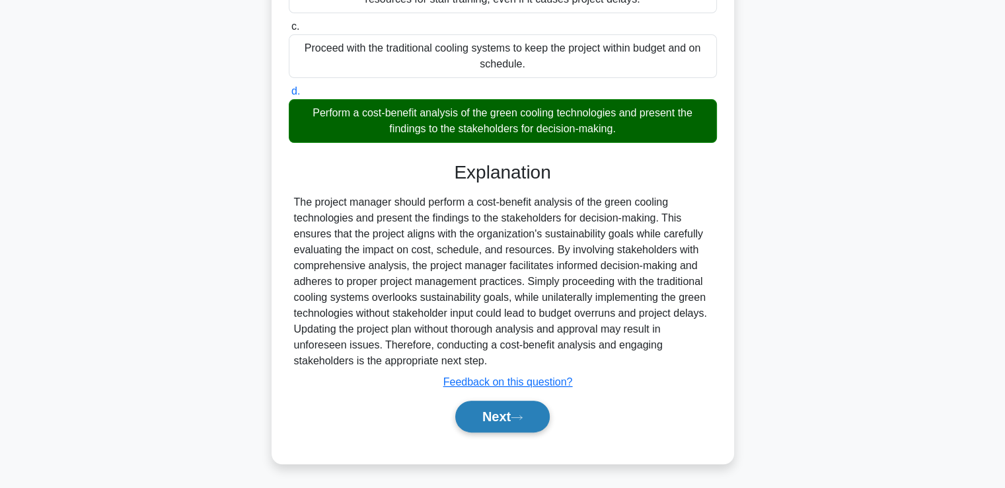
click at [485, 412] on button "Next" at bounding box center [502, 417] width 95 height 32
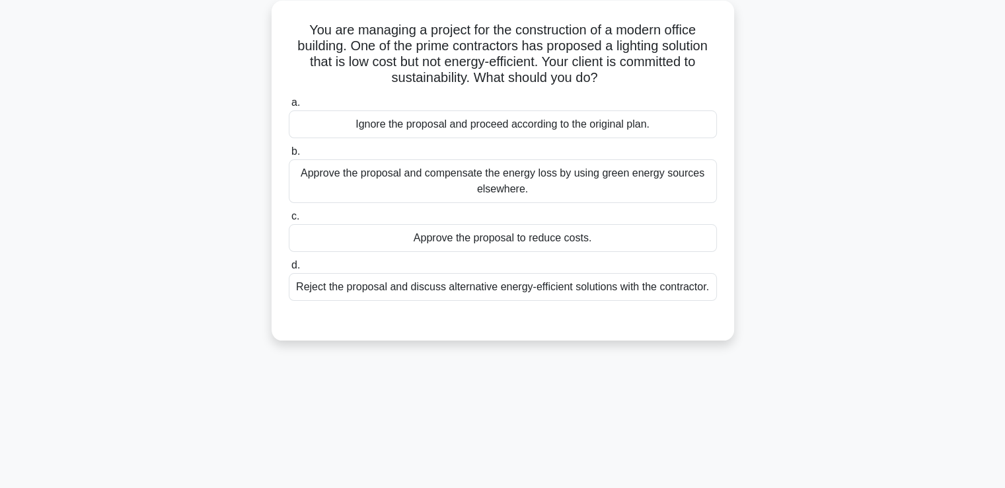
scroll to position [0, 0]
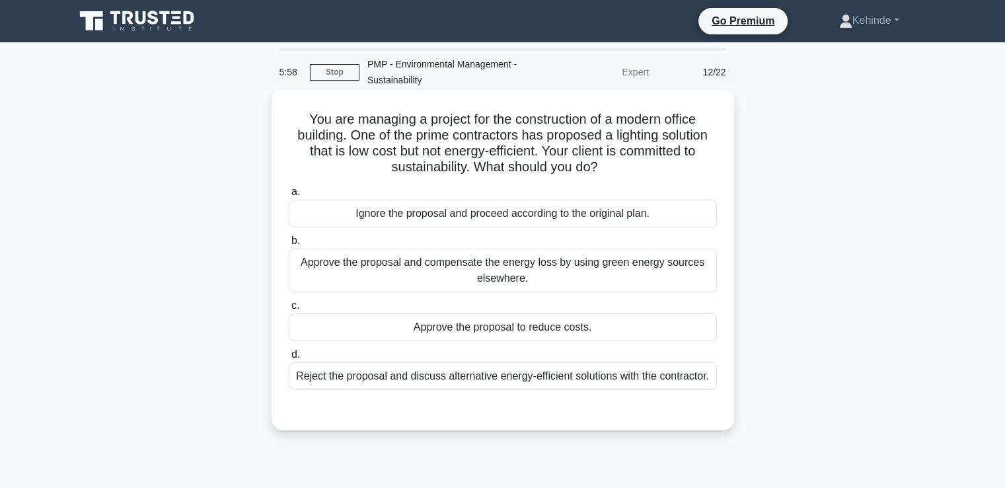
click at [595, 292] on div "Approve the proposal and compensate the energy loss by using green energy sourc…" at bounding box center [503, 271] width 428 height 44
click at [289, 245] on input "b. Approve the proposal and compensate the energy loss by using green energy so…" at bounding box center [289, 241] width 0 height 9
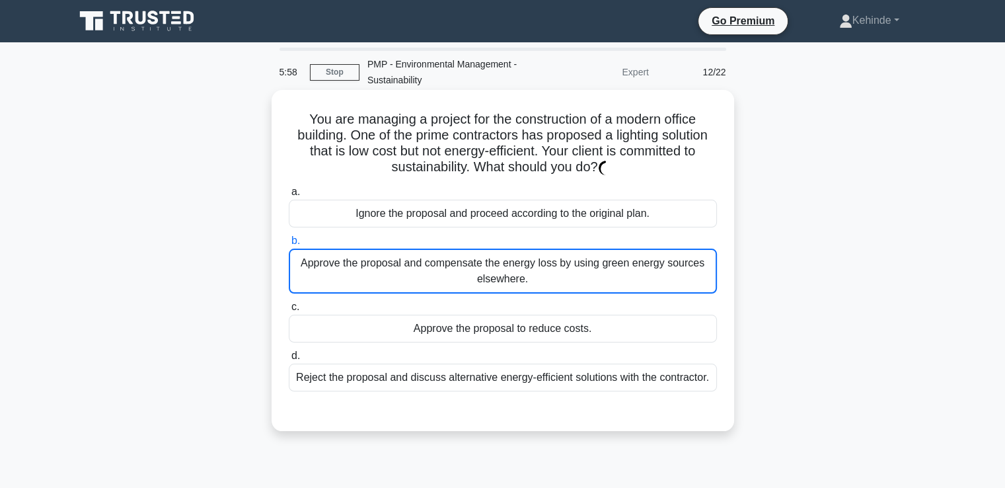
click at [627, 301] on label "c. Approve the proposal to reduce costs." at bounding box center [503, 321] width 428 height 44
click at [289, 303] on input "c. Approve the proposal to reduce costs." at bounding box center [289, 307] width 0 height 9
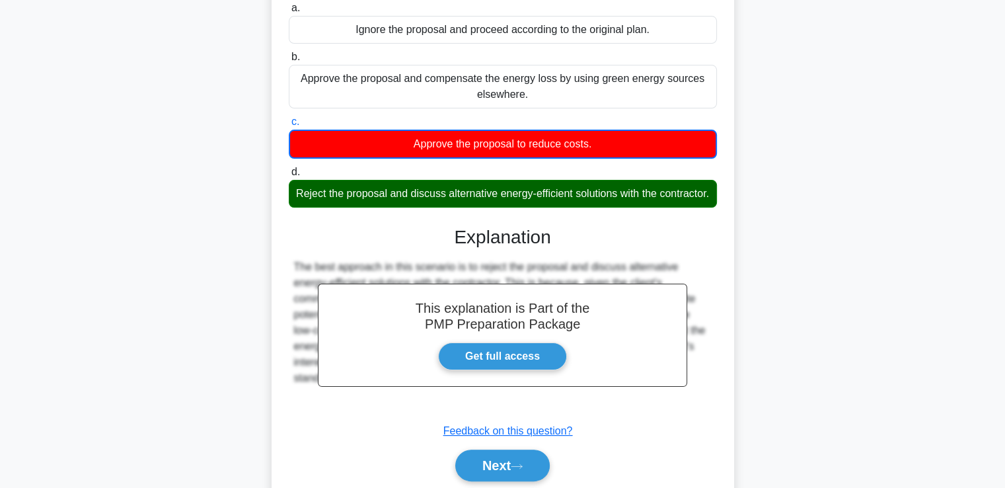
scroll to position [249, 0]
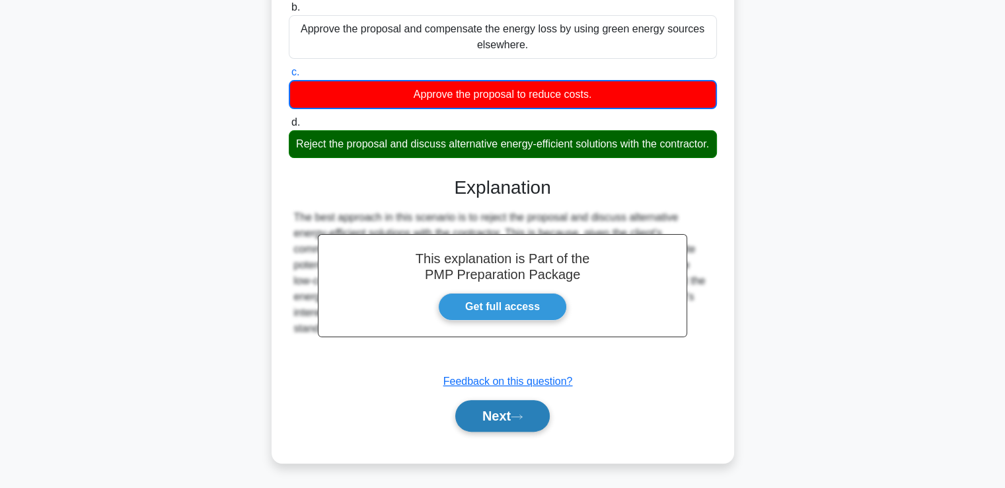
click at [490, 413] on button "Next" at bounding box center [502, 416] width 95 height 32
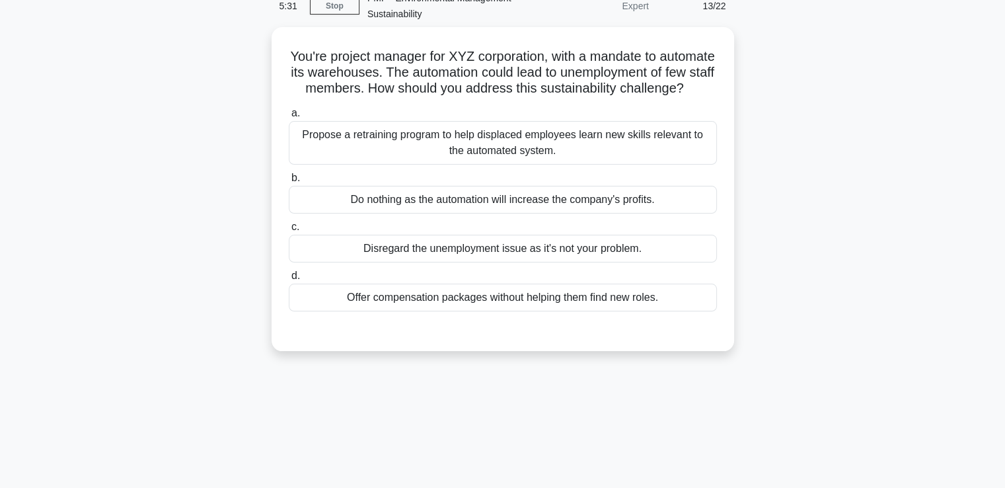
scroll to position [0, 0]
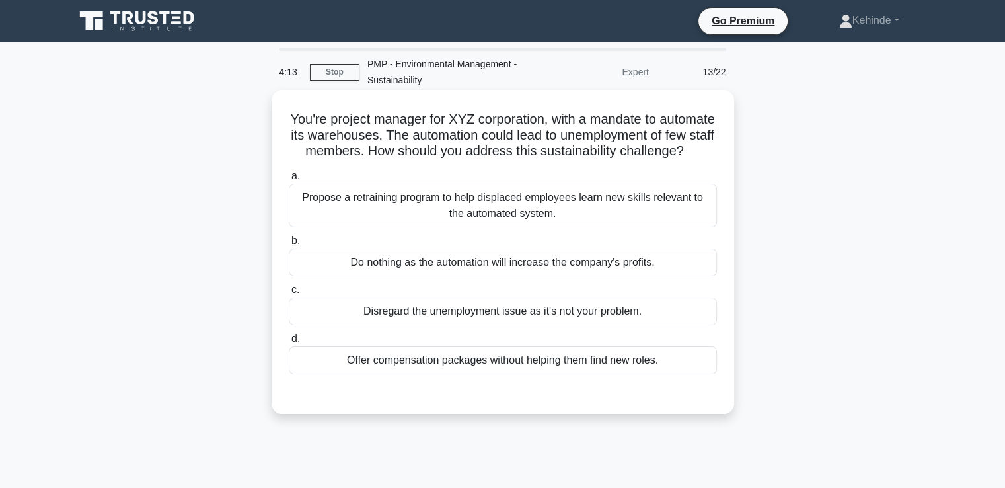
click at [479, 223] on div "Propose a retraining program to help displaced employees learn new skills relev…" at bounding box center [503, 206] width 428 height 44
click at [289, 180] on input "a. Propose a retraining program to help displaced employees learn new skills re…" at bounding box center [289, 176] width 0 height 9
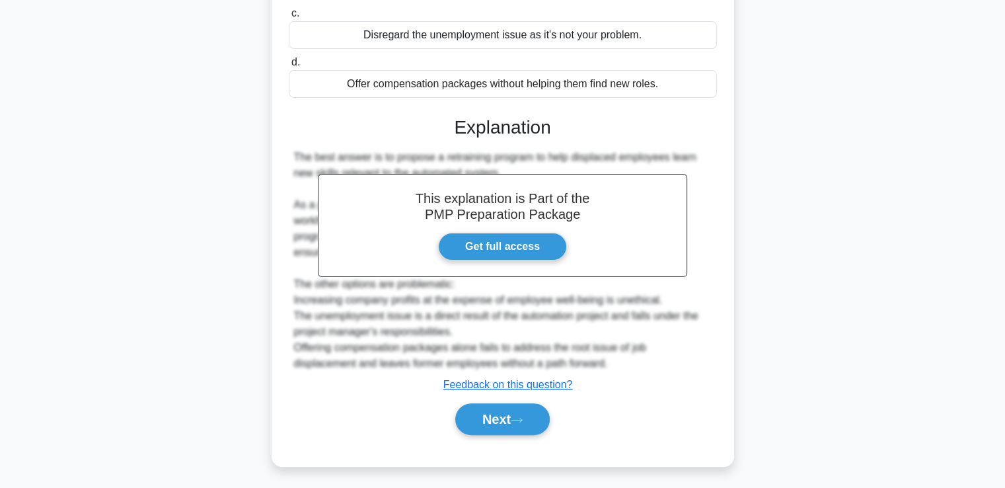
scroll to position [295, 0]
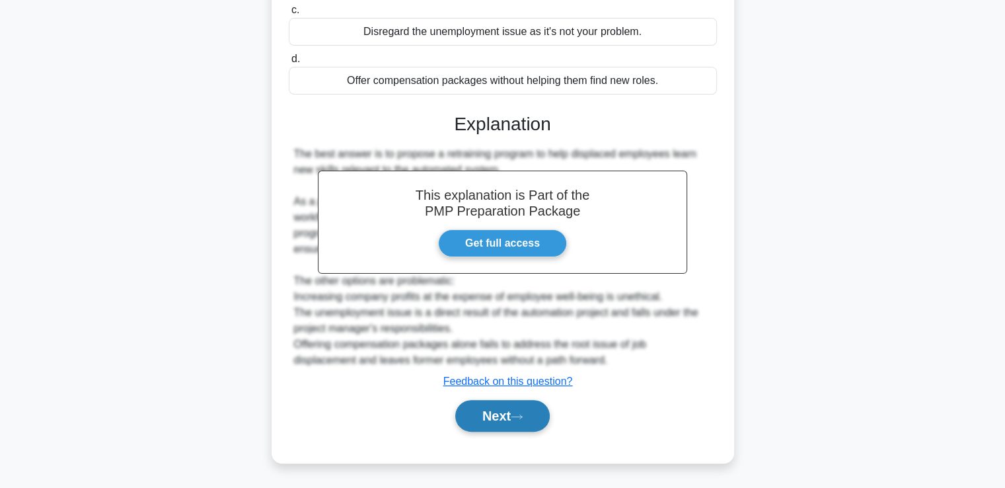
click at [485, 422] on button "Next" at bounding box center [502, 416] width 95 height 32
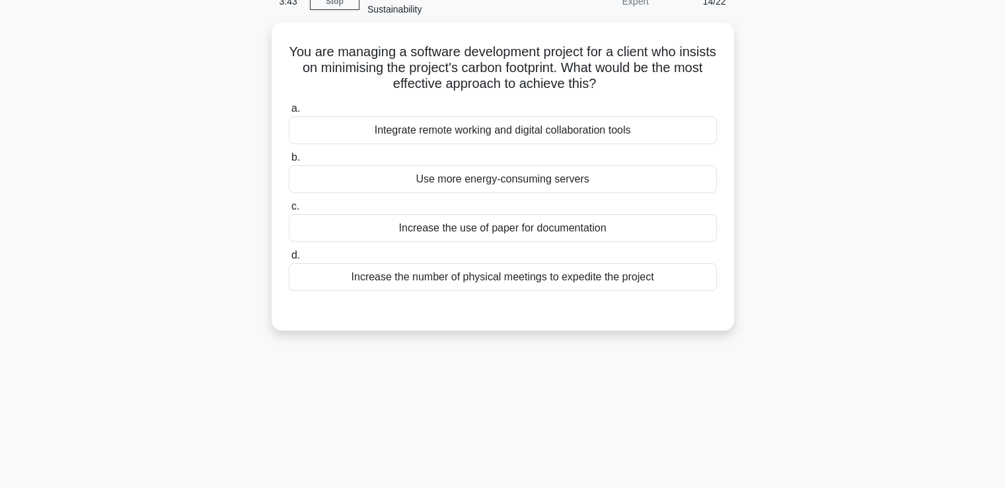
scroll to position [0, 0]
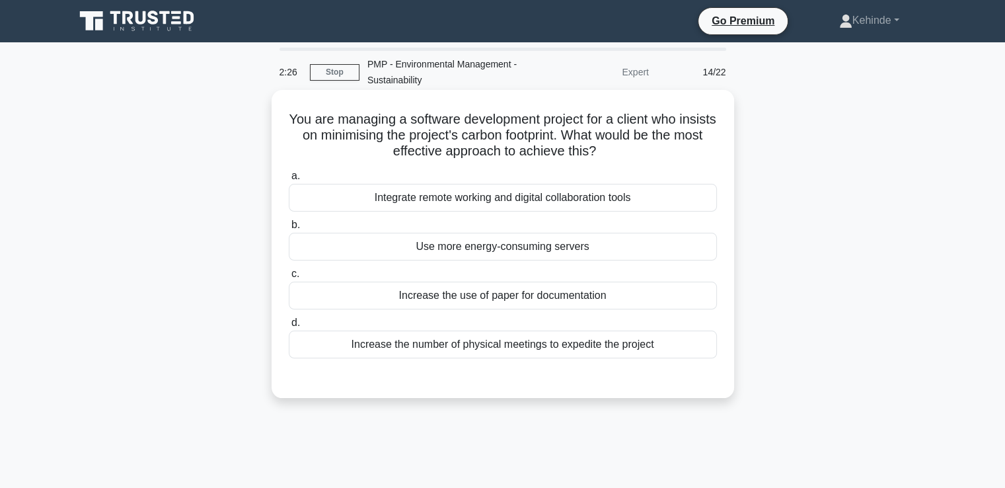
click at [504, 196] on div "Integrate remote working and digital collaboration tools" at bounding box center [503, 198] width 428 height 28
click at [289, 180] on input "a. Integrate remote working and digital collaboration tools" at bounding box center [289, 176] width 0 height 9
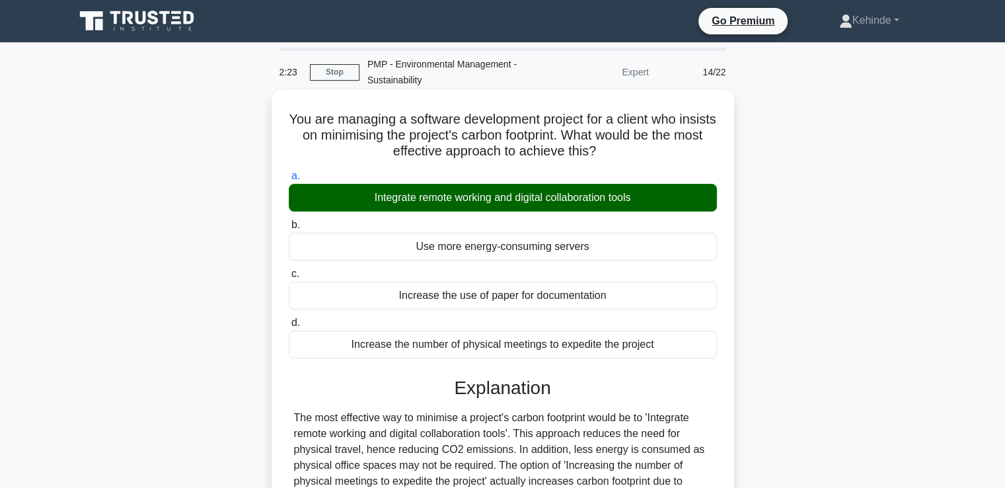
click at [289, 221] on input "b. Use more energy-consuming servers" at bounding box center [289, 225] width 0 height 9
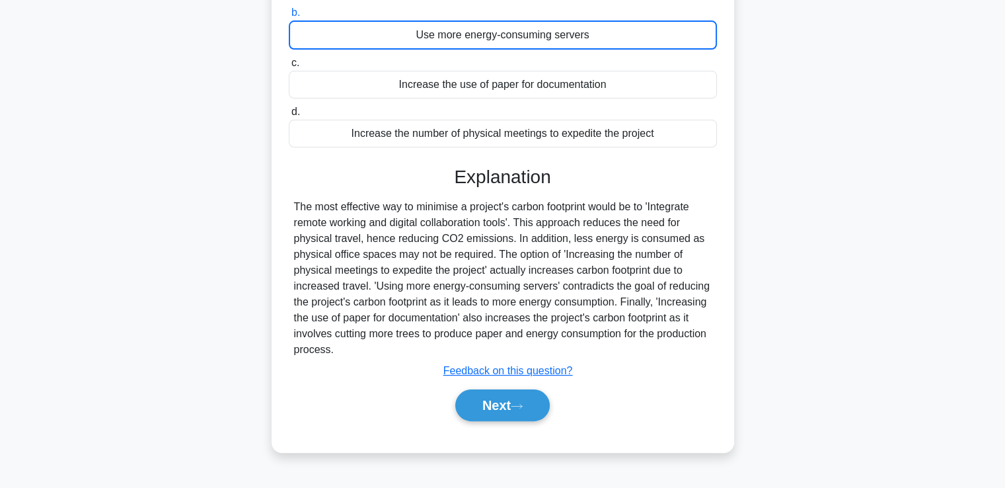
scroll to position [227, 0]
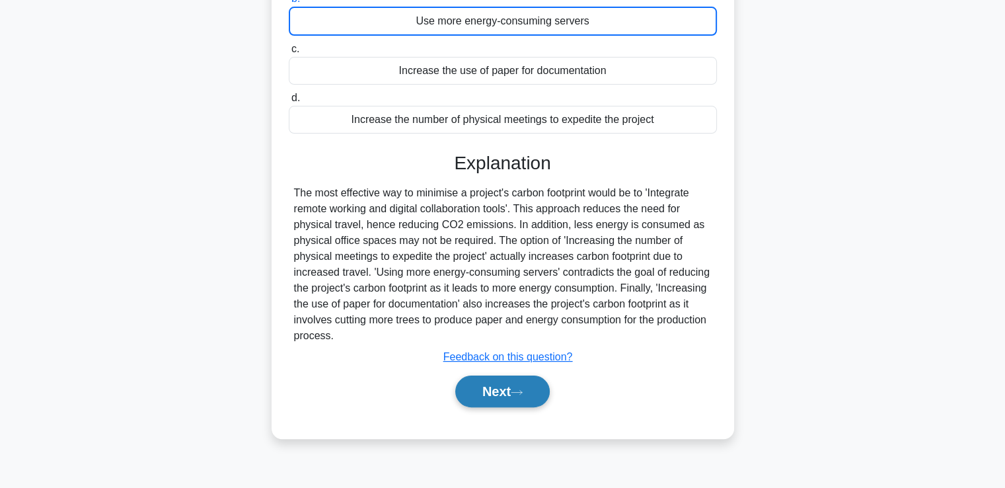
click at [485, 387] on button "Next" at bounding box center [502, 391] width 95 height 32
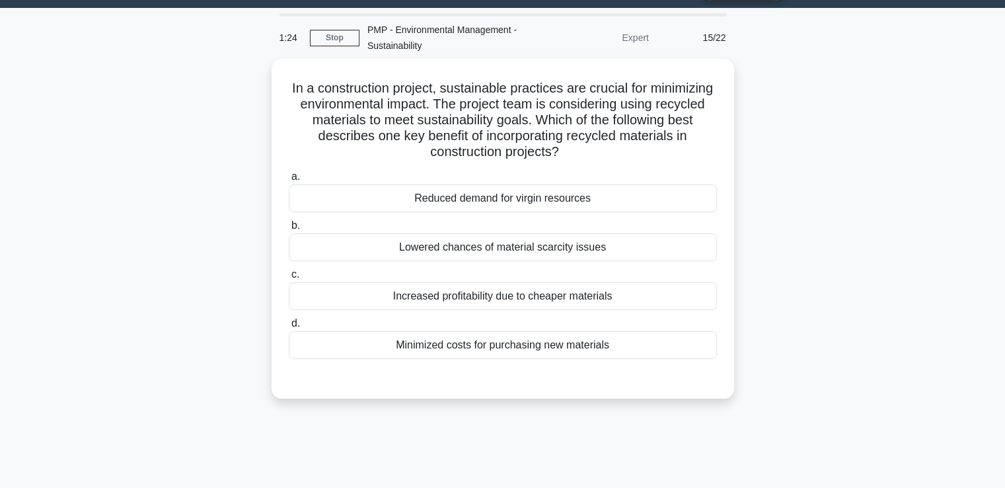
scroll to position [0, 0]
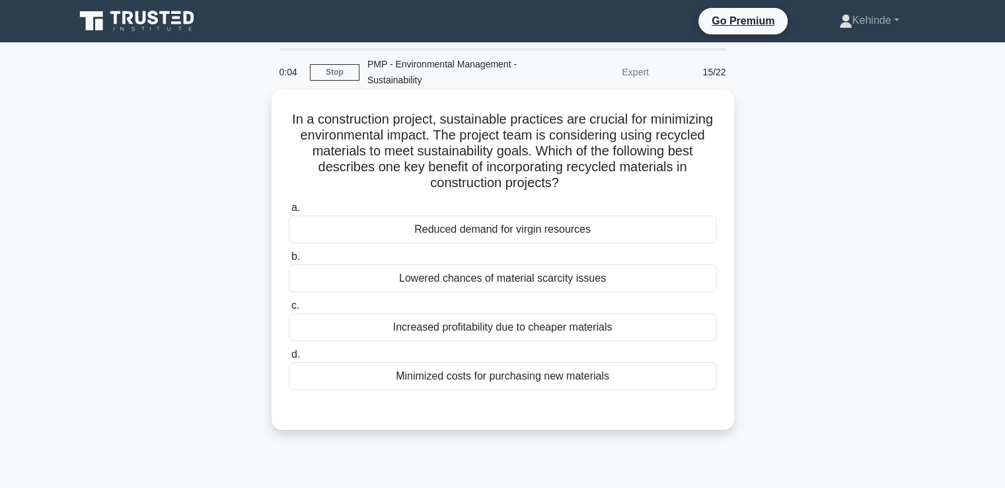
click at [482, 228] on div "Reduced demand for virgin resources" at bounding box center [503, 229] width 428 height 28
click at [289, 212] on input "a. Reduced demand for virgin resources" at bounding box center [289, 208] width 0 height 9
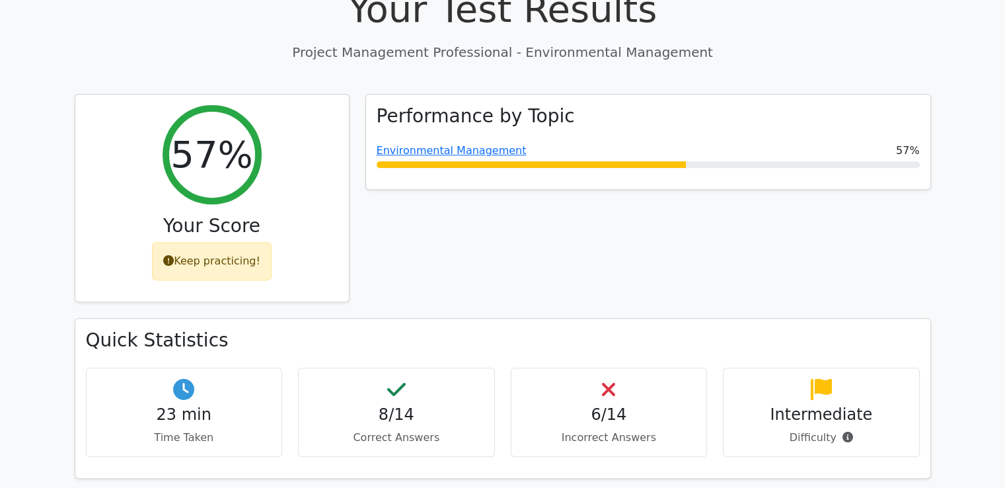
scroll to position [505, 0]
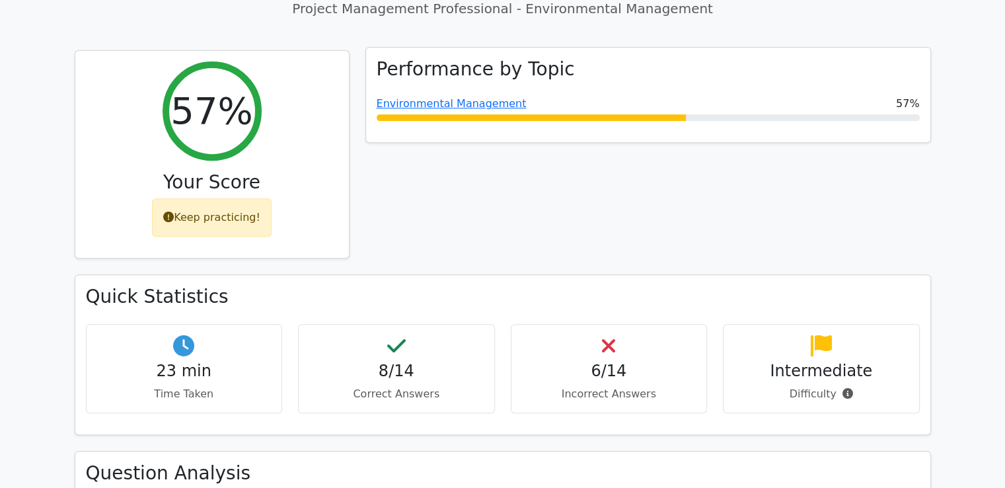
click at [603, 96] on div "Environmental Management 57%" at bounding box center [648, 104] width 543 height 16
click at [475, 97] on link "Environmental Management" at bounding box center [452, 103] width 150 height 13
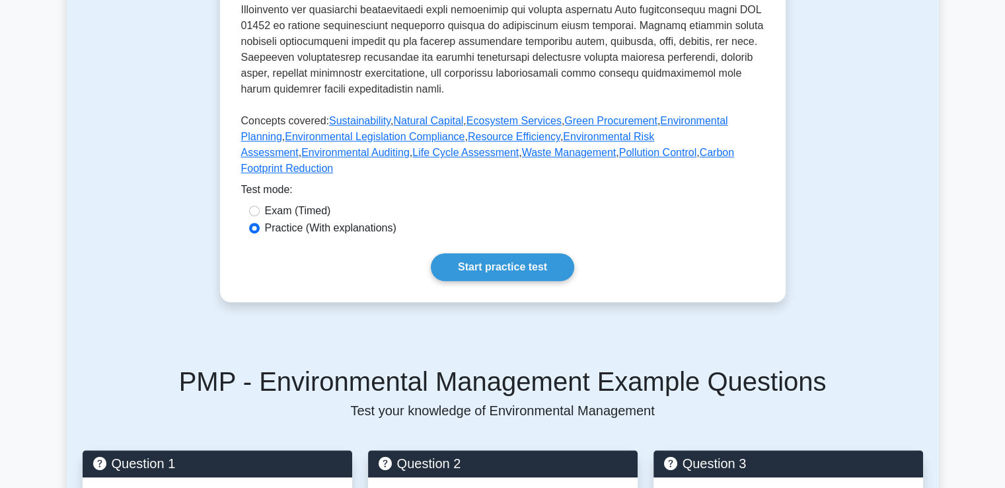
scroll to position [529, 0]
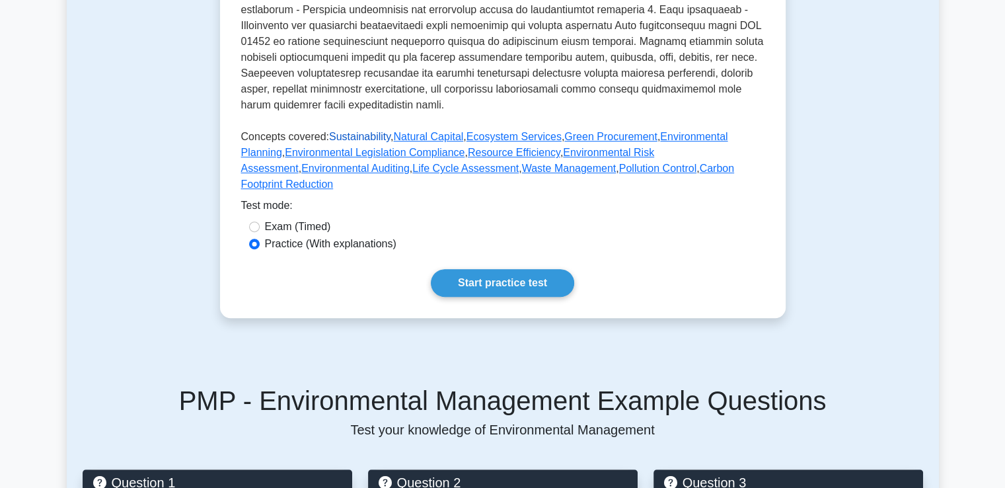
click at [349, 133] on link "Sustainability" at bounding box center [359, 136] width 61 height 11
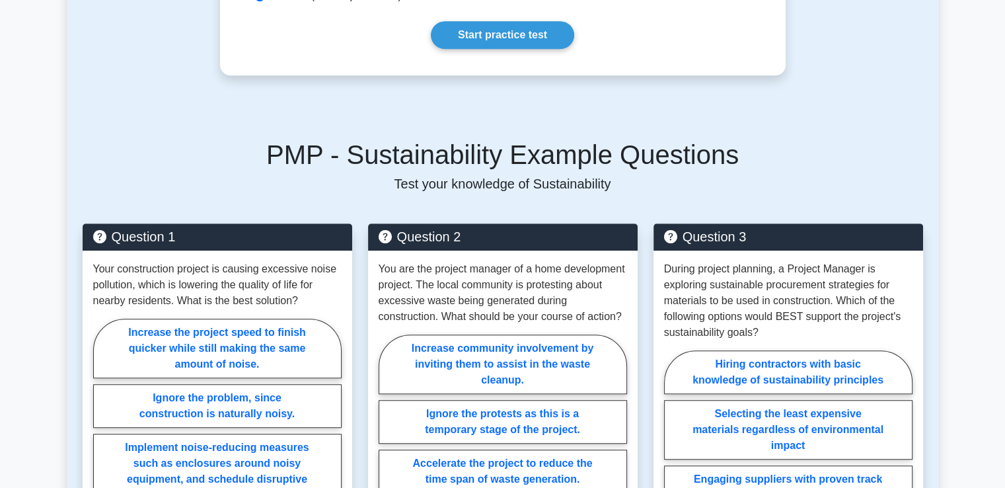
scroll to position [722, 0]
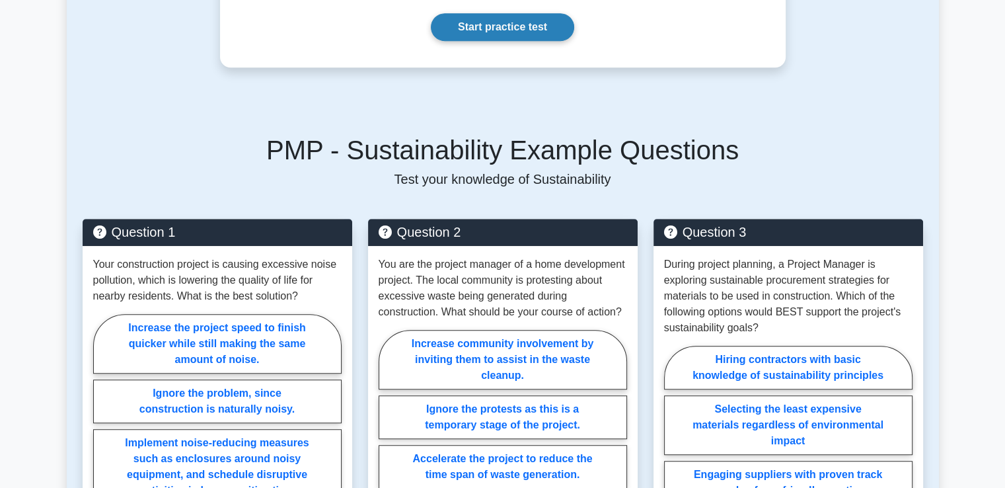
click at [521, 26] on link "Start practice test" at bounding box center [502, 27] width 143 height 28
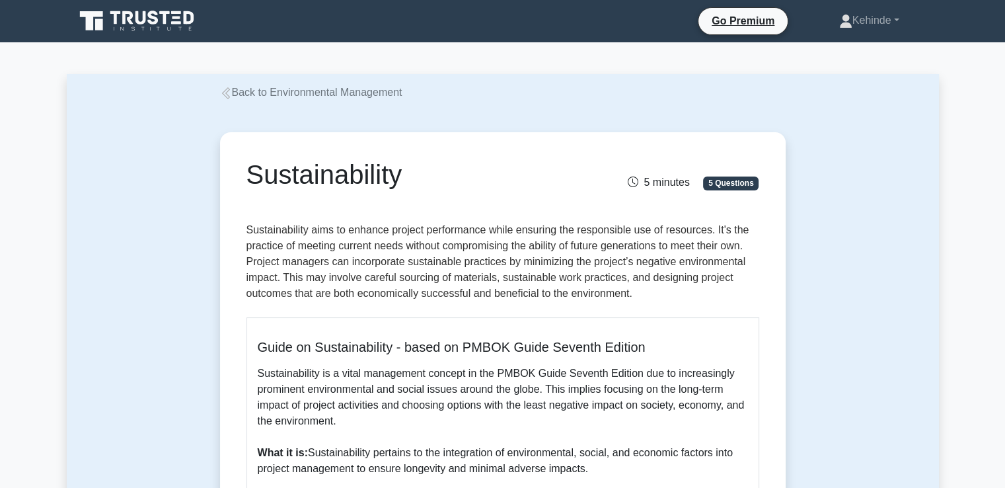
scroll to position [26, 0]
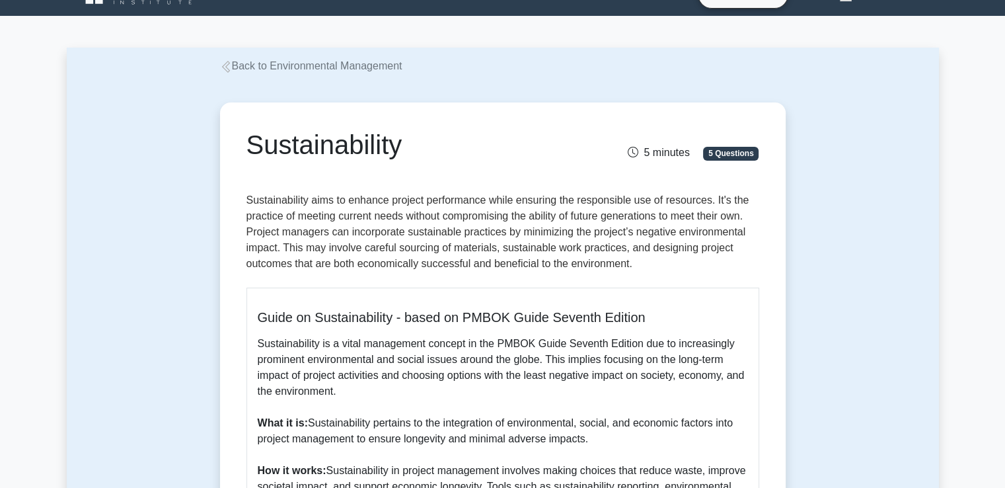
drag, startPoint x: 988, startPoint y: 1, endPoint x: 627, endPoint y: 117, distance: 379.2
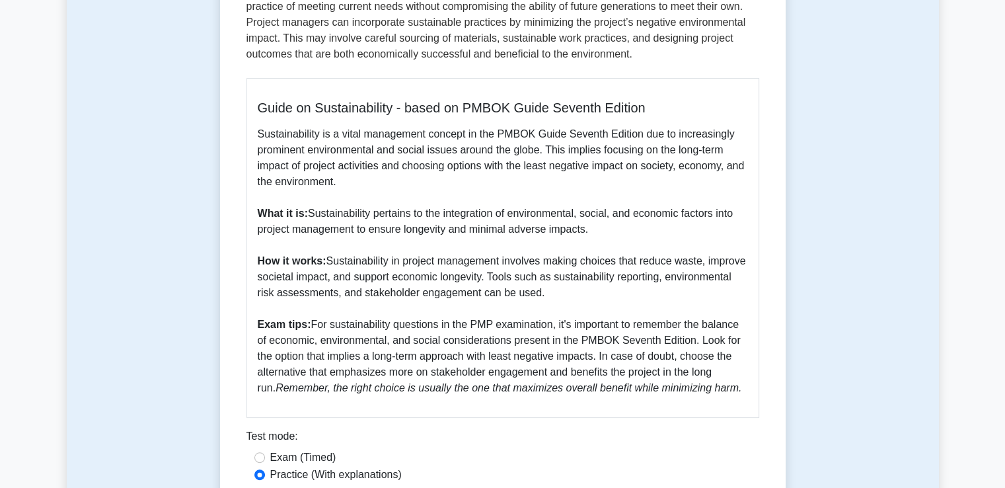
scroll to position [238, 0]
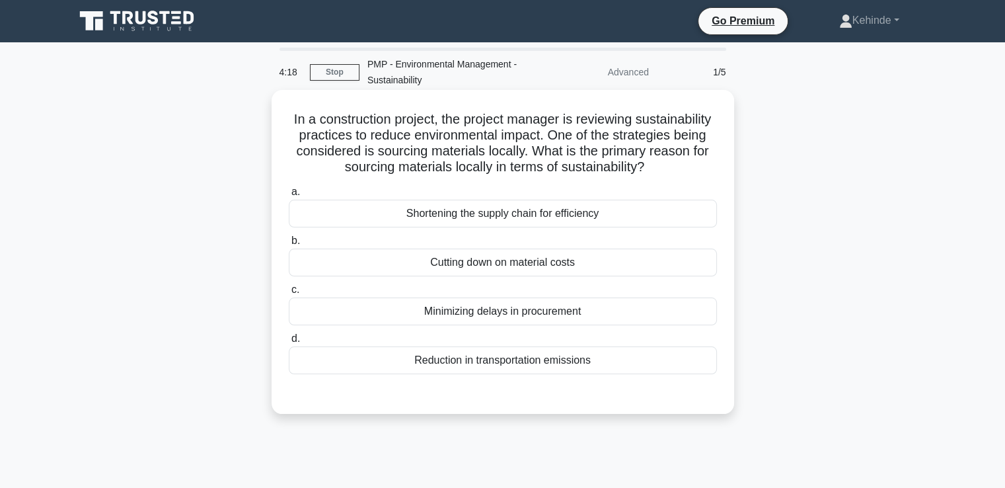
click at [507, 276] on div "Cutting down on material costs" at bounding box center [503, 263] width 428 height 28
click at [289, 245] on input "b. Cutting down on material costs" at bounding box center [289, 241] width 0 height 9
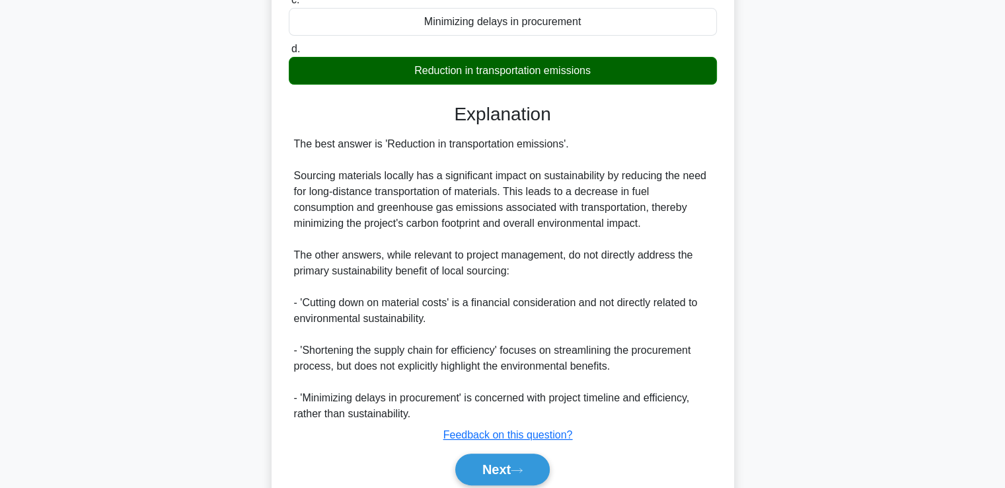
scroll to position [305, 0]
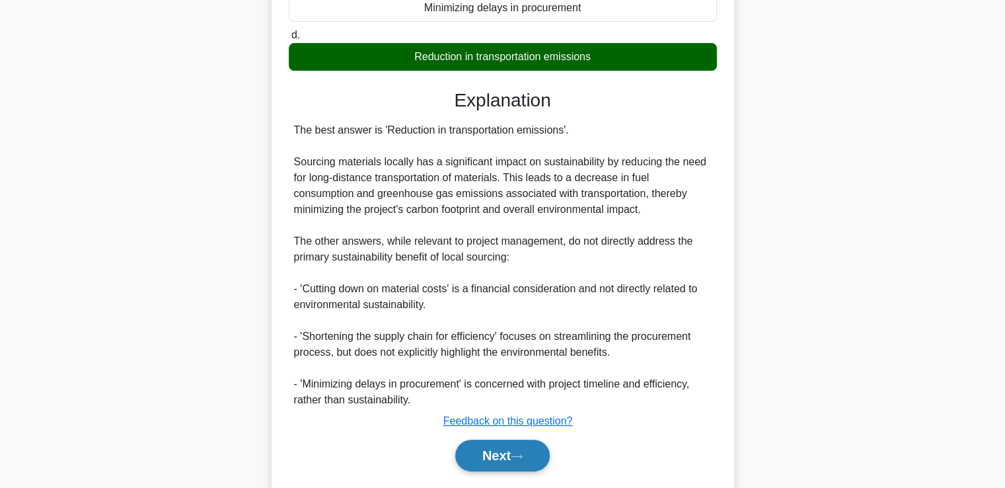
click at [496, 467] on button "Next" at bounding box center [502, 456] width 95 height 32
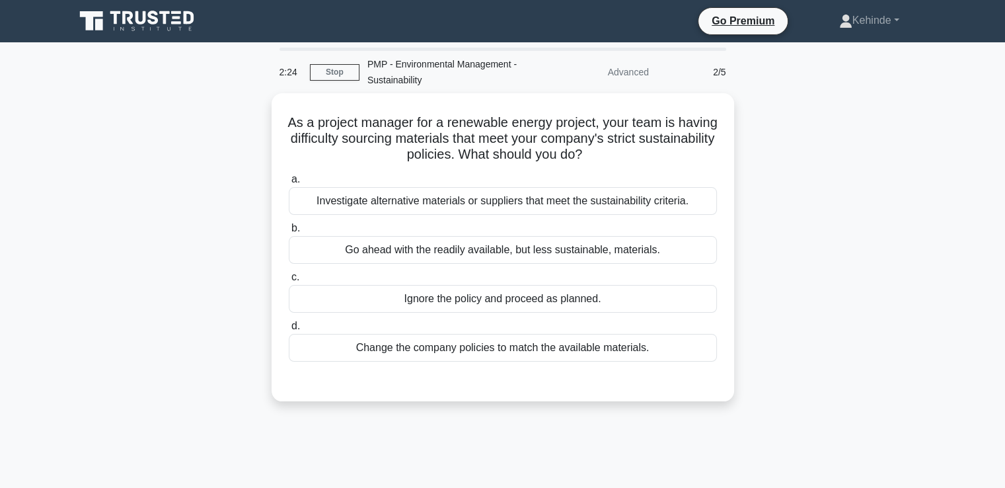
scroll to position [0, 0]
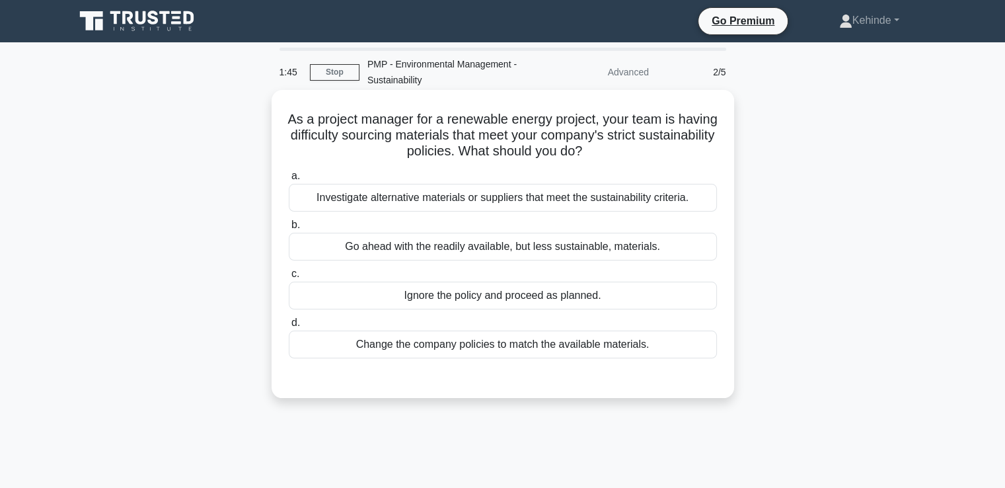
click at [492, 198] on div "Investigate alternative materials or suppliers that meet the sustainability cri…" at bounding box center [503, 198] width 428 height 28
click at [289, 180] on input "a. Investigate alternative materials or suppliers that meet the sustainability …" at bounding box center [289, 176] width 0 height 9
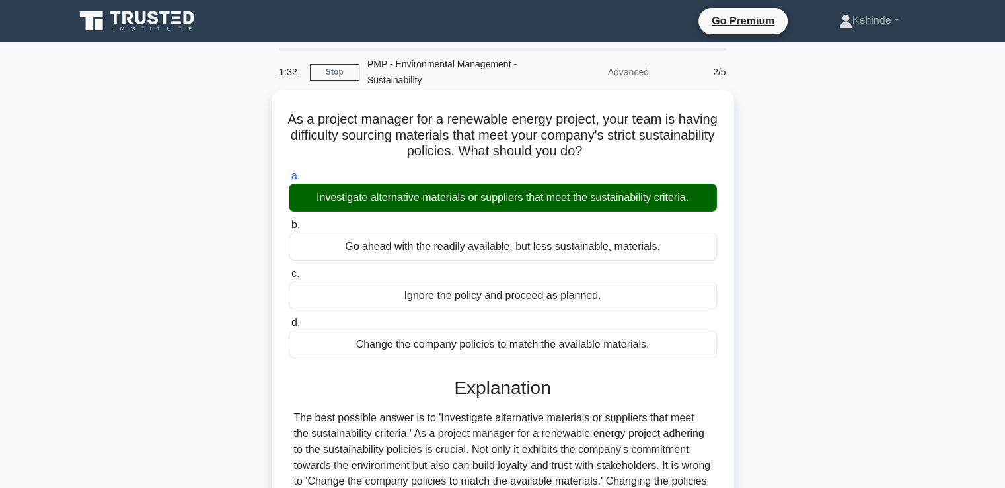
click at [289, 221] on input "b. Go ahead with the readily available, but less sustainable, materials." at bounding box center [289, 225] width 0 height 9
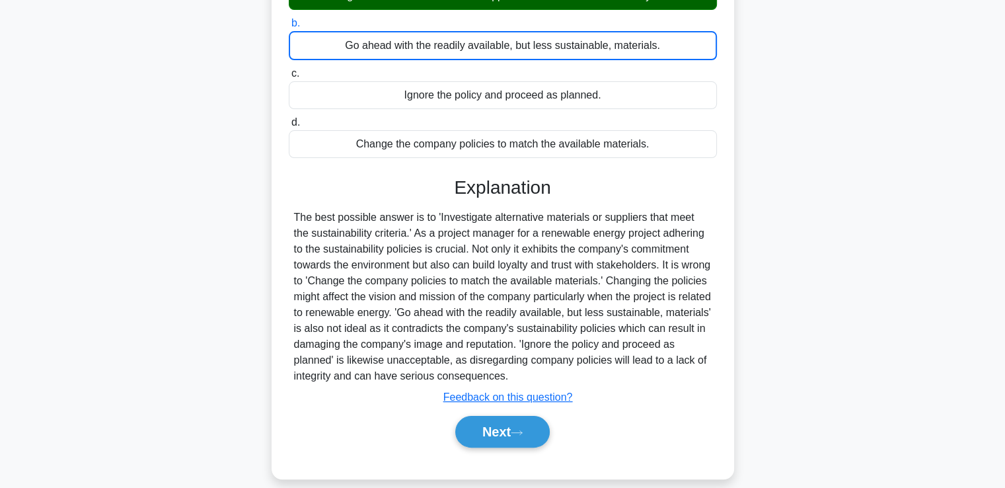
scroll to position [219, 0]
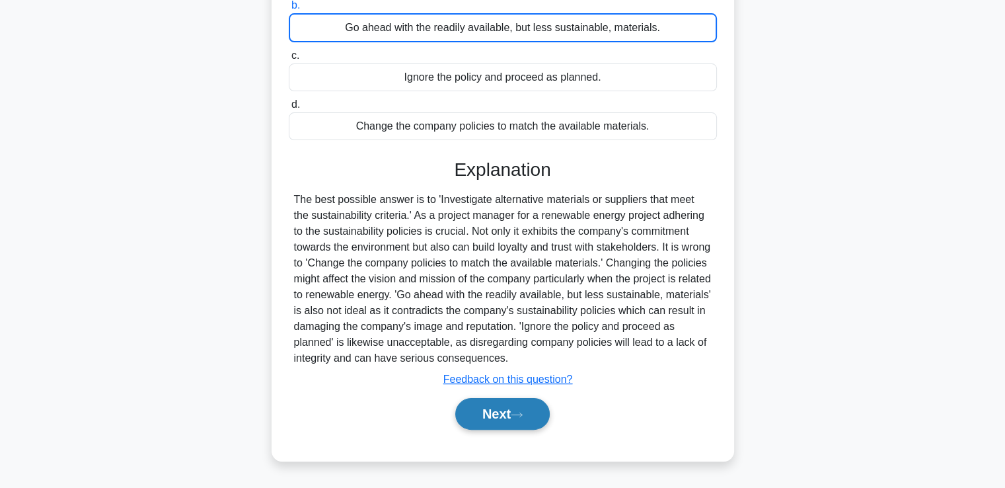
click at [478, 407] on button "Next" at bounding box center [502, 414] width 95 height 32
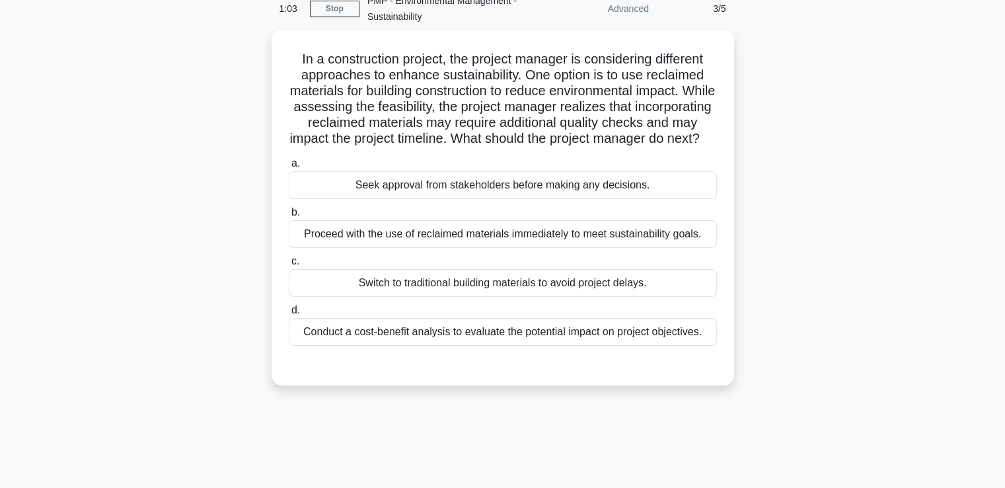
scroll to position [0, 0]
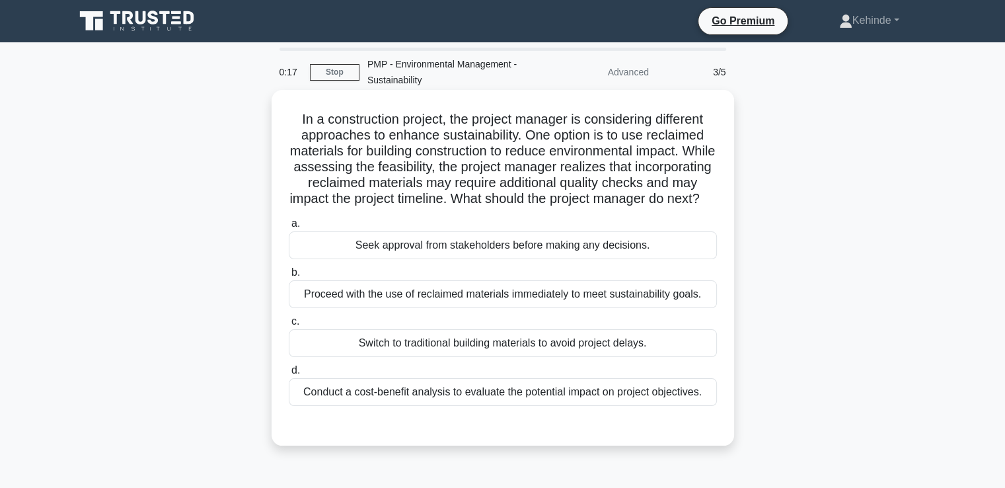
click at [563, 406] on div "Conduct a cost-benefit analysis to evaluate the potential impact on project obj…" at bounding box center [503, 392] width 428 height 28
click at [289, 375] on input "d. Conduct a cost-benefit analysis to evaluate the potential impact on project …" at bounding box center [289, 370] width 0 height 9
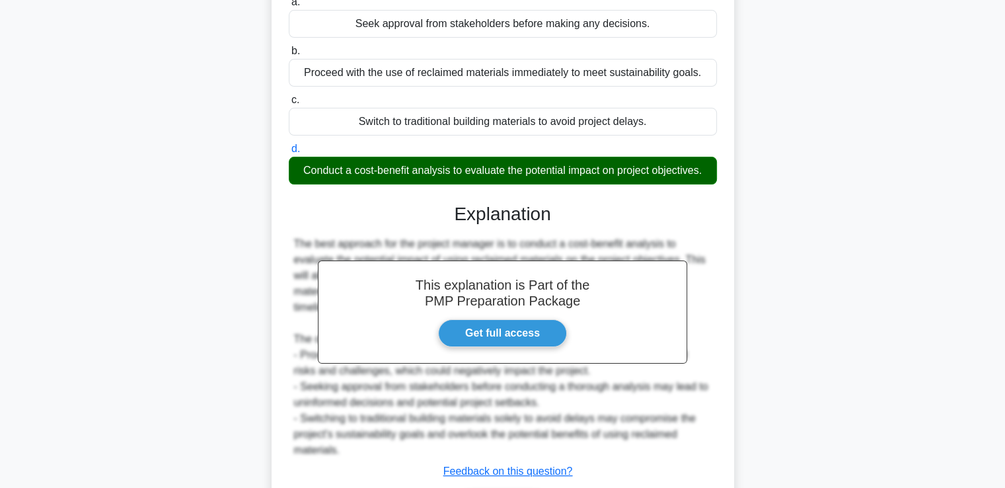
scroll to position [327, 0]
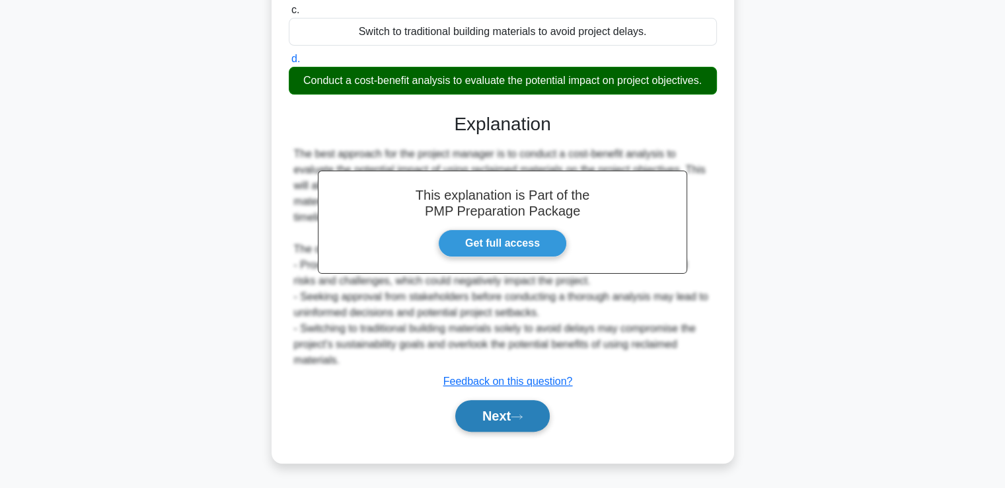
click at [482, 414] on button "Next" at bounding box center [502, 416] width 95 height 32
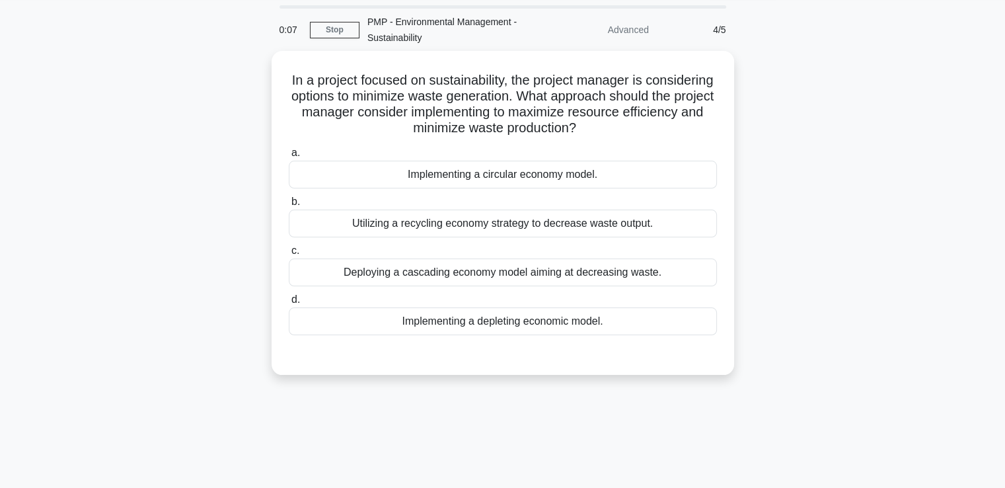
scroll to position [0, 0]
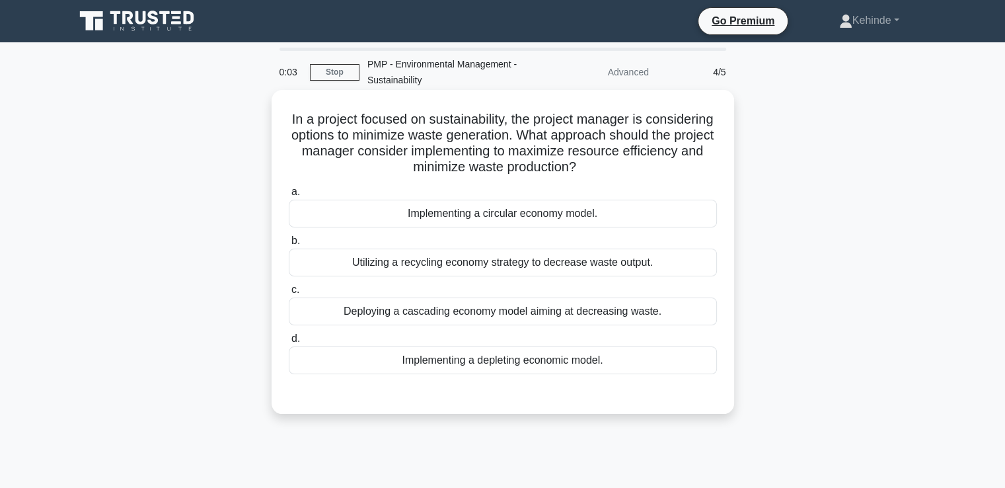
click at [493, 260] on div "Utilizing a recycling economy strategy to decrease waste output." at bounding box center [503, 263] width 428 height 28
click at [289, 245] on input "b. Utilizing a recycling economy strategy to decrease waste output." at bounding box center [289, 241] width 0 height 9
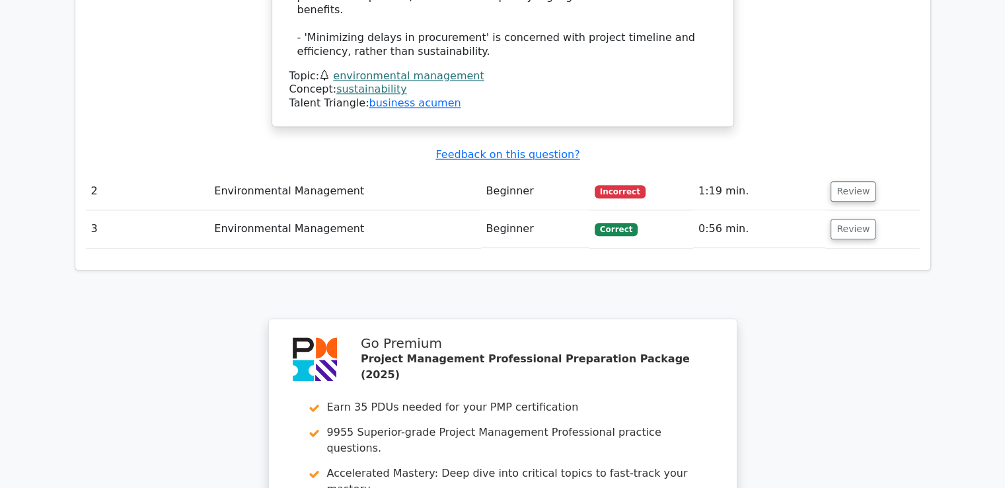
scroll to position [1417, 0]
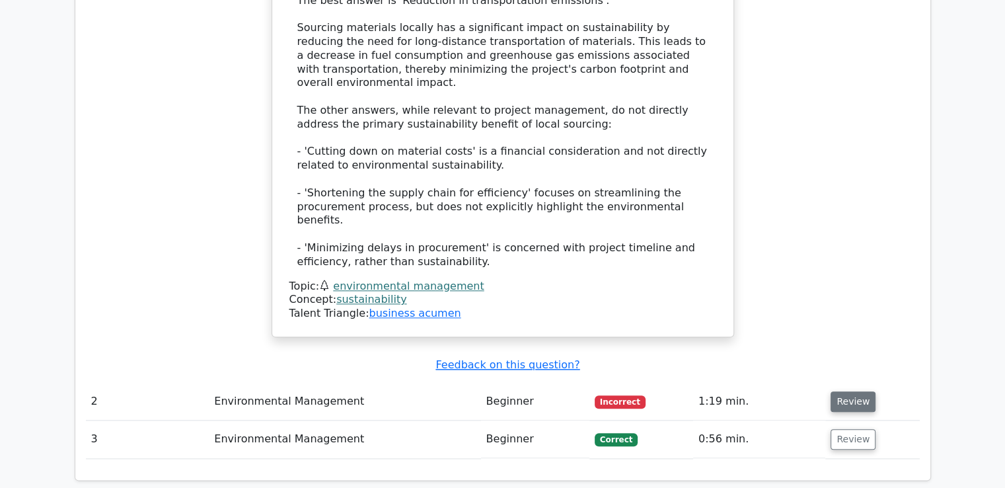
click at [855, 391] on button "Review" at bounding box center [853, 401] width 45 height 20
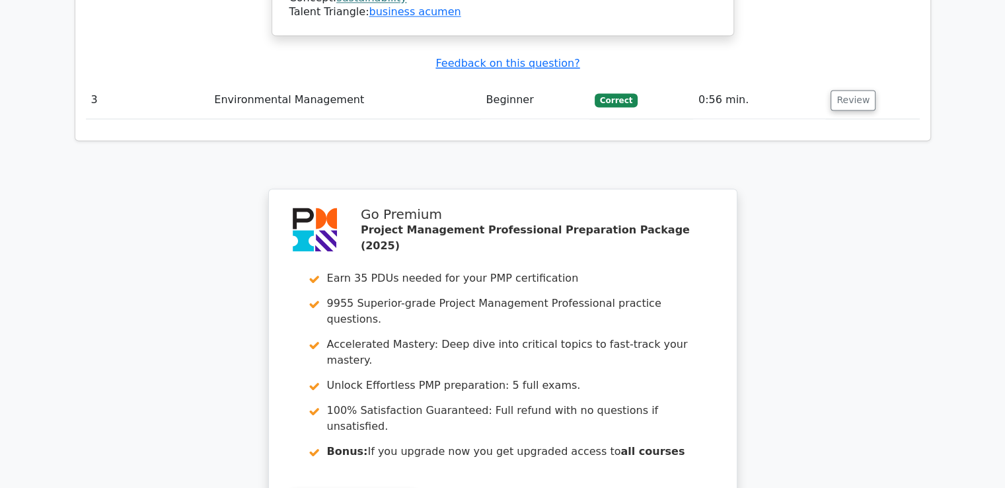
scroll to position [2502, 0]
